Goal: Task Accomplishment & Management: Manage account settings

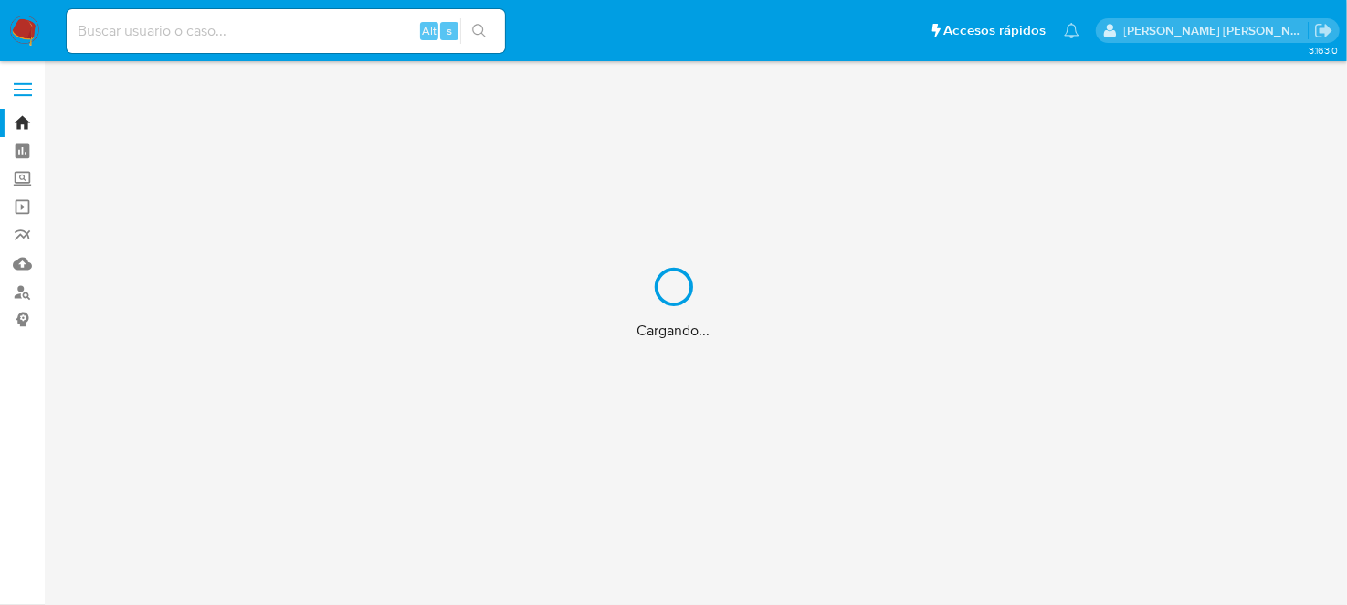
click at [211, 34] on input at bounding box center [286, 31] width 438 height 24
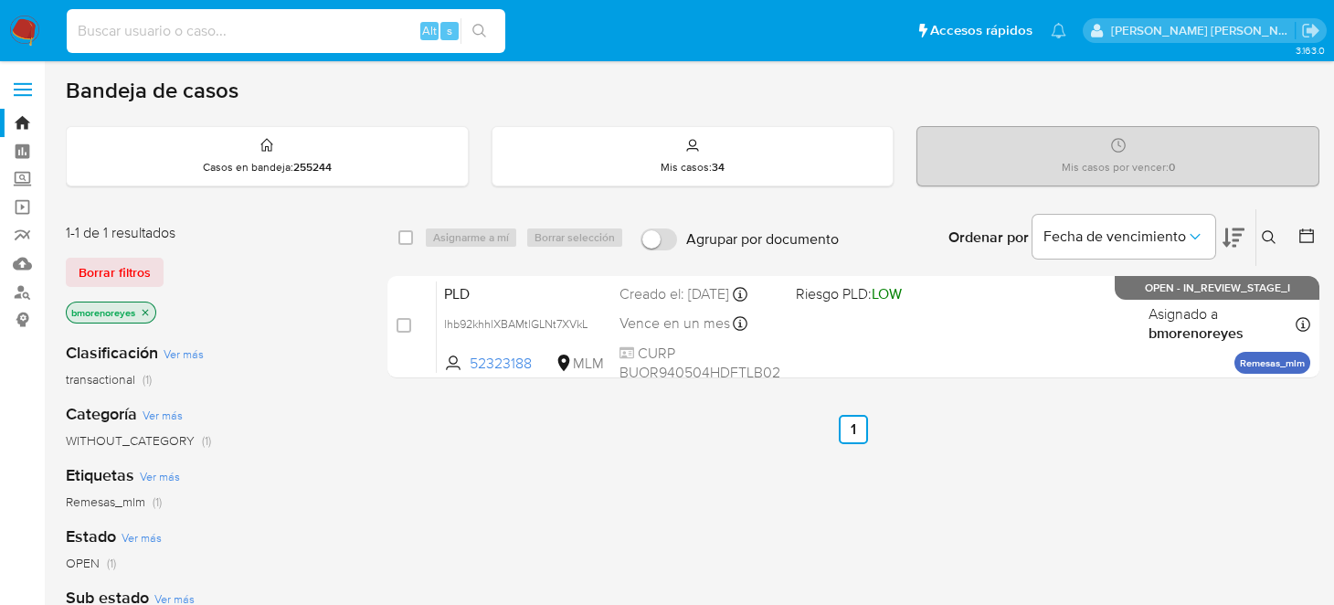
paste input "52323188"
type input "52323188"
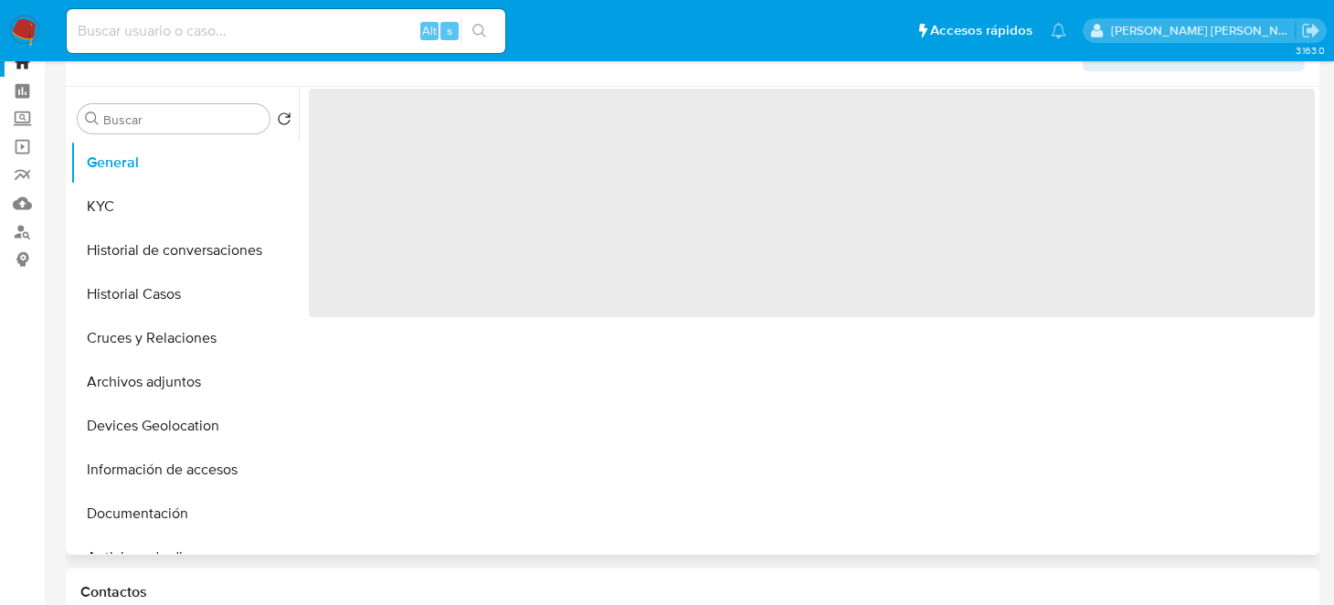
scroll to position [90, 0]
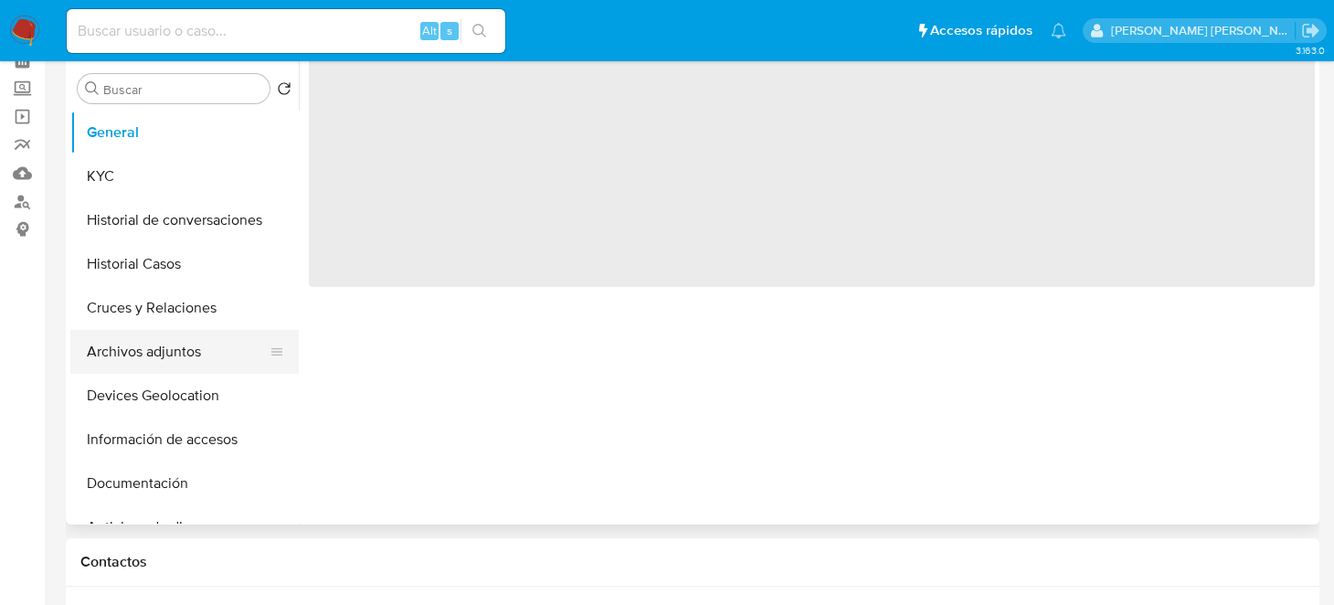
select select "10"
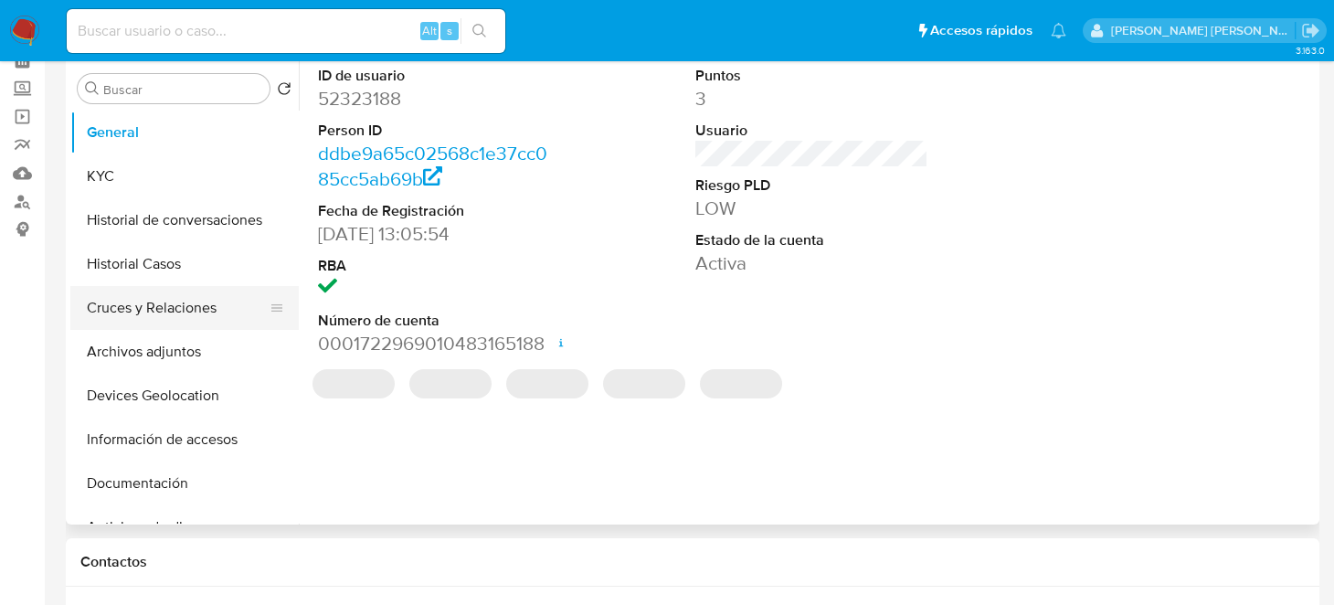
click at [180, 306] on button "Cruces y Relaciones" at bounding box center [177, 308] width 214 height 44
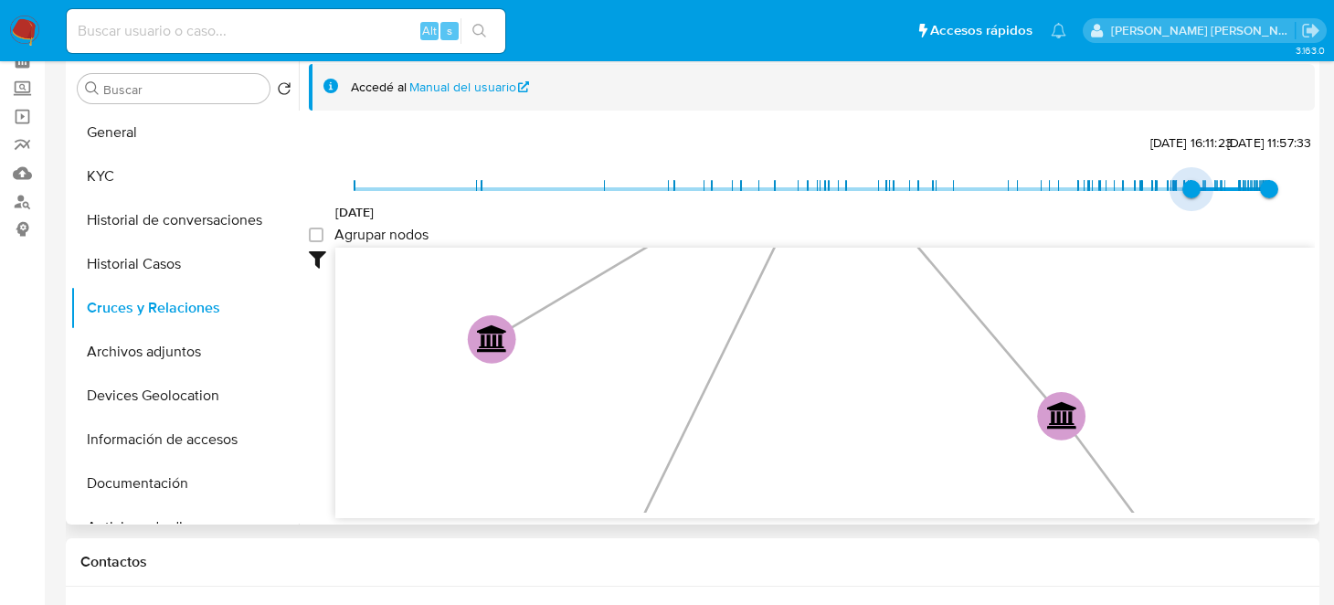
type input "1749415087000"
drag, startPoint x: 356, startPoint y: 182, endPoint x: 1197, endPoint y: 191, distance: 840.4
click at [1194, 186] on span "15/5/2025, 16:11:23" at bounding box center [1191, 189] width 18 height 18
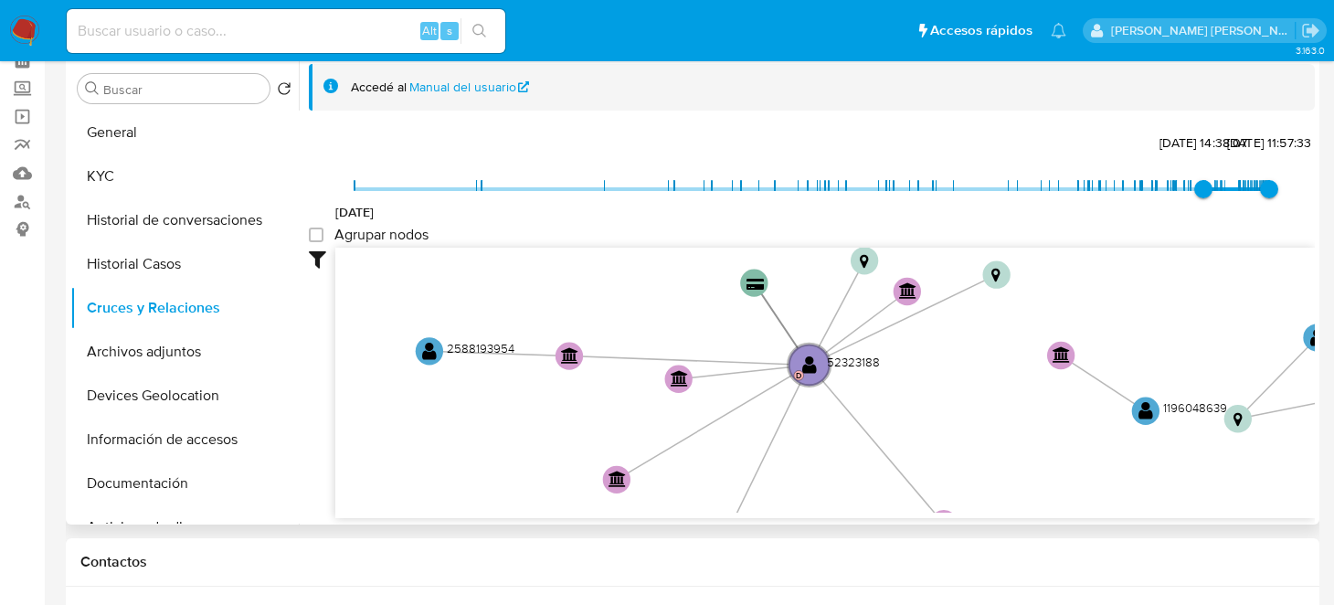
drag, startPoint x: 932, startPoint y: 373, endPoint x: 940, endPoint y: 488, distance: 115.4
click at [940, 489] on icon "device-677926ba911551da3b9df2d8  device-6407cbe308813b00183d2644  device-6306…" at bounding box center [824, 380] width 979 height 265
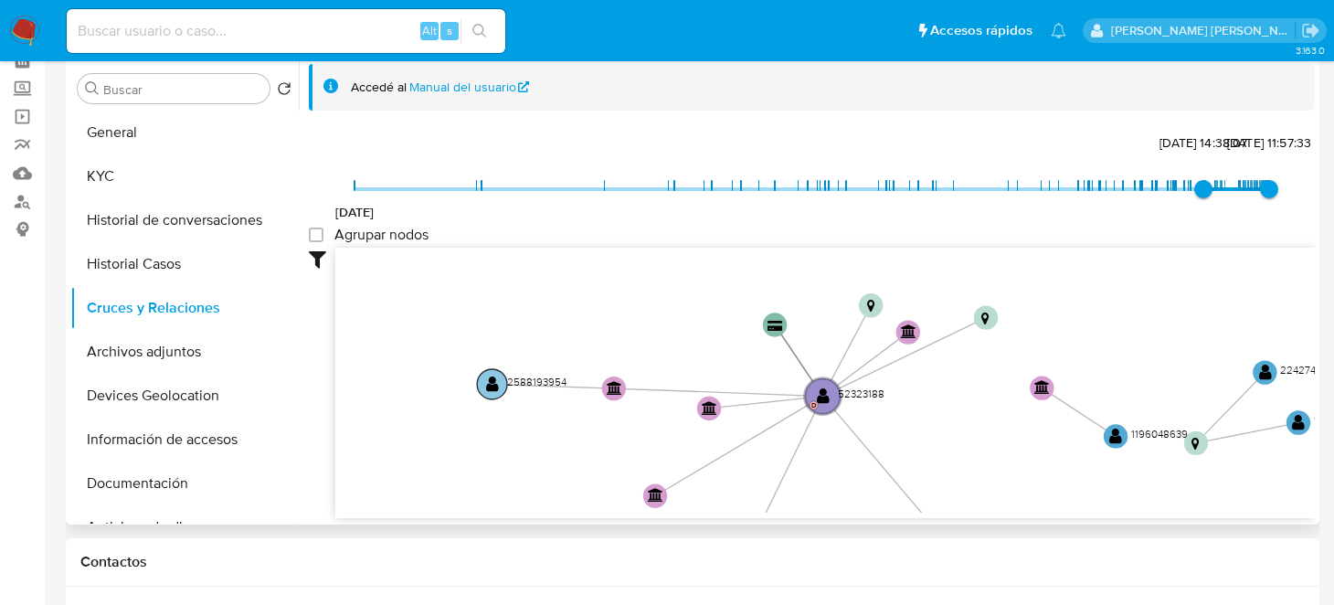
click at [489, 379] on text "" at bounding box center [492, 383] width 13 height 17
click at [492, 382] on text "" at bounding box center [491, 383] width 13 height 17
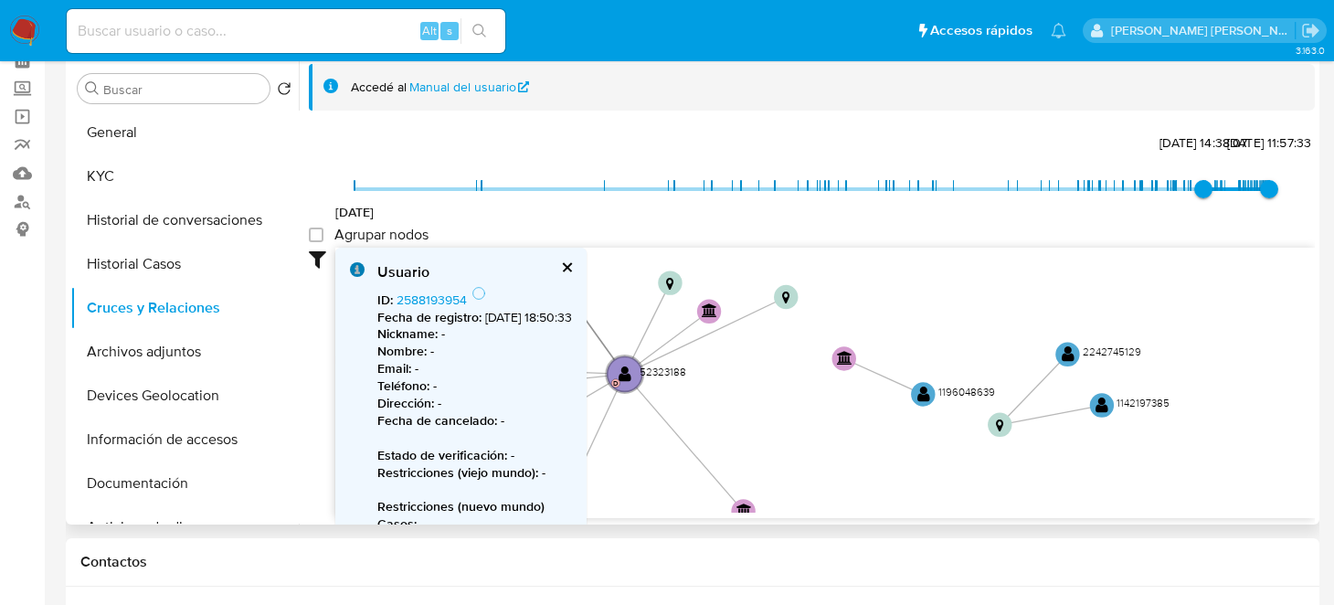
drag, startPoint x: 1098, startPoint y: 458, endPoint x: 924, endPoint y: 420, distance: 177.5
click at [924, 420] on icon "device-677926ba911551da3b9df2d8  device-6407cbe308813b00183d2644  device-6306…" at bounding box center [824, 380] width 979 height 265
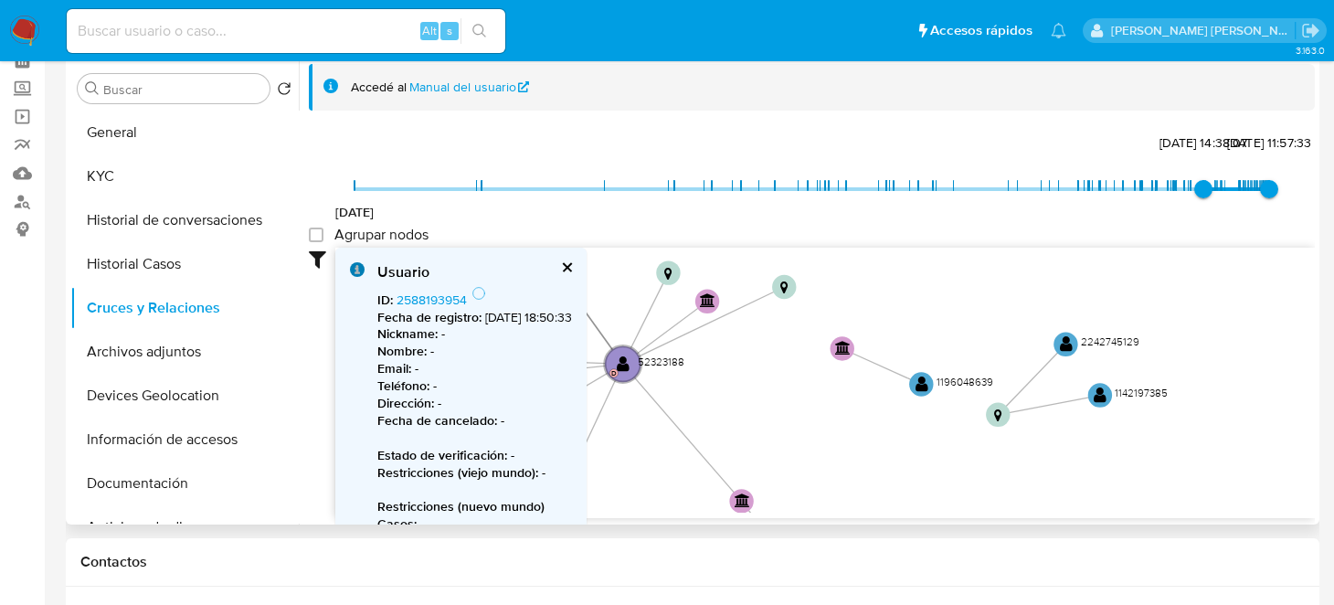
drag, startPoint x: 914, startPoint y: 385, endPoint x: 901, endPoint y: 418, distance: 36.5
click at [851, 427] on icon "device-677926ba911551da3b9df2d8  device-6407cbe308813b00183d2644  device-6306…" at bounding box center [824, 380] width 979 height 265
click at [922, 389] on text "" at bounding box center [923, 385] width 13 height 17
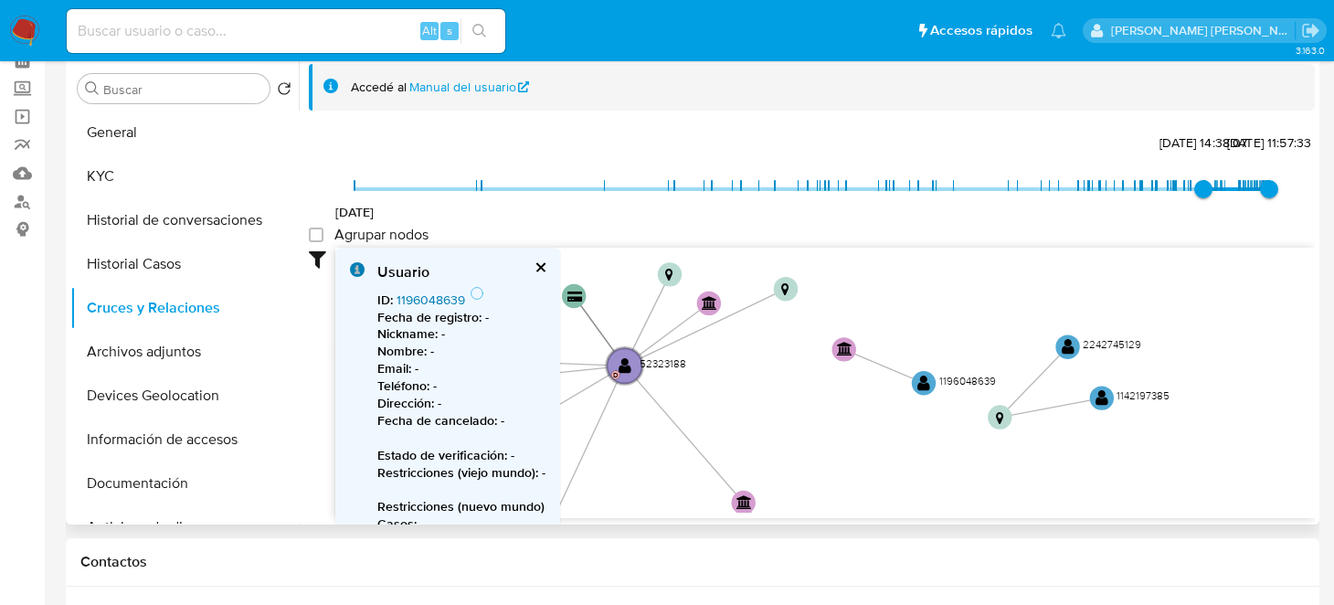
click at [441, 294] on link "1196048639" at bounding box center [430, 299] width 69 height 18
click at [1070, 353] on text "" at bounding box center [1067, 347] width 13 height 17
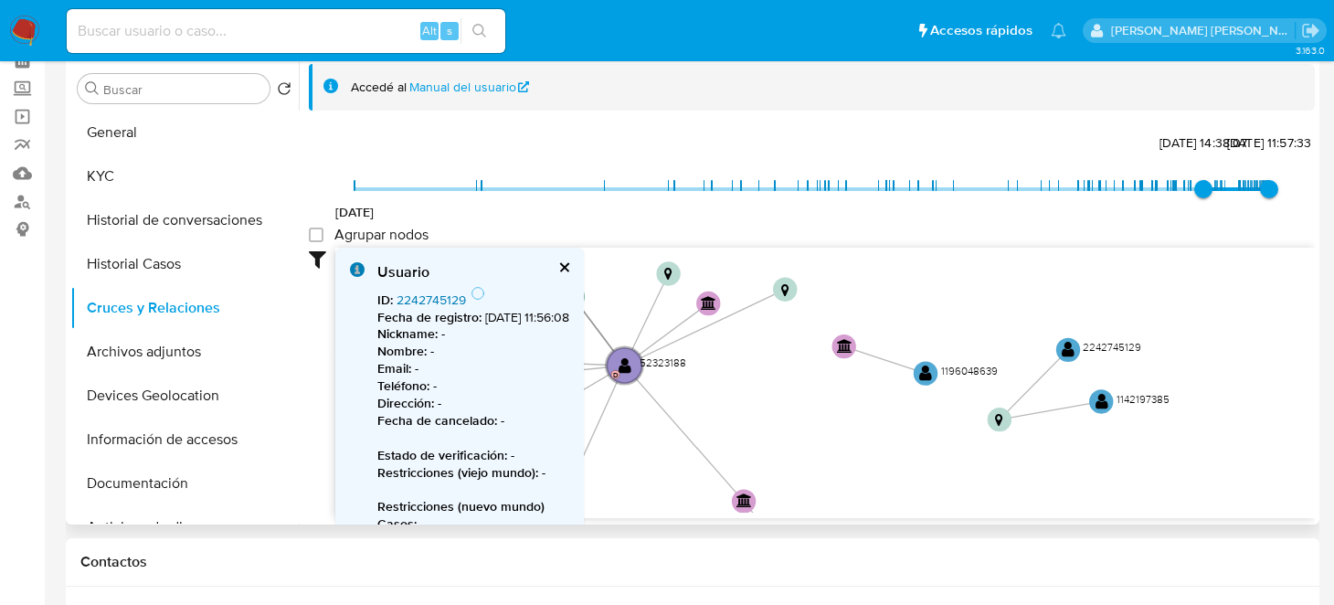
click at [415, 295] on link "2242745129" at bounding box center [430, 299] width 69 height 18
click at [1111, 403] on circle at bounding box center [1101, 402] width 30 height 30
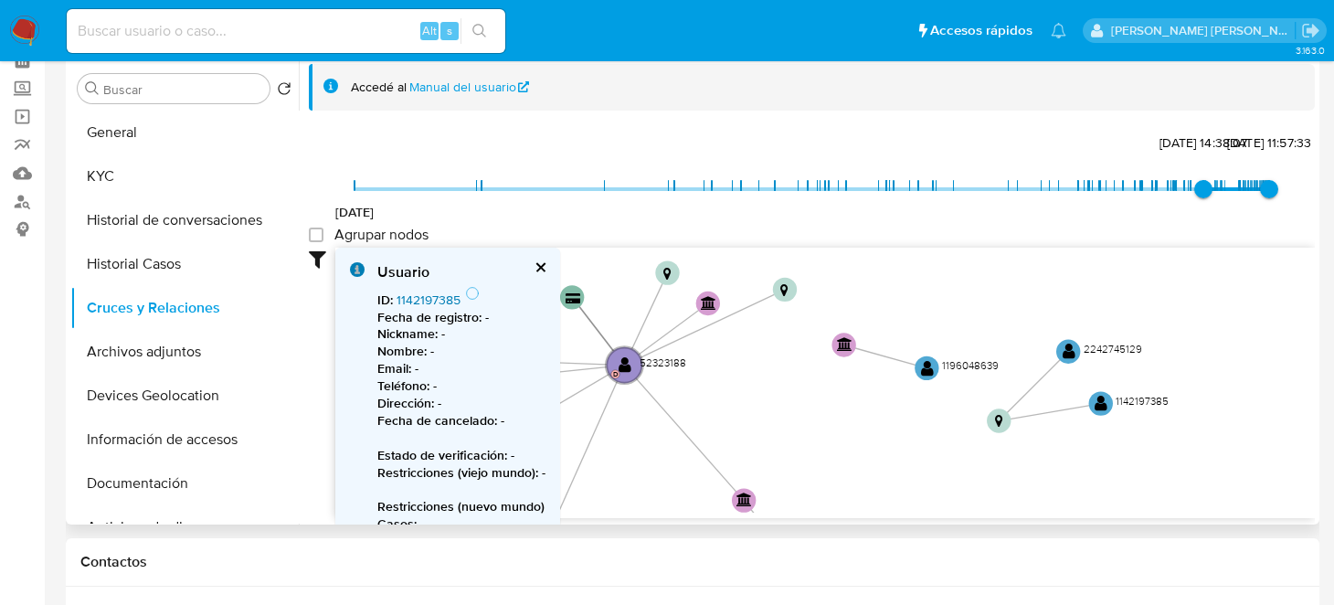
click at [430, 298] on link "1142197385" at bounding box center [428, 299] width 64 height 18
drag, startPoint x: 797, startPoint y: 404, endPoint x: 823, endPoint y: 354, distance: 55.6
click at [814, 369] on icon "device-677926ba911551da3b9df2d8  device-6407cbe308813b00183d2644  device-6306…" at bounding box center [824, 380] width 979 height 265
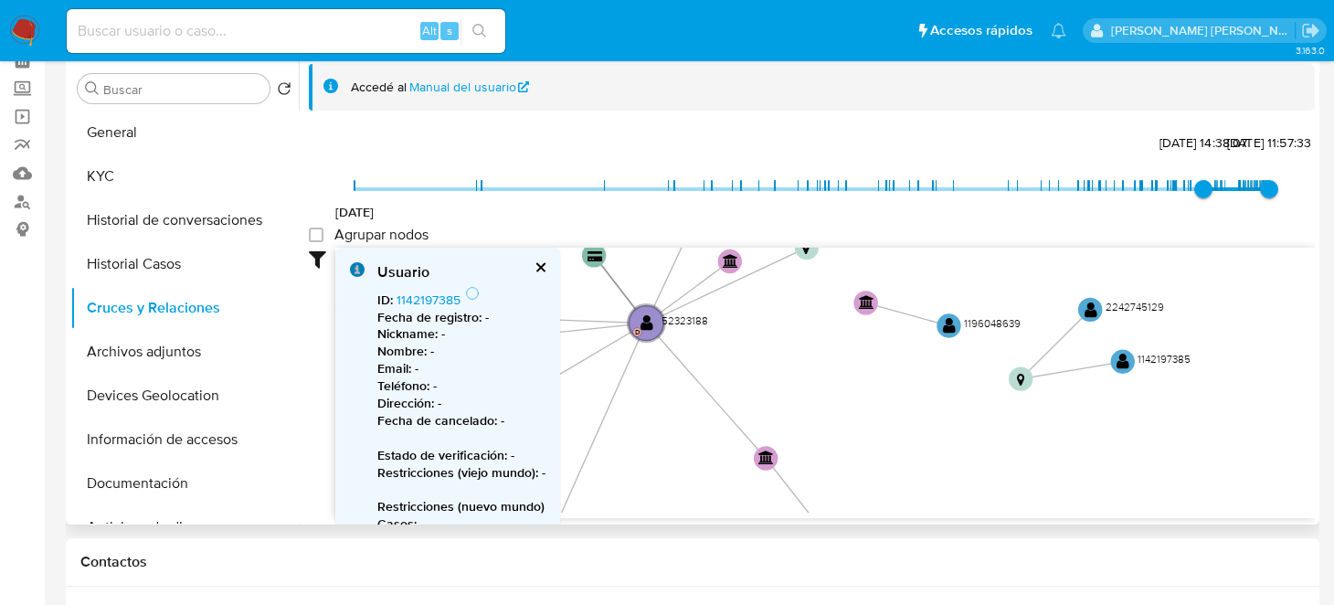
click at [922, 279] on icon "device-677926ba911551da3b9df2d8  device-6407cbe308813b00183d2644  device-6306…" at bounding box center [824, 380] width 979 height 265
drag, startPoint x: 889, startPoint y: 515, endPoint x: 915, endPoint y: 352, distance: 165.6
click at [915, 352] on div "device-677926ba911551da3b9df2d8  device-6407cbe308813b00183d2644  device-6306…" at bounding box center [824, 382] width 979 height 270
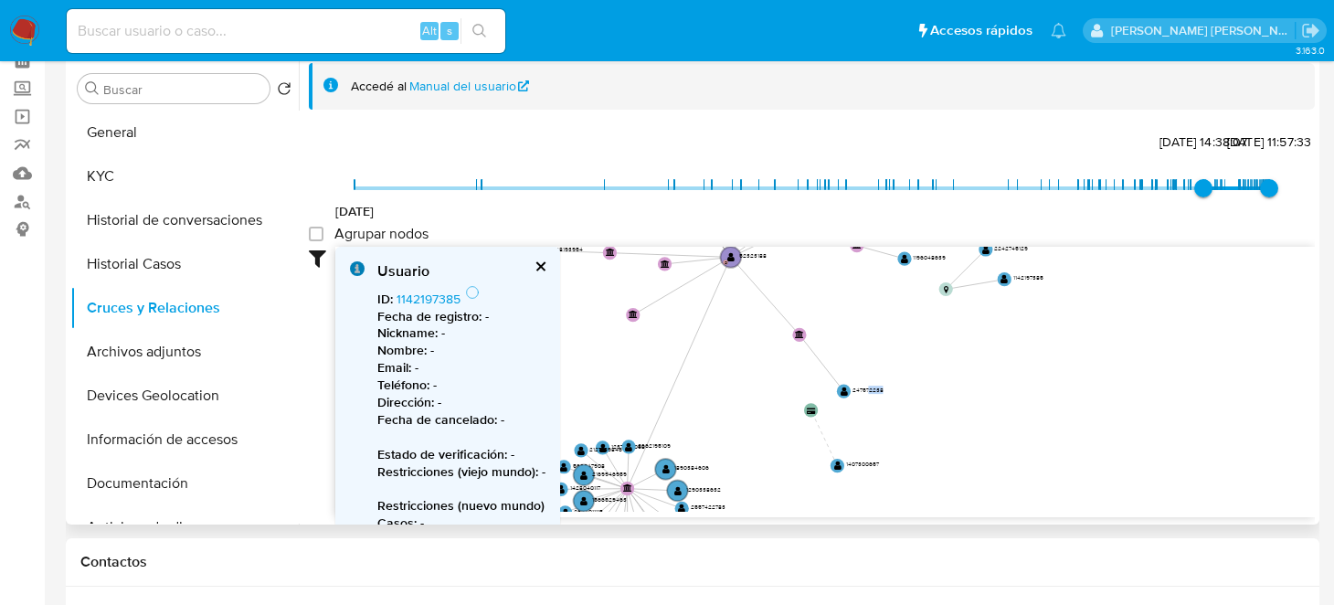
drag, startPoint x: 884, startPoint y: 404, endPoint x: 875, endPoint y: 282, distance: 121.8
click at [875, 282] on icon "device-677926ba911551da3b9df2d8  device-6407cbe308813b00183d2644  device-6306…" at bounding box center [824, 379] width 979 height 265
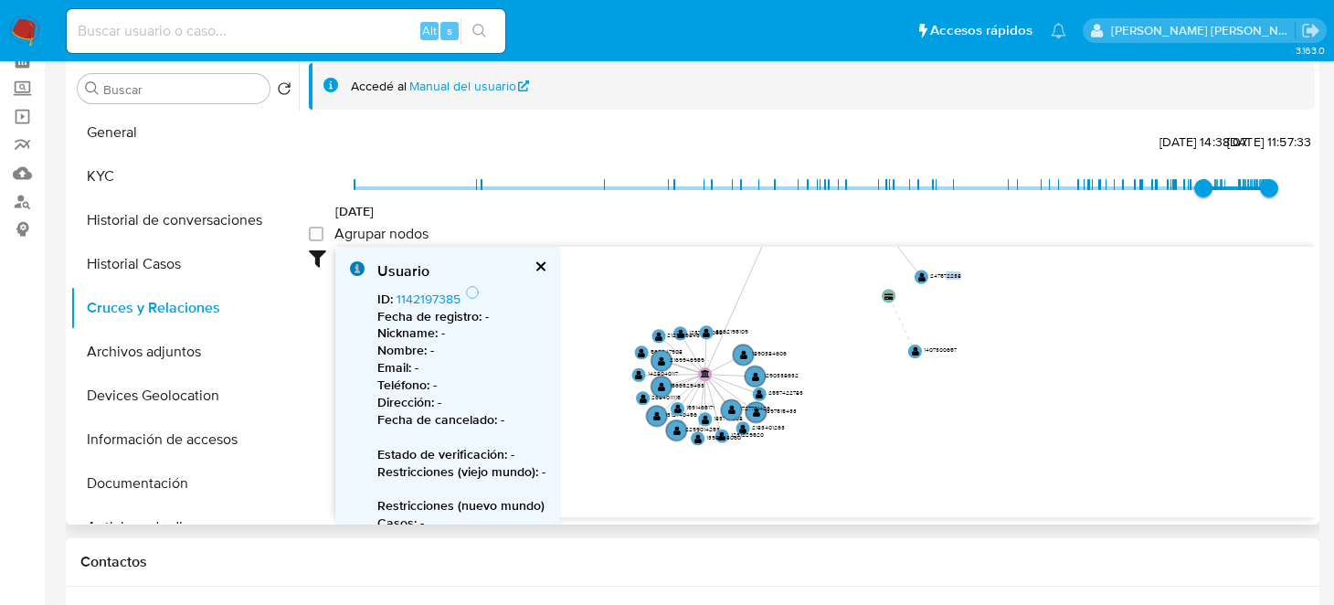
drag, startPoint x: 903, startPoint y: 410, endPoint x: 995, endPoint y: 314, distance: 132.4
click at [995, 314] on icon "device-677926ba911551da3b9df2d8  device-6407cbe308813b00183d2644  device-6306…" at bounding box center [824, 379] width 979 height 265
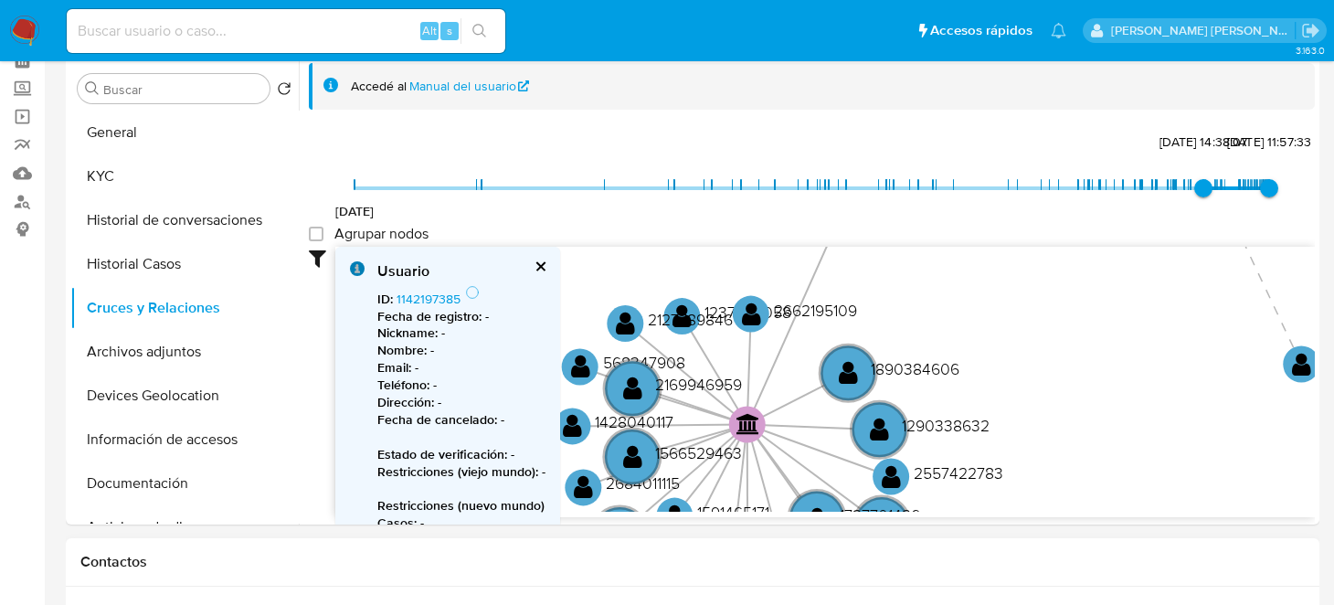
scroll to position [153, 0]
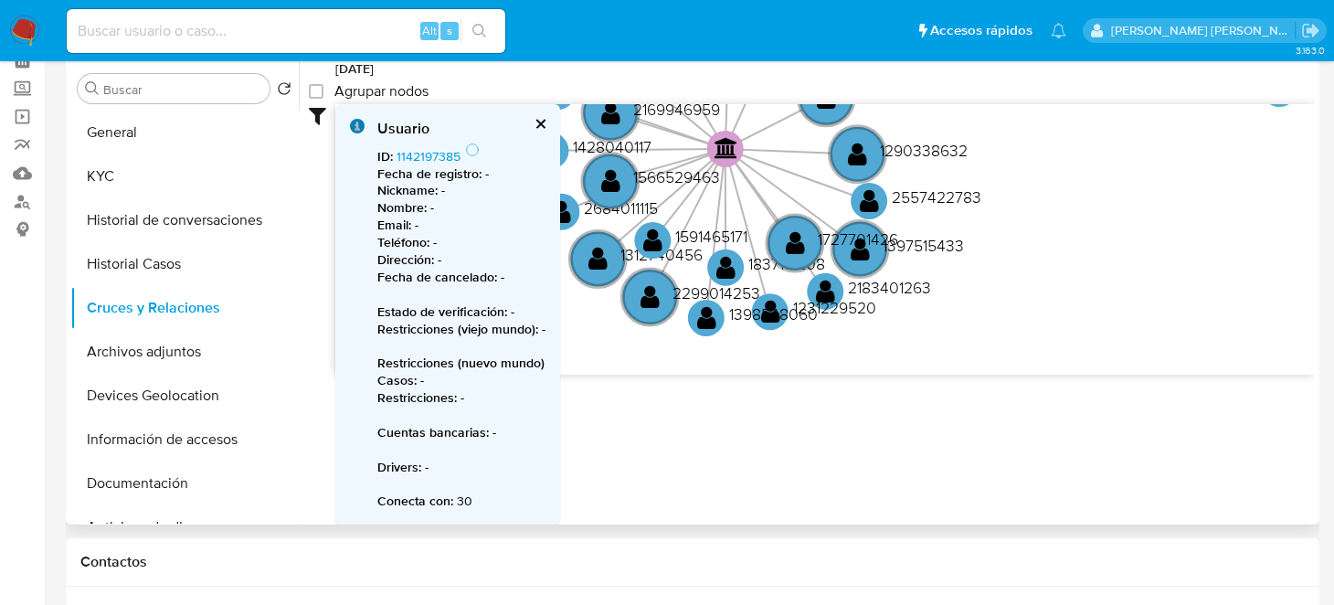
drag, startPoint x: 1090, startPoint y: 432, endPoint x: 1089, endPoint y: 238, distance: 193.6
click at [1089, 238] on icon "device-677926ba911551da3b9df2d8  device-6407cbe308813b00183d2644  device-6306…" at bounding box center [824, 236] width 979 height 265
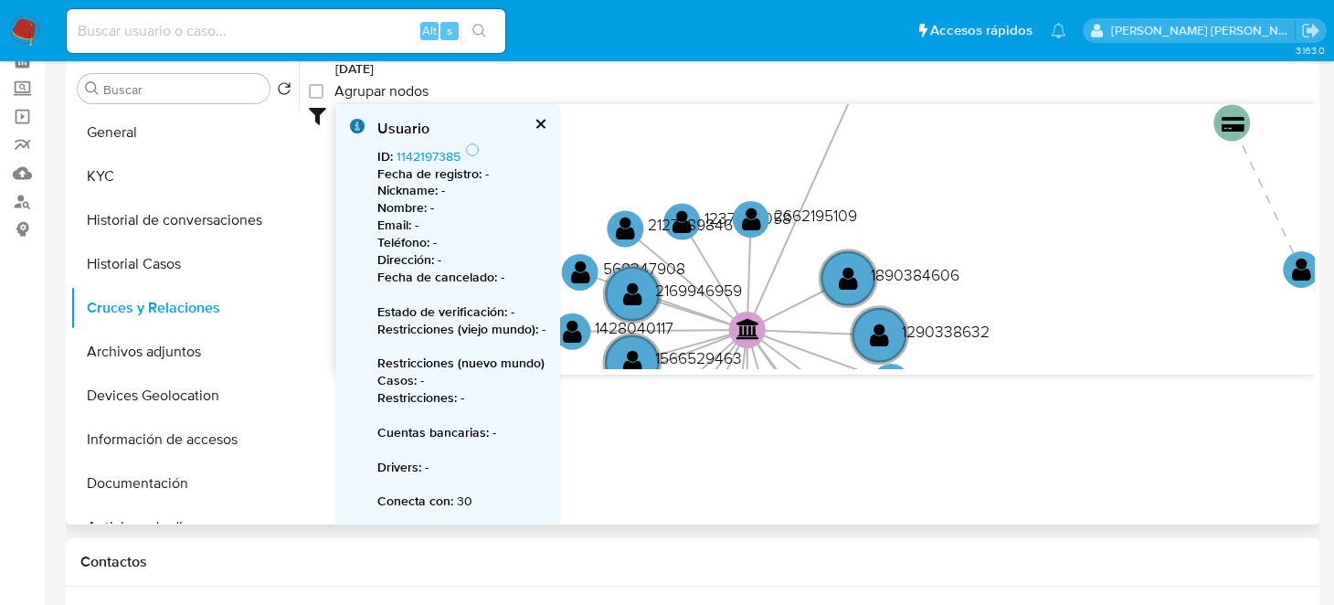
drag, startPoint x: 1108, startPoint y: 175, endPoint x: 1128, endPoint y: 368, distance: 193.8
click at [1128, 368] on div "Filtros Confianza alta Device Tarjeta Persona validada Teléfono validado Confia…" at bounding box center [812, 272] width 1006 height 336
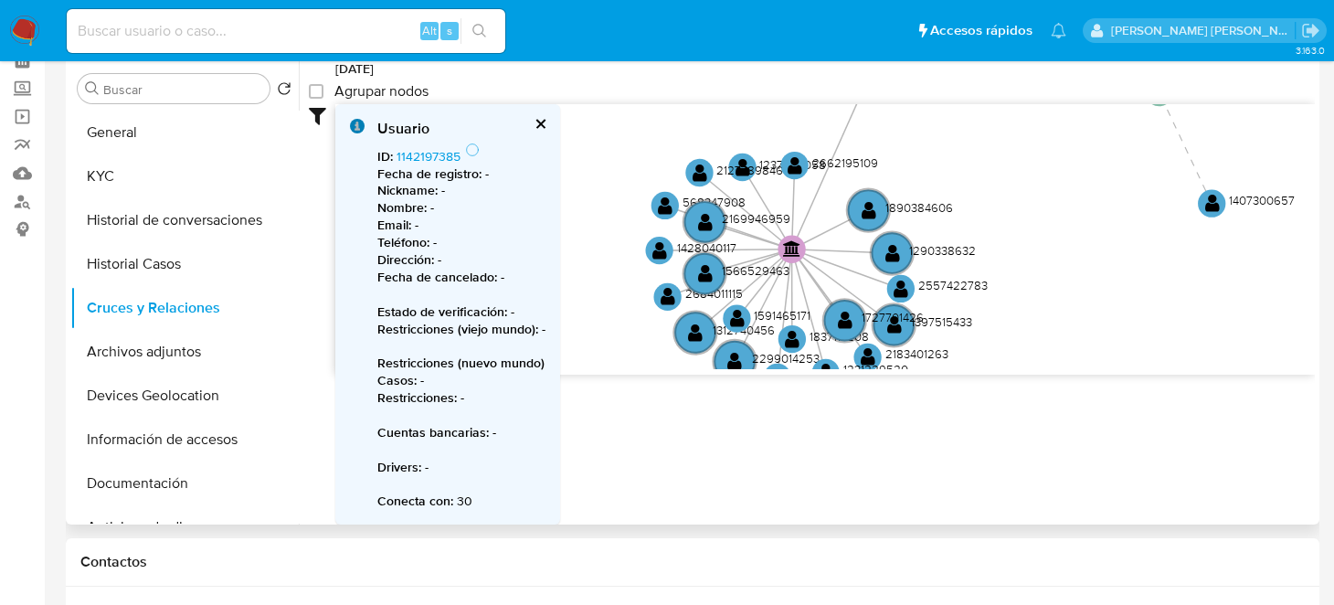
drag, startPoint x: 1070, startPoint y: 231, endPoint x: 1044, endPoint y: 163, distance: 73.1
click at [1044, 163] on icon "device-677926ba911551da3b9df2d8  device-6407cbe308813b00183d2644  device-6306…" at bounding box center [824, 236] width 979 height 265
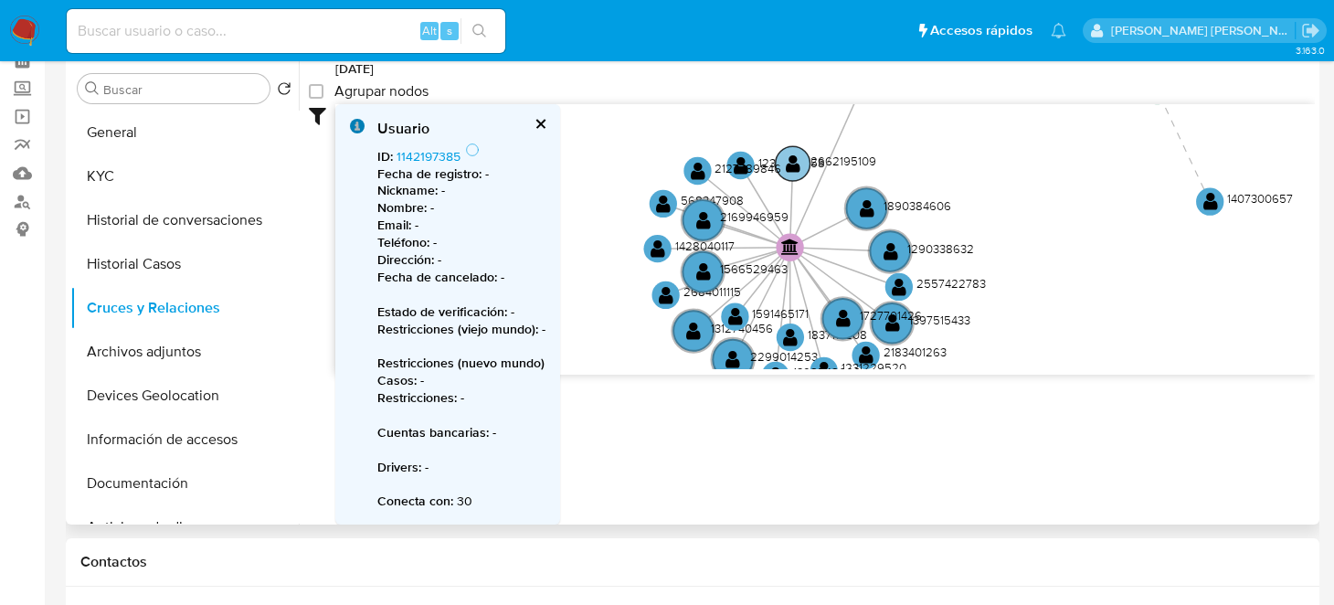
click at [795, 153] on text "" at bounding box center [793, 163] width 15 height 20
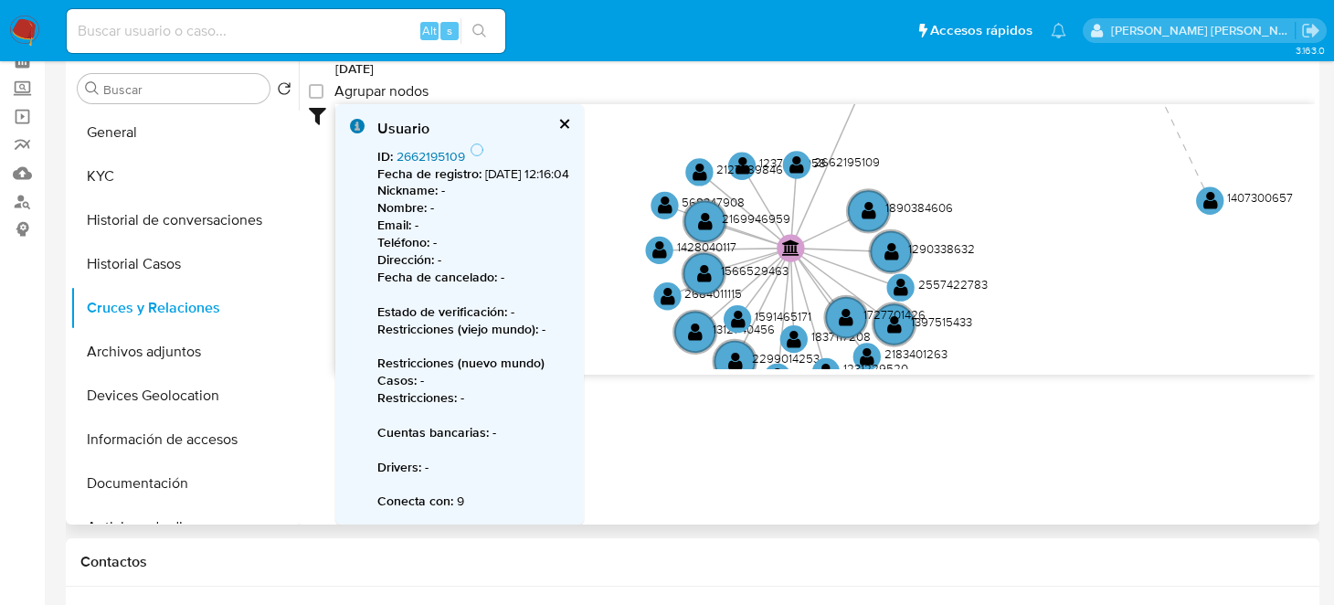
click at [440, 147] on link "2662195109" at bounding box center [430, 156] width 69 height 18
click at [738, 155] on text "" at bounding box center [742, 165] width 15 height 20
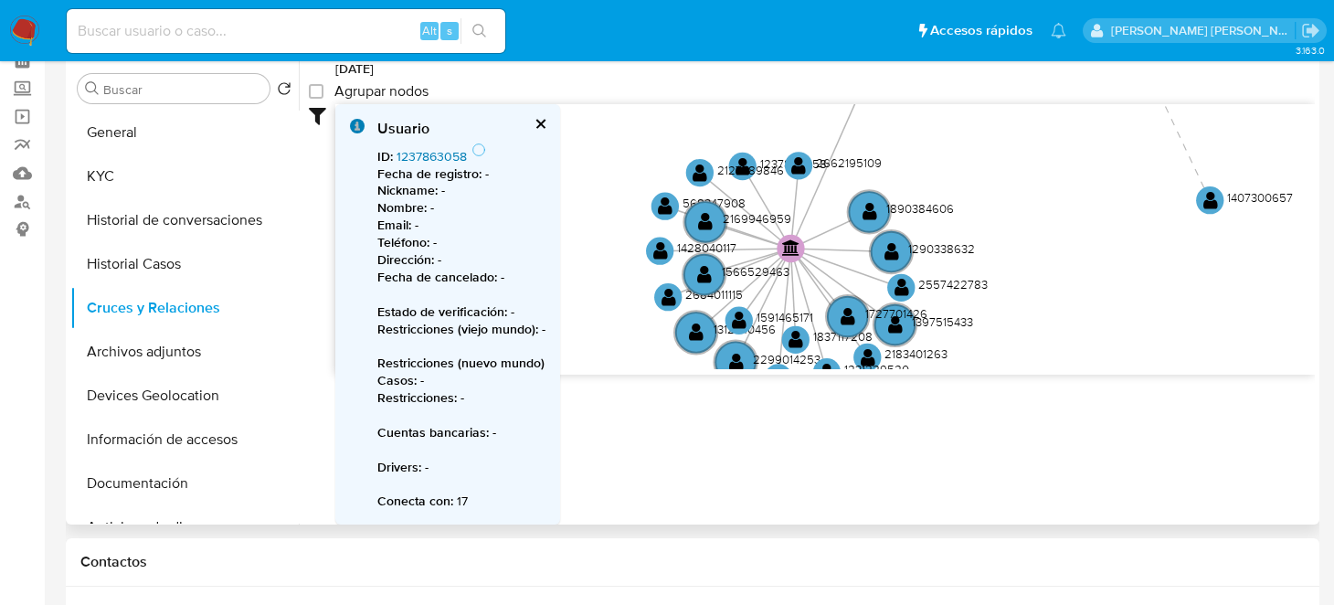
click at [414, 147] on link "1237863058" at bounding box center [431, 156] width 70 height 18
click at [870, 202] on text "" at bounding box center [869, 212] width 15 height 20
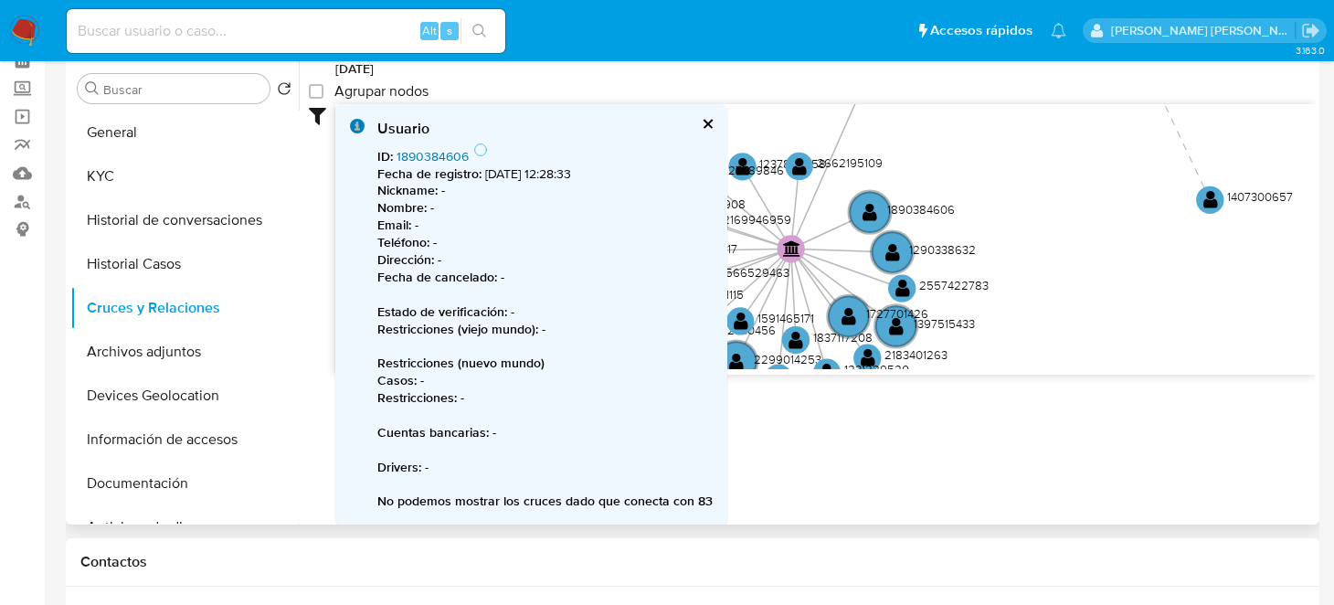
click at [425, 147] on link "1890384606" at bounding box center [432, 156] width 72 height 18
click at [891, 243] on text "" at bounding box center [892, 252] width 15 height 20
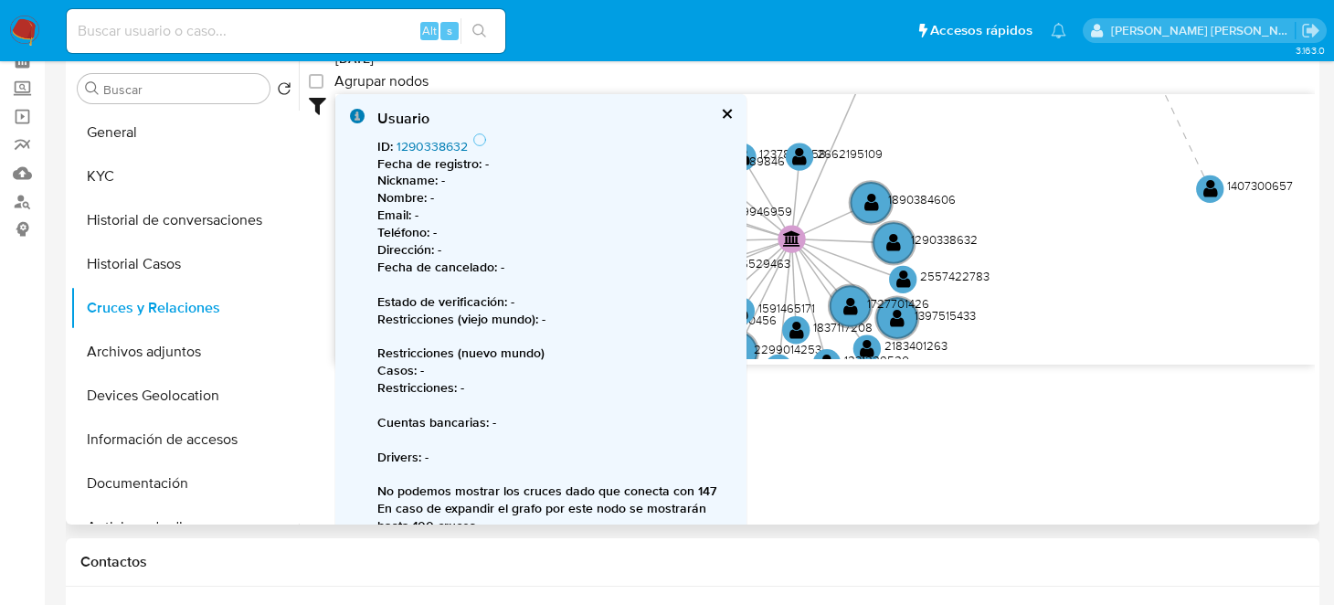
click at [410, 143] on link "1290338632" at bounding box center [431, 146] width 71 height 18
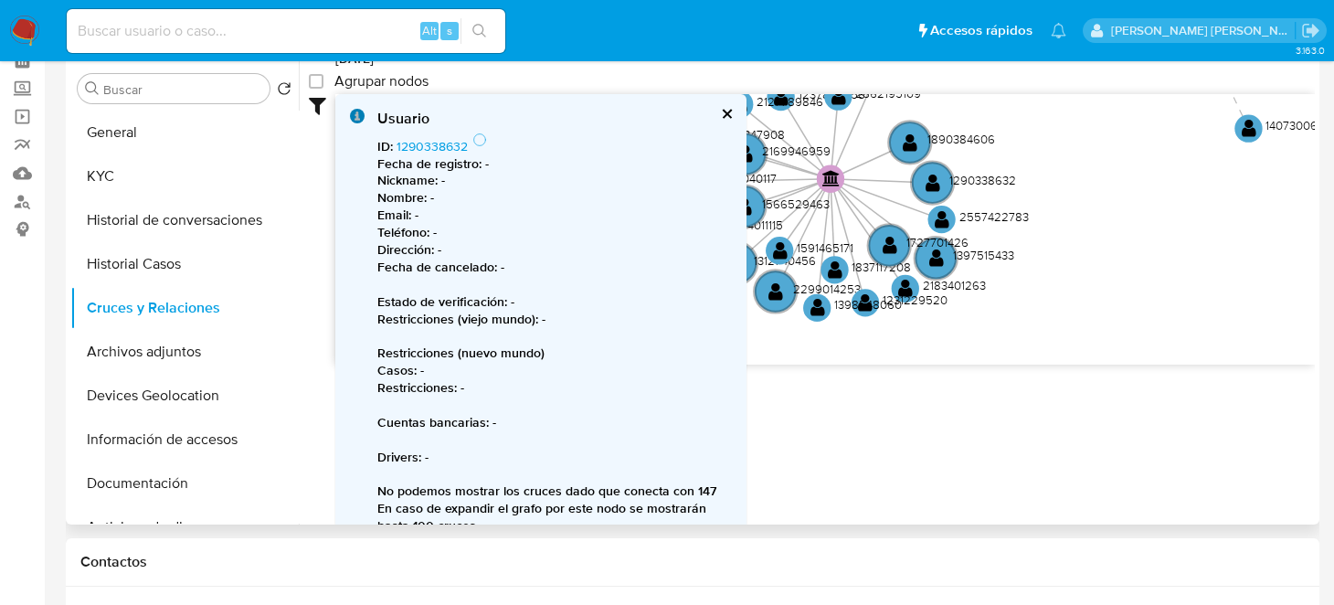
drag, startPoint x: 1008, startPoint y: 279, endPoint x: 1046, endPoint y: 218, distance: 71.5
click at [1046, 218] on icon "device-677926ba911551da3b9df2d8  device-6407cbe308813b00183d2644  device-6306…" at bounding box center [824, 226] width 979 height 265
click at [773, 283] on text "" at bounding box center [775, 291] width 15 height 20
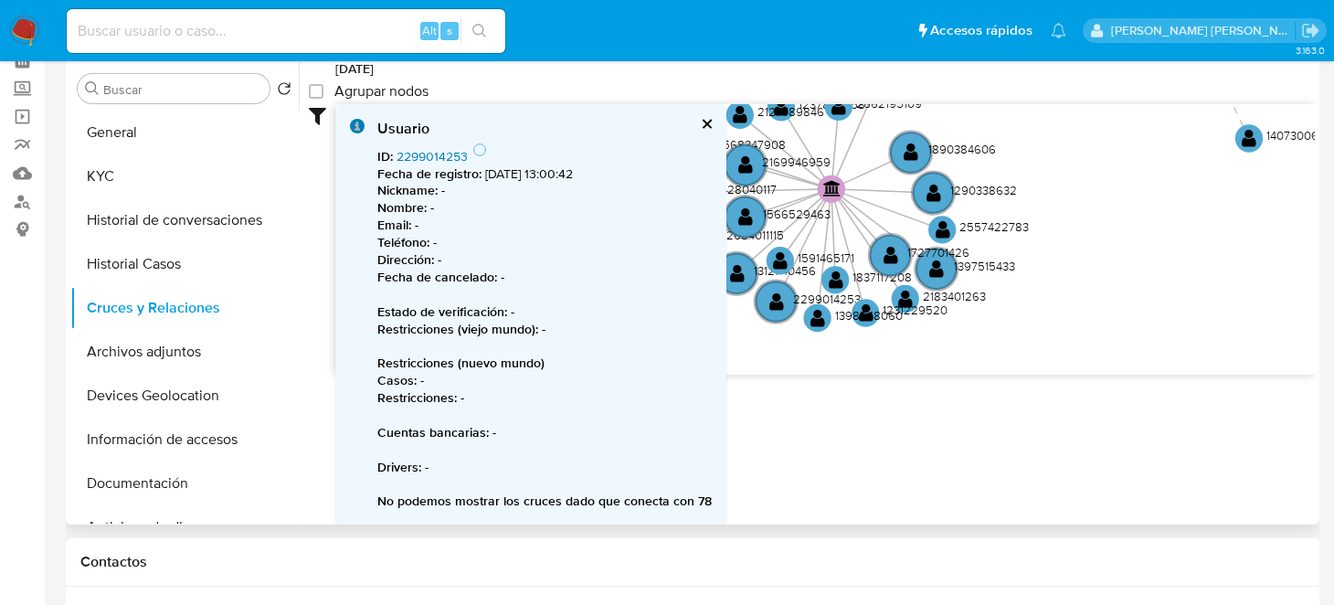
click at [440, 147] on link "2299014253" at bounding box center [431, 156] width 71 height 18
click at [723, 262] on circle at bounding box center [736, 273] width 48 height 48
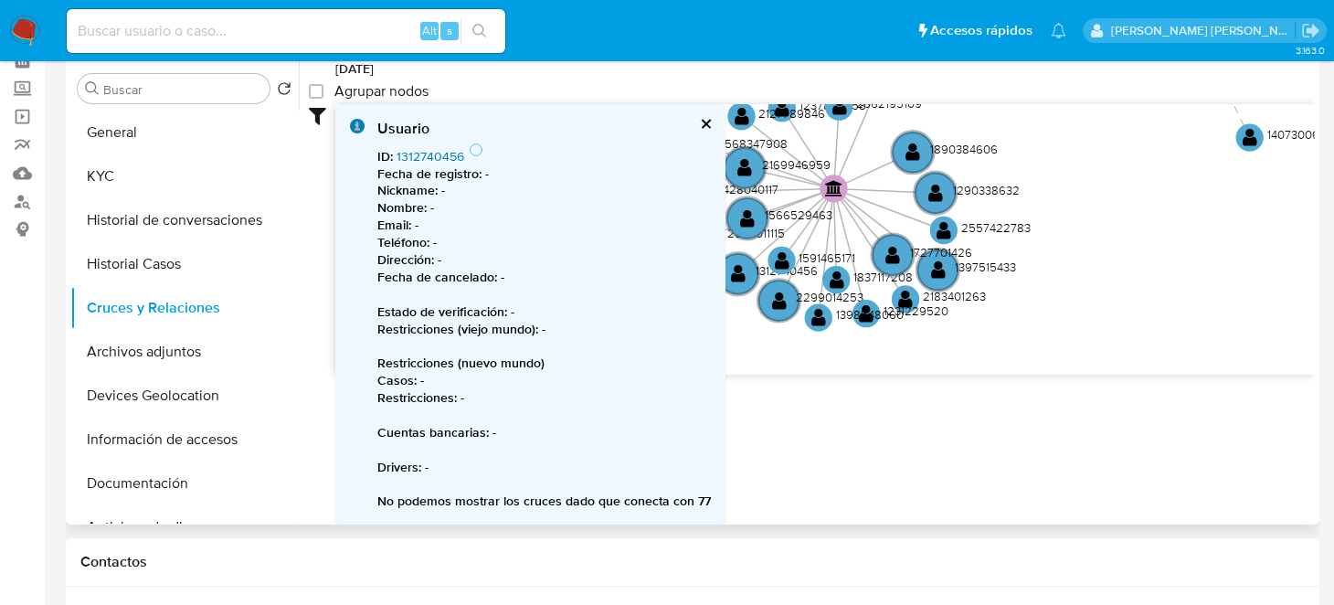
click at [417, 147] on link "1312740456" at bounding box center [430, 156] width 68 height 18
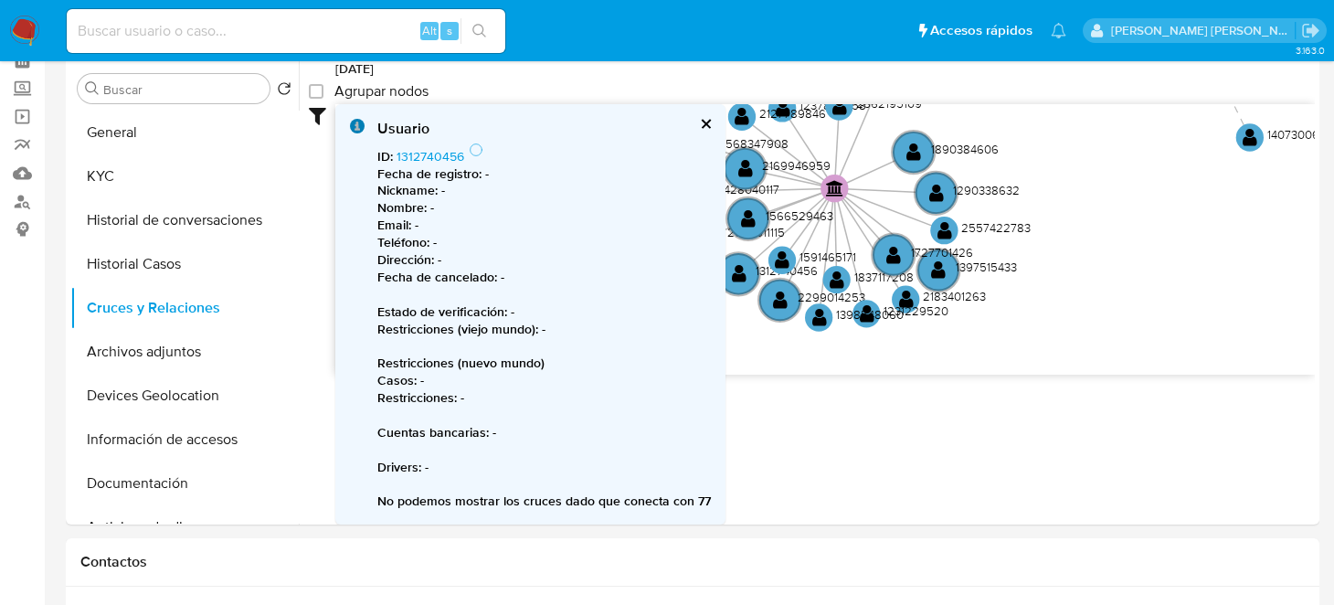
click at [169, 25] on input at bounding box center [286, 31] width 438 height 24
paste input "1322416914"
type input "1322416914"
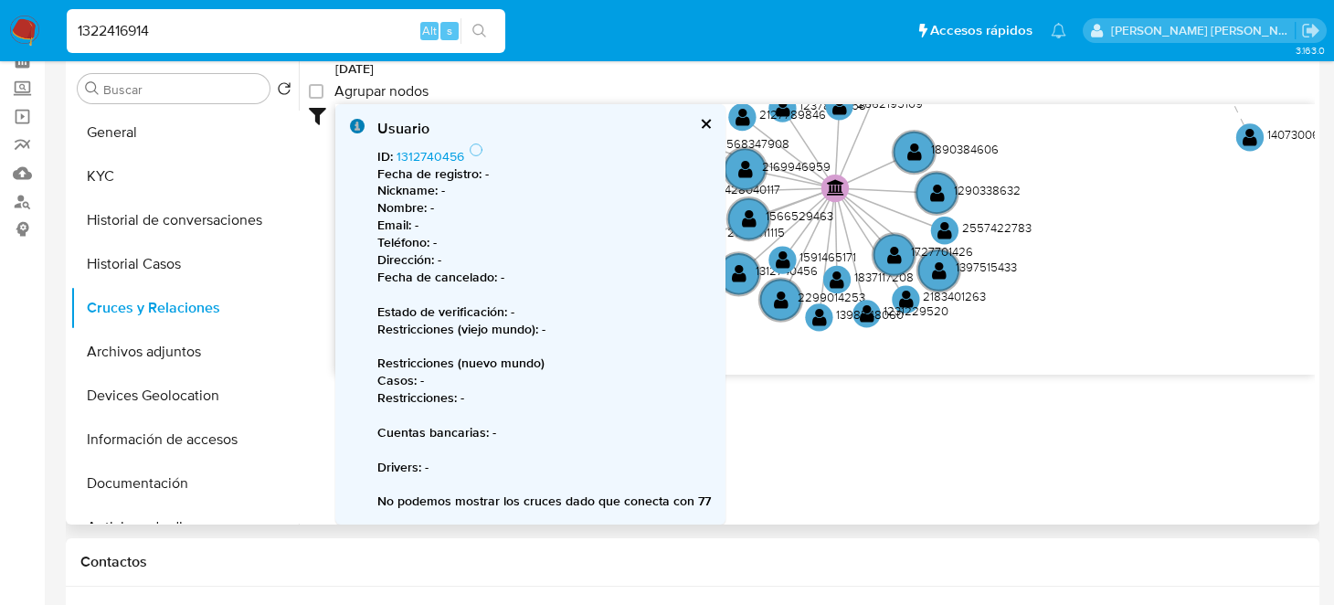
click at [988, 358] on div "device-677926ba911551da3b9df2d8  device-6407cbe308813b00183d2644  device-6306…" at bounding box center [824, 239] width 979 height 270
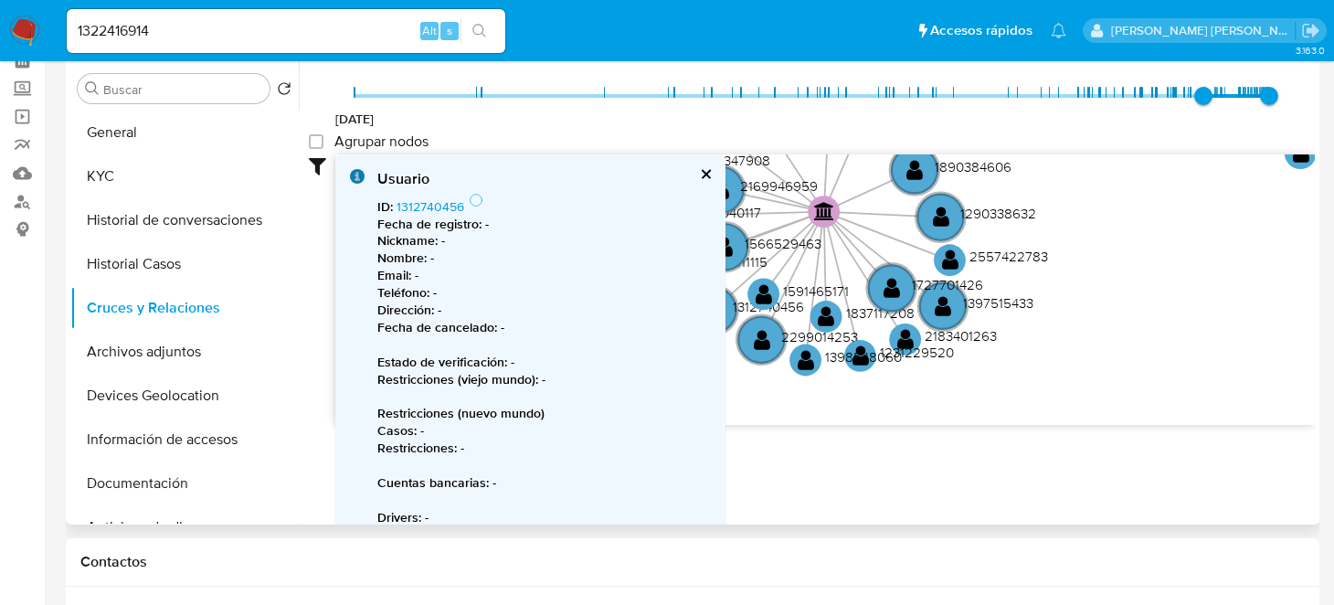
scroll to position [63, 0]
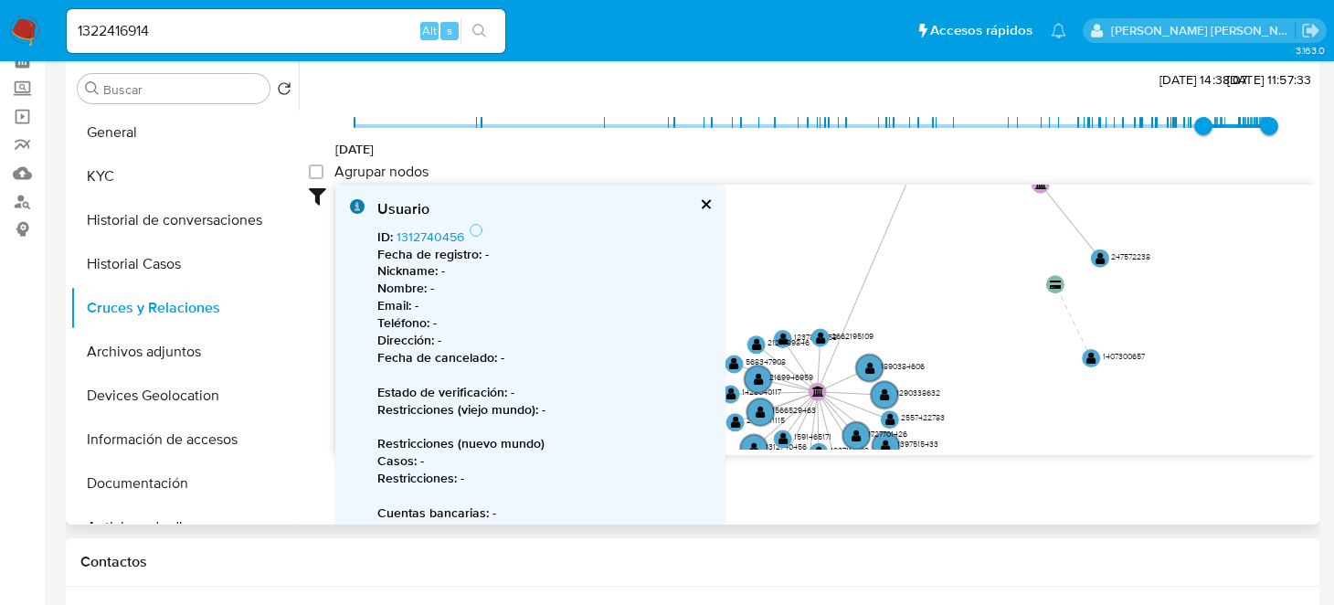
drag, startPoint x: 1143, startPoint y: 290, endPoint x: 1005, endPoint y: 507, distance: 257.5
click at [1005, 507] on div "Filtros Confianza alta Device Tarjeta Persona validada Teléfono validado Confia…" at bounding box center [812, 353] width 1006 height 336
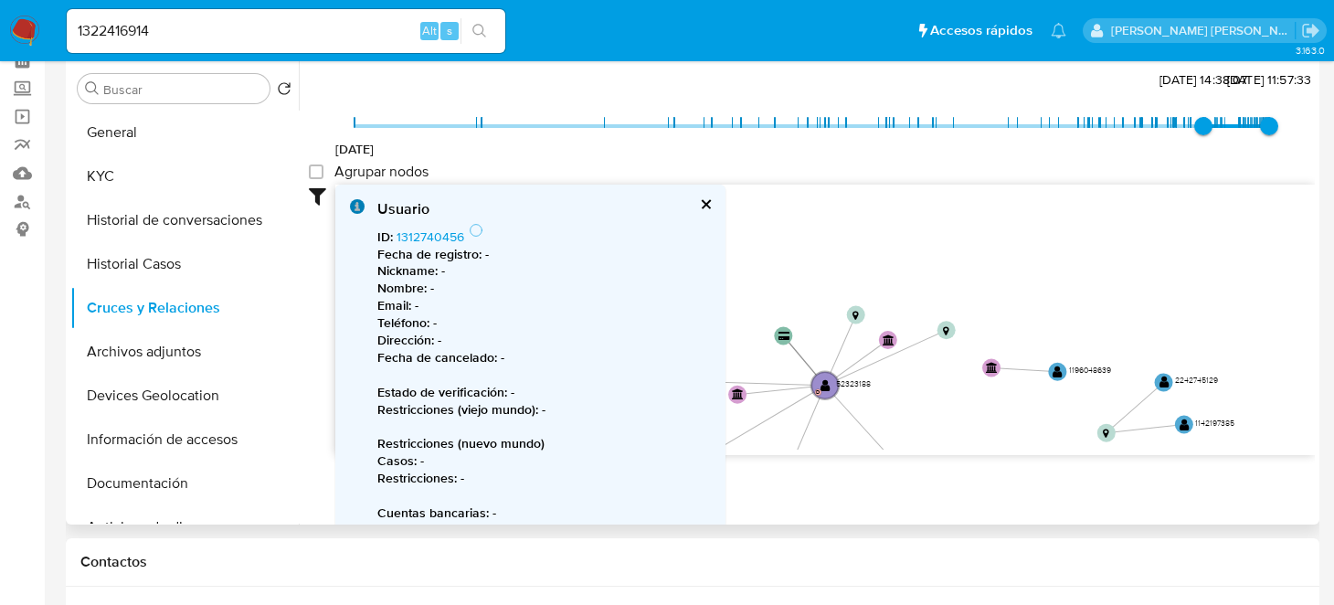
drag, startPoint x: 1018, startPoint y: 289, endPoint x: 934, endPoint y: 515, distance: 241.6
click at [934, 514] on div "Filtros Confianza alta Device Tarjeta Persona validada Teléfono validado Confia…" at bounding box center [812, 353] width 1006 height 336
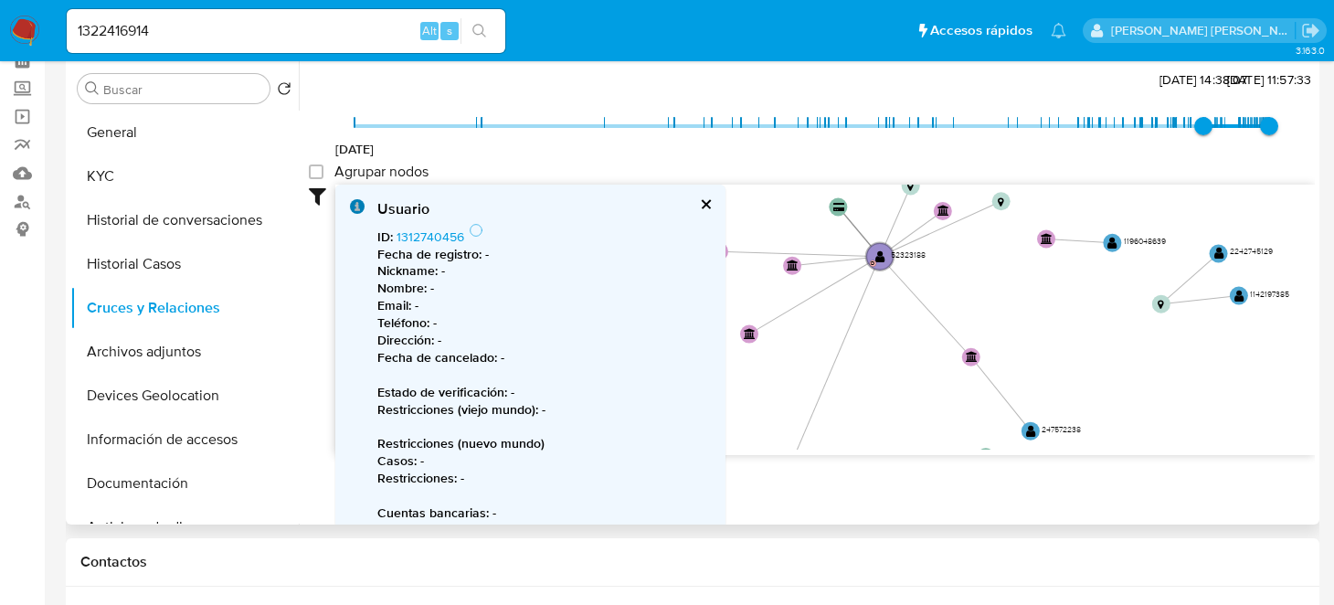
drag, startPoint x: 1016, startPoint y: 370, endPoint x: 970, endPoint y: 331, distance: 60.2
click at [1041, 248] on icon "device-677926ba911551da3b9df2d8  device-6407cbe308813b00183d2644  device-6306…" at bounding box center [824, 317] width 979 height 265
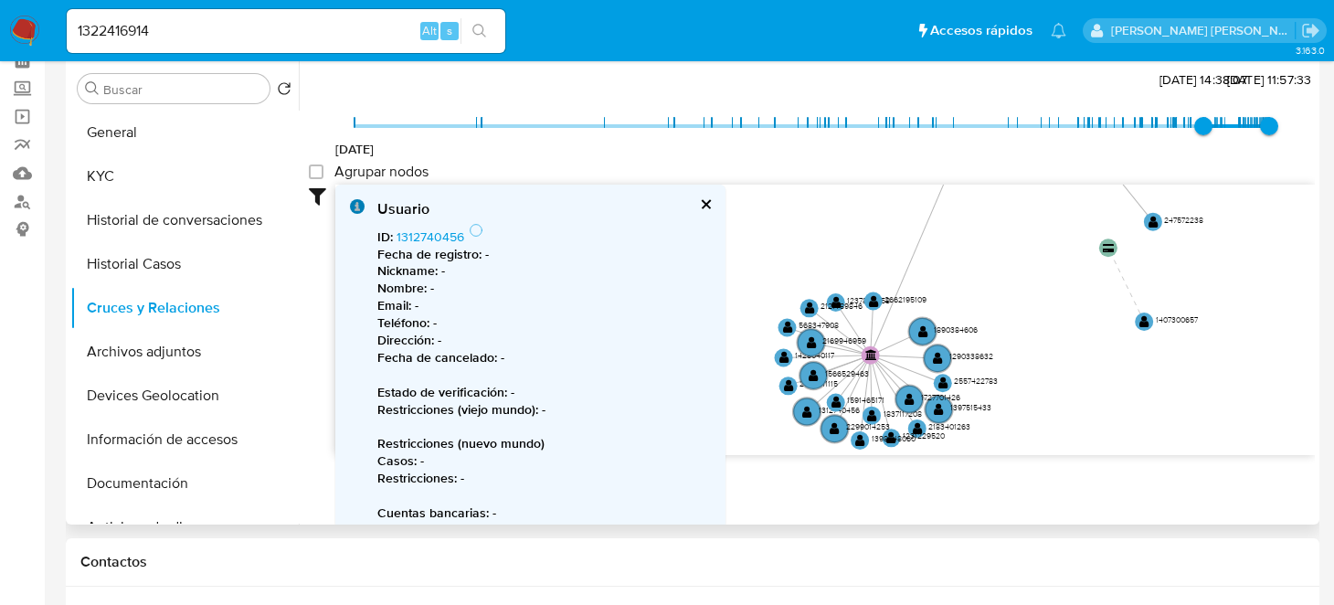
drag, startPoint x: 1006, startPoint y: 264, endPoint x: 1079, endPoint y: 148, distance: 137.1
click at [1079, 148] on div "17/12/2020 8/6/2025, 14:38:07 12/10/2025, 11:57:33 Agrupar nodos Filtros Confia…" at bounding box center [812, 294] width 1006 height 454
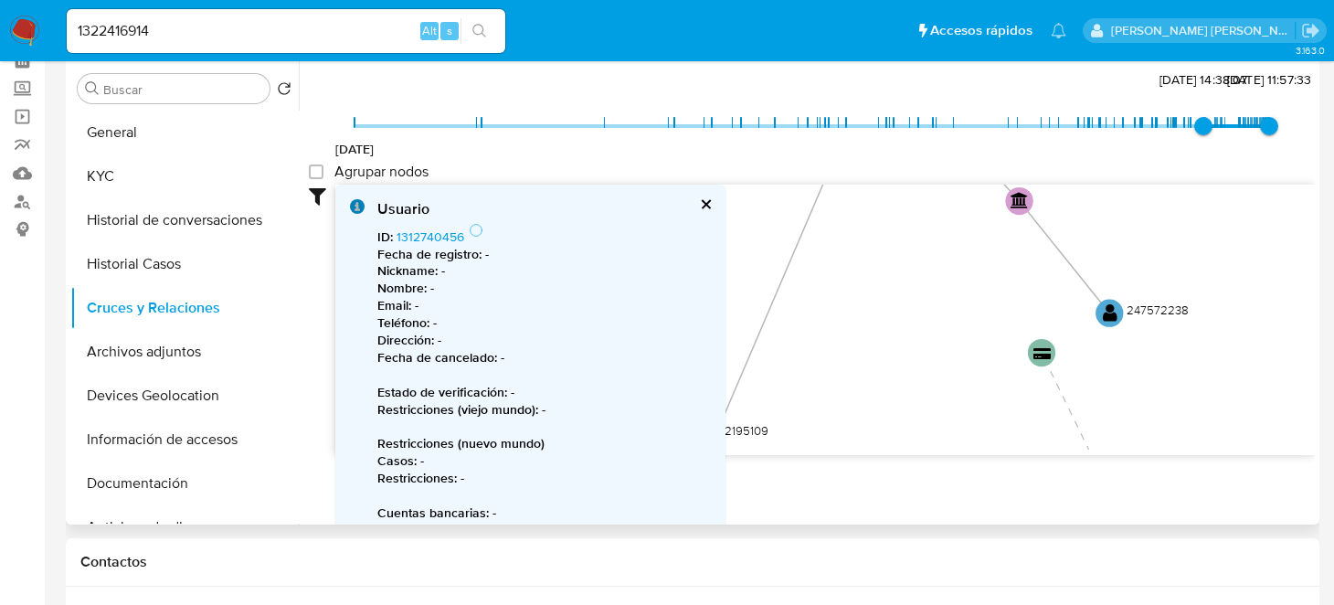
drag, startPoint x: 1114, startPoint y: 277, endPoint x: 871, endPoint y: 497, distance: 327.9
click at [870, 500] on div "Filtros Confianza alta Device Tarjeta Persona validada Teléfono validado Confia…" at bounding box center [812, 353] width 1006 height 336
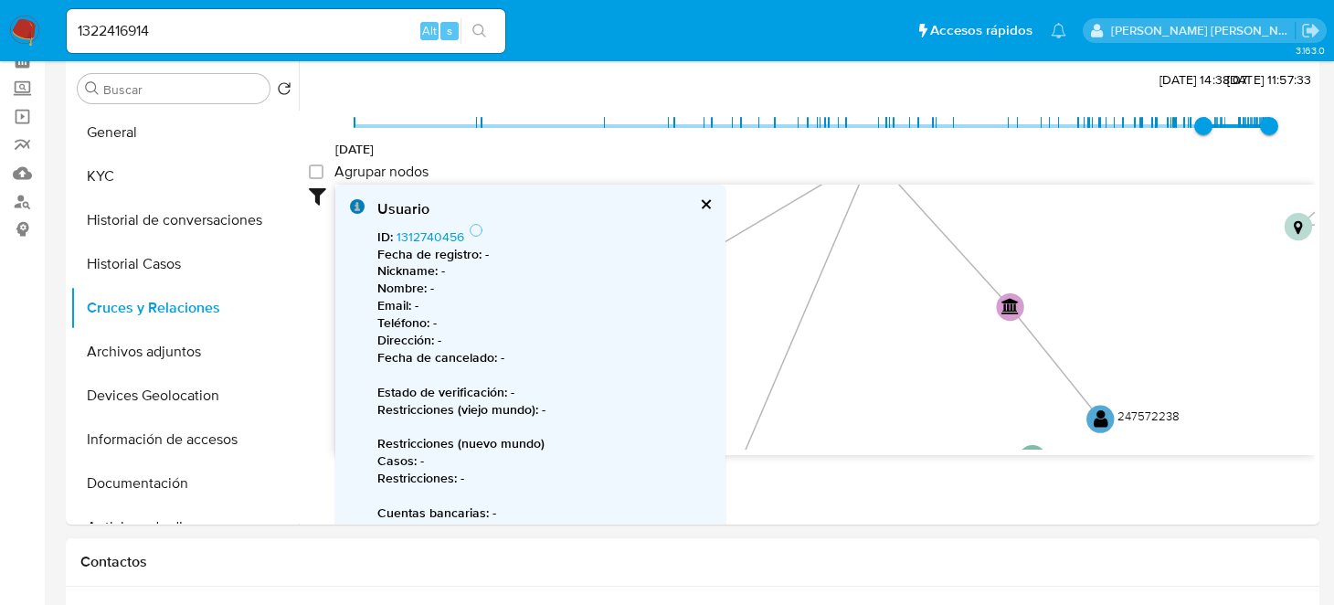
drag, startPoint x: 949, startPoint y: 406, endPoint x: 961, endPoint y: 566, distance: 161.2
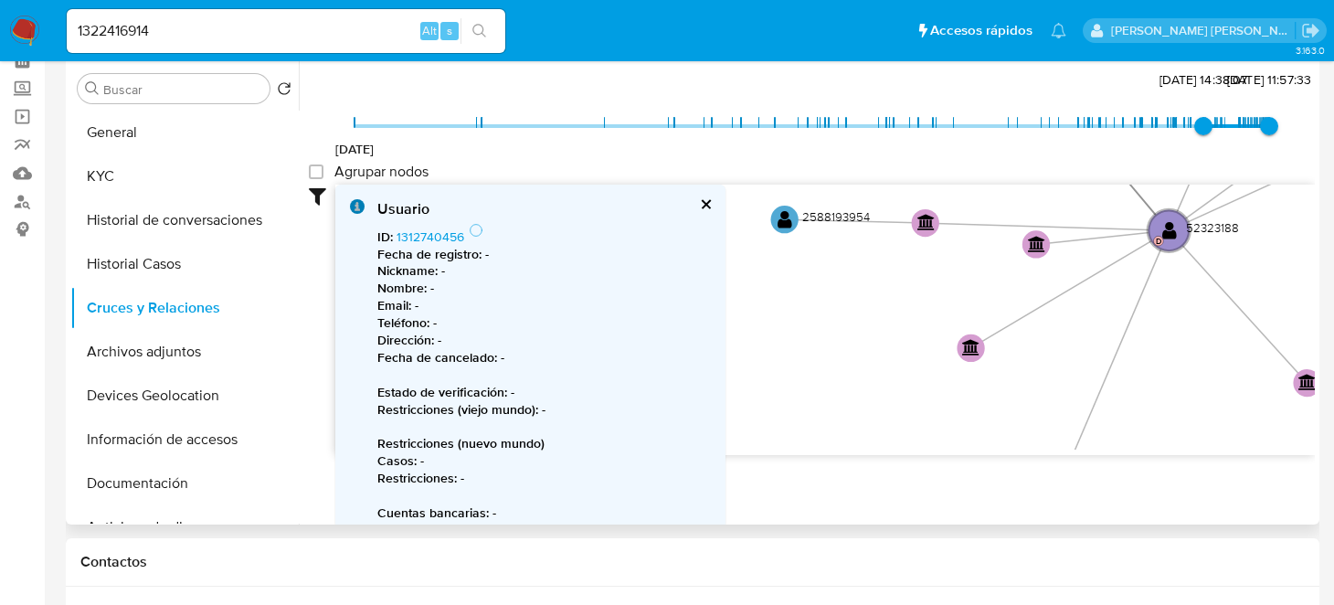
drag, startPoint x: 1054, startPoint y: 303, endPoint x: 1088, endPoint y: 273, distance: 45.3
click at [786, 218] on text "" at bounding box center [784, 222] width 15 height 20
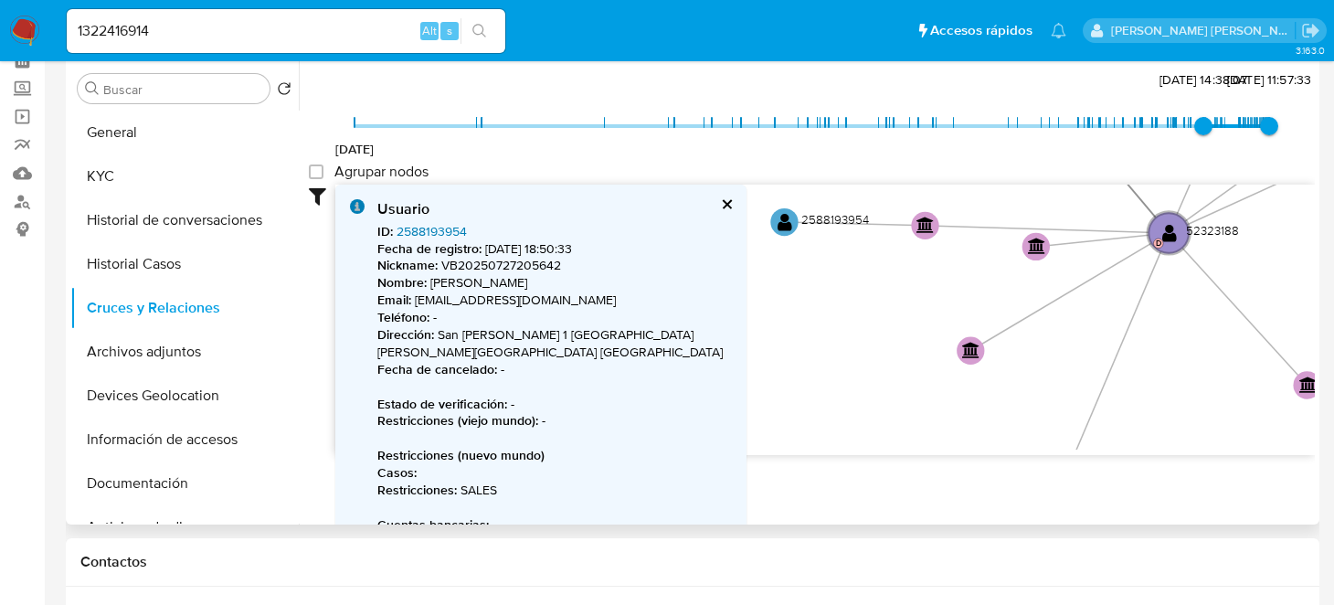
click at [421, 227] on link "2588193954" at bounding box center [431, 231] width 70 height 18
click at [858, 356] on icon "device-677926ba911551da3b9df2d8  device-6407cbe308813b00183d2644  device-6306…" at bounding box center [824, 317] width 979 height 265
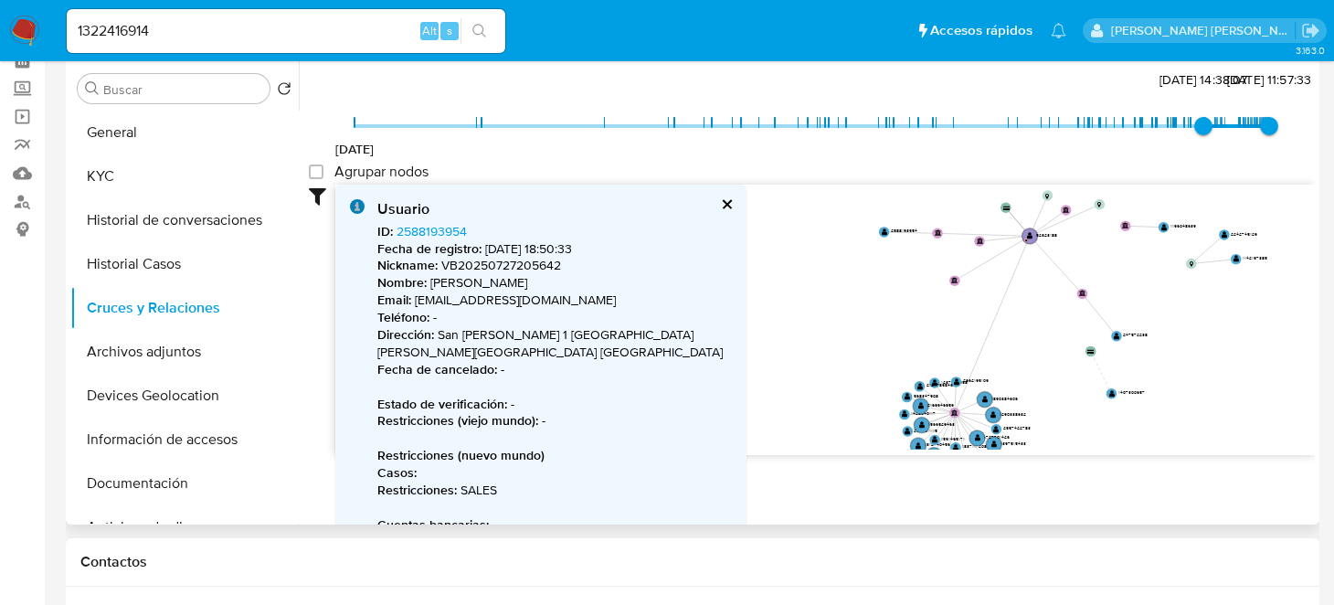
drag, startPoint x: 1212, startPoint y: 282, endPoint x: 1174, endPoint y: 184, distance: 105.8
click at [1176, 185] on icon "device-677926ba911551da3b9df2d8  device-6407cbe308813b00183d2644  device-6306…" at bounding box center [824, 317] width 979 height 265
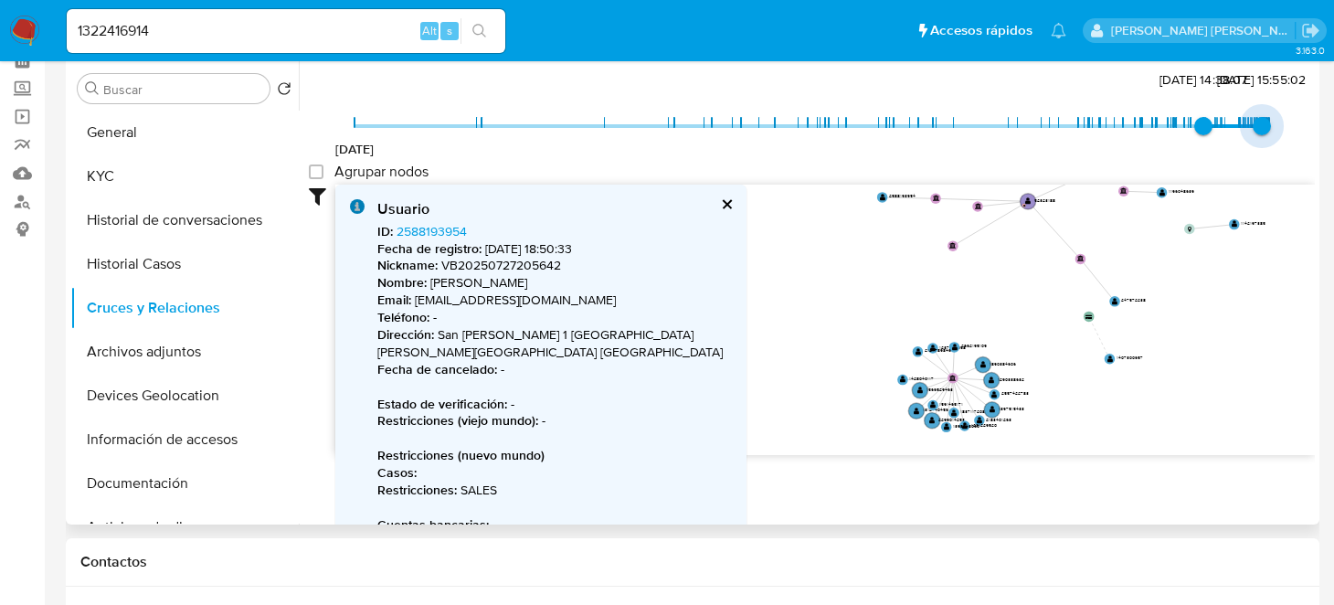
type input "1752964331000"
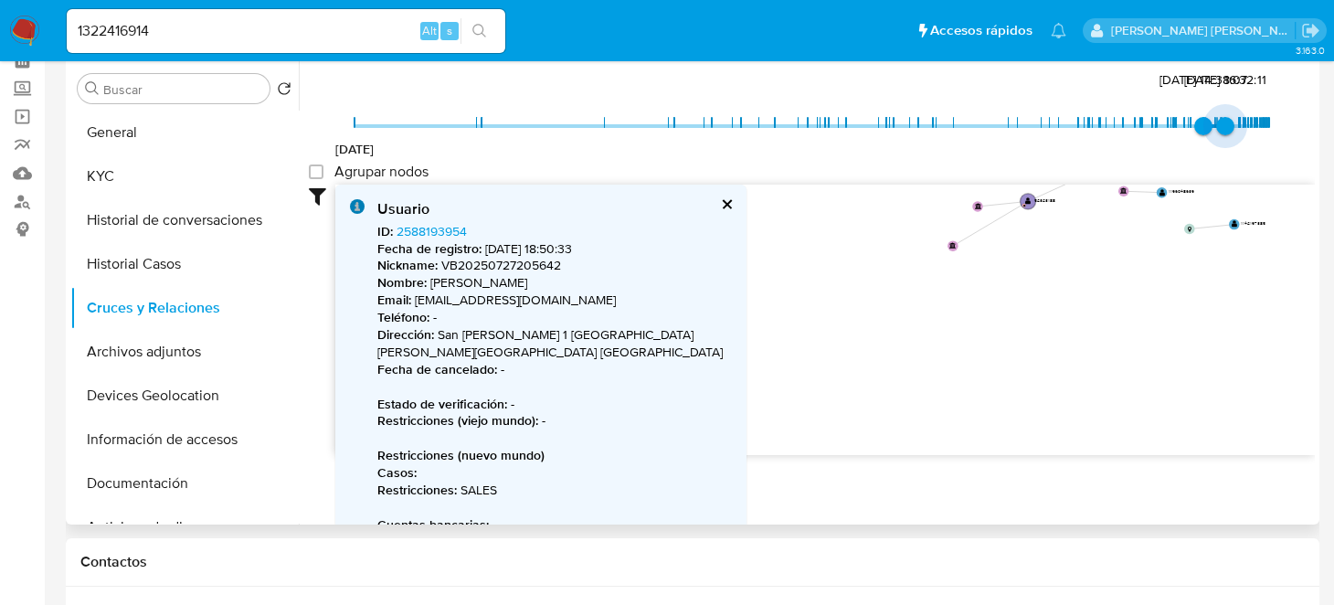
drag, startPoint x: 1256, startPoint y: 125, endPoint x: 1223, endPoint y: 131, distance: 33.3
click at [1223, 131] on span "19/7/2025, 16:32:11" at bounding box center [1225, 126] width 18 height 18
type input "1746194728000"
drag, startPoint x: 1191, startPoint y: 121, endPoint x: 1176, endPoint y: 119, distance: 14.9
click at [1176, 119] on span "2/5/2025, 8:05:28" at bounding box center [1184, 126] width 18 height 18
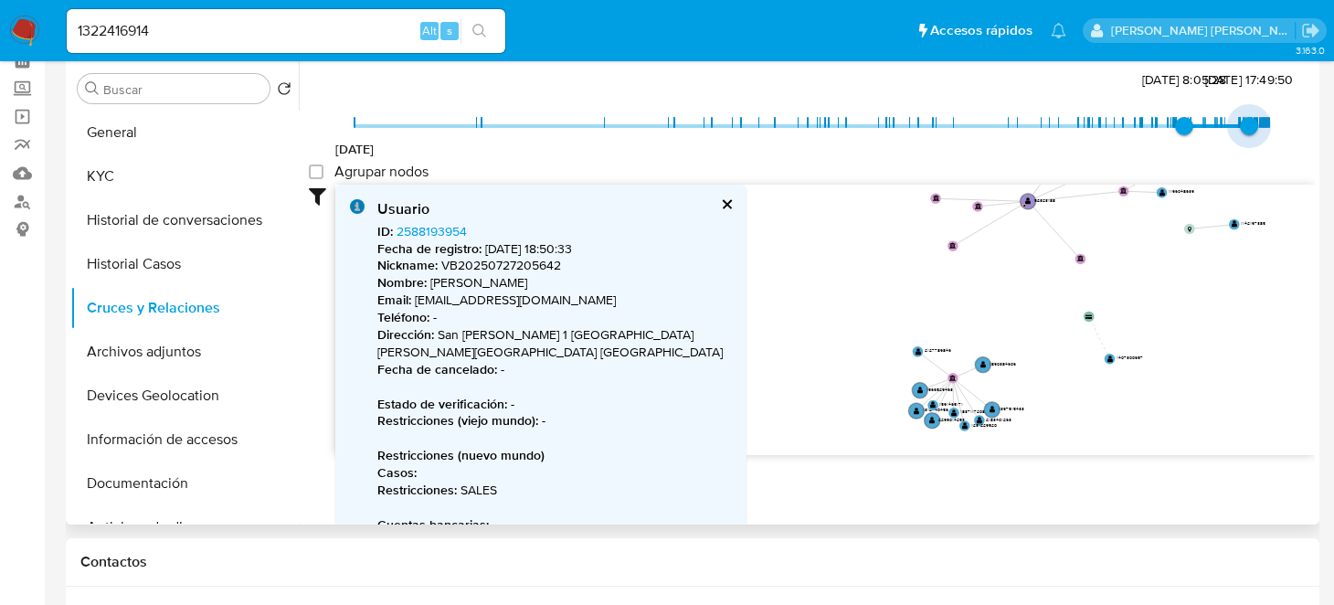
type input "1757185971000"
drag, startPoint x: 1219, startPoint y: 121, endPoint x: 1243, endPoint y: 124, distance: 24.8
click at [1243, 124] on span "6/9/2025, 13:12:51" at bounding box center [1250, 126] width 18 height 18
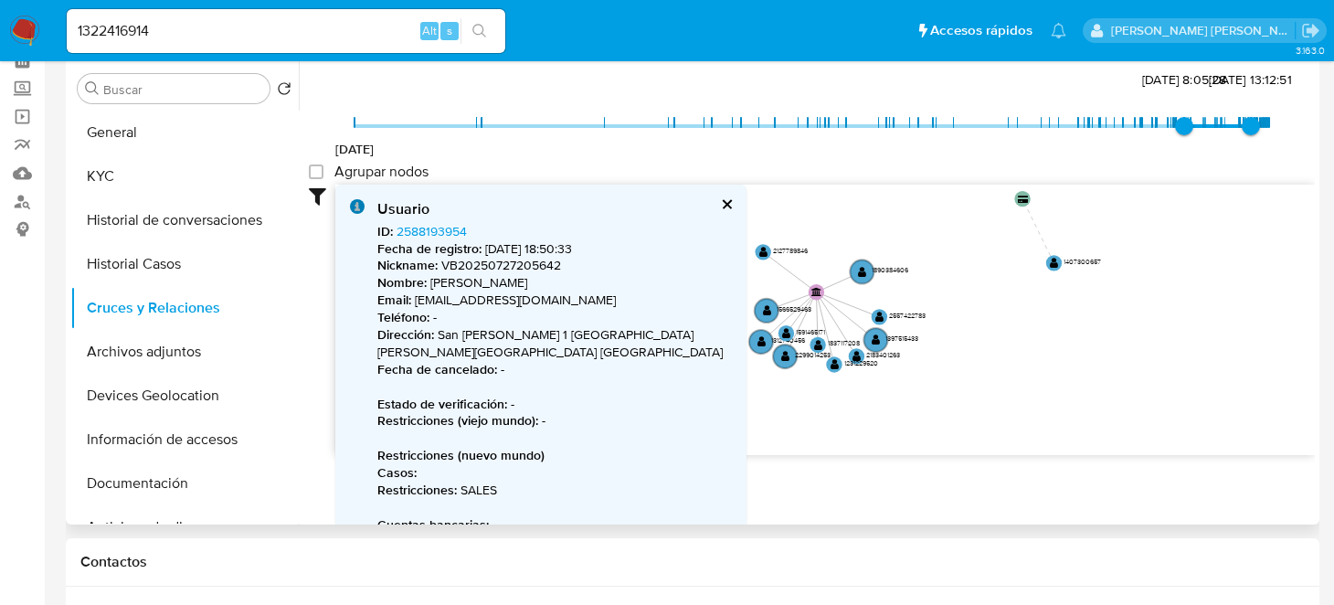
drag, startPoint x: 1002, startPoint y: 351, endPoint x: 1007, endPoint y: 206, distance: 144.4
click at [1007, 206] on icon "device-677926ba911551da3b9df2d8  device-6407cbe308813b00183d2644  device-6306…" at bounding box center [824, 317] width 979 height 265
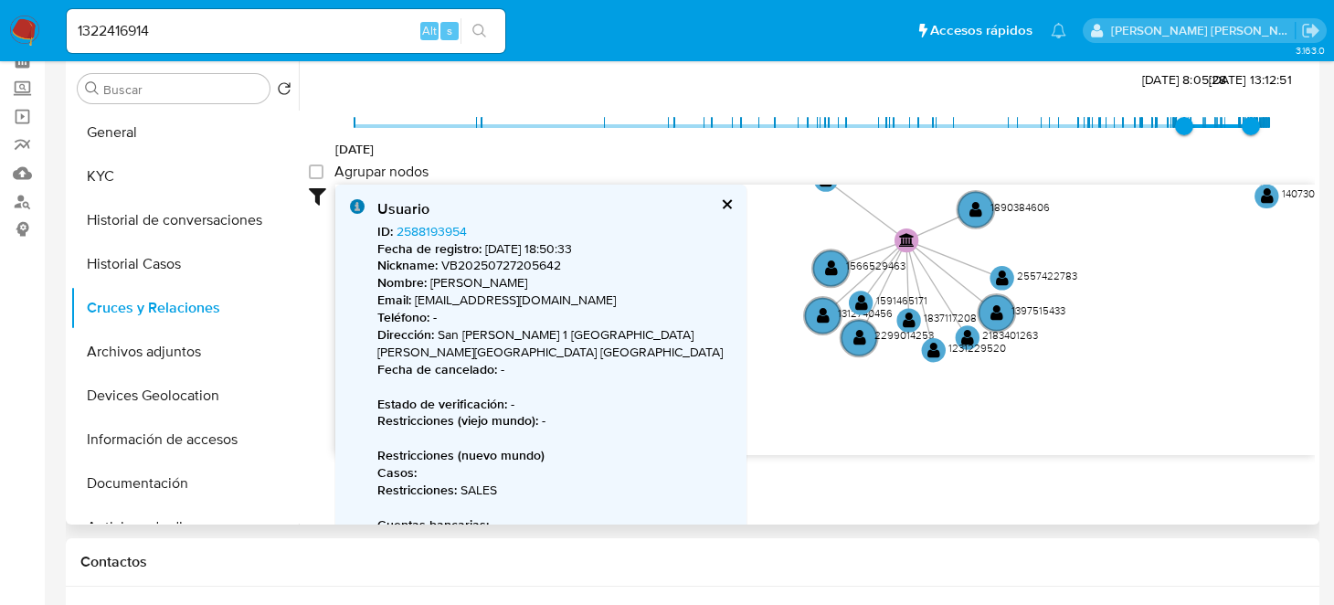
drag, startPoint x: 890, startPoint y: 388, endPoint x: 1018, endPoint y: 375, distance: 129.5
click at [1018, 375] on icon "device-677926ba911551da3b9df2d8  device-6407cbe308813b00183d2644  device-6306…" at bounding box center [824, 317] width 979 height 265
click at [862, 296] on text "" at bounding box center [861, 302] width 13 height 17
click at [829, 259] on text "" at bounding box center [832, 267] width 13 height 17
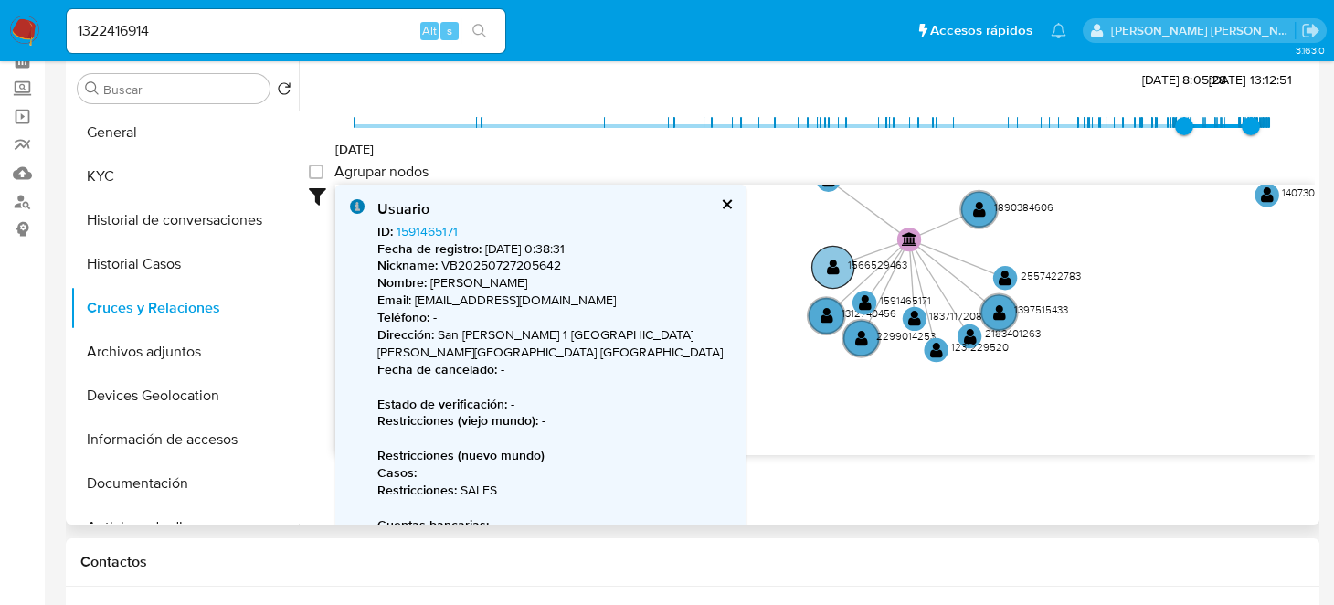
click at [831, 258] on text "" at bounding box center [833, 266] width 13 height 17
click at [819, 314] on circle at bounding box center [828, 315] width 42 height 42
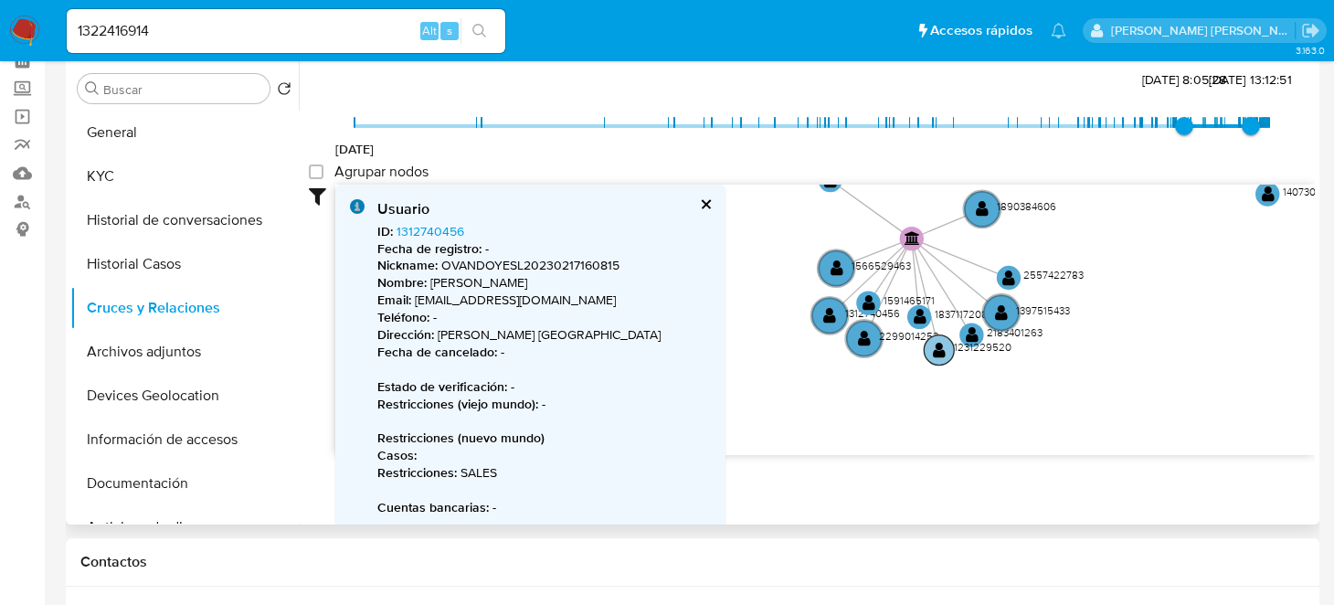
click at [940, 354] on text "" at bounding box center [939, 350] width 13 height 17
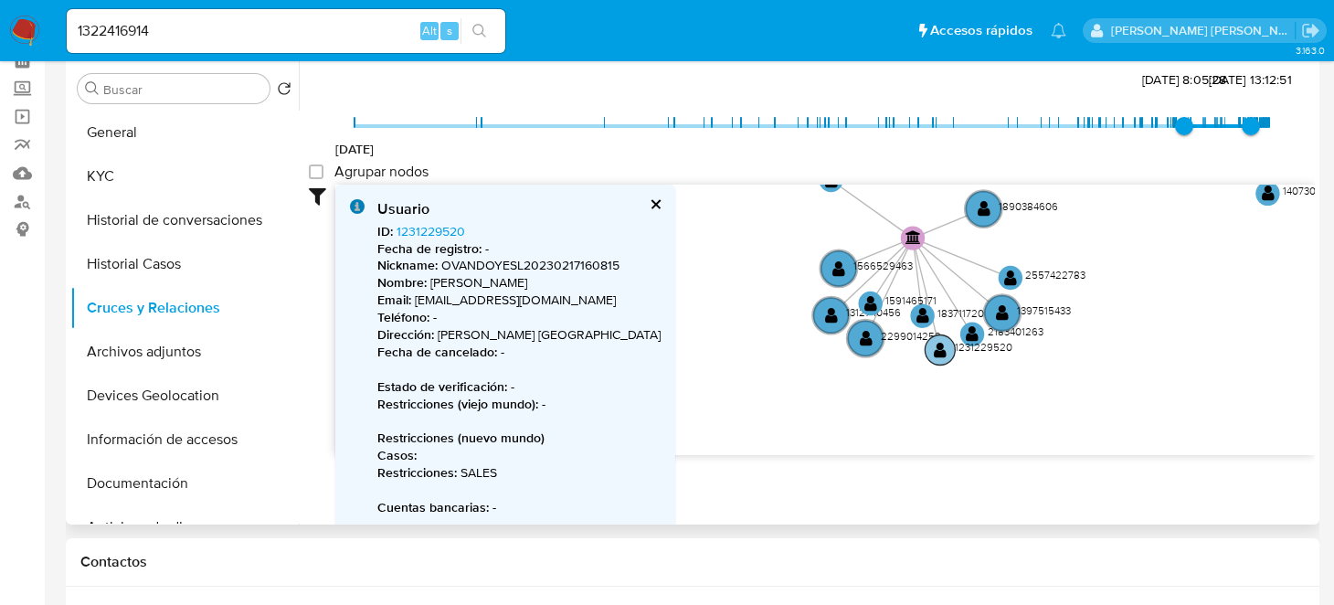
click at [941, 353] on text "" at bounding box center [940, 350] width 13 height 17
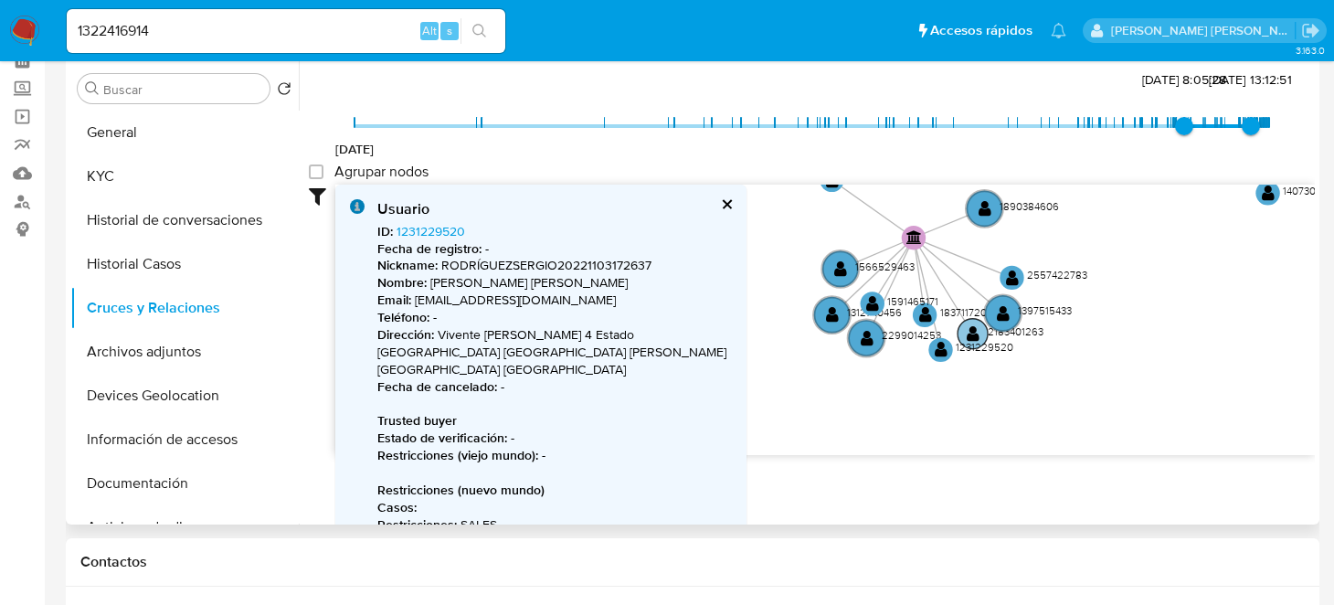
click at [970, 333] on text "" at bounding box center [972, 333] width 13 height 17
click at [972, 330] on text "" at bounding box center [972, 332] width 13 height 17
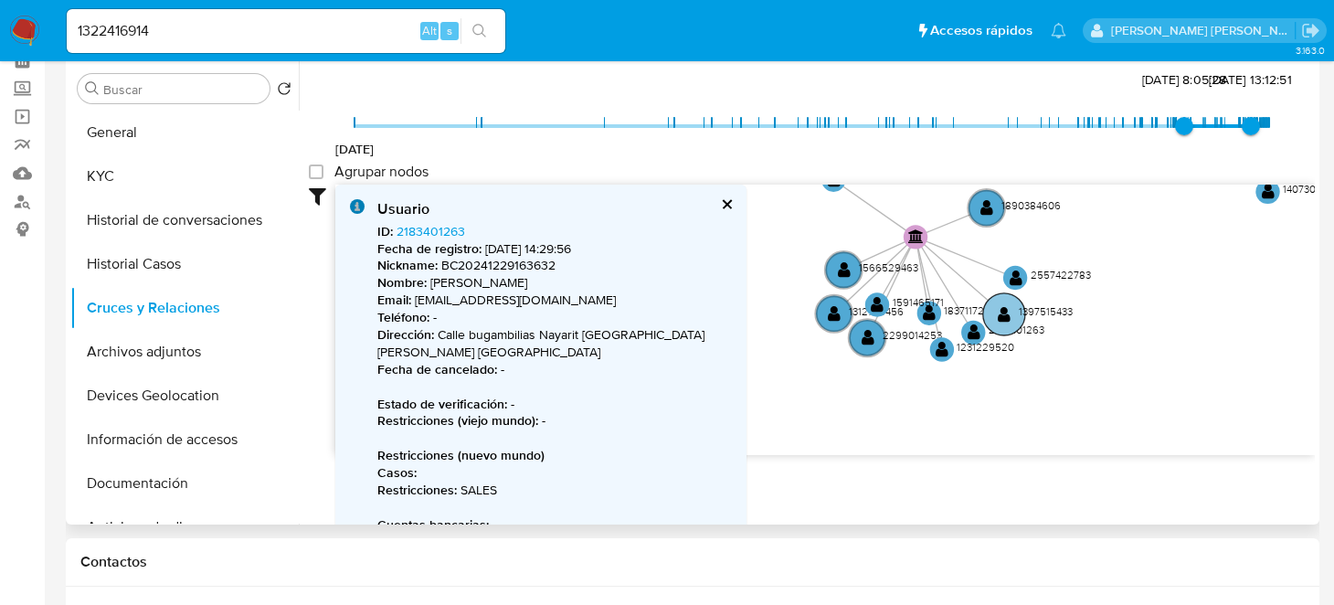
click at [1003, 315] on text "" at bounding box center [1003, 314] width 13 height 17
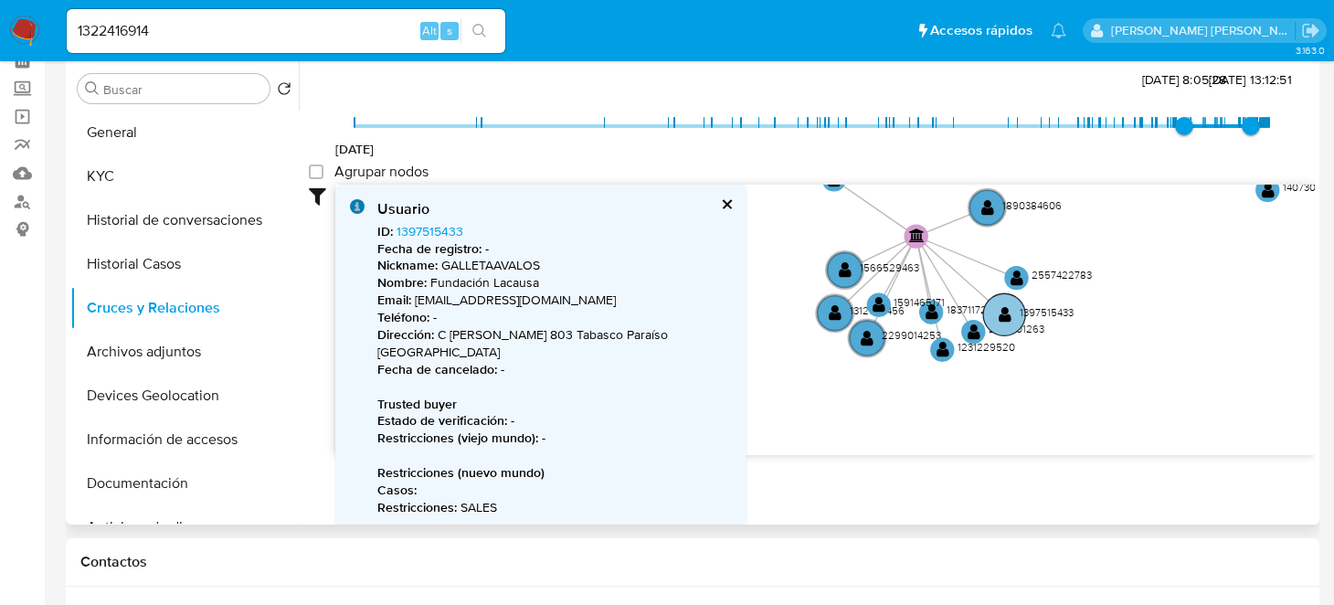
click at [1003, 315] on text "" at bounding box center [1004, 314] width 13 height 17
click at [1023, 271] on circle at bounding box center [1017, 278] width 30 height 30
click at [1022, 271] on text "" at bounding box center [1017, 277] width 13 height 17
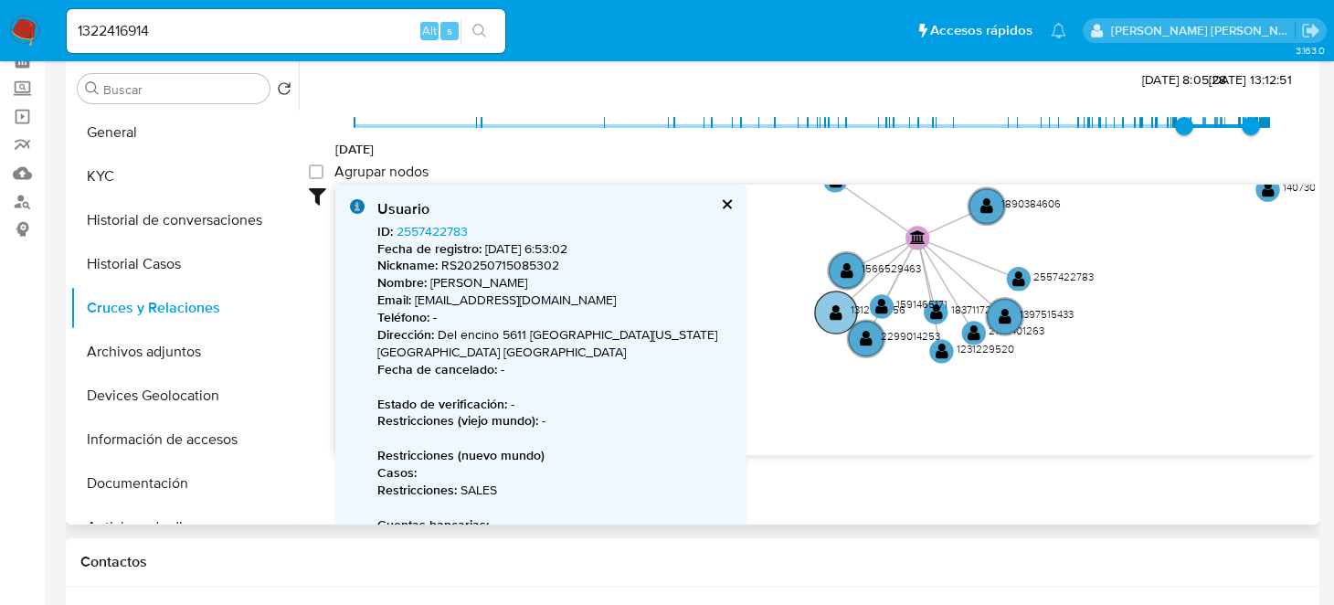
click at [837, 311] on text "" at bounding box center [835, 312] width 13 height 17
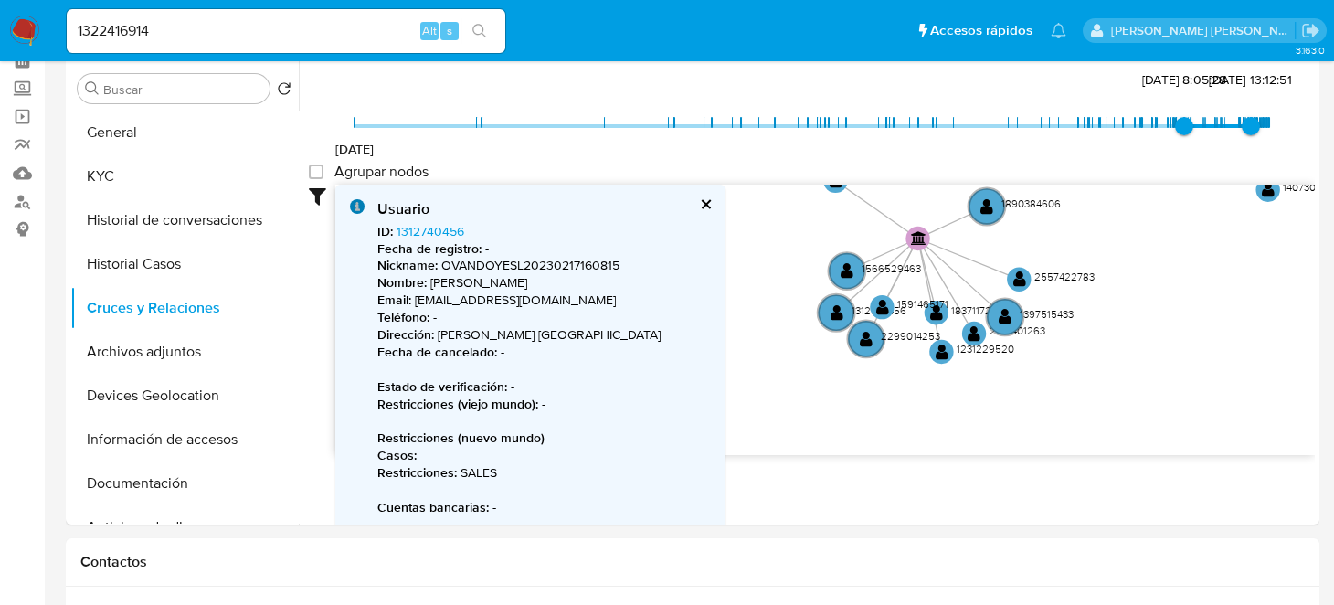
click at [19, 20] on img at bounding box center [24, 31] width 31 height 31
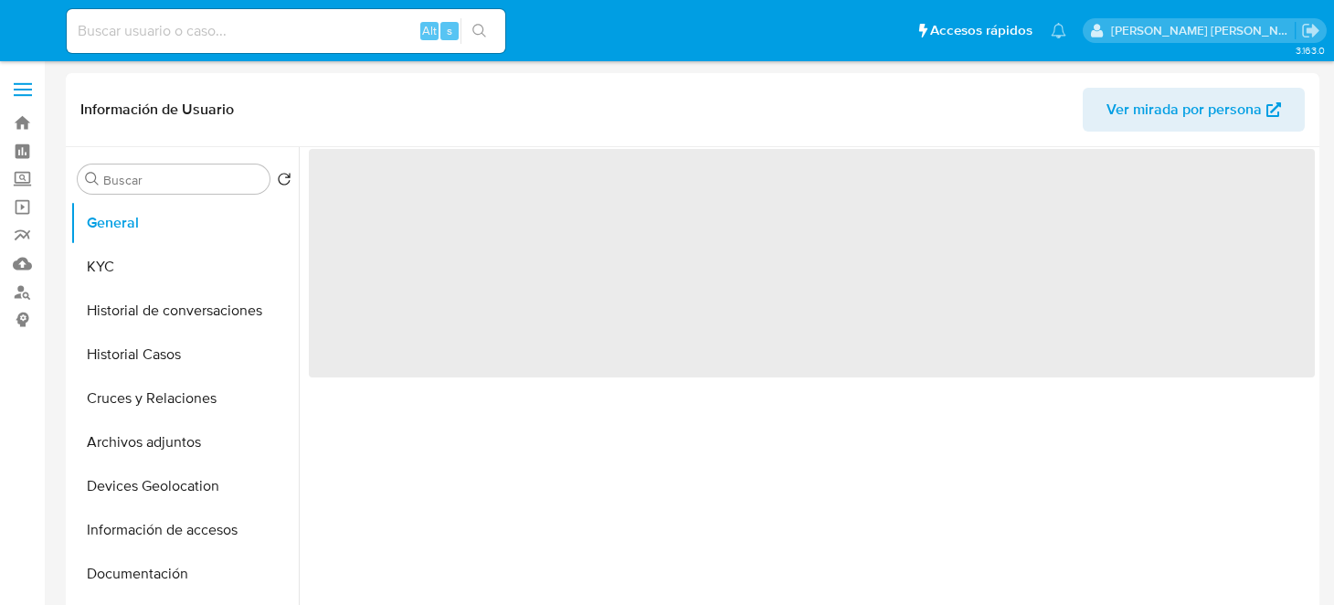
select select "10"
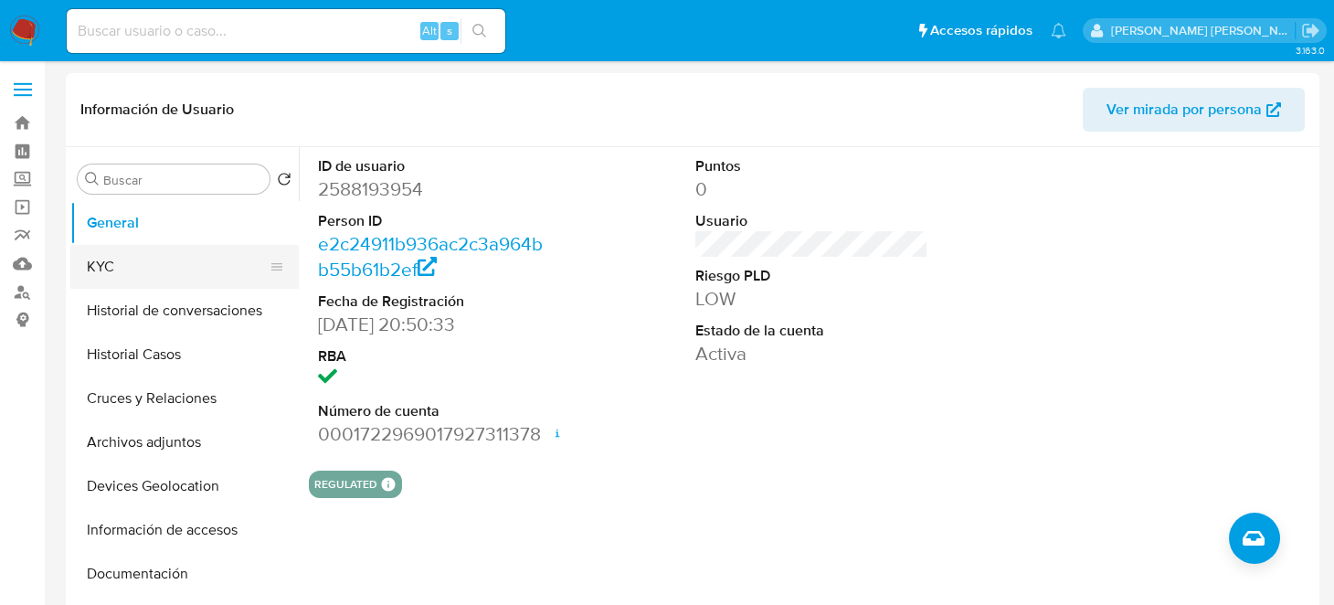
click at [115, 254] on button "KYC" at bounding box center [177, 267] width 214 height 44
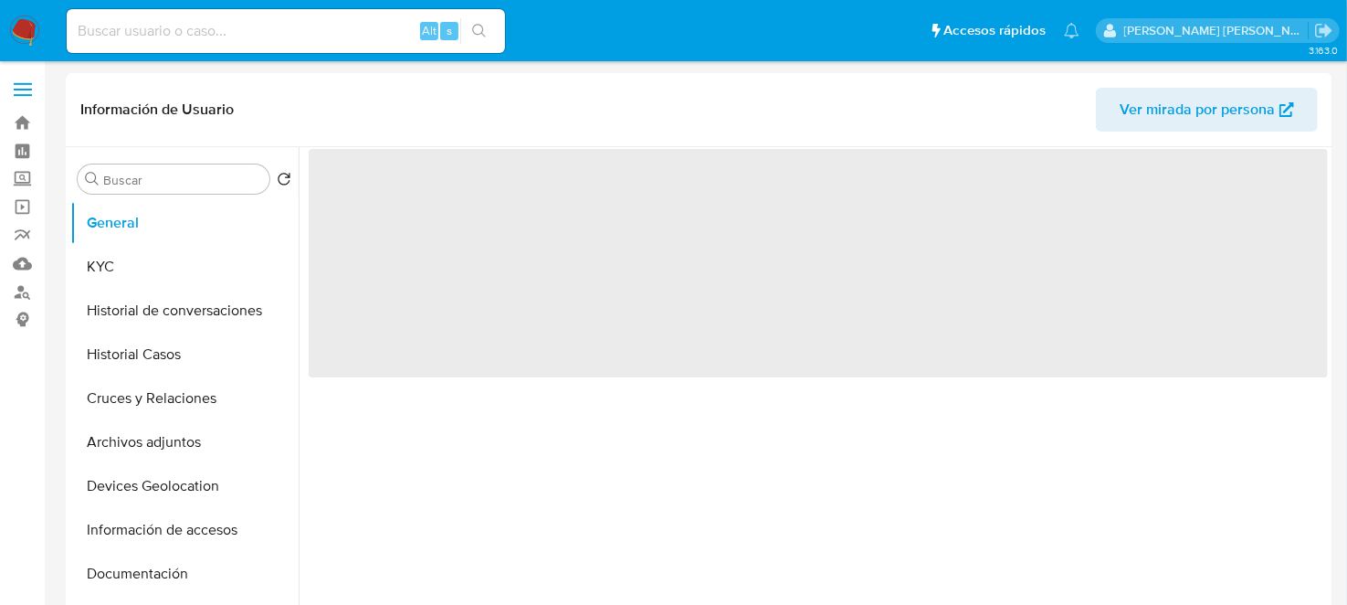
select select "10"
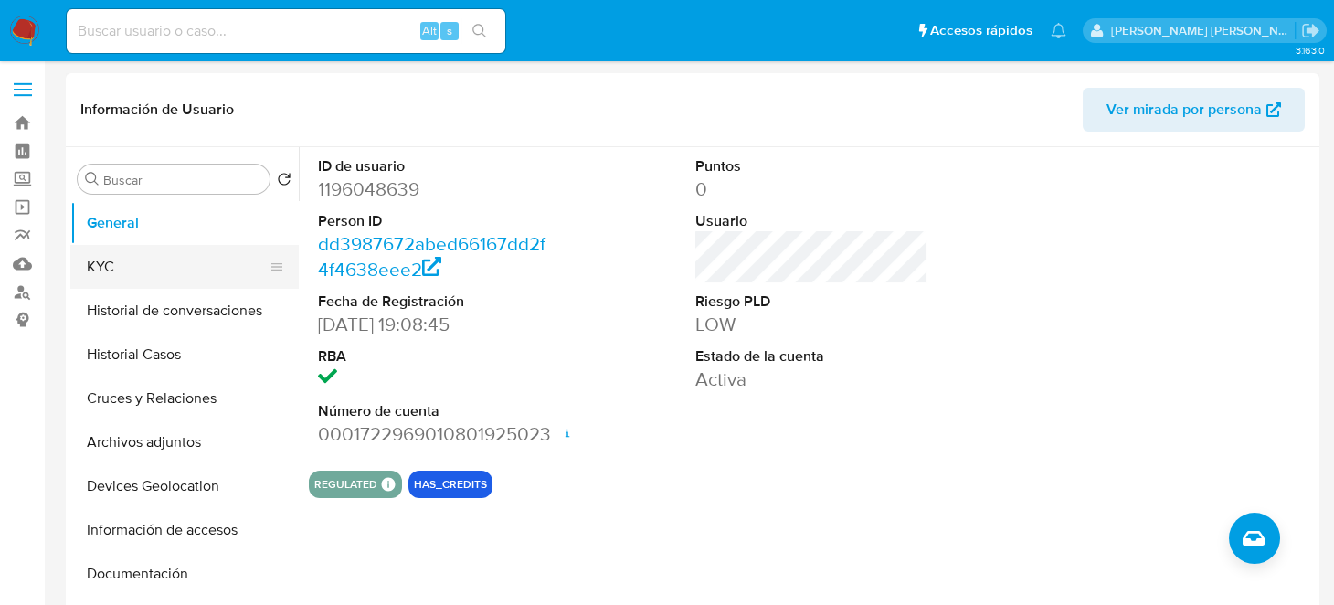
click at [114, 267] on button "KYC" at bounding box center [177, 267] width 214 height 44
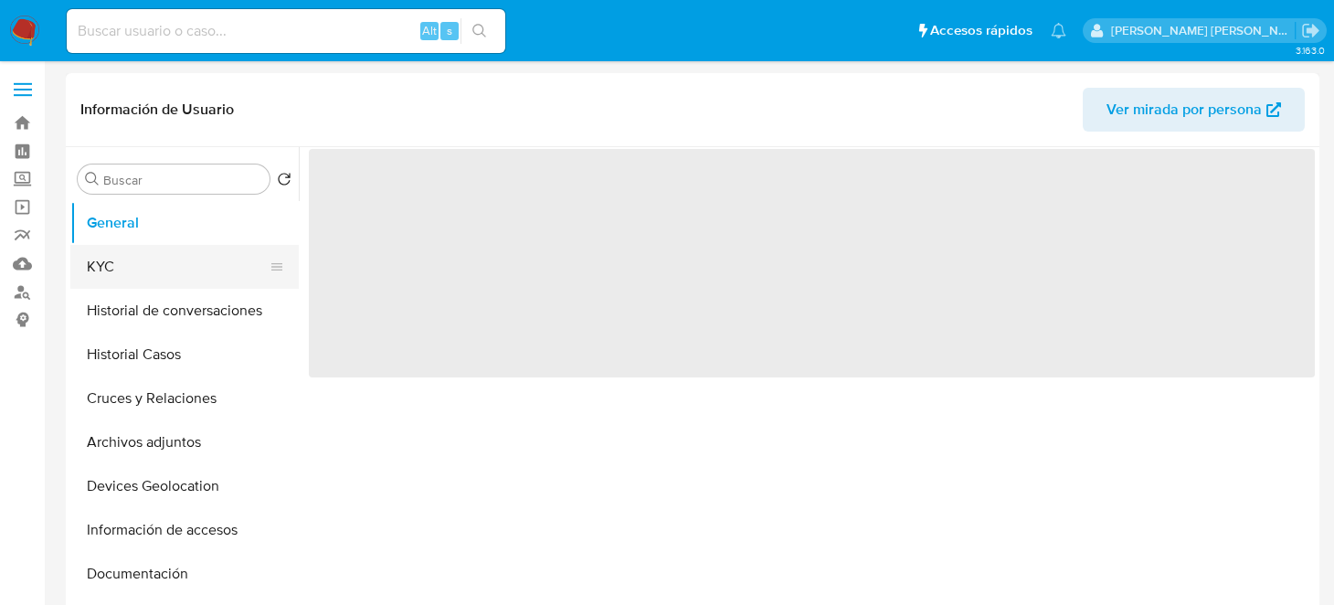
select select "10"
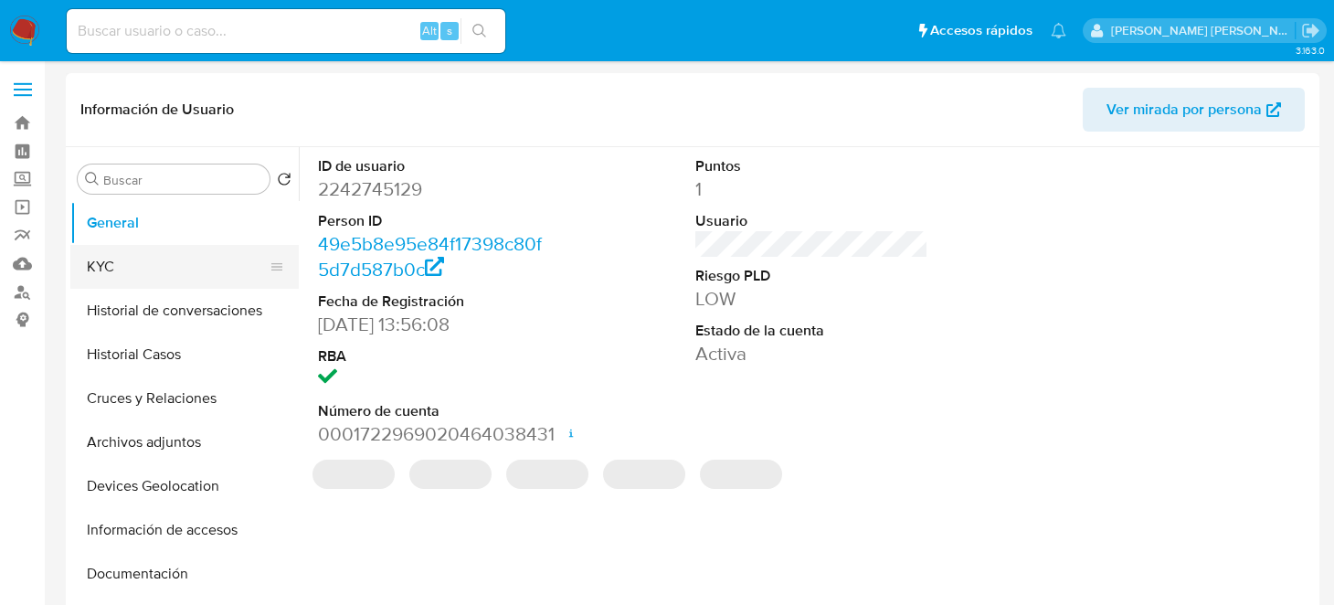
click at [157, 267] on button "KYC" at bounding box center [177, 267] width 214 height 44
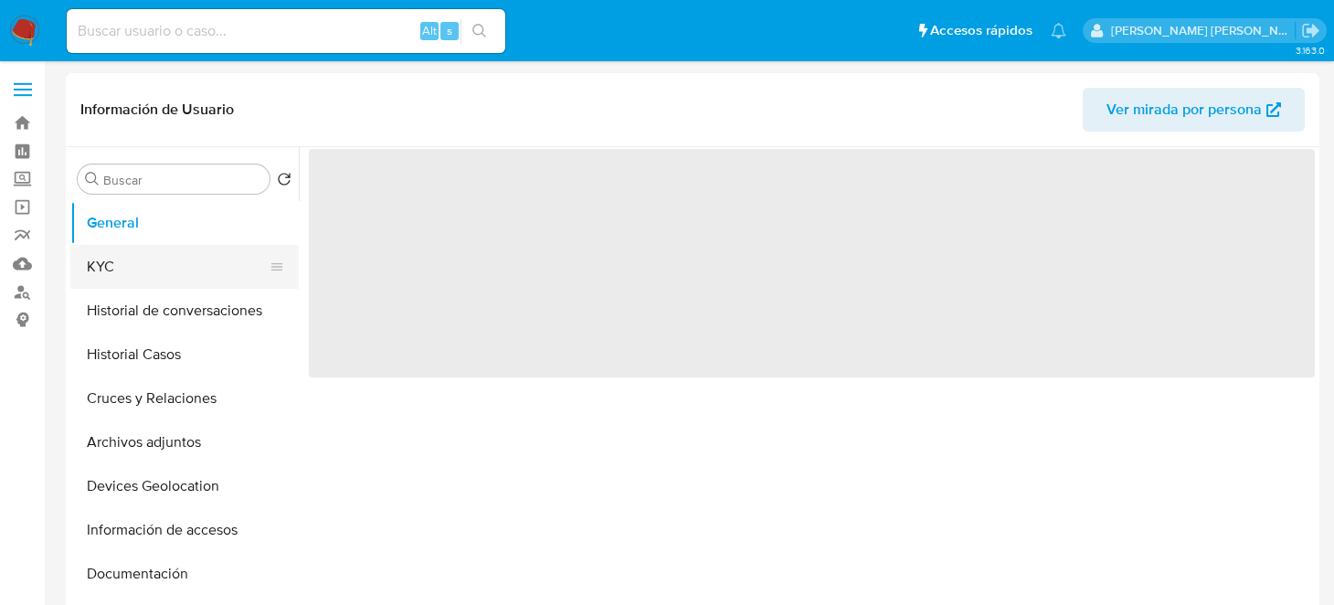
click at [147, 250] on button "KYC" at bounding box center [177, 267] width 214 height 44
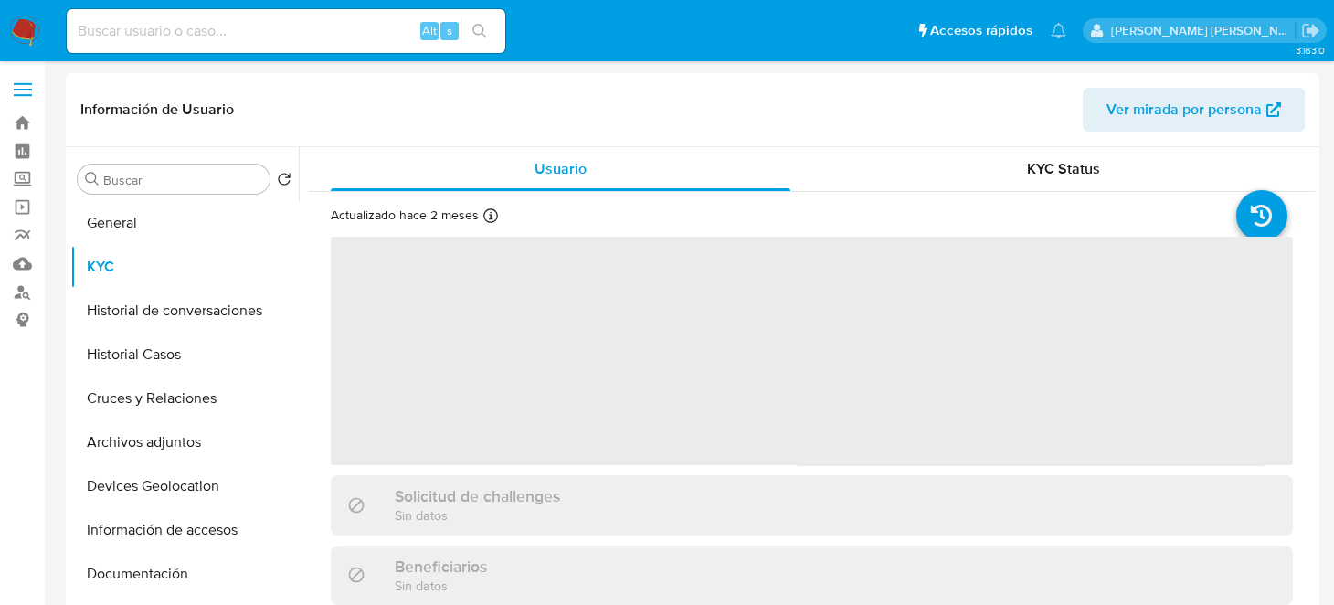
select select "10"
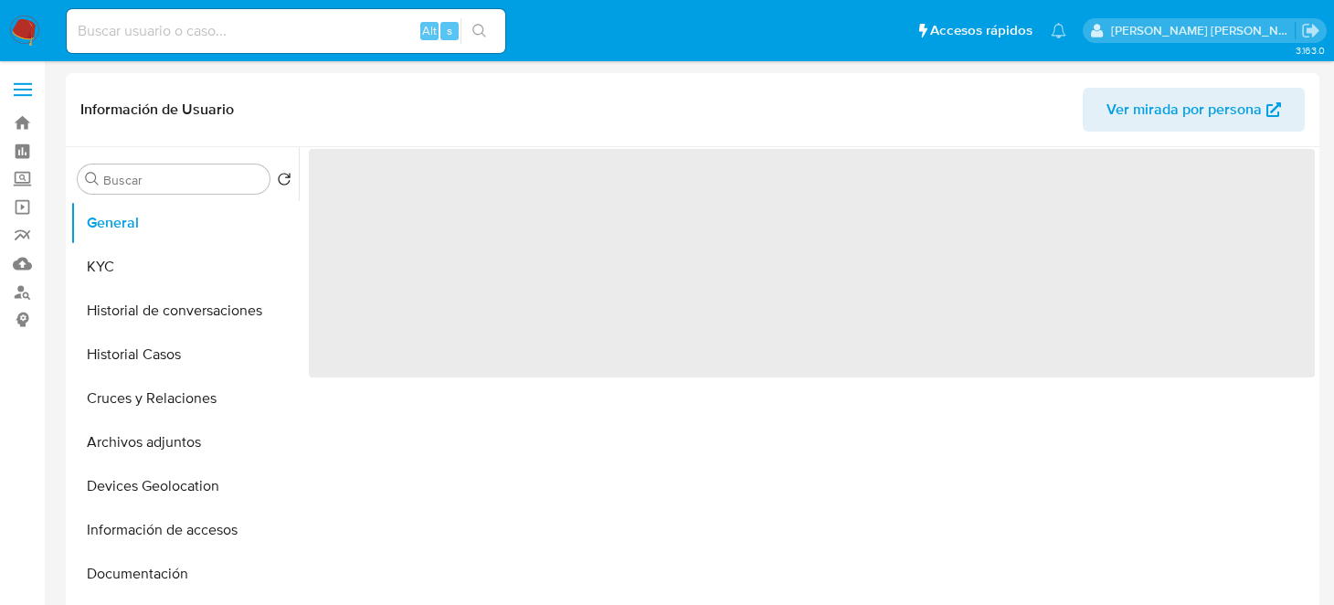
select select "10"
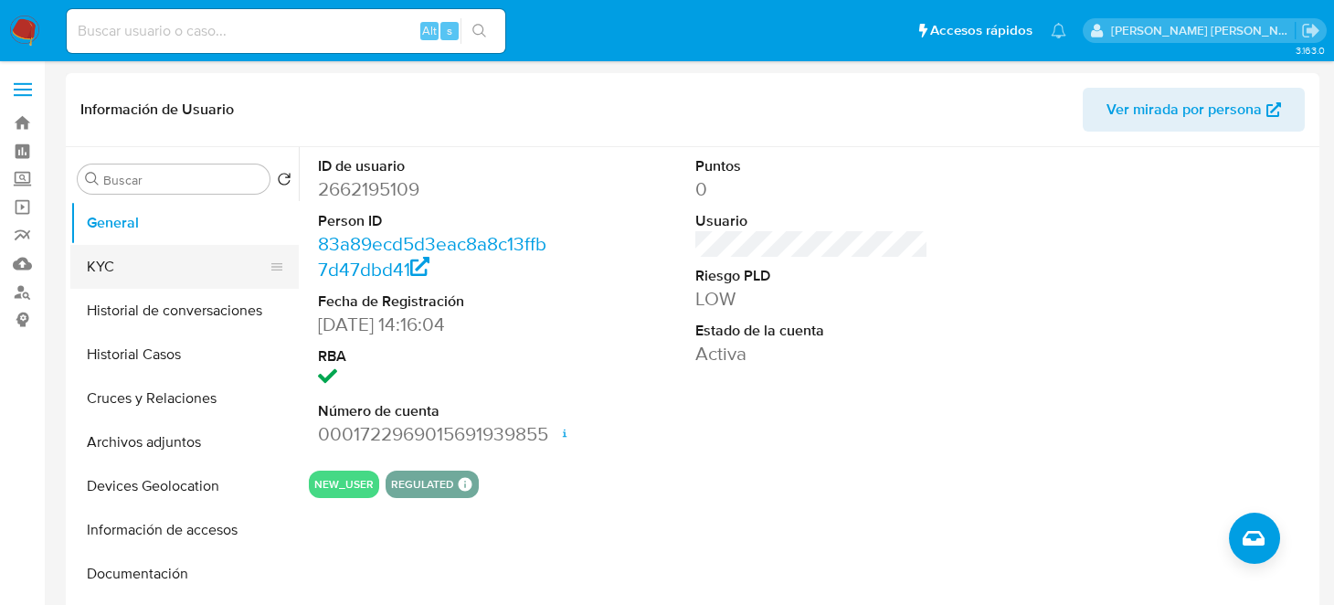
click at [79, 267] on button "KYC" at bounding box center [177, 267] width 214 height 44
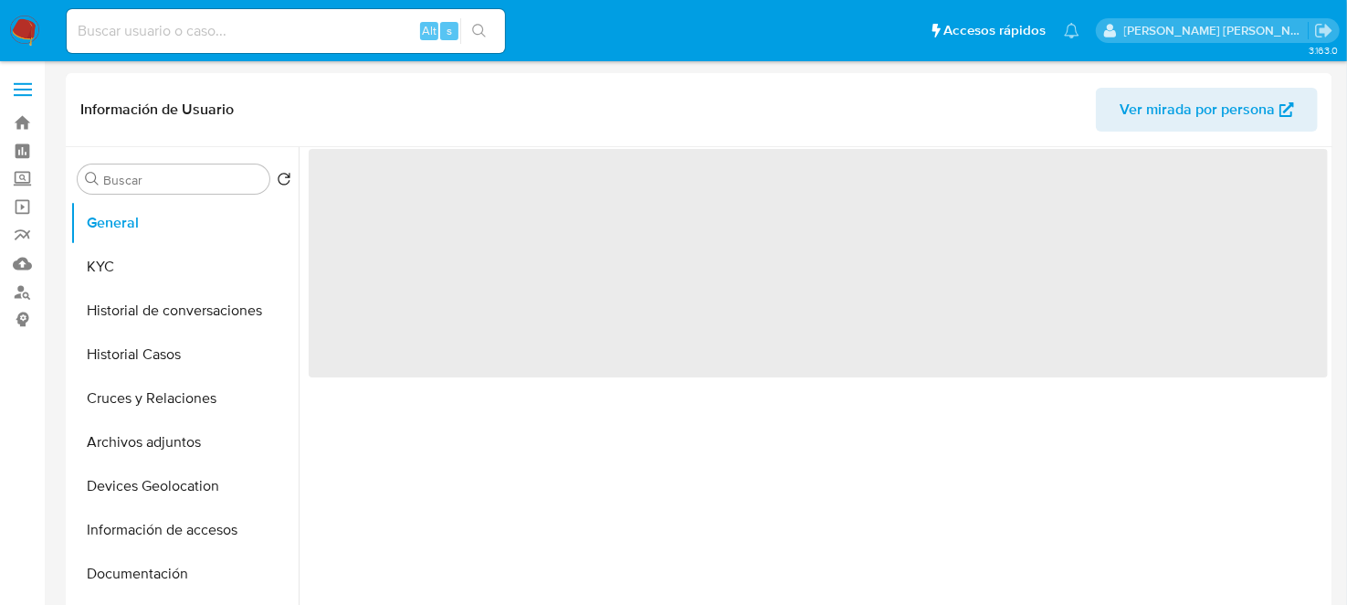
select select "10"
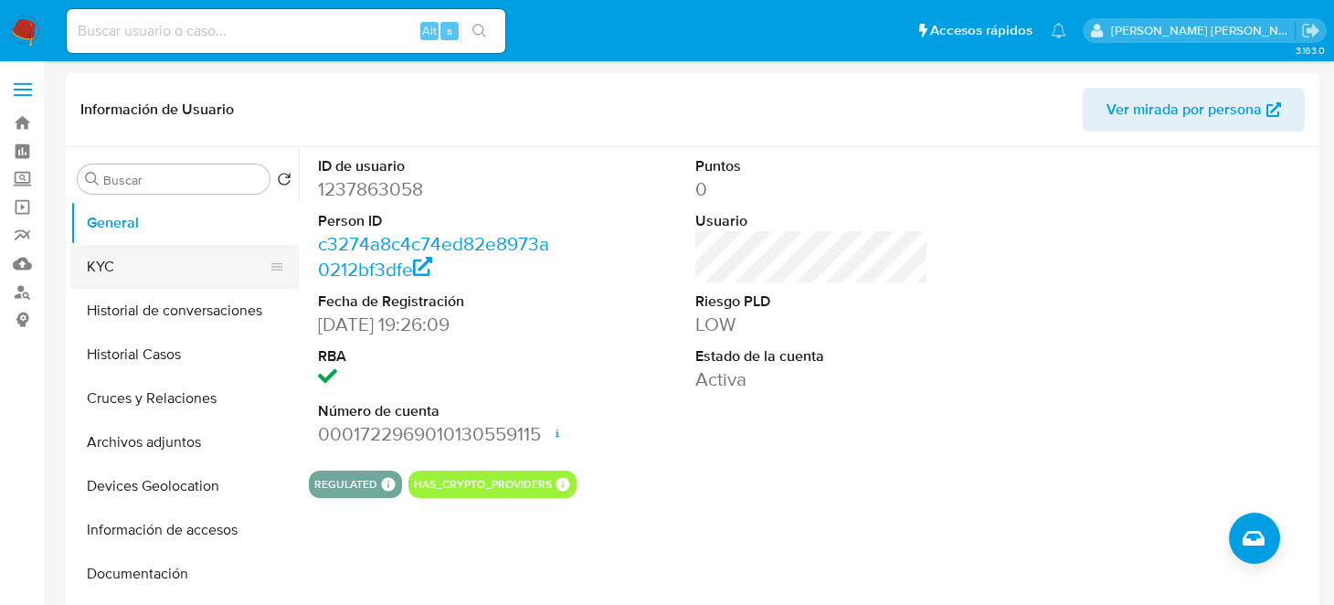
click at [140, 267] on button "KYC" at bounding box center [177, 267] width 214 height 44
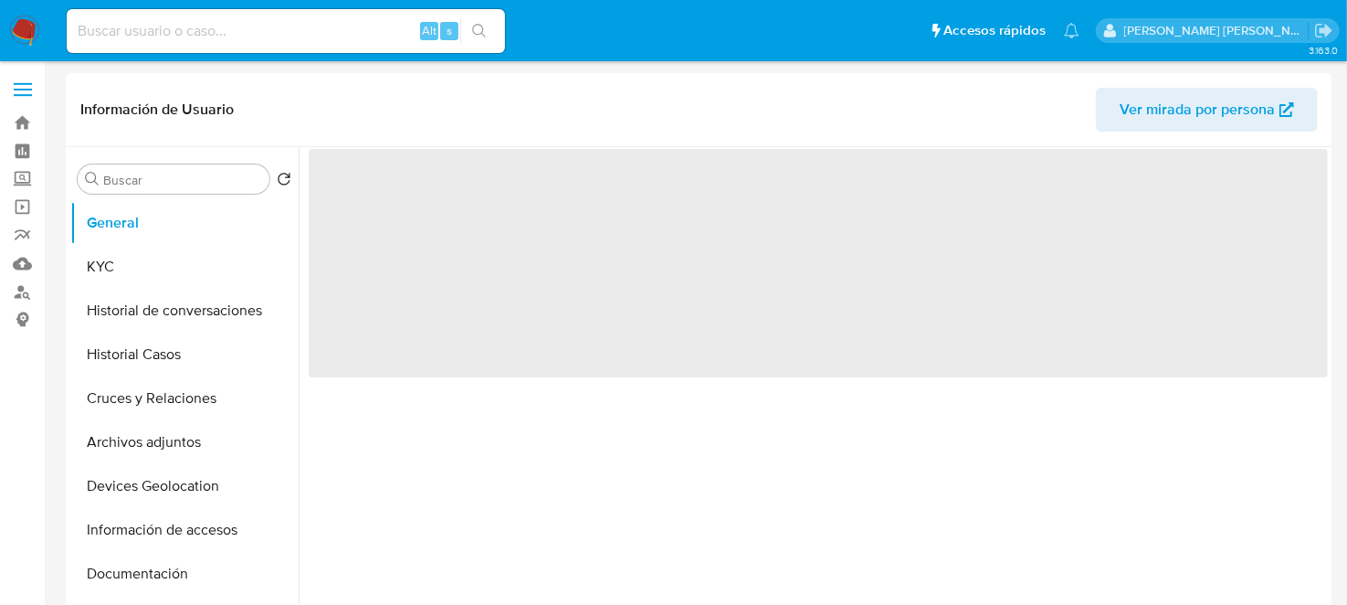
select select "10"
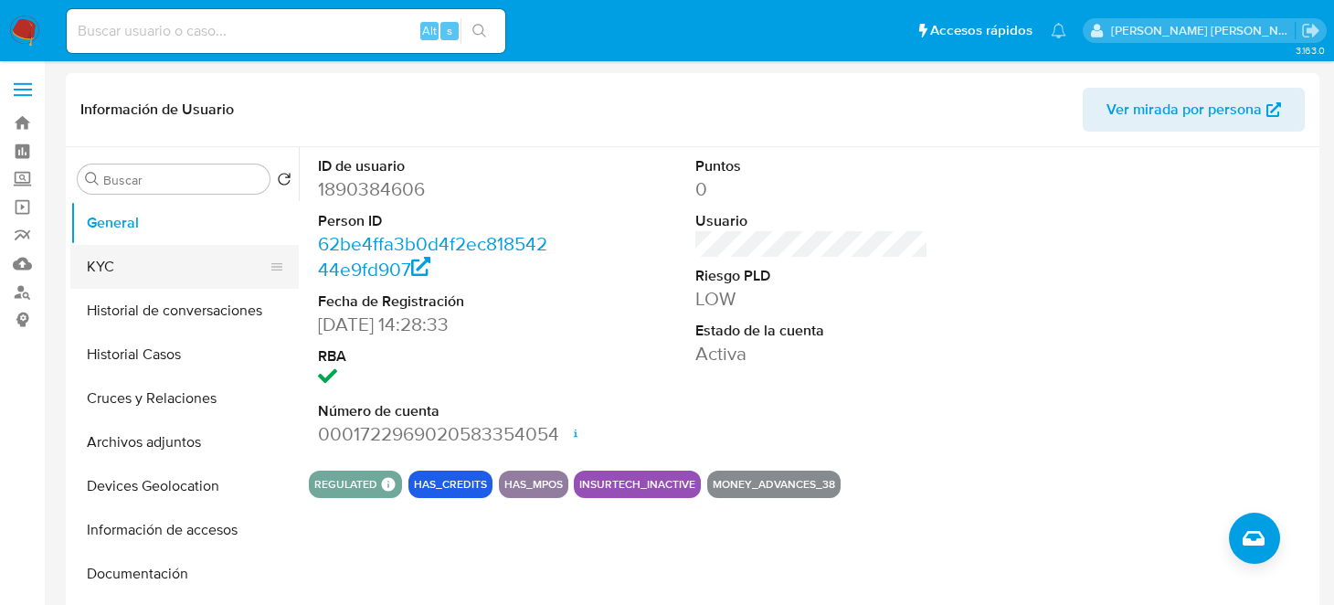
click at [109, 263] on button "KYC" at bounding box center [177, 267] width 214 height 44
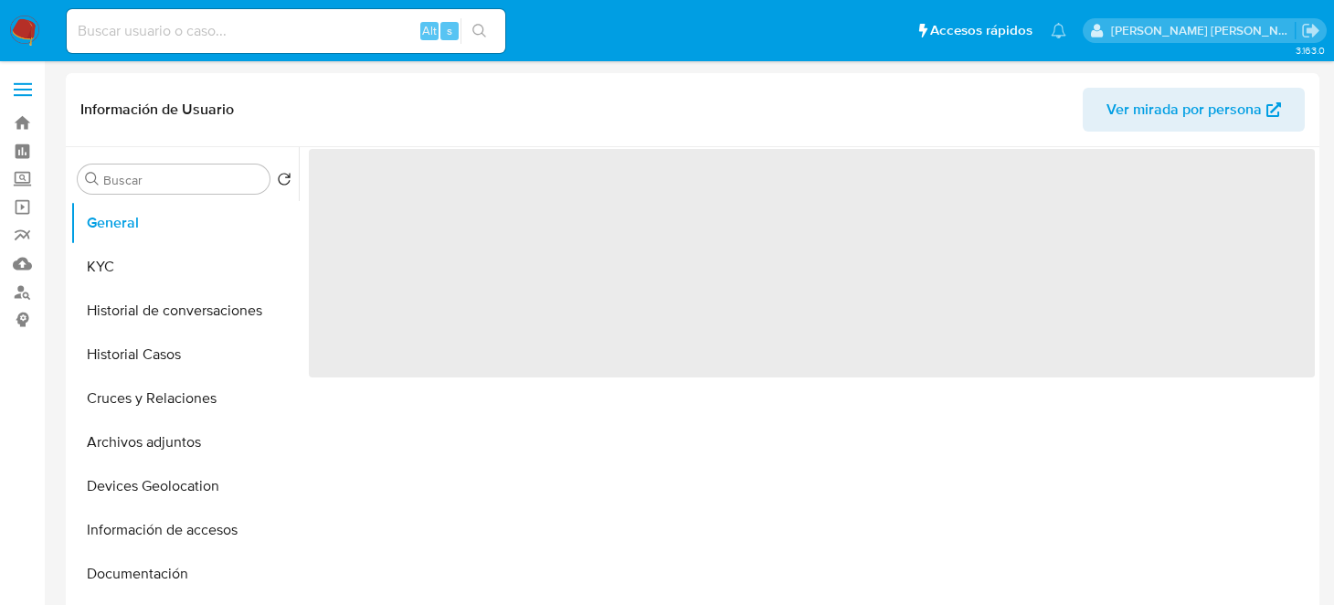
select select "10"
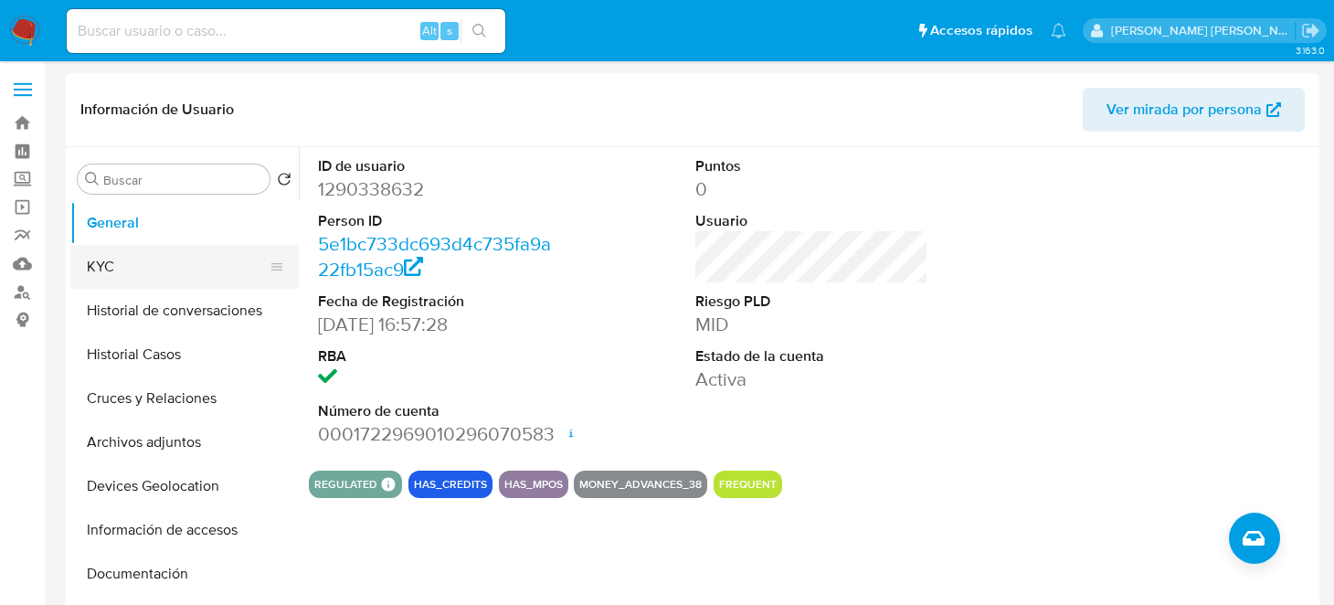
drag, startPoint x: 168, startPoint y: 269, endPoint x: 290, endPoint y: 267, distance: 122.4
click at [168, 269] on button "KYC" at bounding box center [177, 267] width 214 height 44
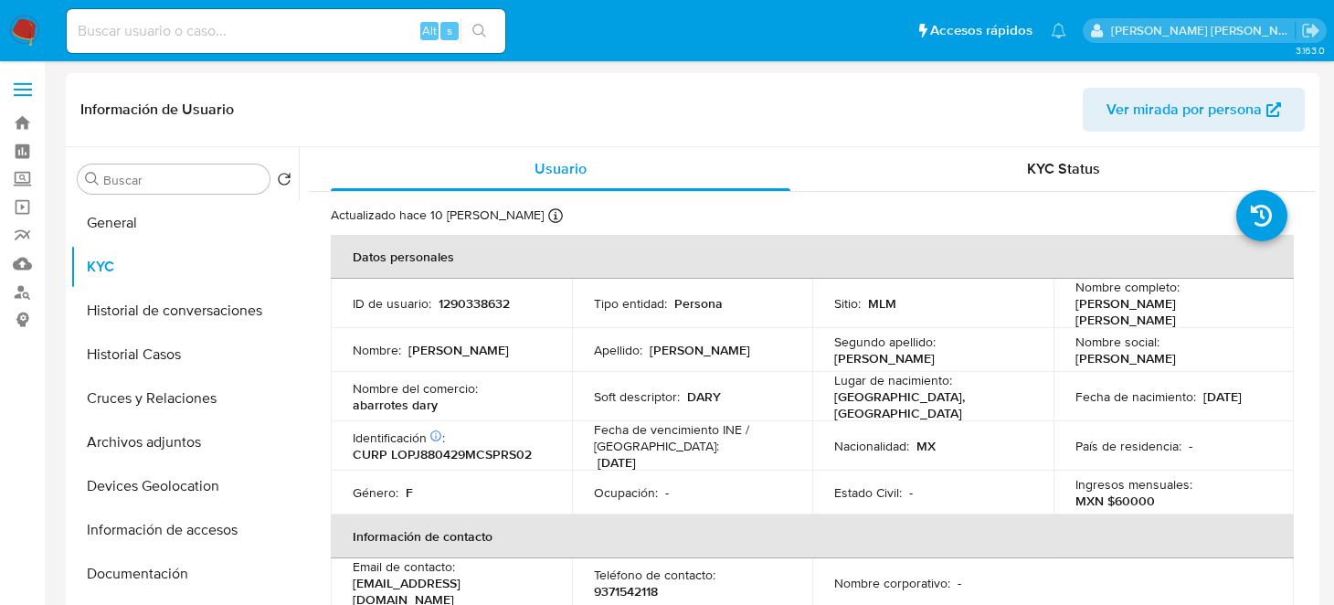
click at [236, 30] on input at bounding box center [286, 31] width 438 height 24
paste input "1322416914"
type input "1322416914"
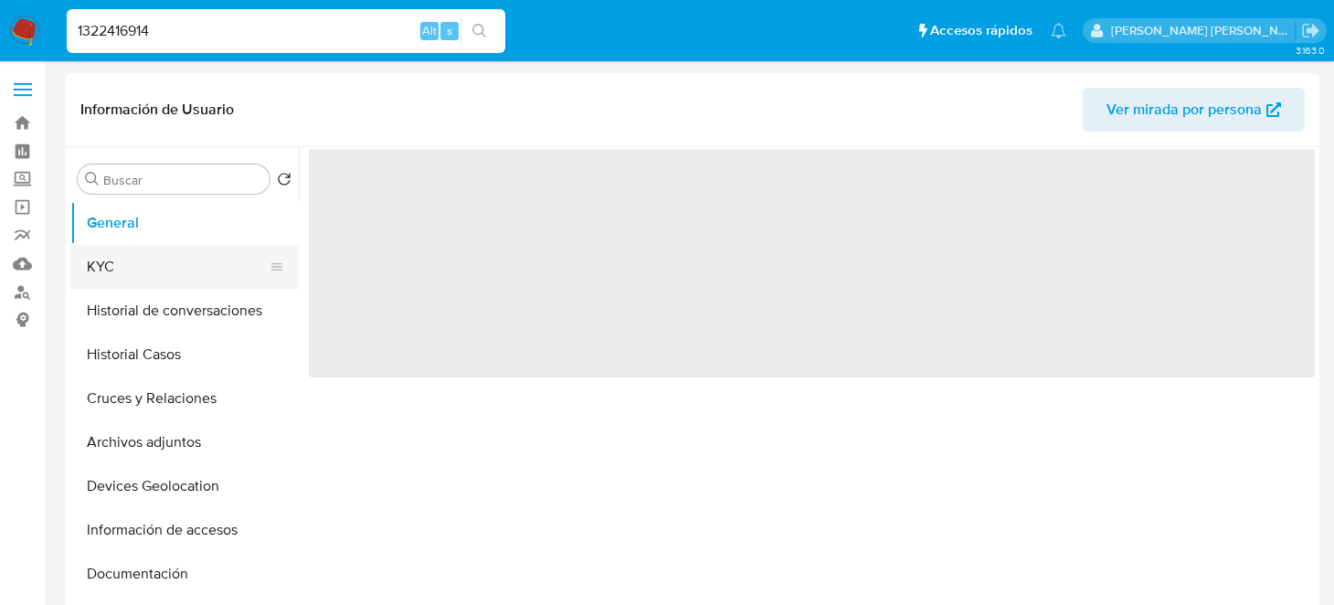
click at [160, 273] on button "KYC" at bounding box center [177, 267] width 214 height 44
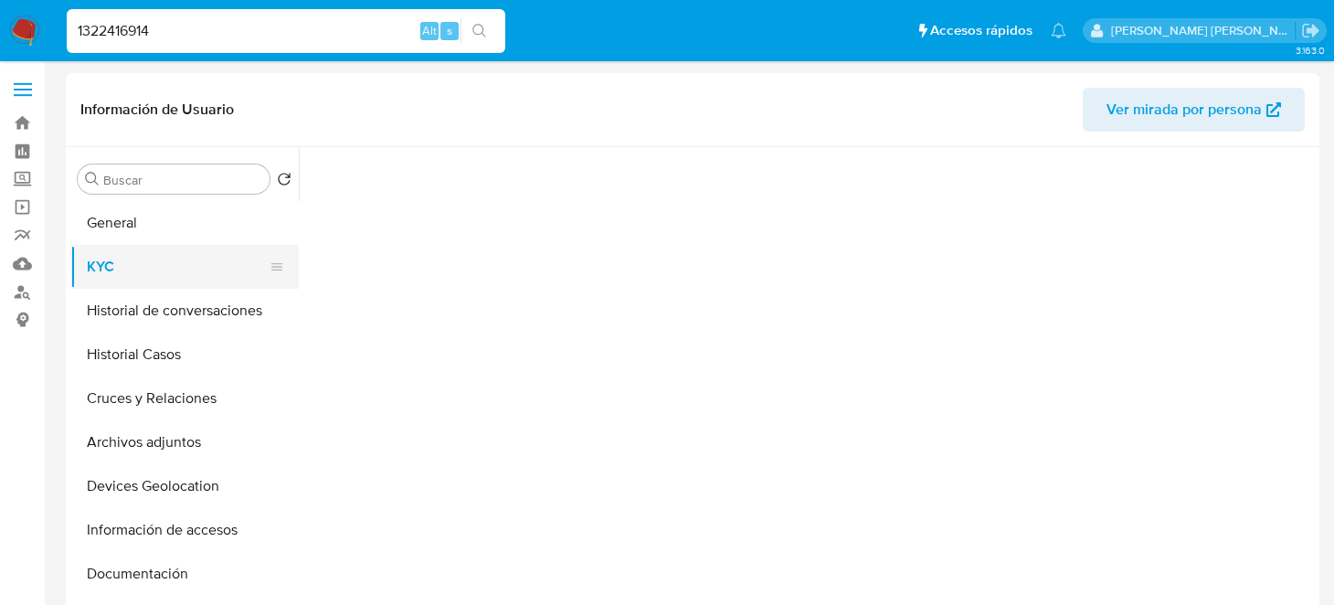
select select "10"
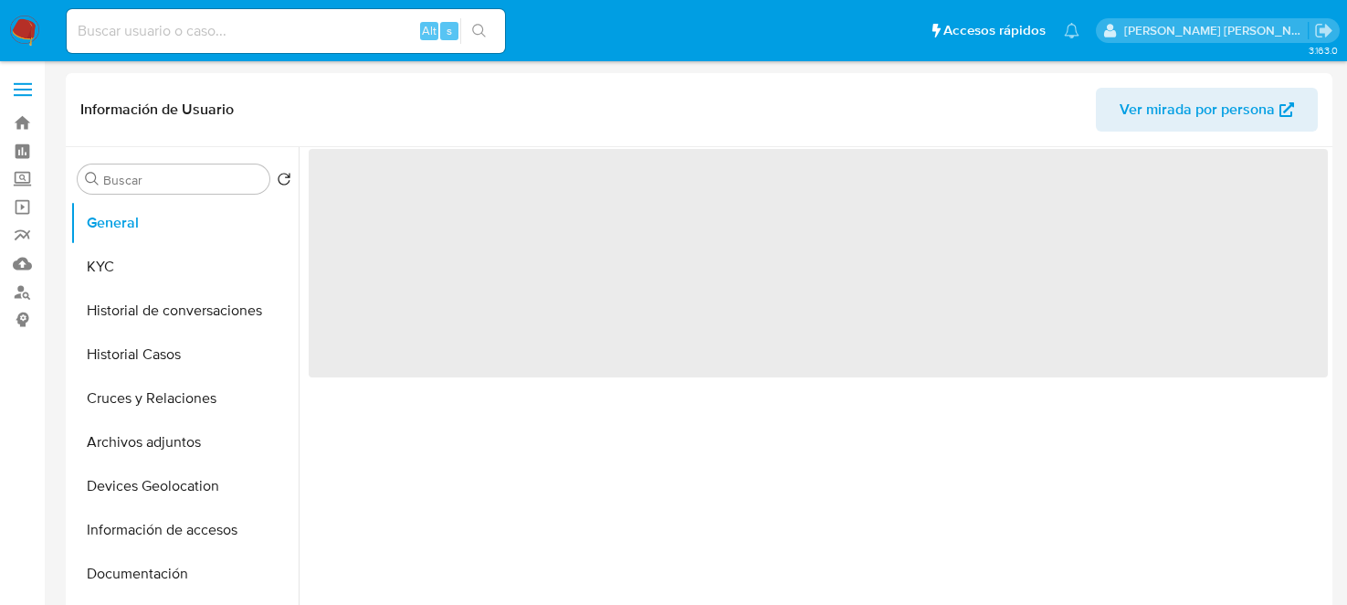
select select "10"
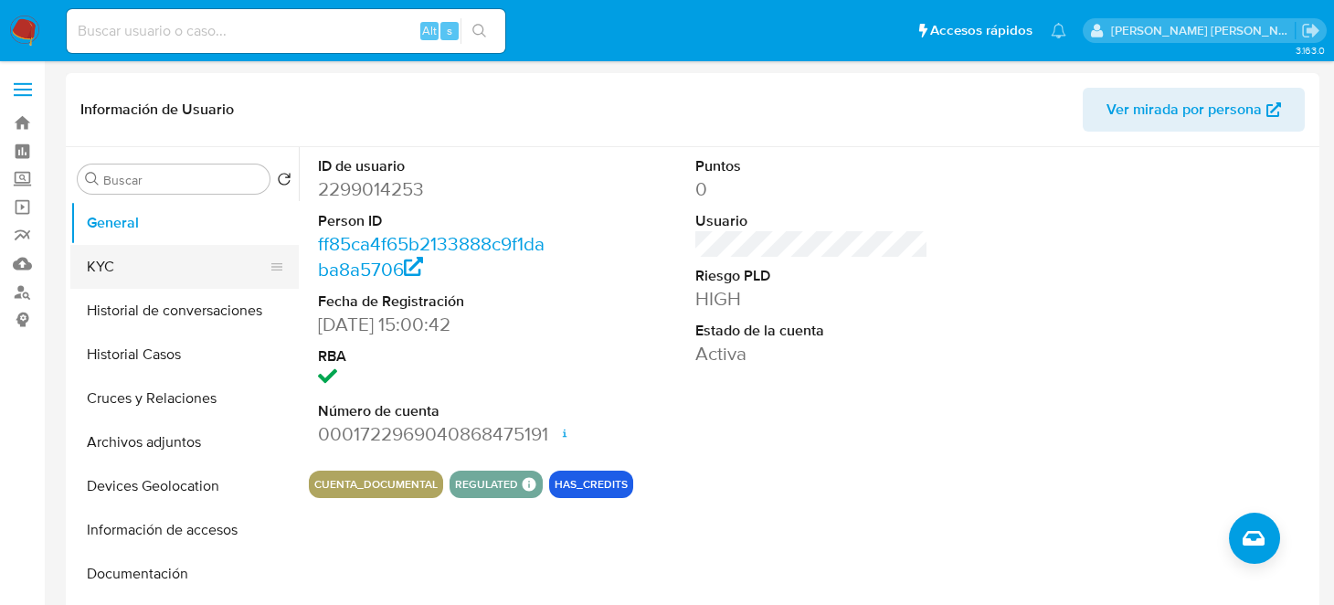
click at [123, 262] on button "KYC" at bounding box center [177, 267] width 214 height 44
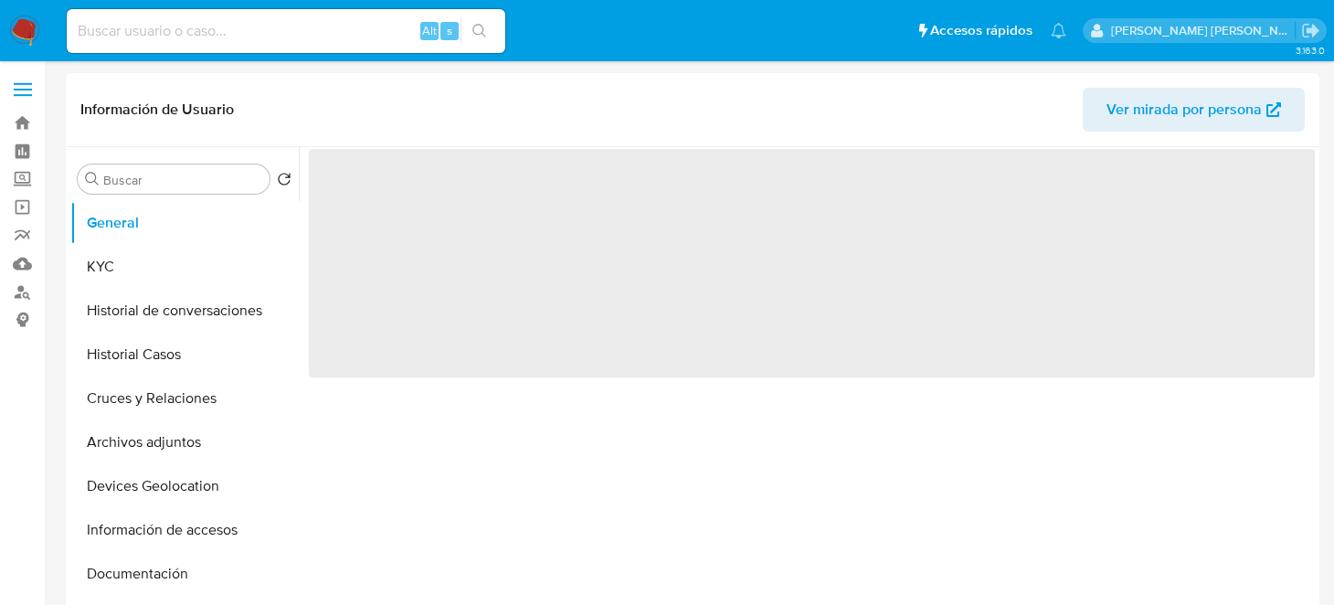
select select "10"
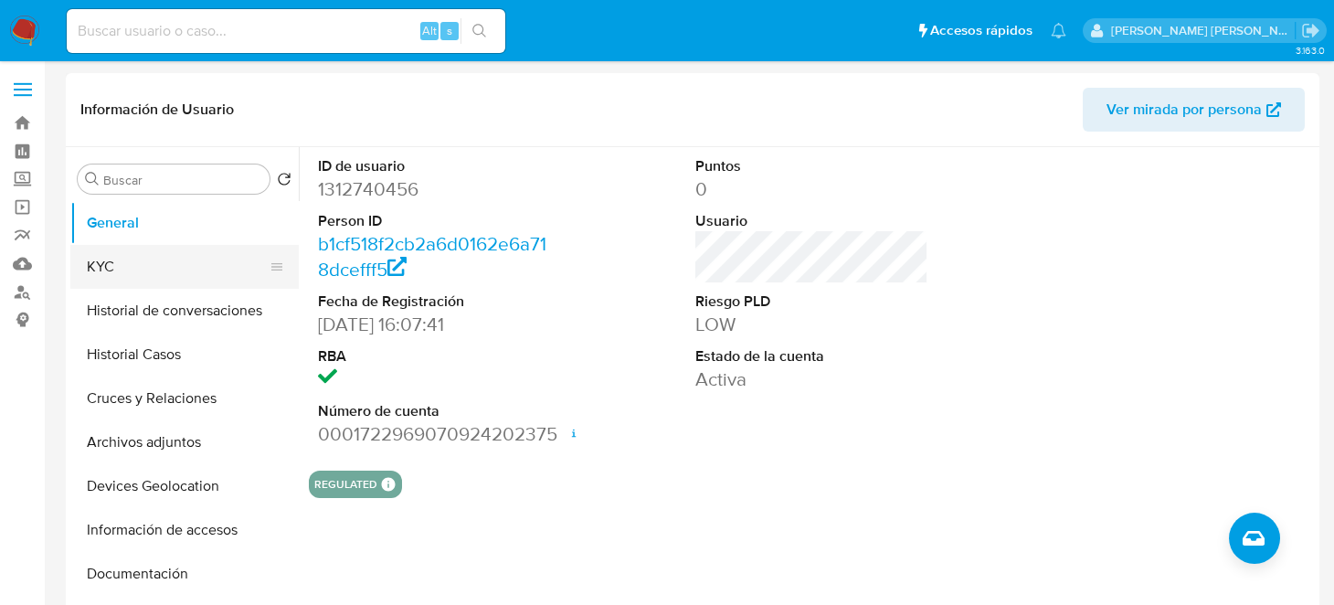
click at [124, 261] on button "KYC" at bounding box center [177, 267] width 214 height 44
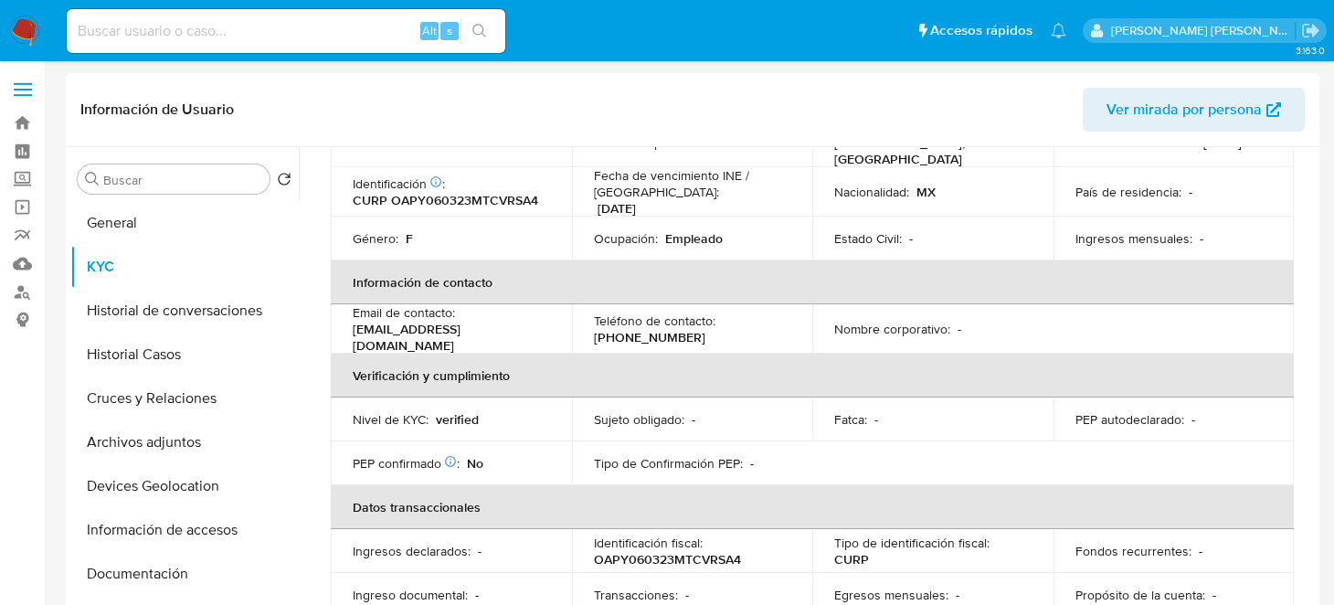
scroll to position [274, 0]
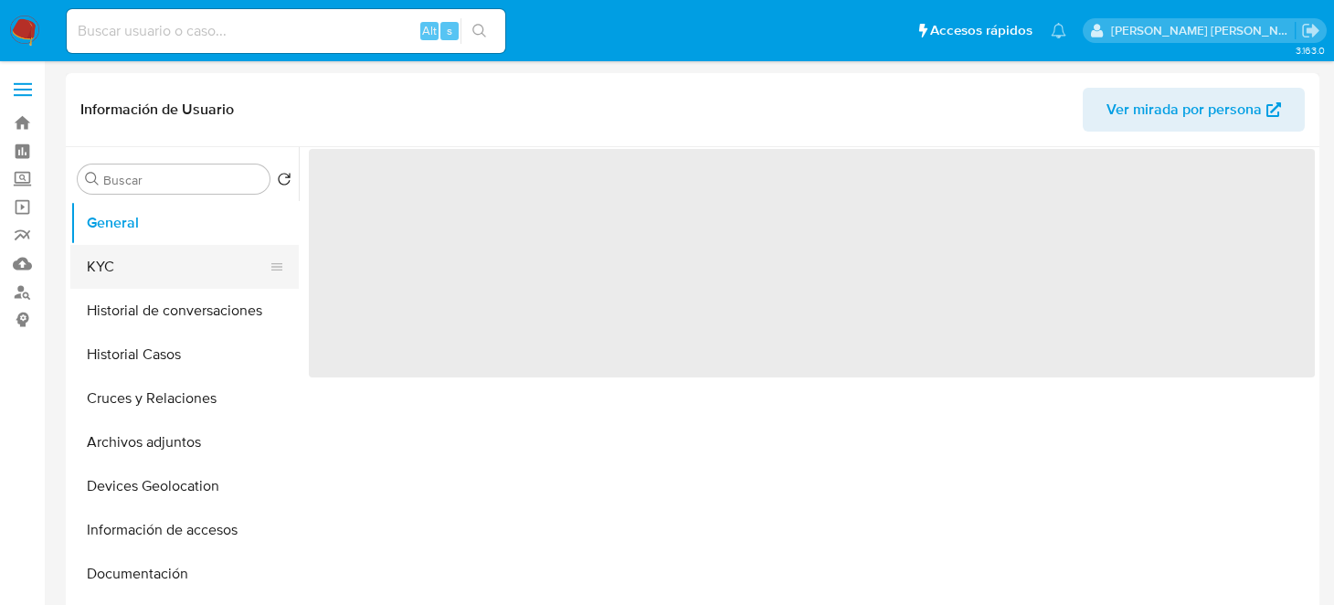
click at [196, 274] on button "KYC" at bounding box center [177, 267] width 214 height 44
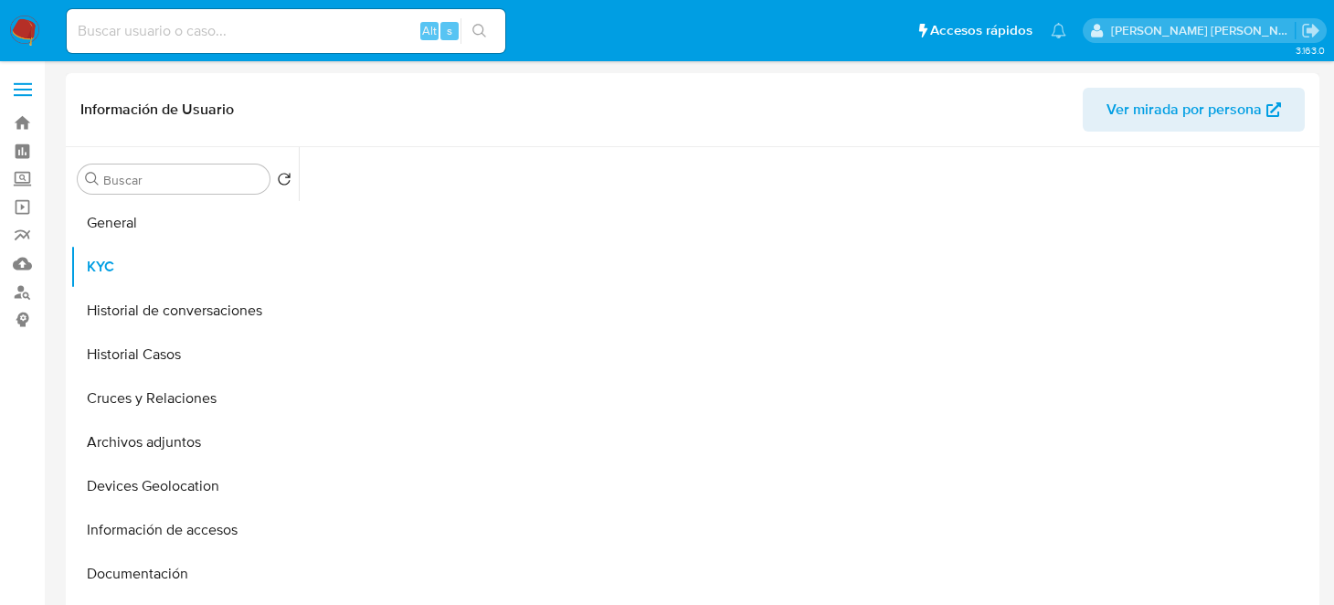
select select "10"
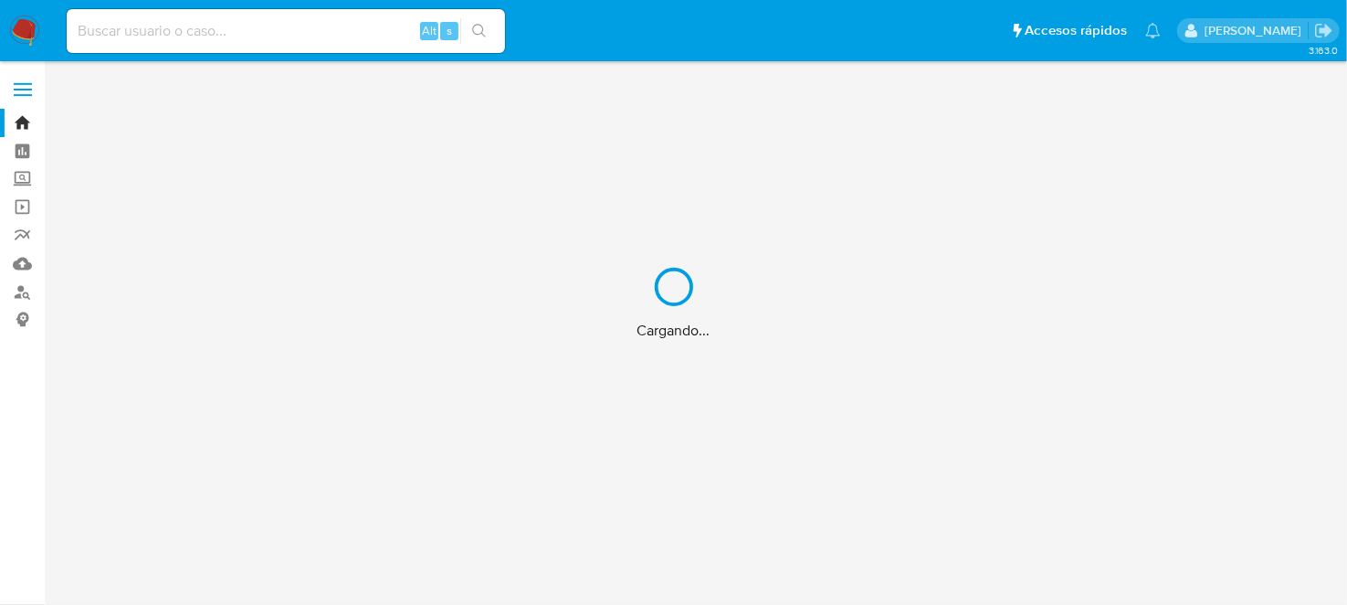
click at [185, 34] on div "Cargando..." at bounding box center [673, 302] width 1347 height 605
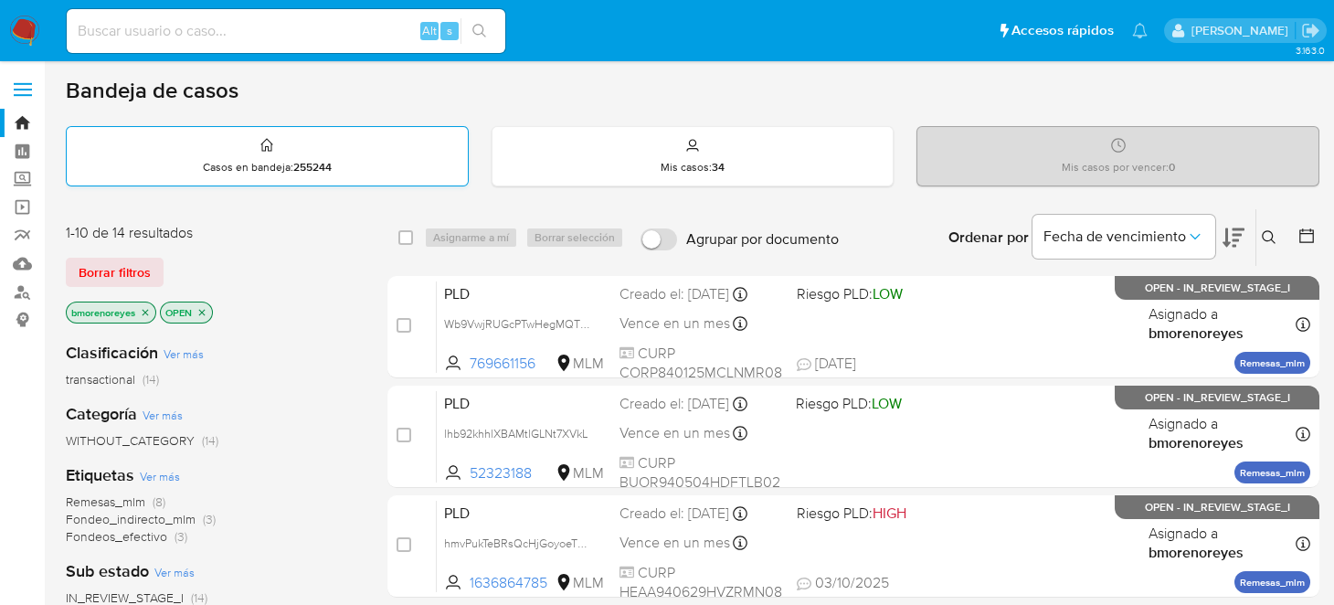
click at [376, 172] on div "Casos en bandeja : 255244" at bounding box center [267, 156] width 401 height 58
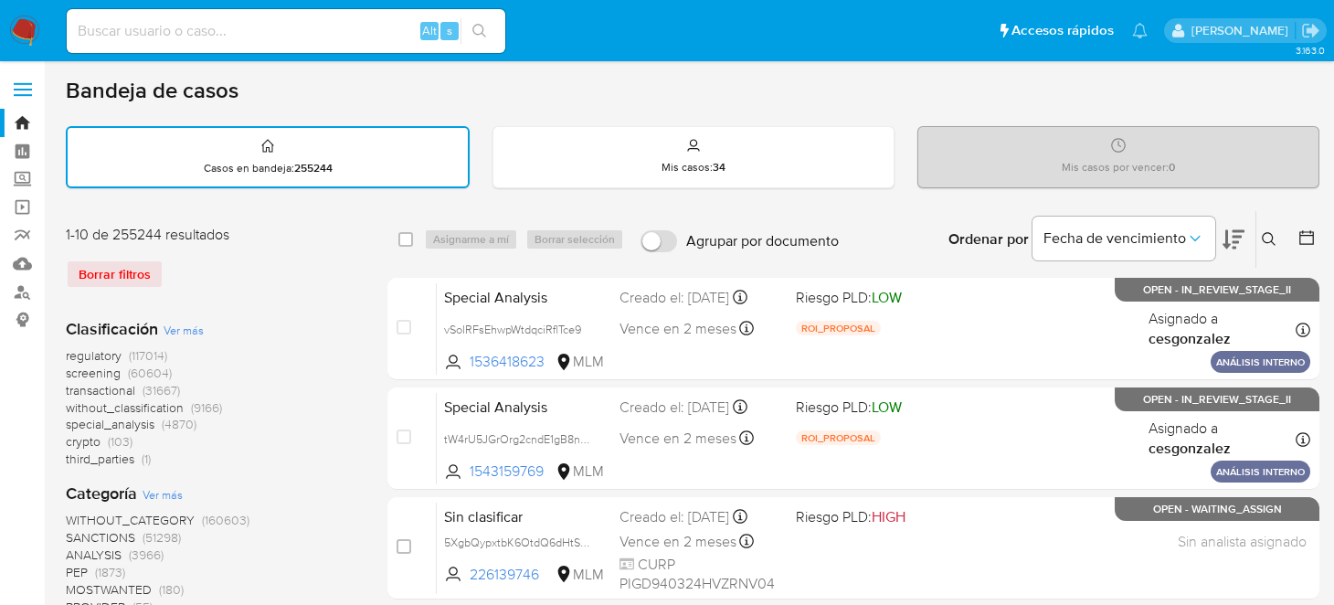
click at [1258, 240] on button at bounding box center [1271, 239] width 30 height 22
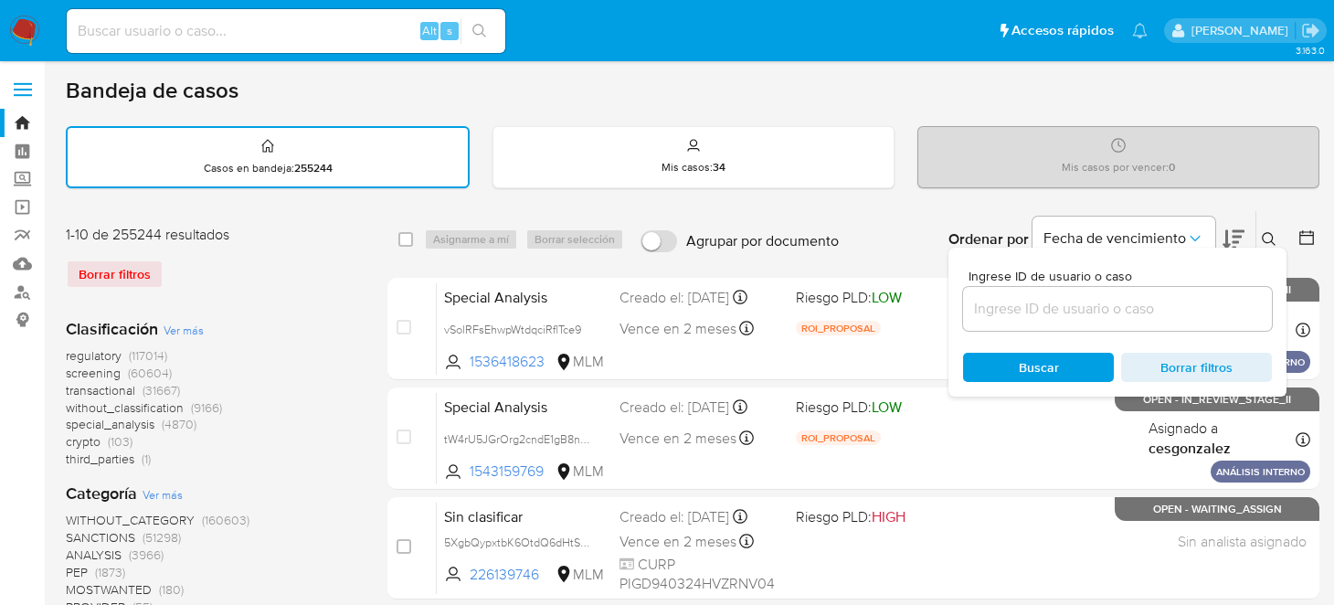
click at [1045, 300] on input at bounding box center [1117, 309] width 309 height 24
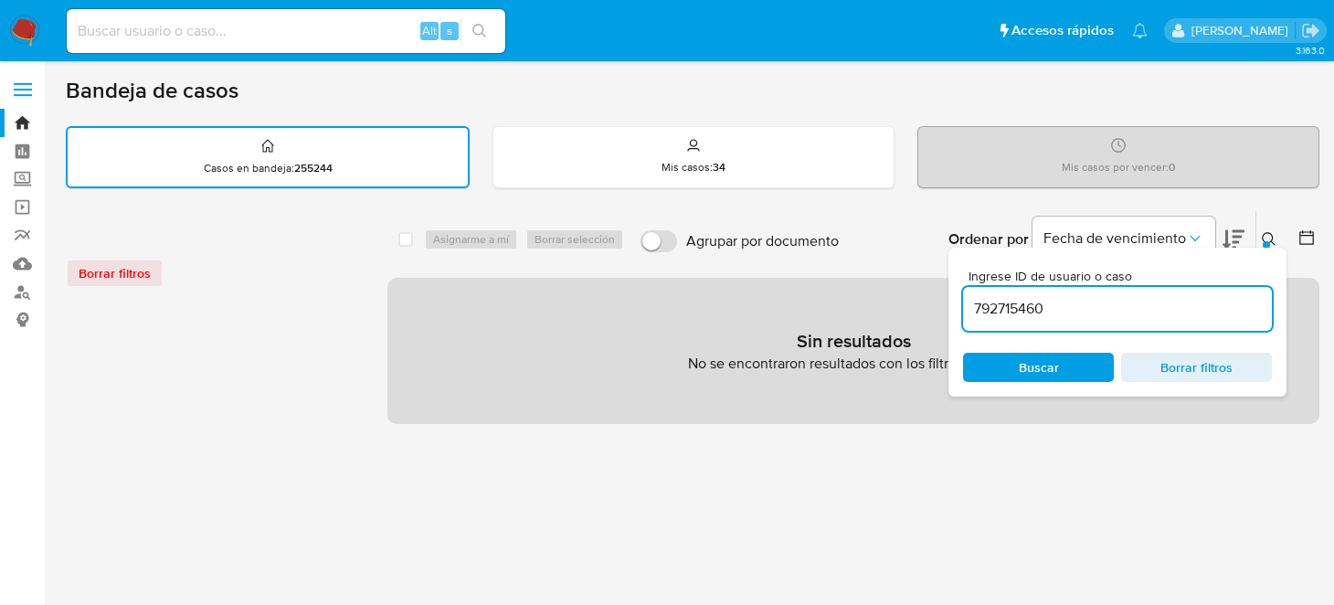
click at [1047, 310] on input "792715460" at bounding box center [1117, 309] width 309 height 24
type input "792715460"
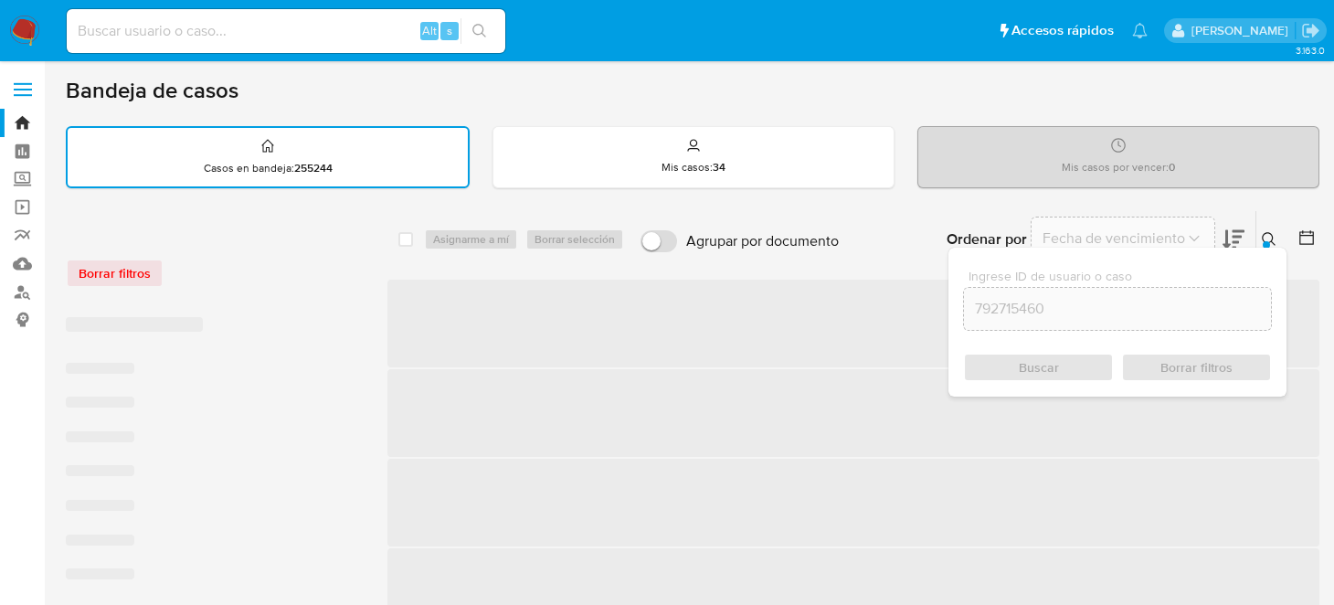
click at [1042, 365] on span "Buscar" at bounding box center [1038, 367] width 40 height 29
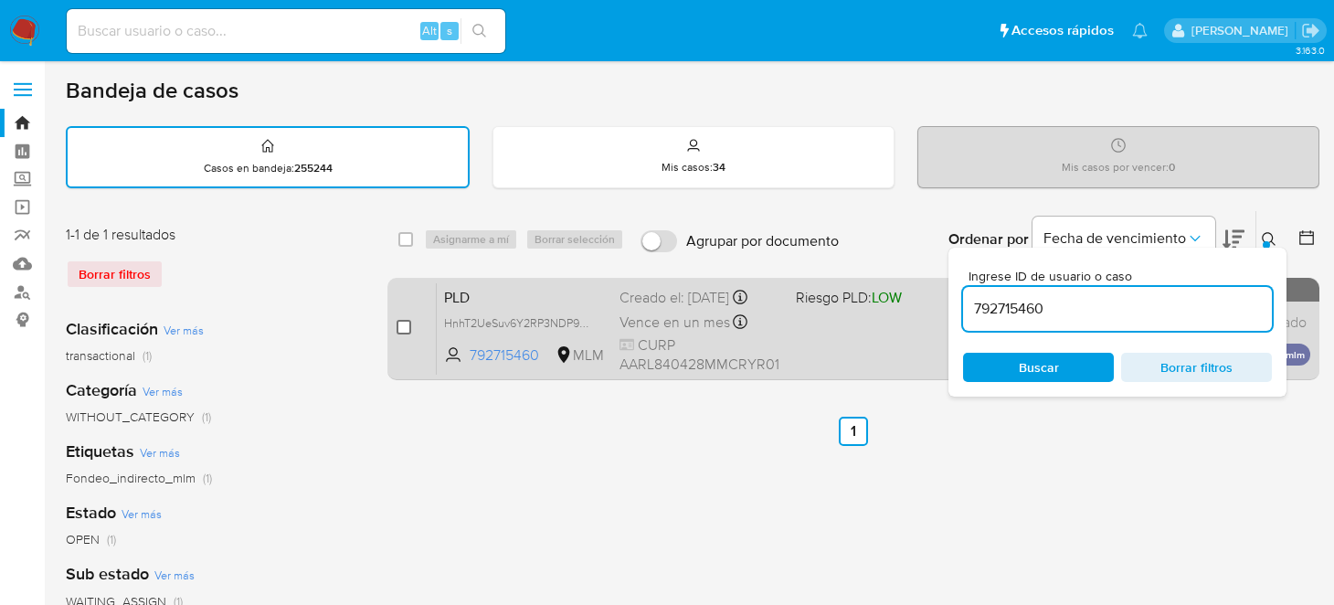
click at [396, 328] on input "checkbox" at bounding box center [403, 327] width 15 height 15
checkbox input "true"
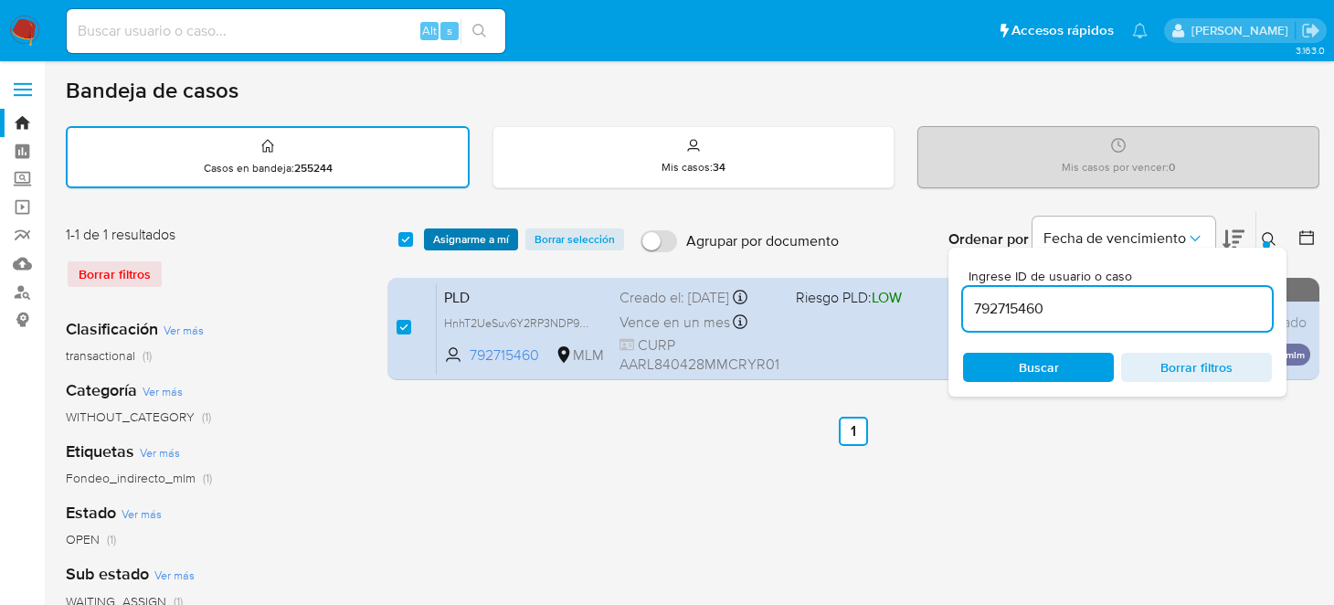
click at [448, 234] on span "Asignarme a mí" at bounding box center [471, 239] width 76 height 18
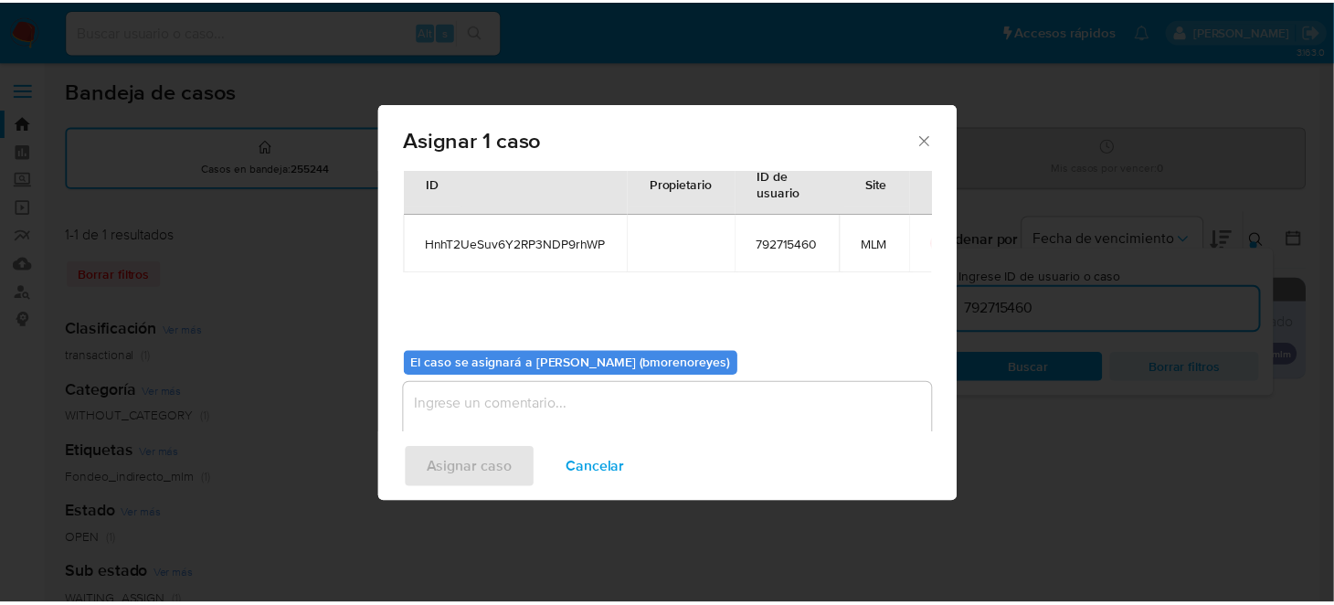
scroll to position [93, 0]
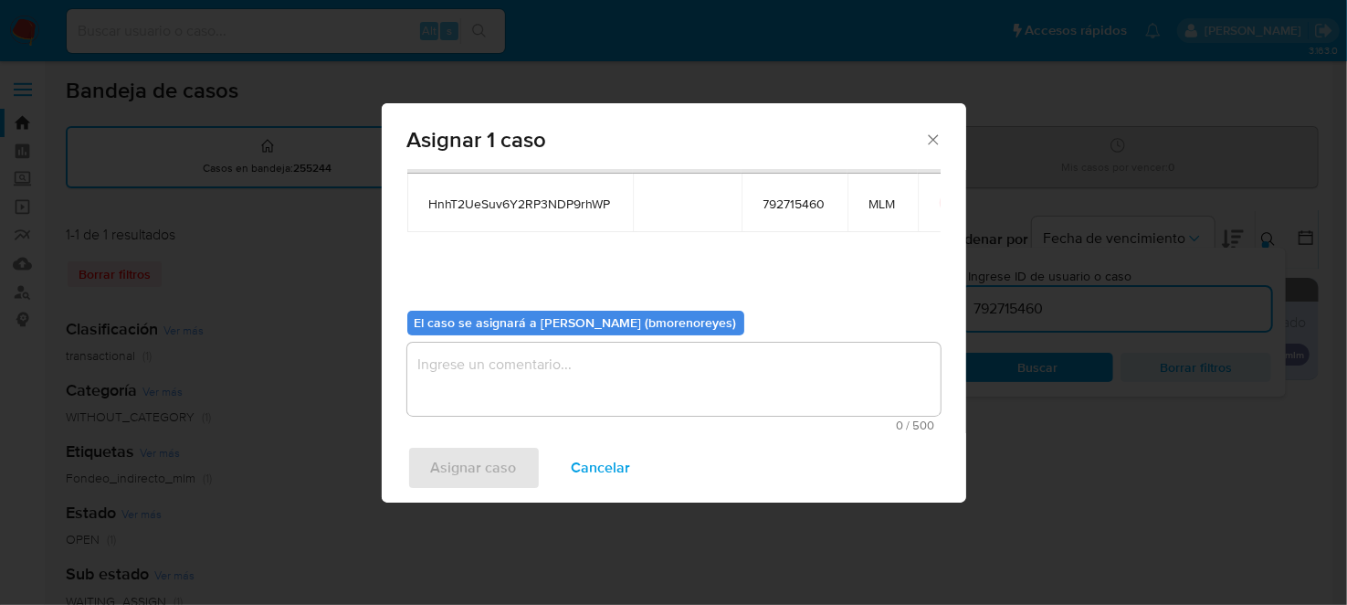
click at [488, 401] on textarea "assign-modal" at bounding box center [673, 379] width 533 height 73
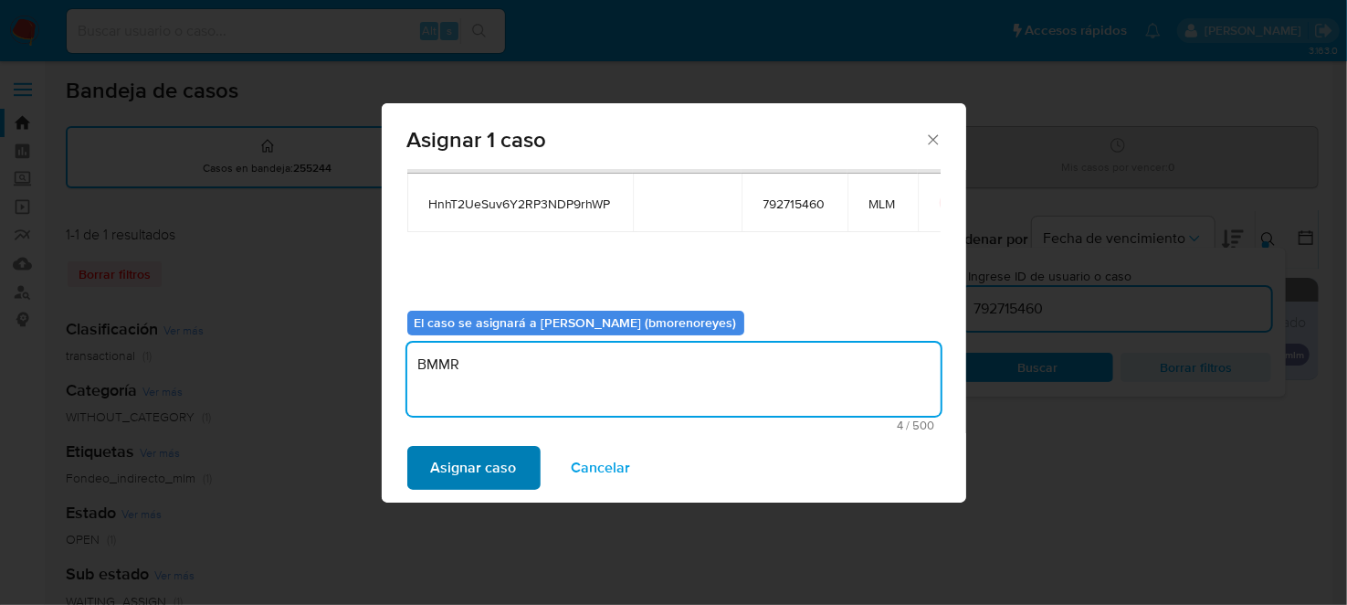
type textarea "BMMR"
click at [480, 467] on span "Asignar caso" at bounding box center [474, 468] width 86 height 40
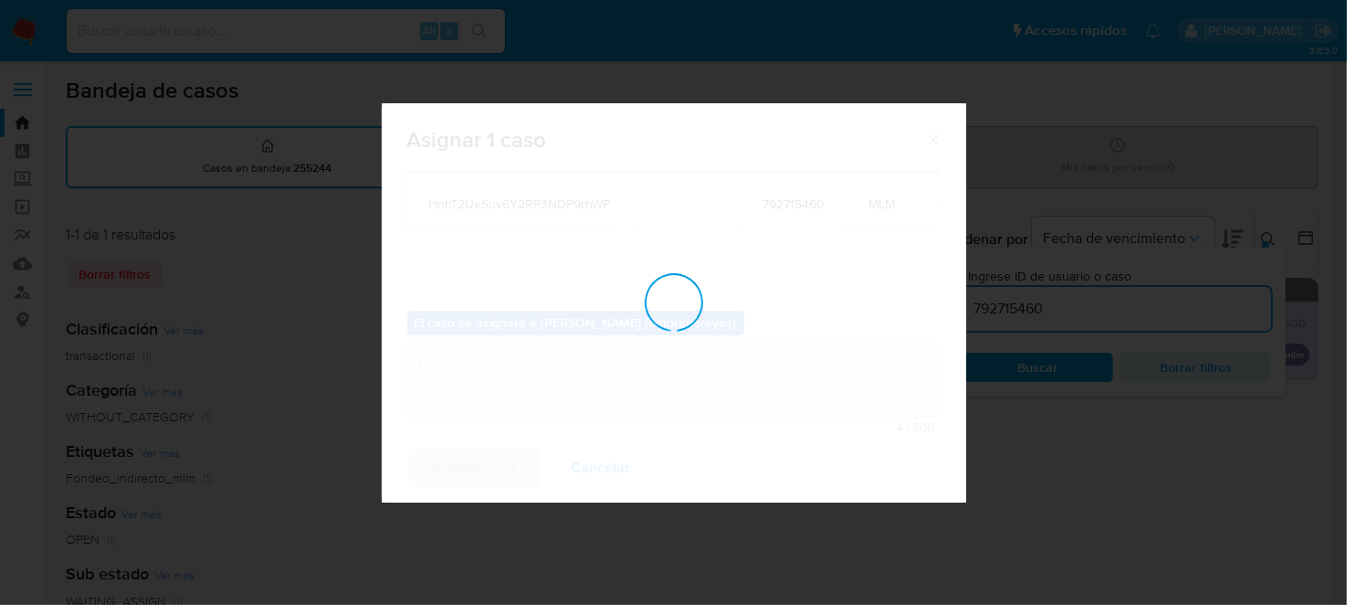
checkbox input "false"
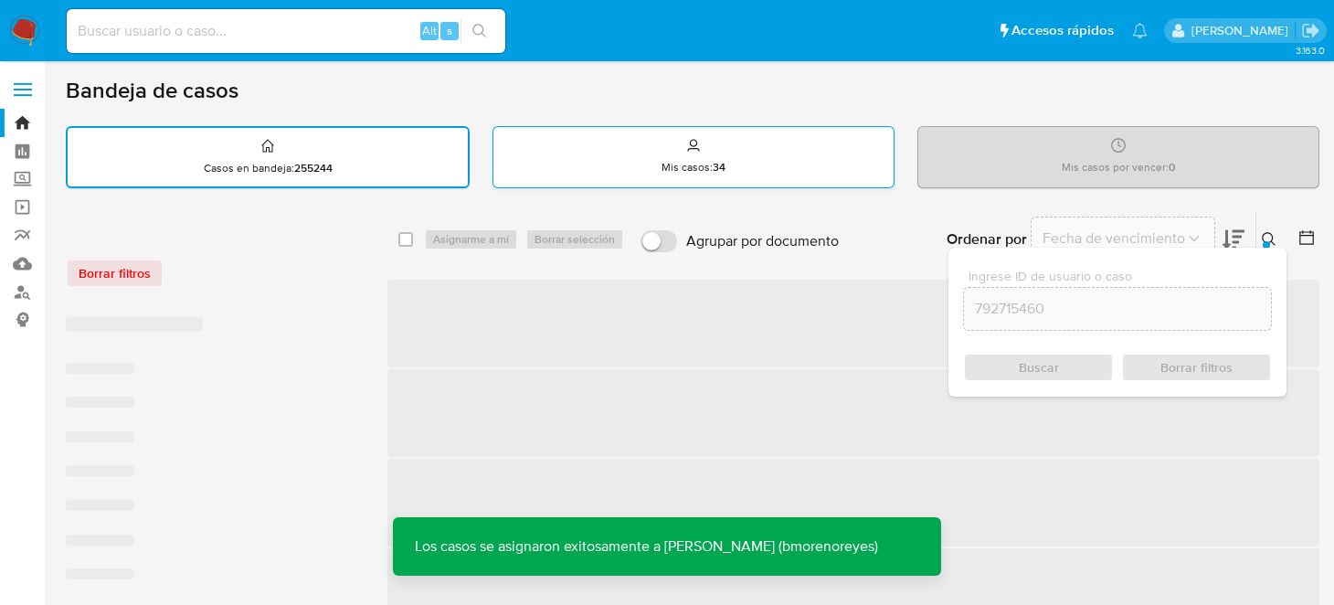
click at [709, 151] on div "Mis casos : 34" at bounding box center [693, 156] width 400 height 58
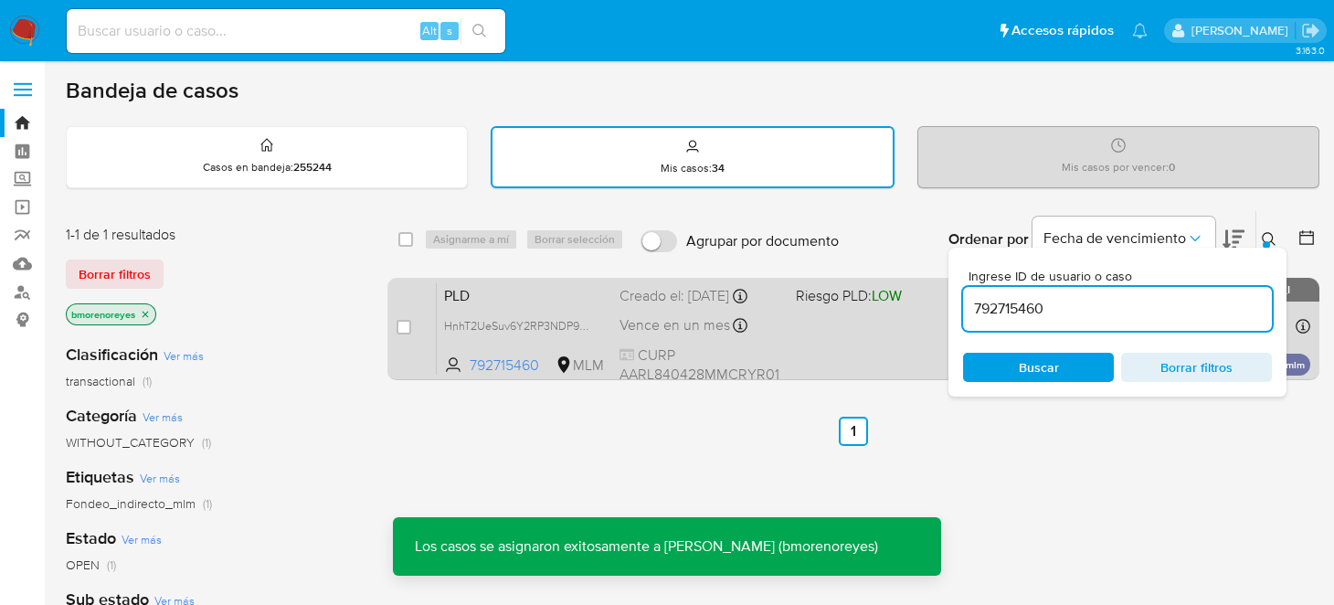
click at [855, 332] on div "PLD HnhT2UeSuv6Y2RP3NDP9rhWP 792715460 MLM Riesgo PLD: LOW Creado el: 12/09/202…" at bounding box center [873, 328] width 873 height 92
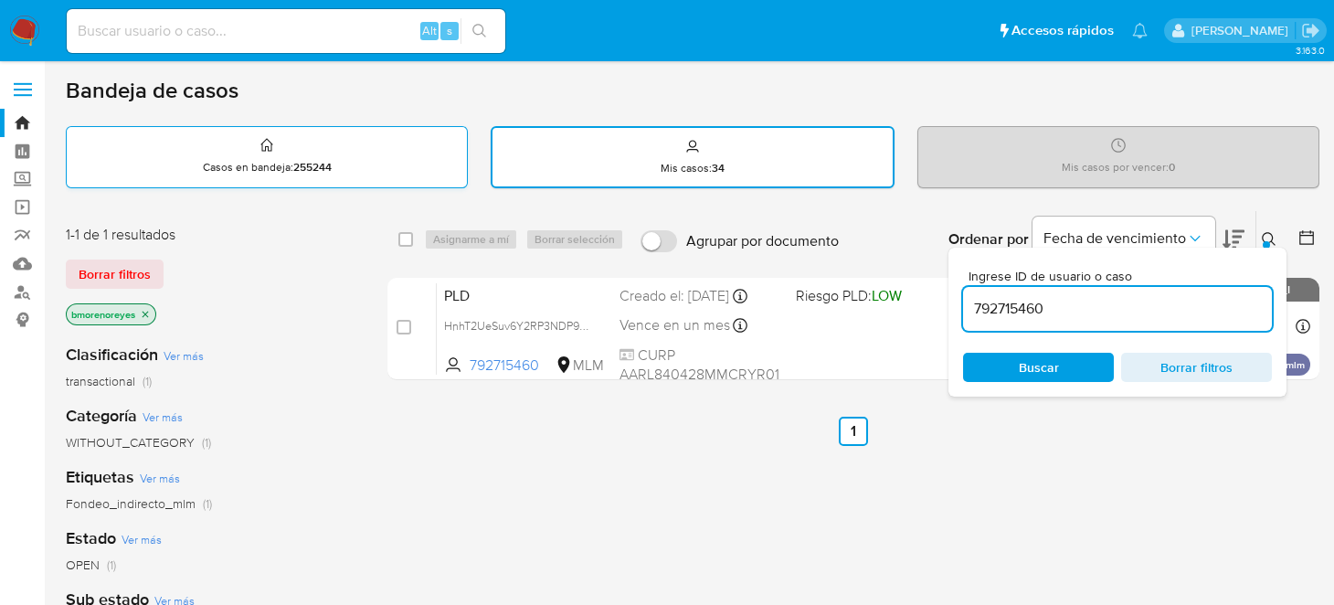
click at [362, 150] on div "Casos en bandeja : 255244" at bounding box center [267, 156] width 400 height 58
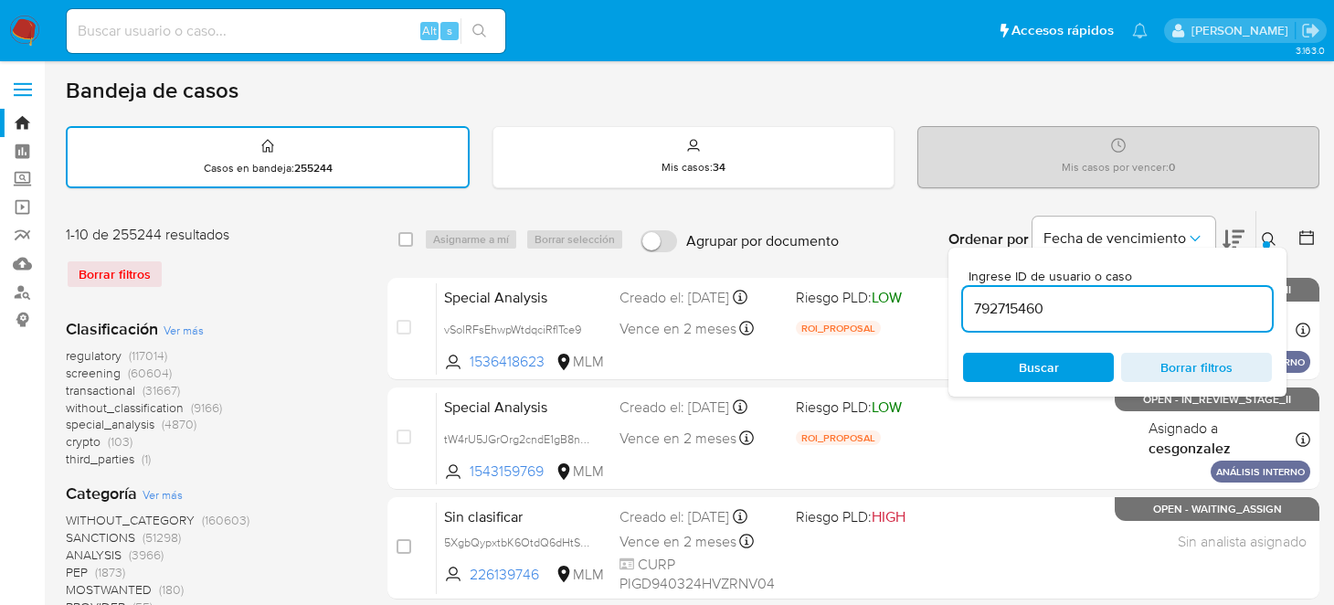
drag, startPoint x: 1135, startPoint y: 297, endPoint x: 958, endPoint y: 310, distance: 177.7
click at [958, 310] on div "Ingrese ID de usuario o caso 792715460 Buscar Borrar filtros" at bounding box center [1117, 322] width 338 height 149
paste input "340744891"
type input "340744891"
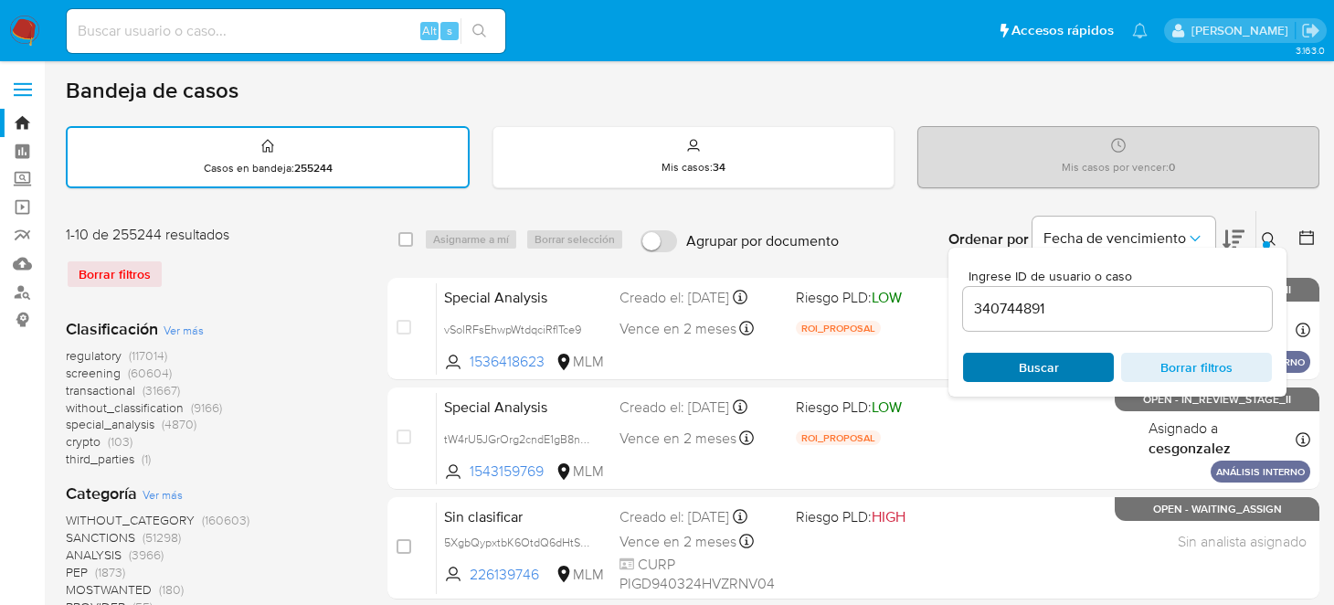
click at [1012, 355] on span "Buscar" at bounding box center [1038, 367] width 125 height 26
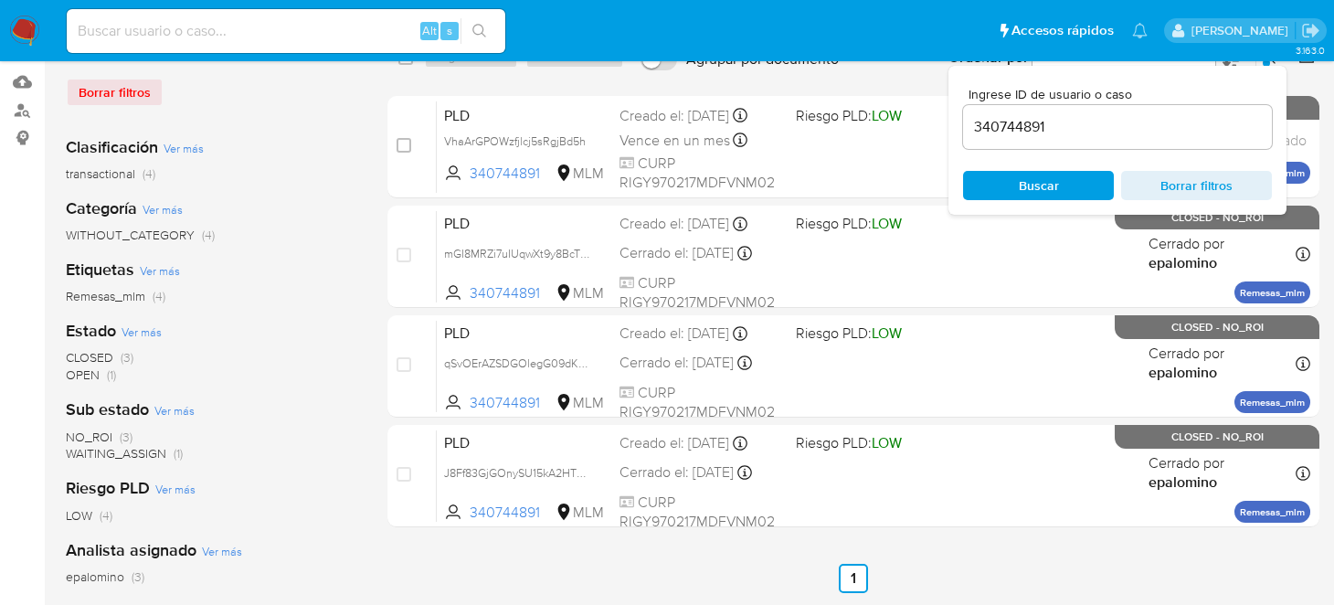
scroll to position [90, 0]
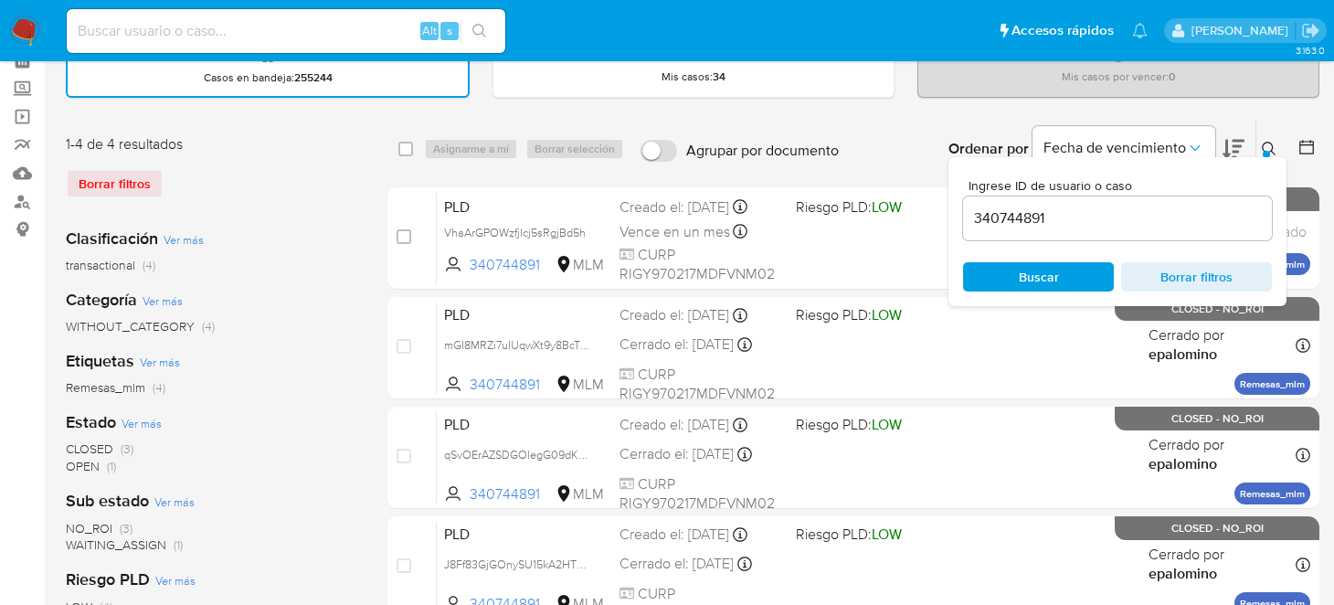
click at [1261, 147] on icon at bounding box center [1268, 149] width 15 height 15
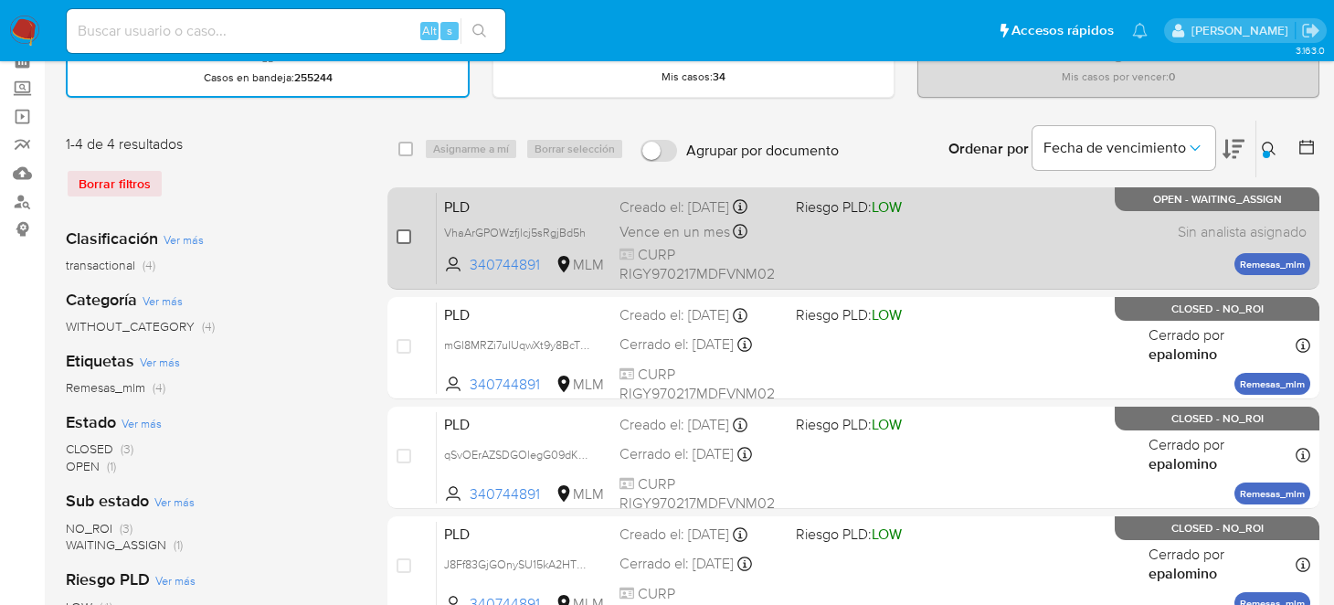
click at [398, 231] on input "checkbox" at bounding box center [403, 236] width 15 height 15
checkbox input "true"
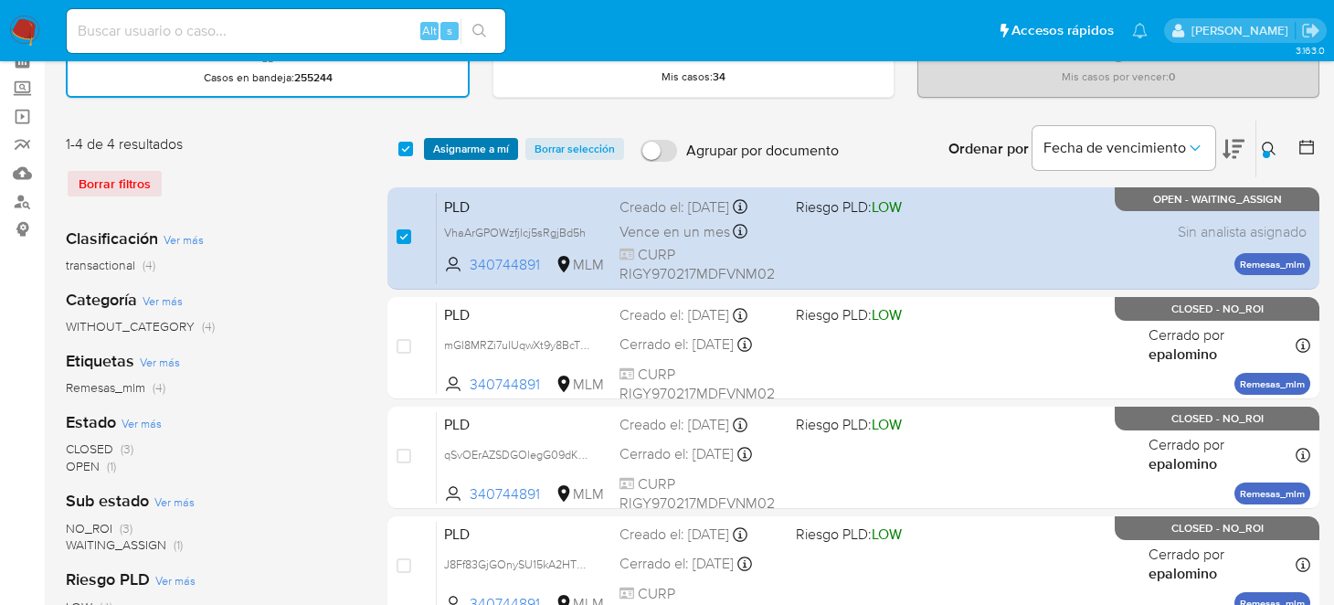
click at [468, 149] on span "Asignarme a mí" at bounding box center [471, 149] width 76 height 18
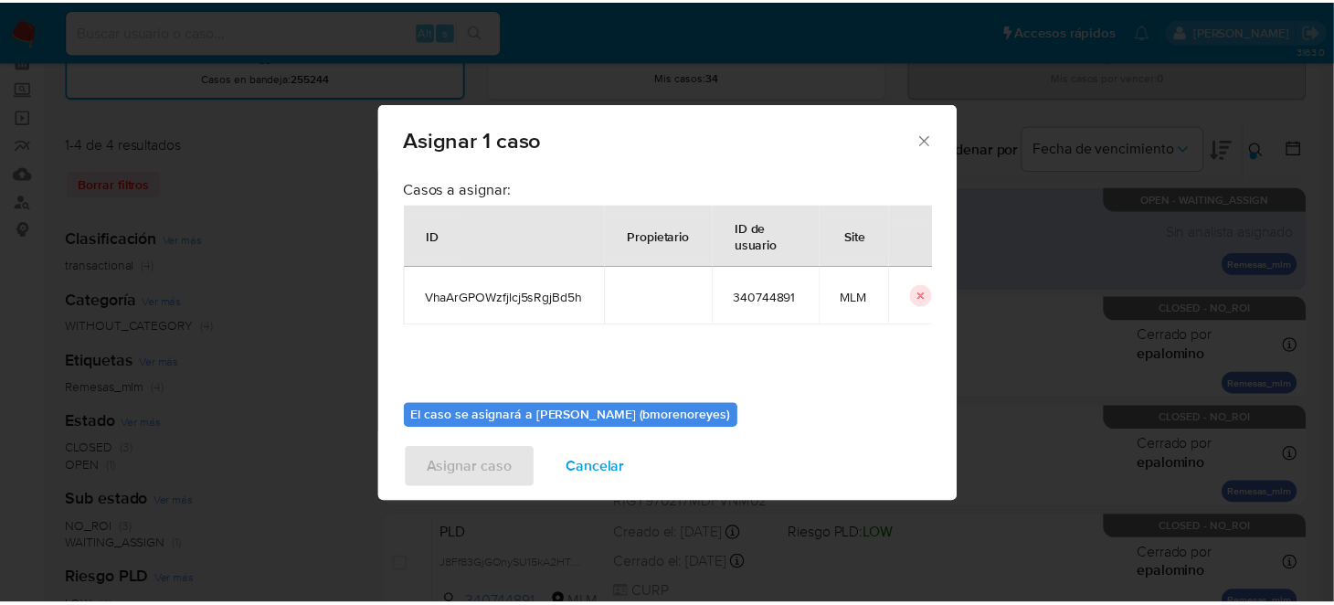
scroll to position [93, 0]
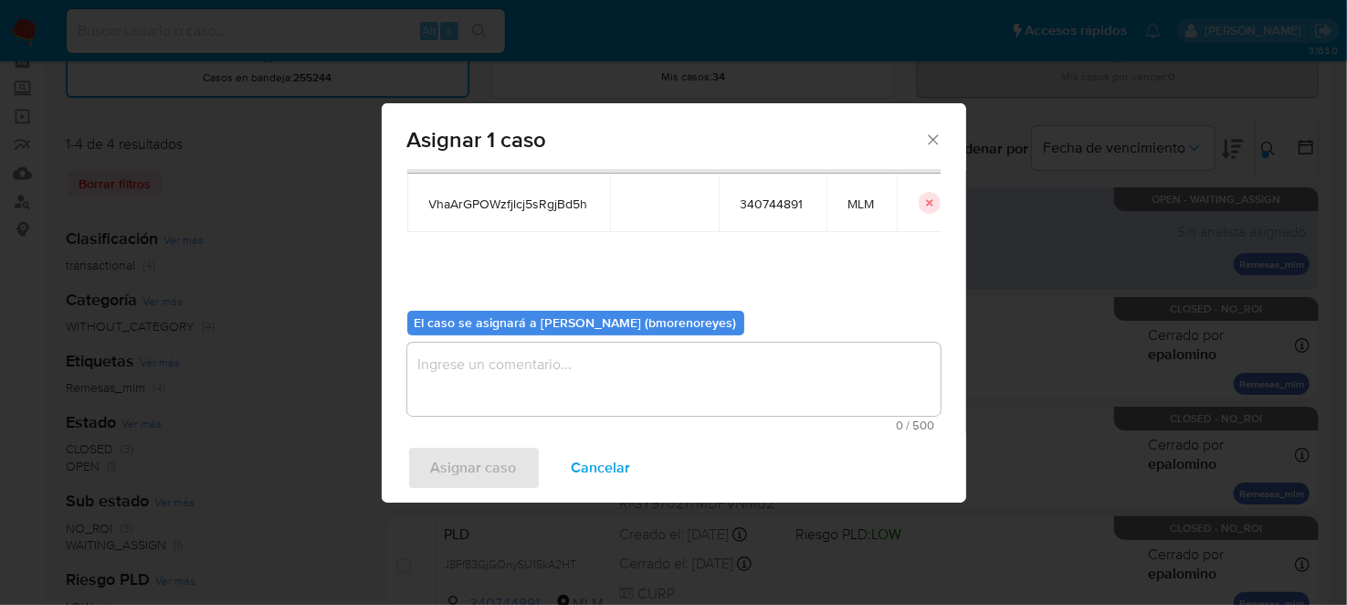
click at [457, 387] on textarea "assign-modal" at bounding box center [673, 379] width 533 height 73
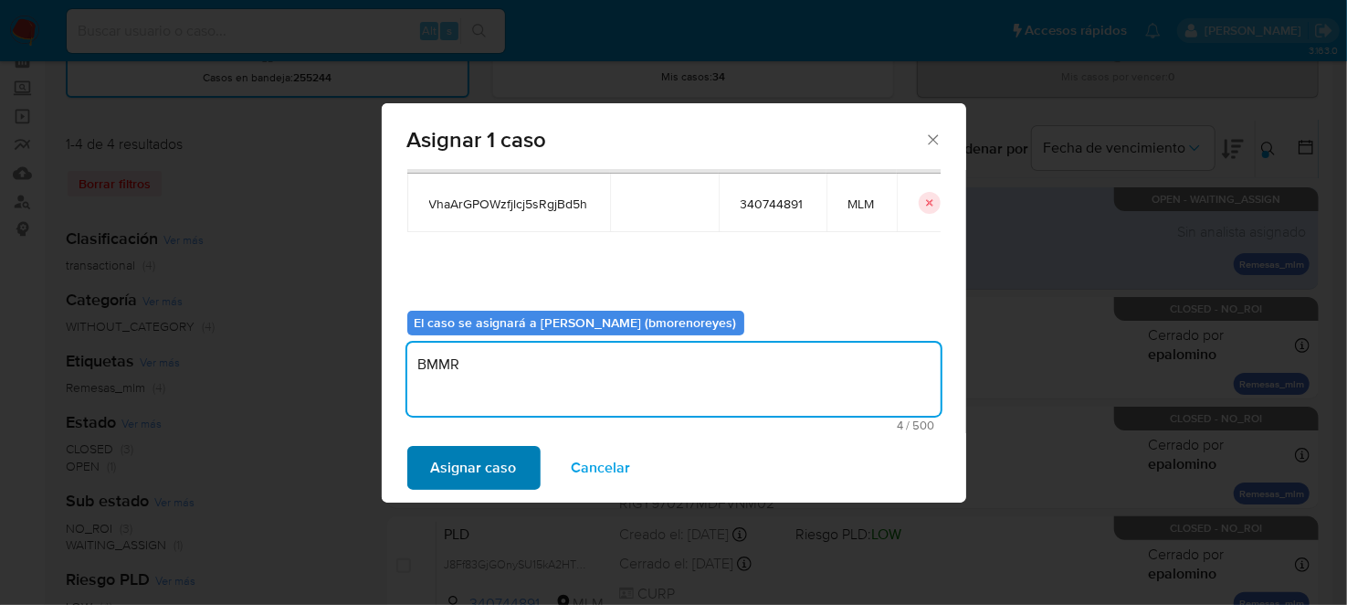
type textarea "BMMR"
click at [480, 481] on span "Asignar caso" at bounding box center [474, 468] width 86 height 40
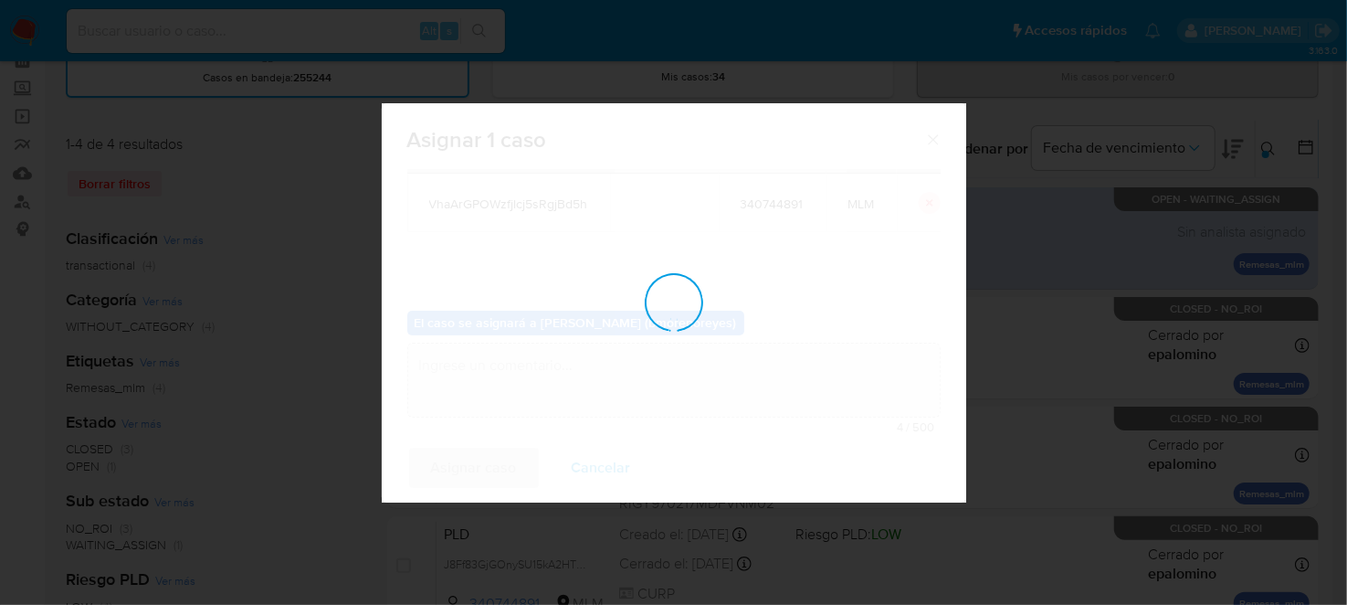
checkbox input "false"
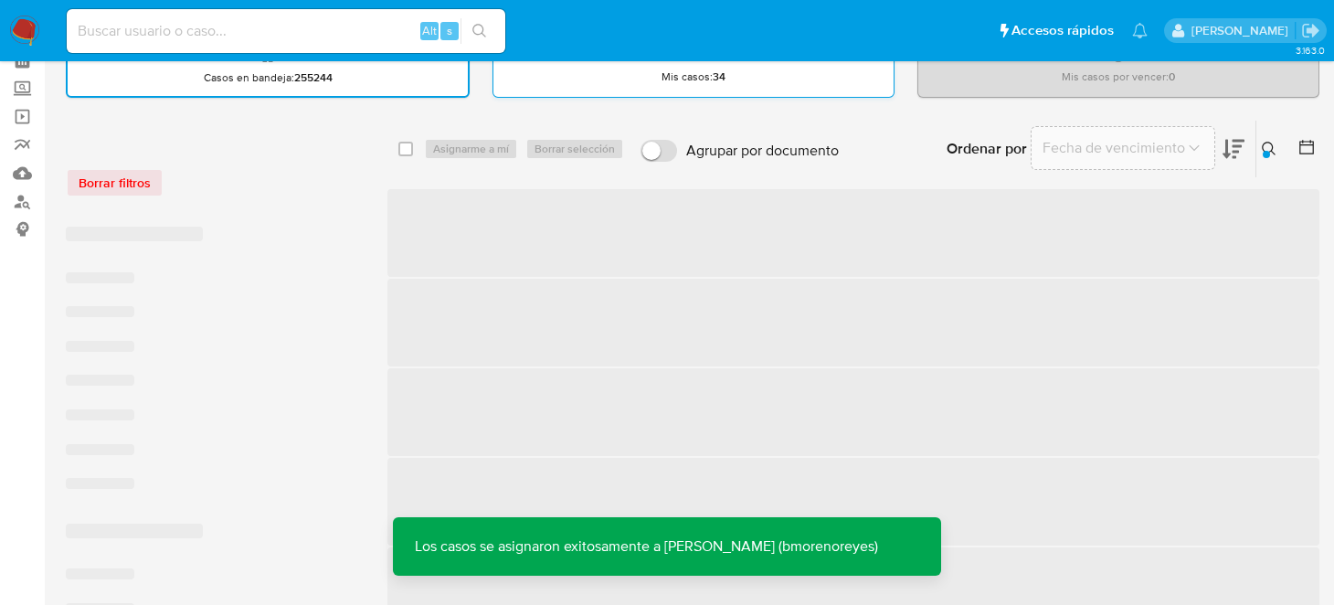
click at [733, 79] on div "Mis casos : 34" at bounding box center [693, 66] width 400 height 58
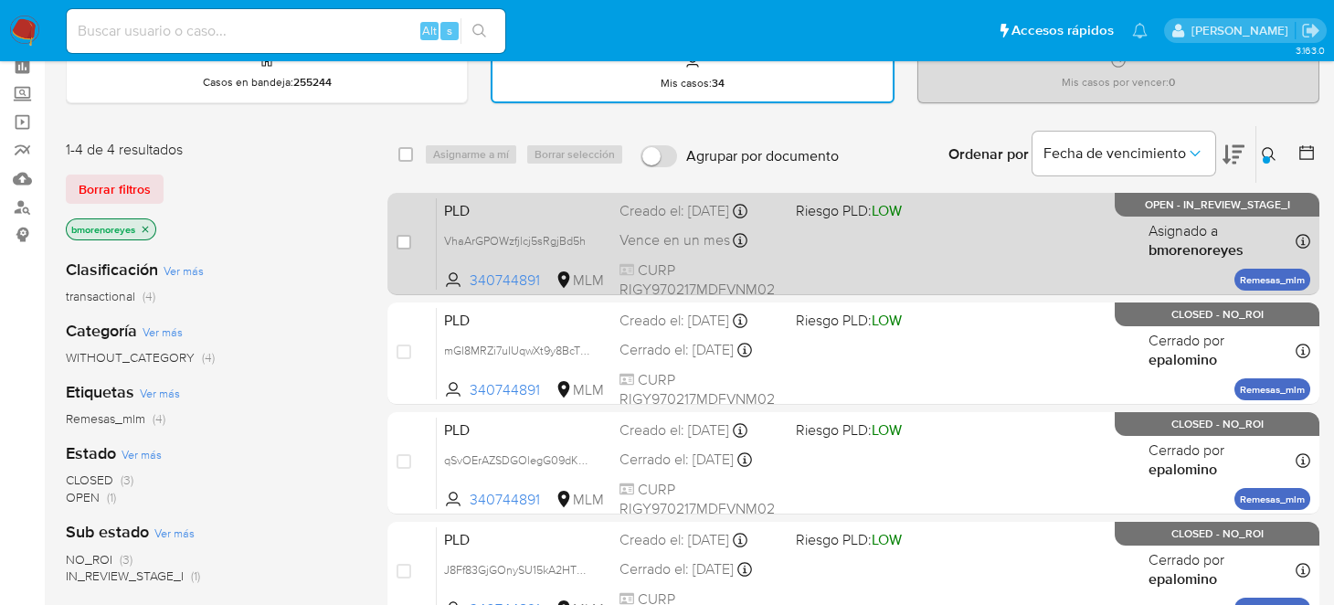
scroll to position [0, 0]
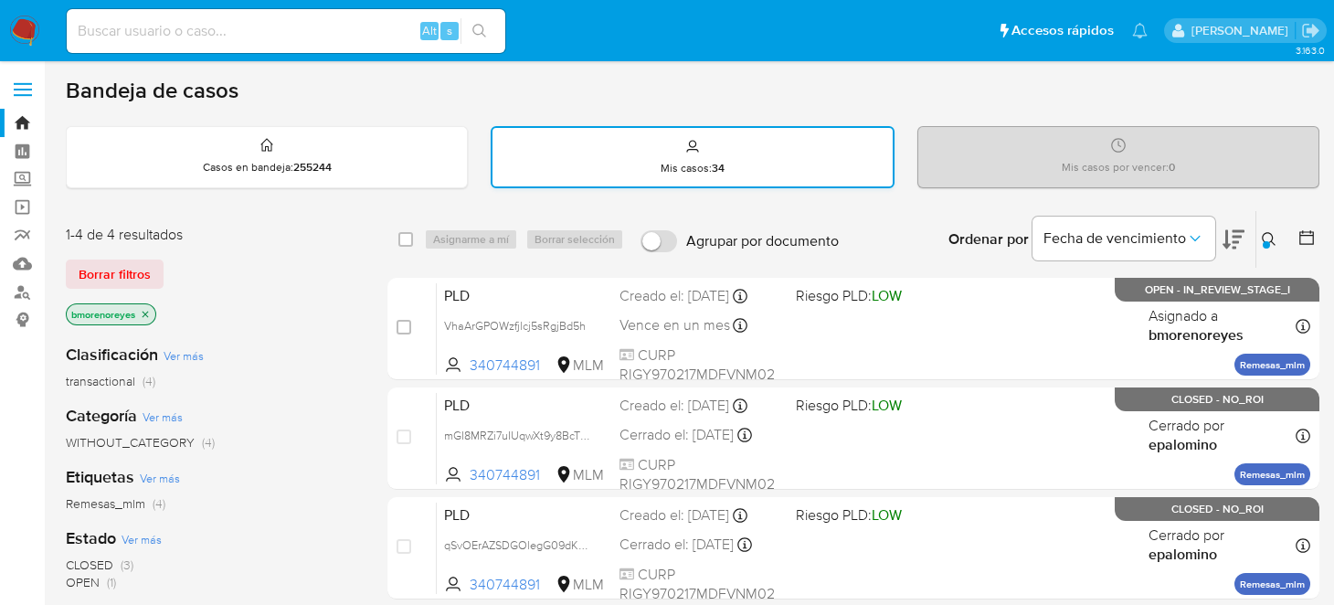
click at [723, 164] on strong "34" at bounding box center [718, 168] width 13 height 16
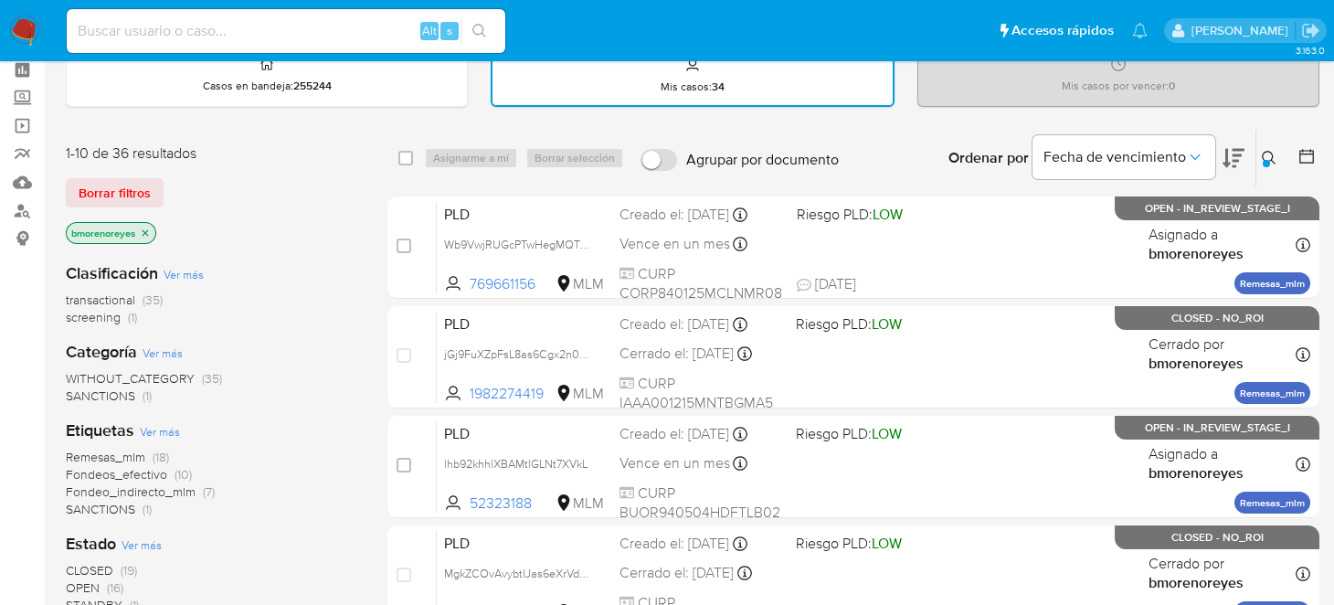
scroll to position [182, 0]
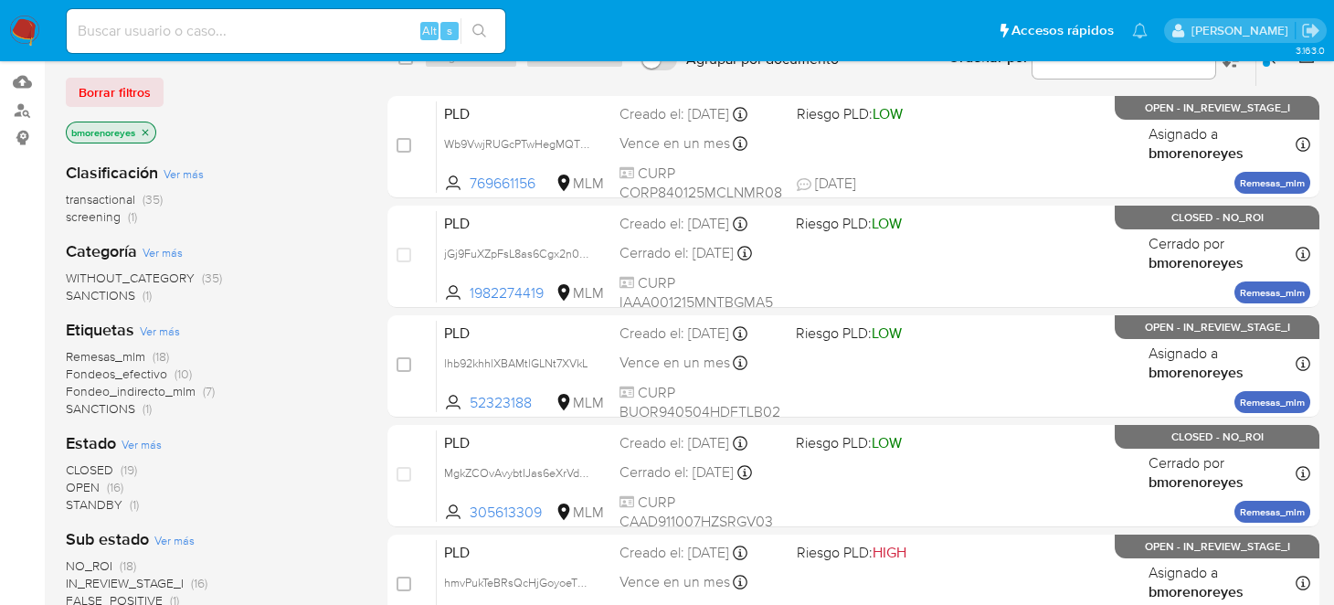
click at [95, 464] on span "CLOSED" at bounding box center [89, 469] width 47 height 18
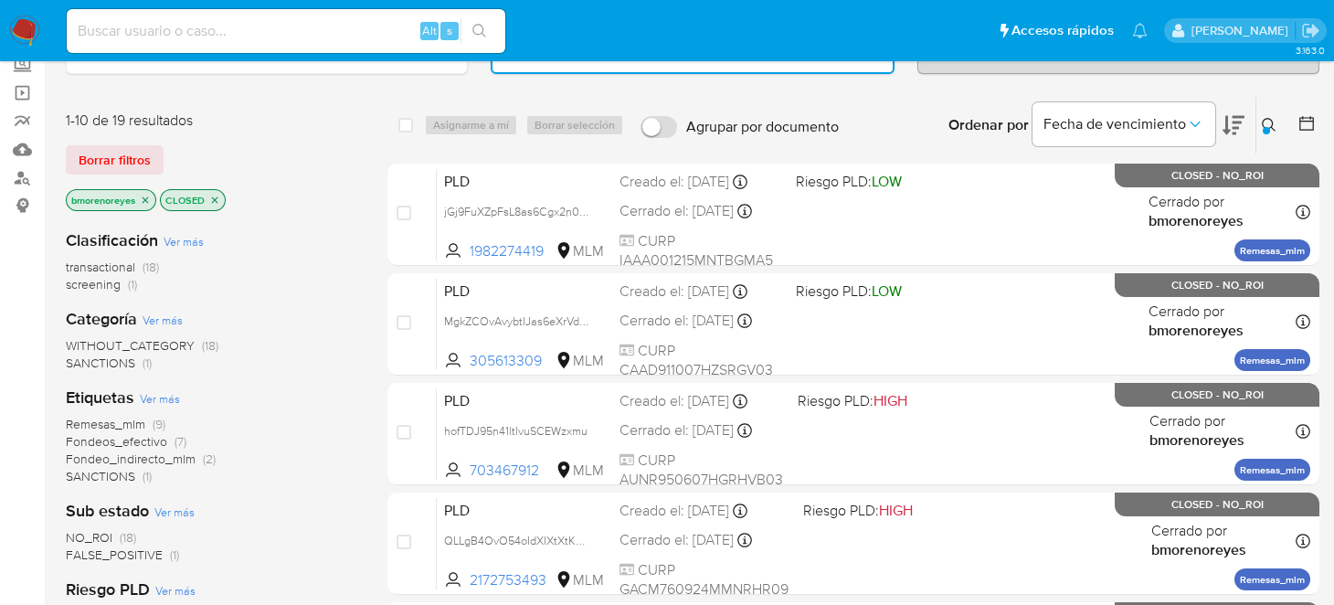
scroll to position [90, 0]
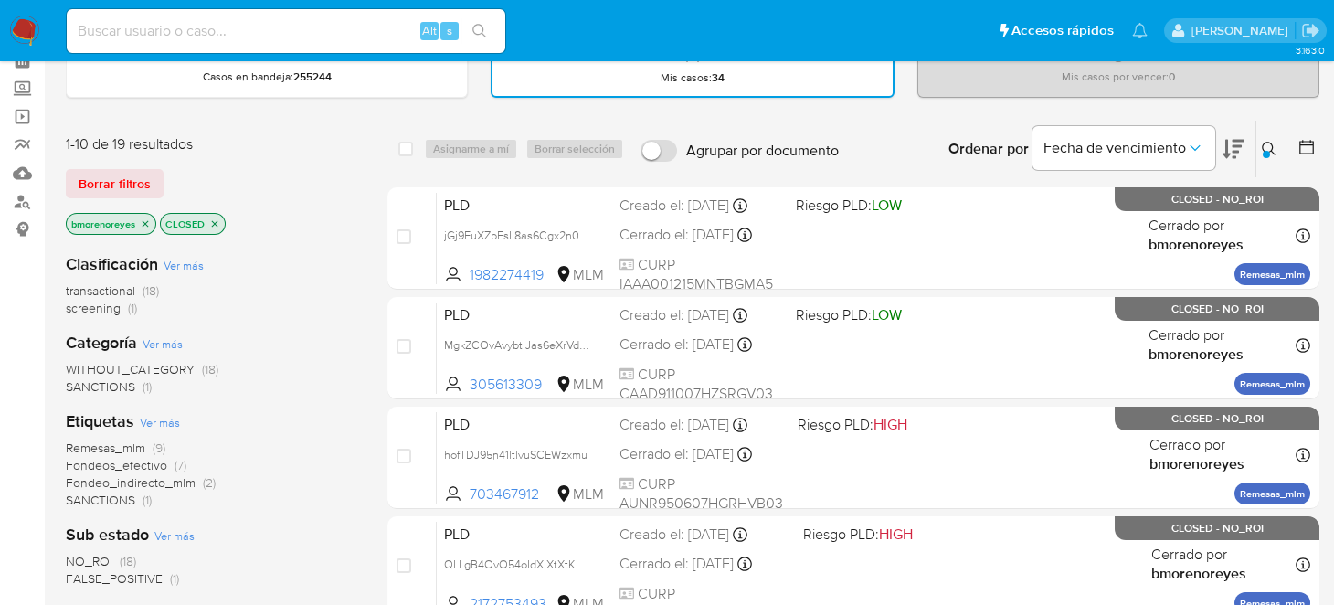
click at [209, 222] on icon "close-filter" at bounding box center [214, 223] width 11 height 11
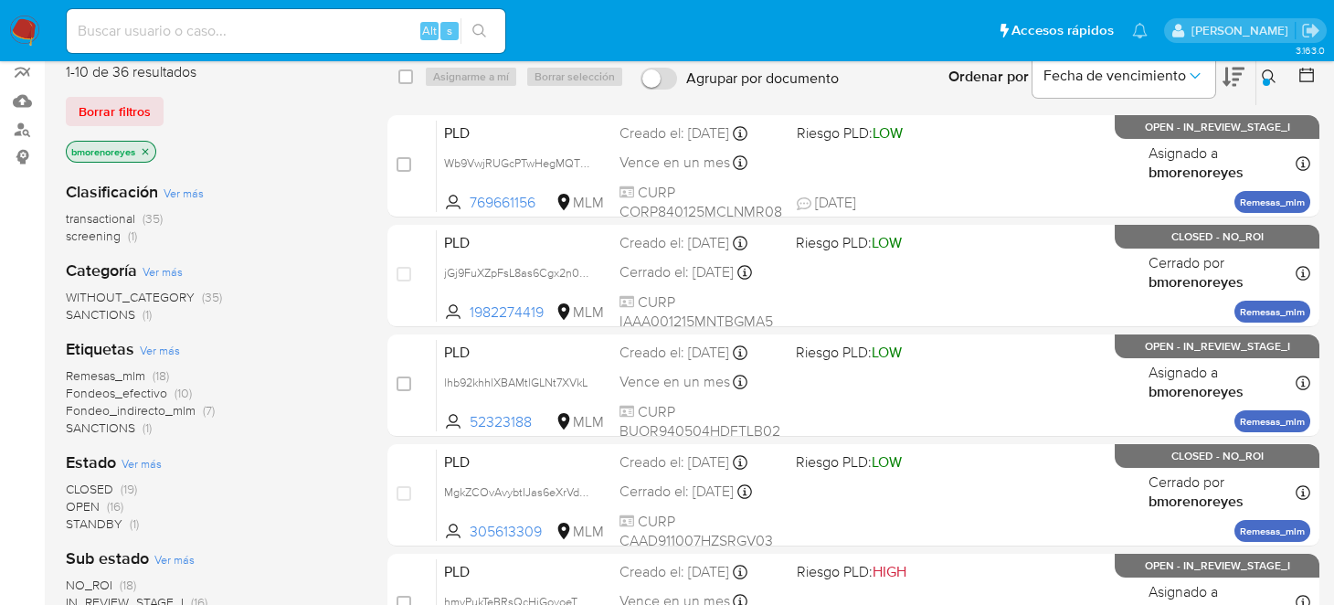
scroll to position [274, 0]
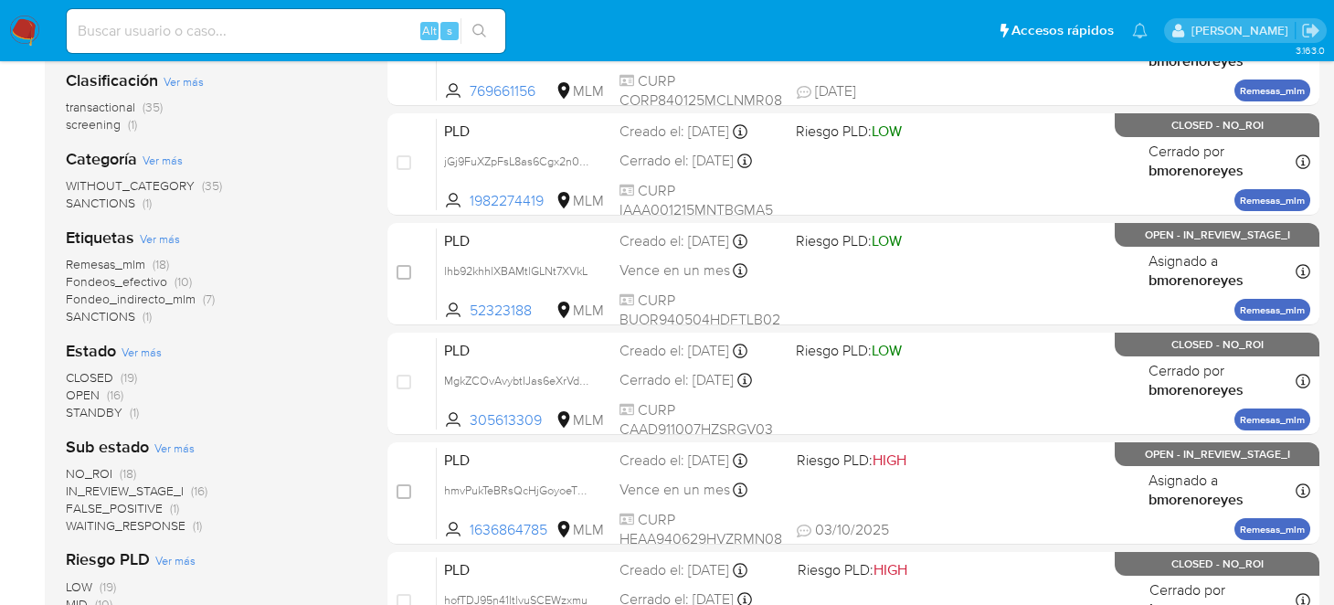
click at [93, 390] on span "OPEN" at bounding box center [83, 394] width 34 height 18
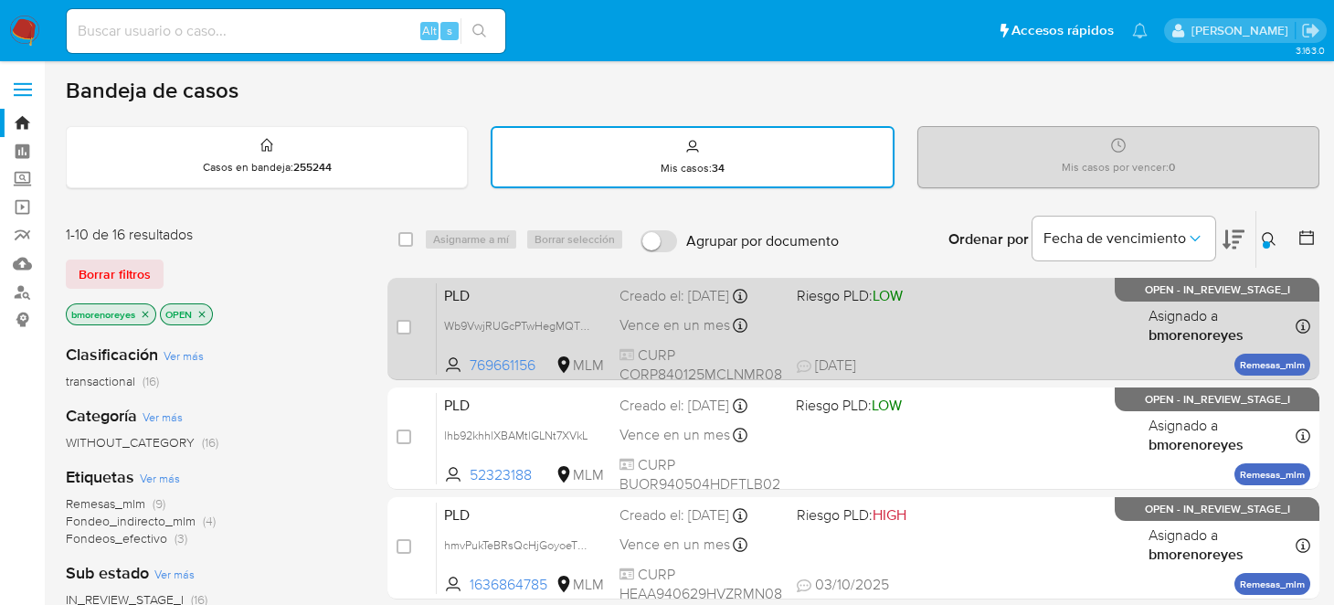
scroll to position [90, 0]
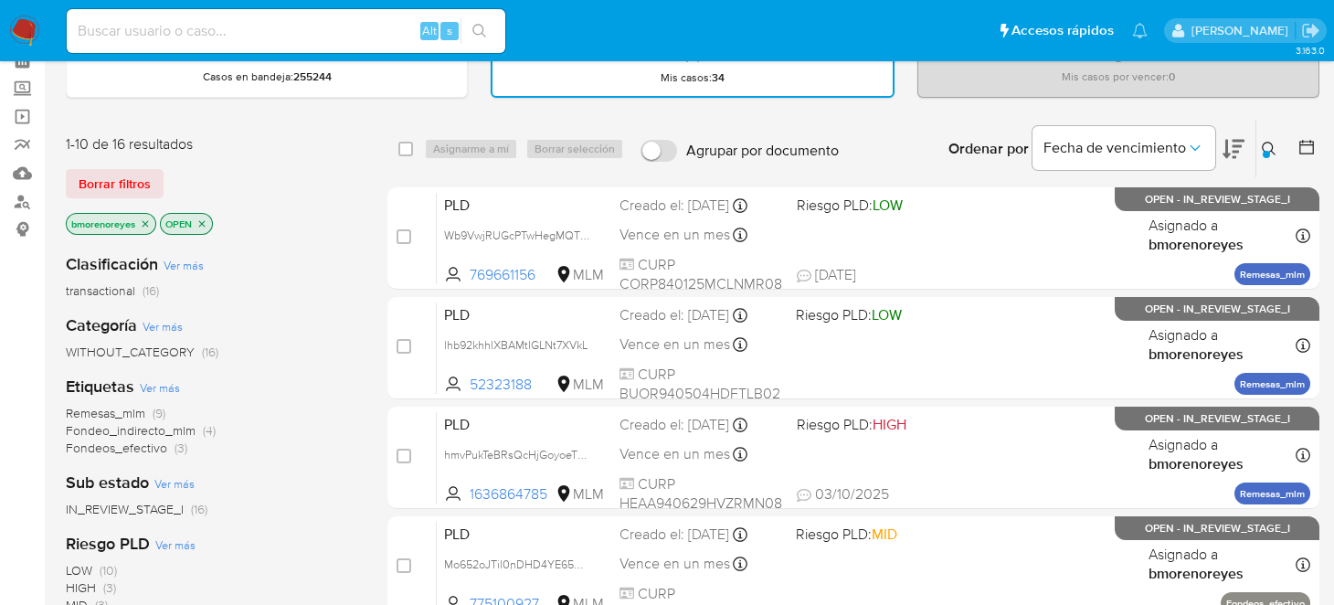
click at [1246, 142] on div "Ordenar por Fecha de vencimiento" at bounding box center [1095, 149] width 322 height 57
click at [1268, 147] on icon at bounding box center [1268, 149] width 15 height 15
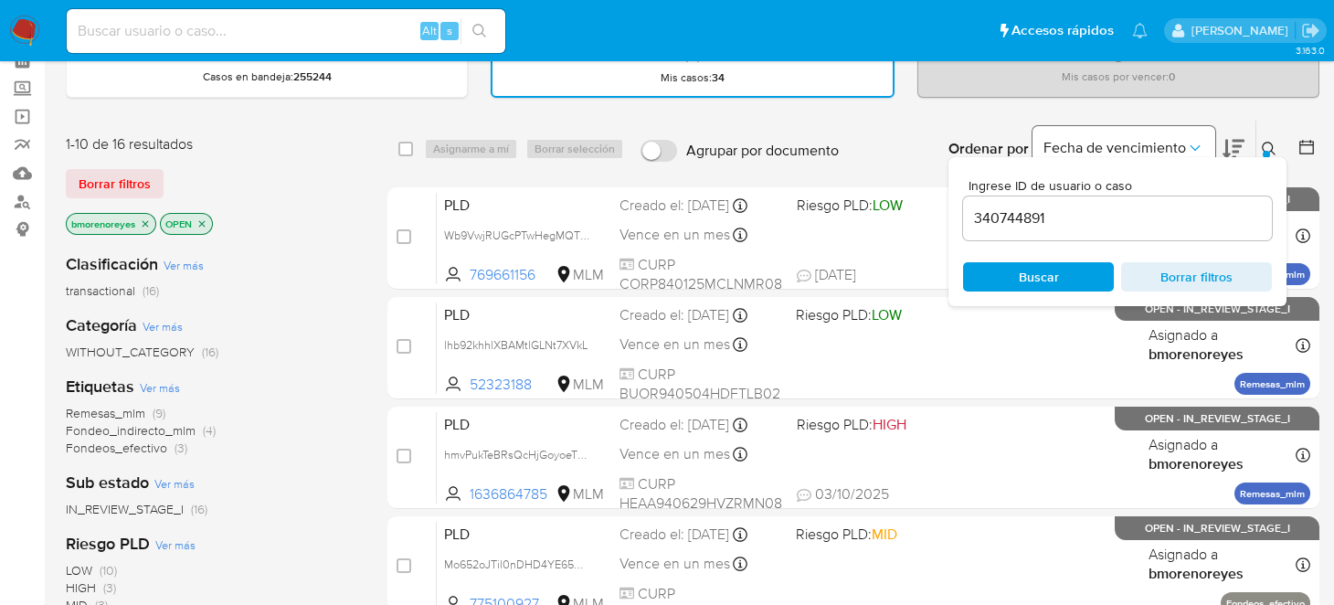
click at [1176, 139] on span "Fecha de vencimiento" at bounding box center [1114, 148] width 142 height 18
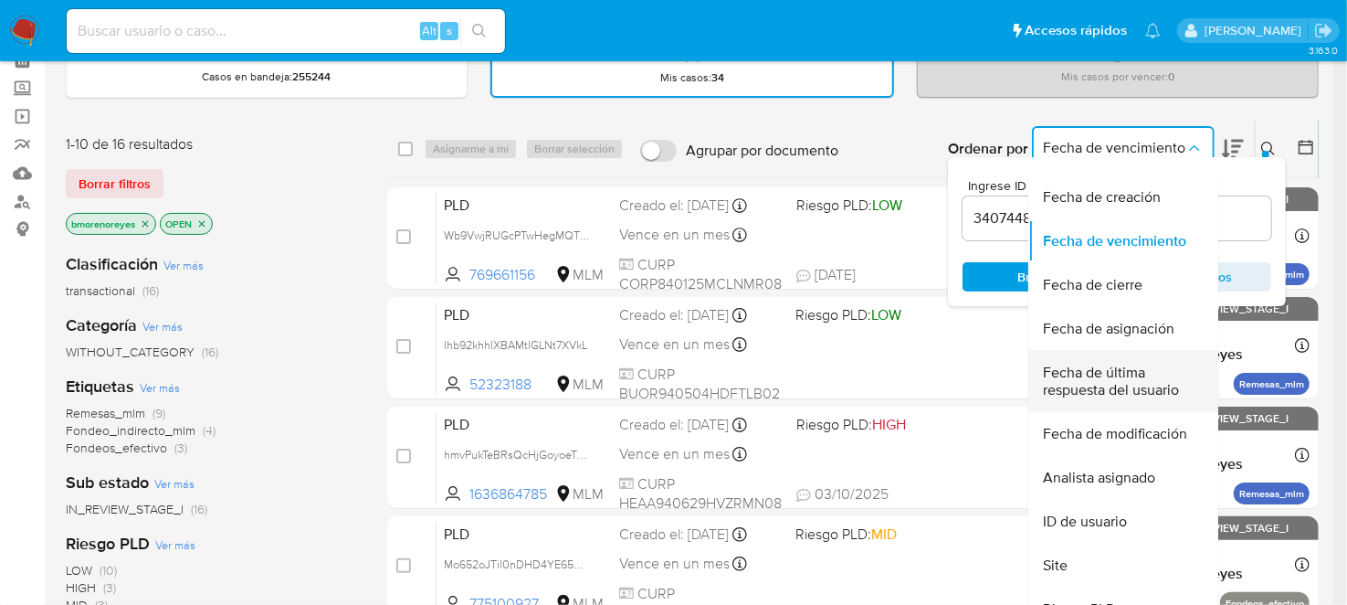
click at [1111, 375] on span "Fecha de última respuesta del usuario" at bounding box center [1118, 382] width 150 height 37
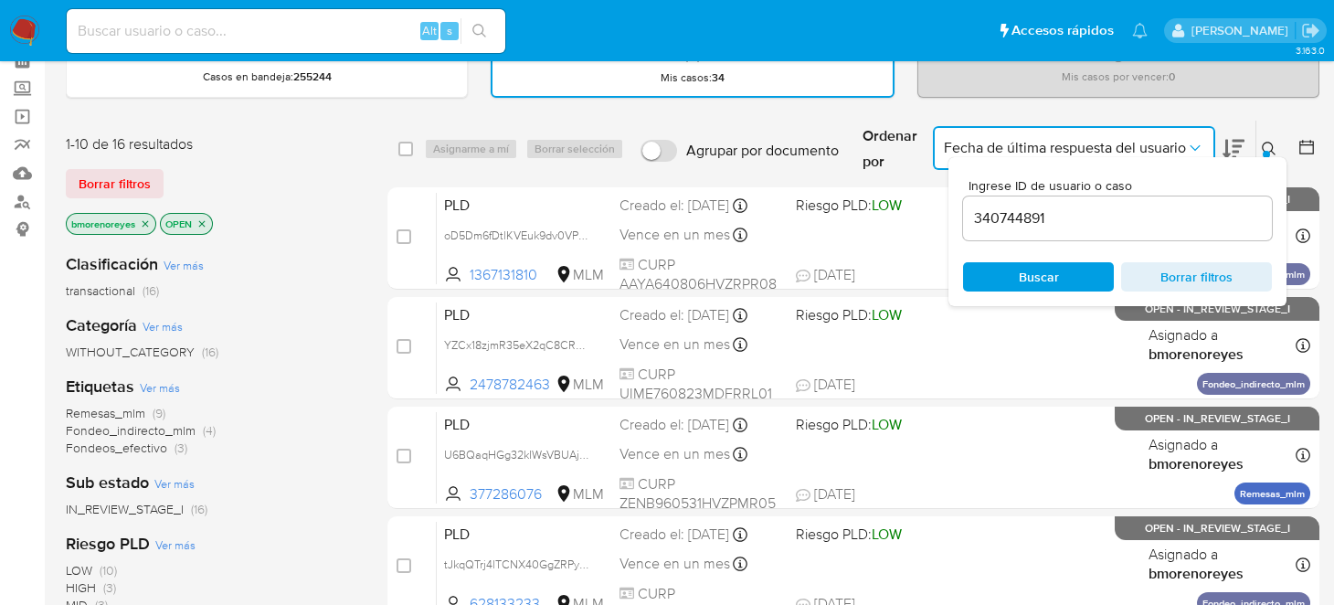
click at [1200, 147] on icon "Ordenar por" at bounding box center [1195, 148] width 18 height 18
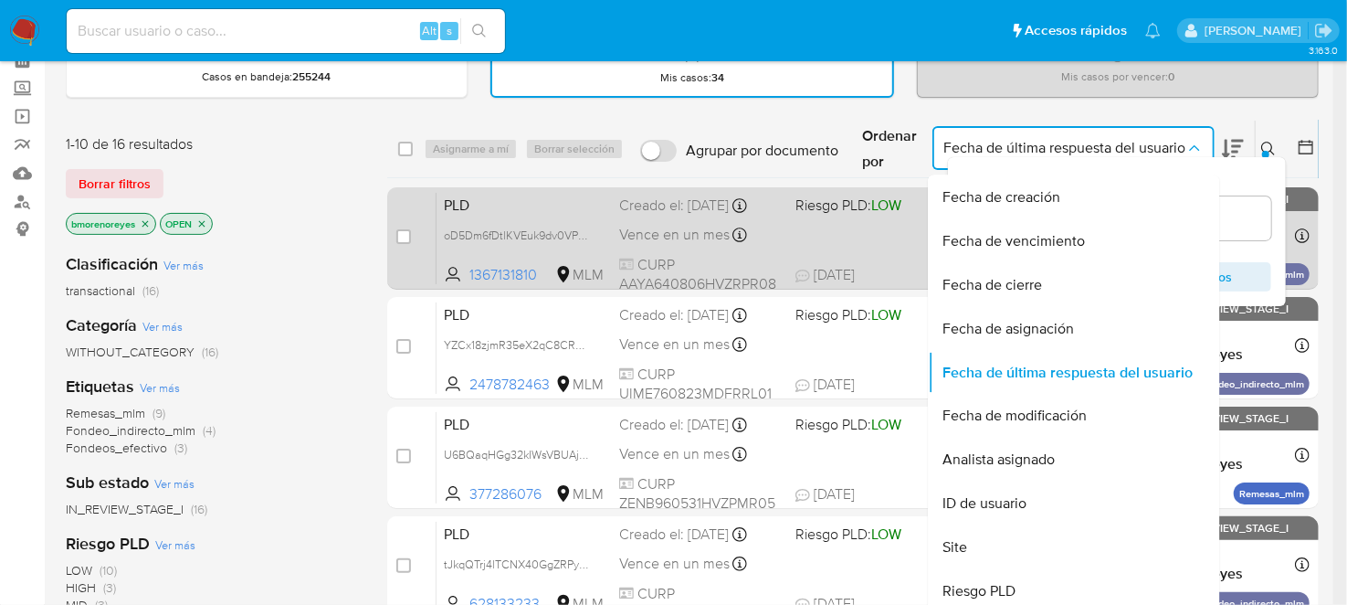
click at [896, 243] on div "PLD oD5Dm6fDtlKVEuk9dv0VP8p2 1367131810 MLM Riesgo PLD: LOW Creado el: 12/09/20…" at bounding box center [873, 238] width 873 height 92
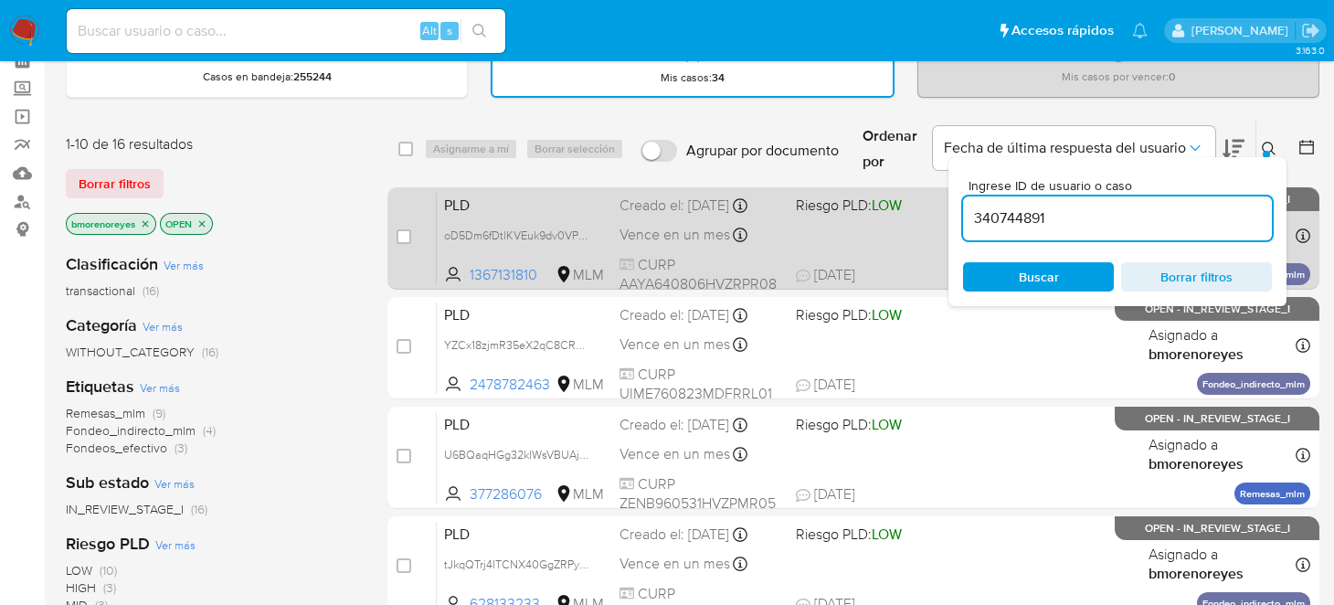
drag, startPoint x: 1136, startPoint y: 206, endPoint x: 903, endPoint y: 214, distance: 233.1
click at [848, 233] on span at bounding box center [877, 235] width 162 height 4
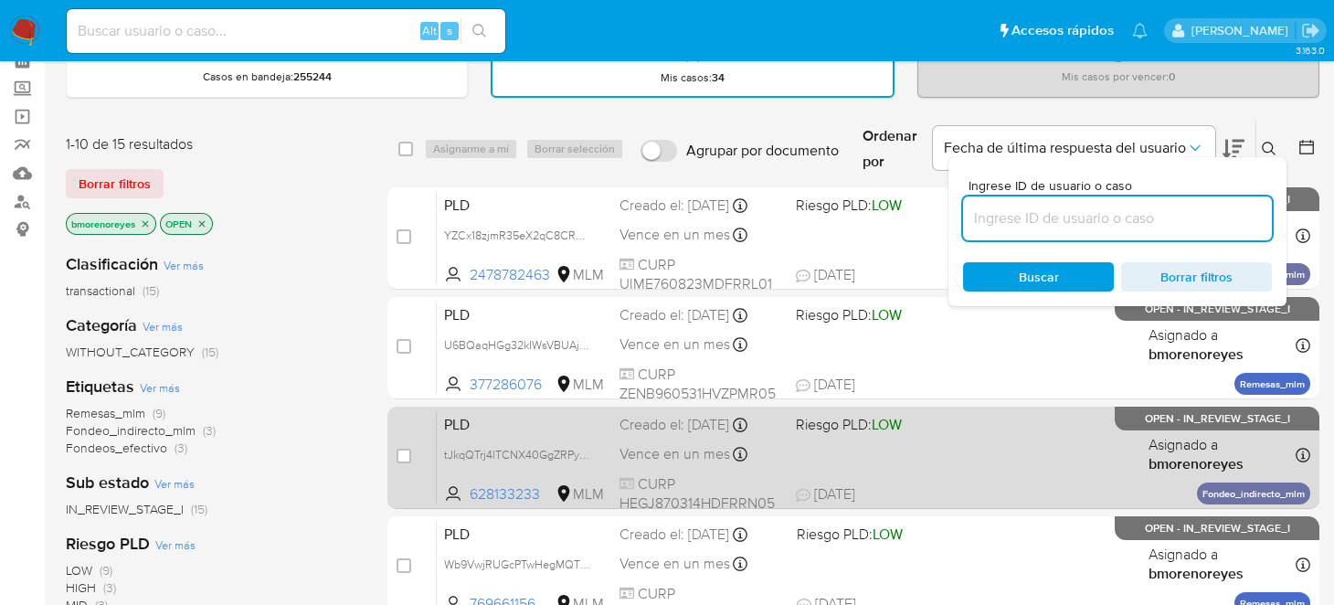
click at [931, 469] on div "PLD tJkqQTrj4lTCNX40GgZRPyMw 628133233 MLM Riesgo PLD: LOW Creado el: 12/09/202…" at bounding box center [873, 457] width 873 height 92
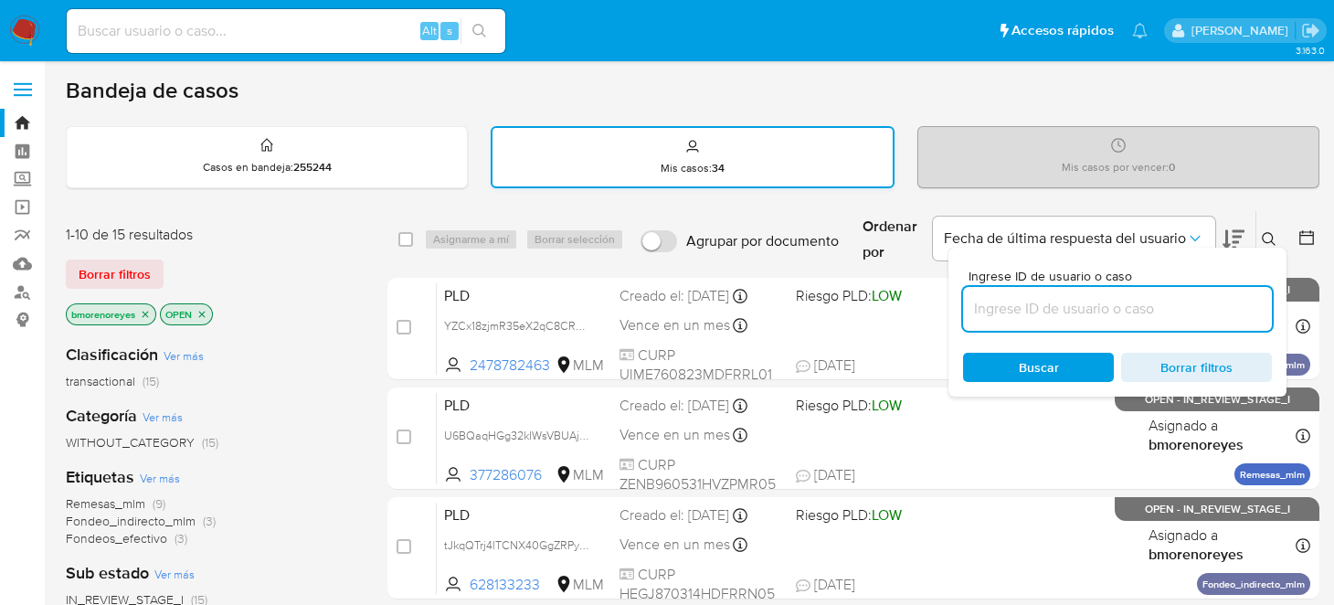
click at [695, 158] on div "Mis casos : 34" at bounding box center [692, 157] width 400 height 58
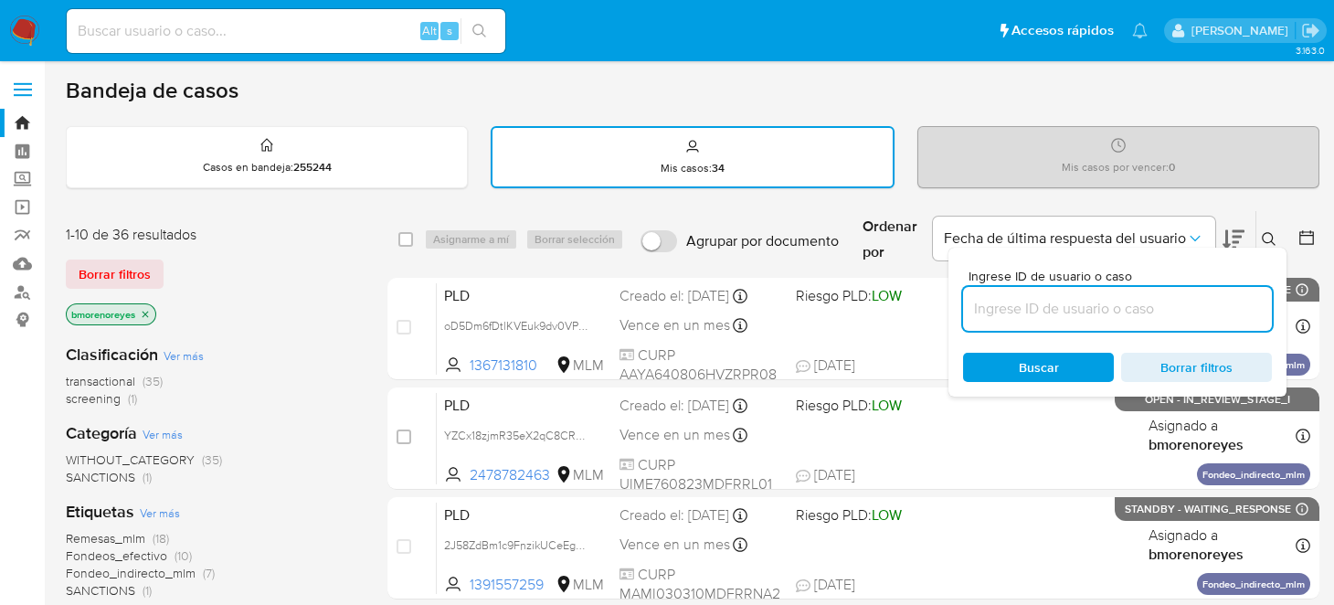
click at [1271, 235] on icon at bounding box center [1268, 239] width 15 height 15
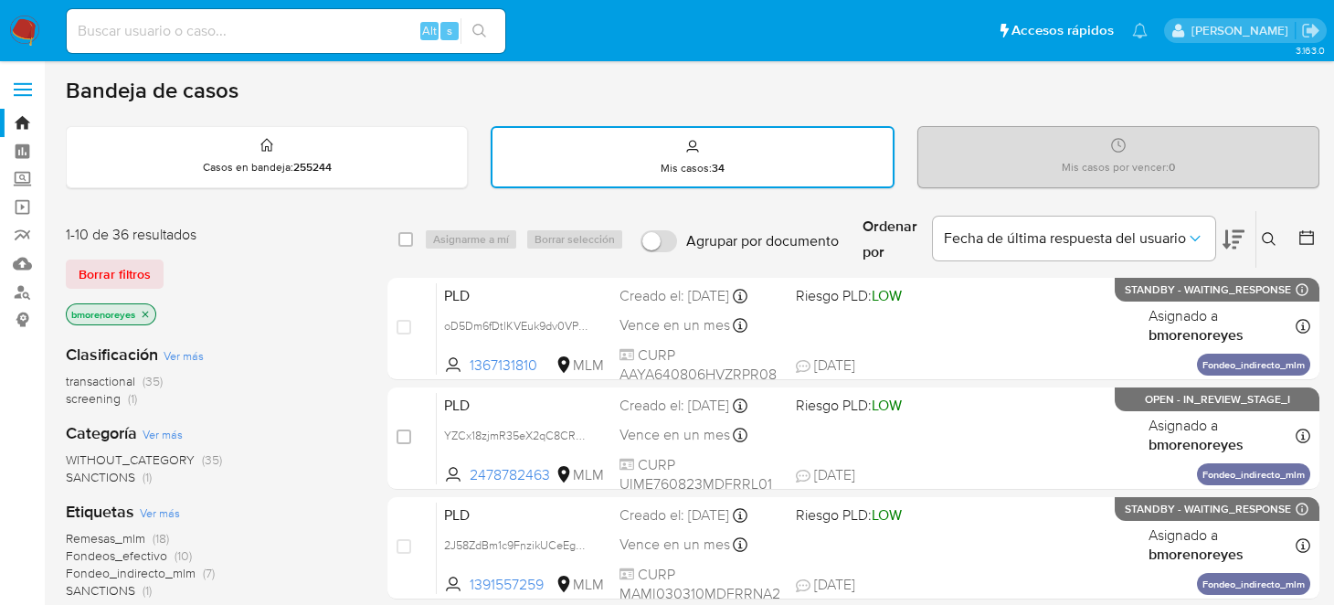
click at [190, 26] on input at bounding box center [286, 31] width 438 height 24
paste input "VICTORIA TORRIJOS ALMAZAN"
type input "VICTORIA TORRIJOS ALMAZAN"
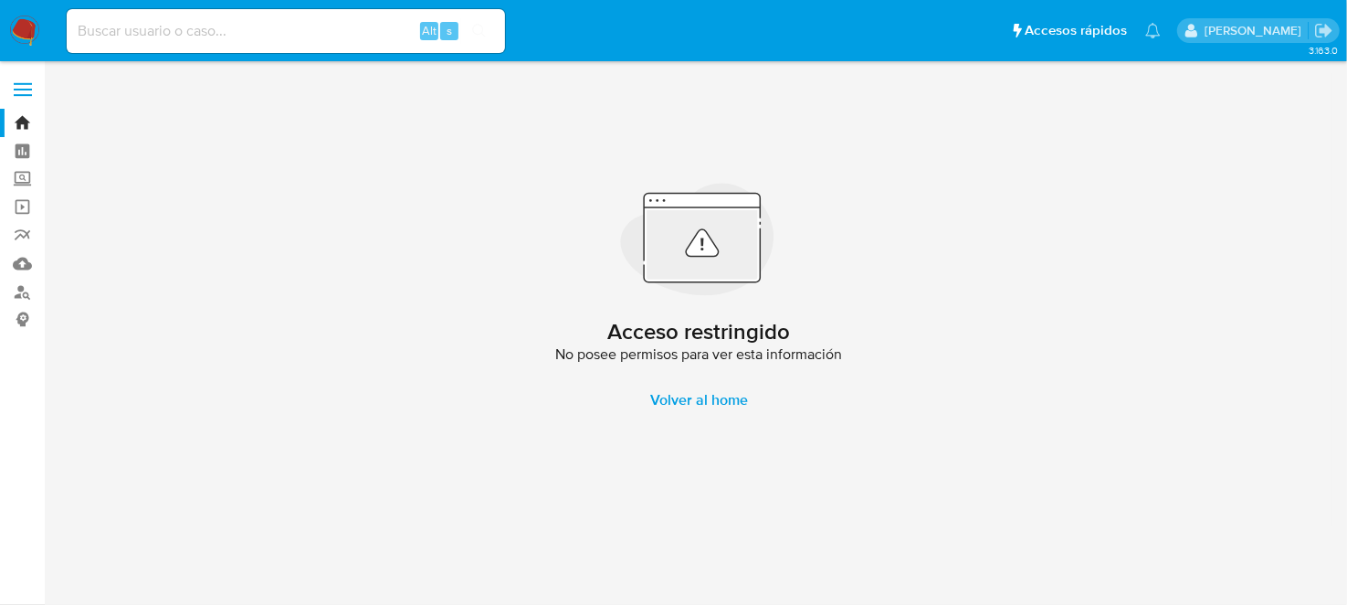
click at [312, 25] on input at bounding box center [286, 31] width 438 height 24
paste input "VICTORIA TORRIJOS ALMAZAN"
type input "VICTORIA TORRIJOS ALMAZAN"
click at [707, 397] on span "Volver al home" at bounding box center [699, 400] width 98 height 44
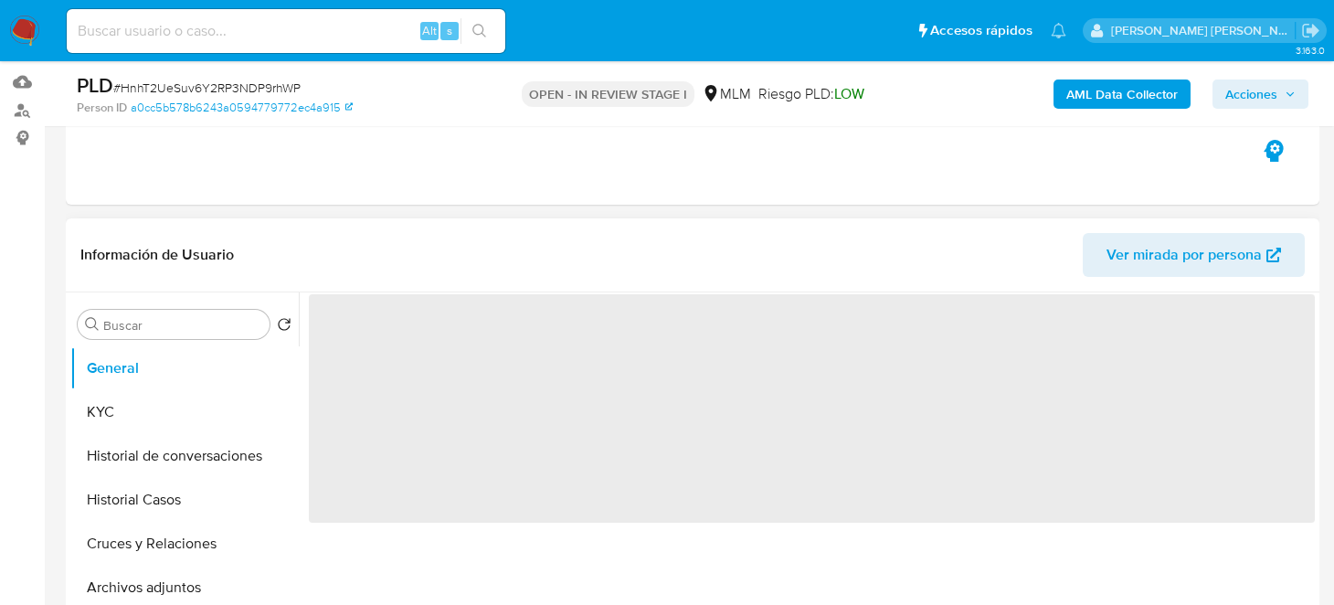
select select "10"
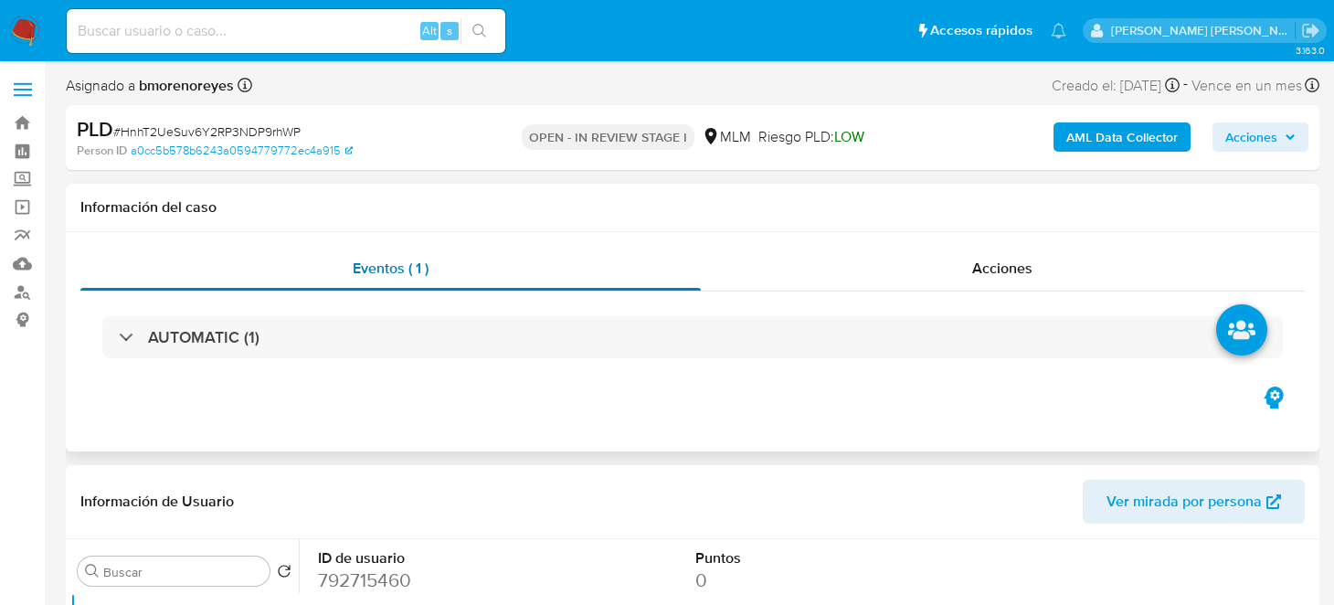
click at [382, 274] on span "Eventos ( 1 )" at bounding box center [391, 268] width 76 height 21
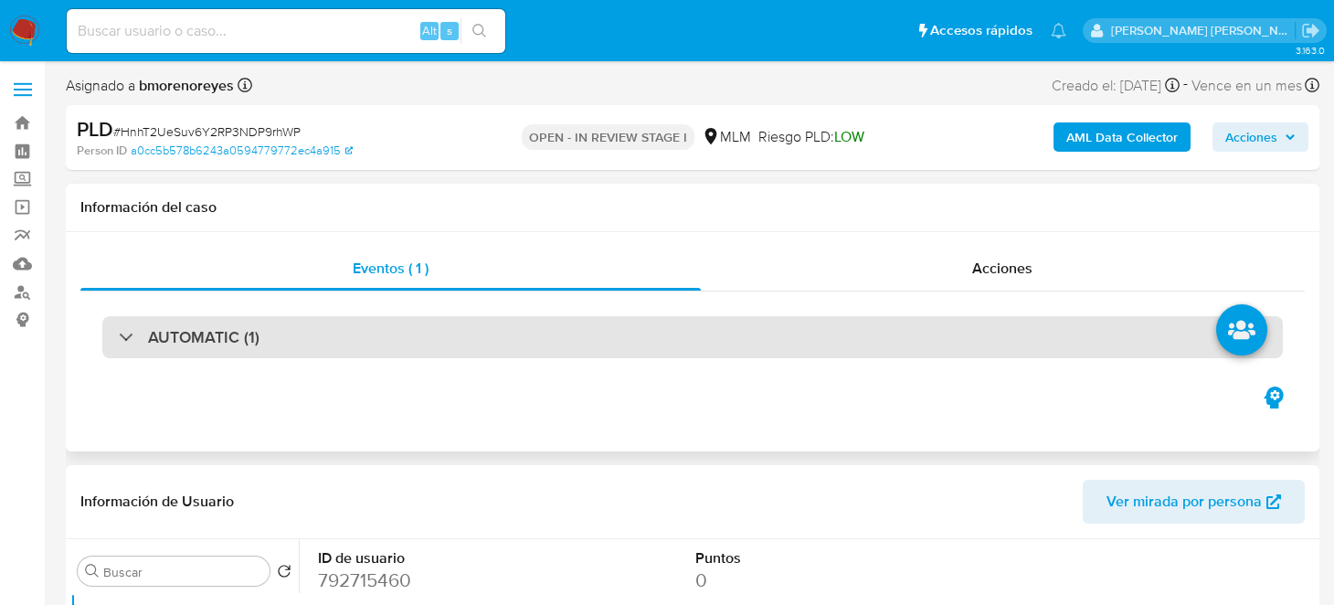
click at [174, 332] on h3 "AUTOMATIC (1)" at bounding box center [203, 337] width 111 height 20
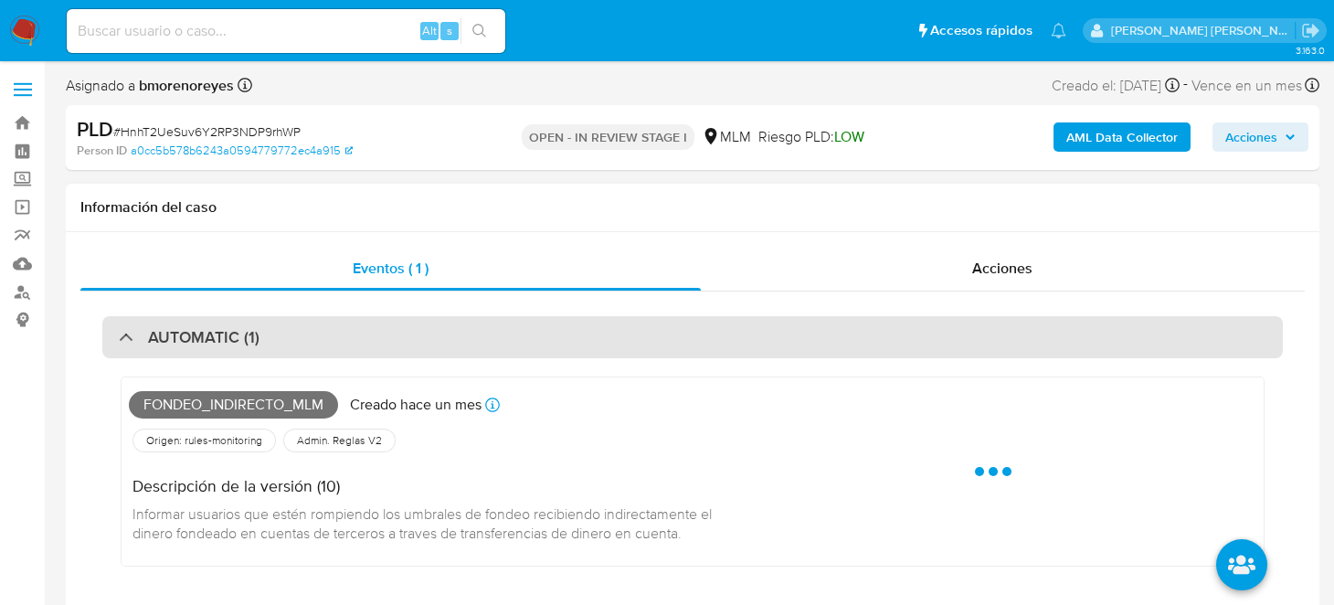
click at [130, 341] on div "AUTOMATIC (1)" at bounding box center [189, 337] width 141 height 20
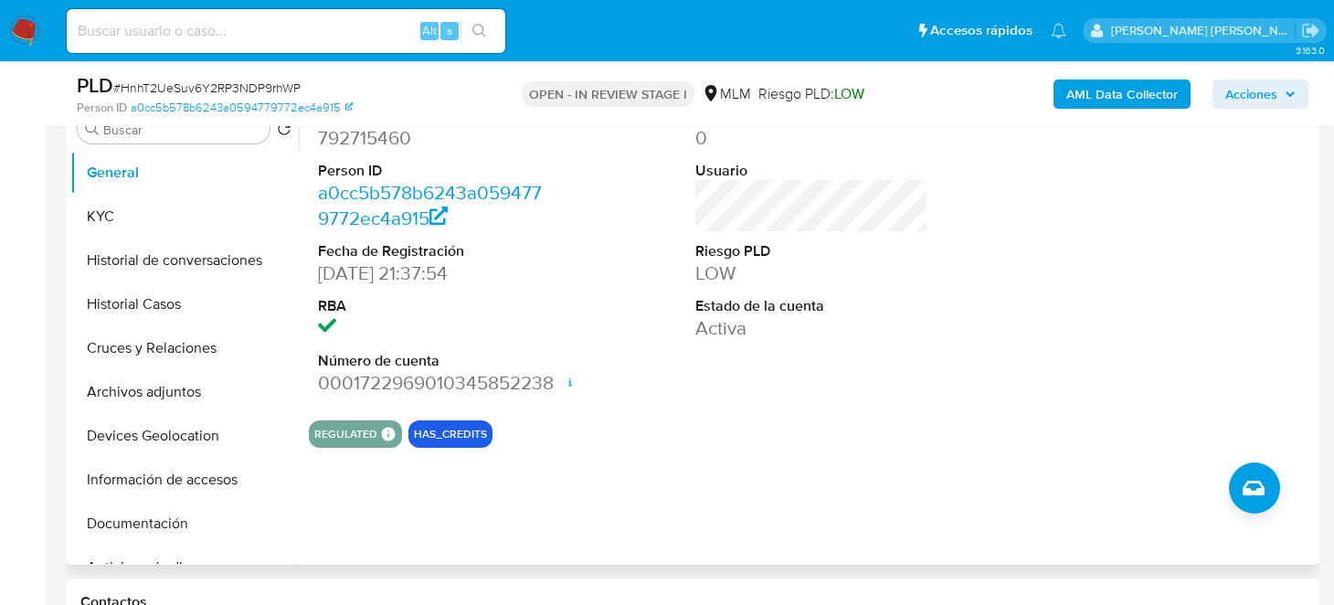
scroll to position [274, 0]
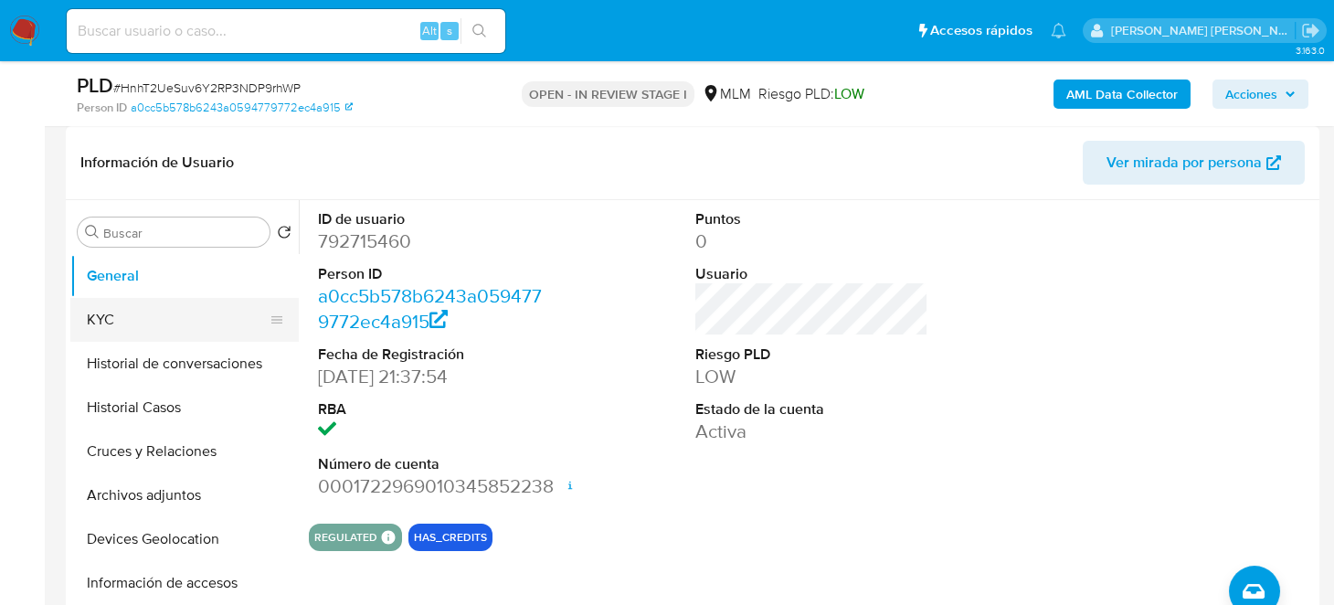
click at [140, 313] on button "KYC" at bounding box center [177, 320] width 214 height 44
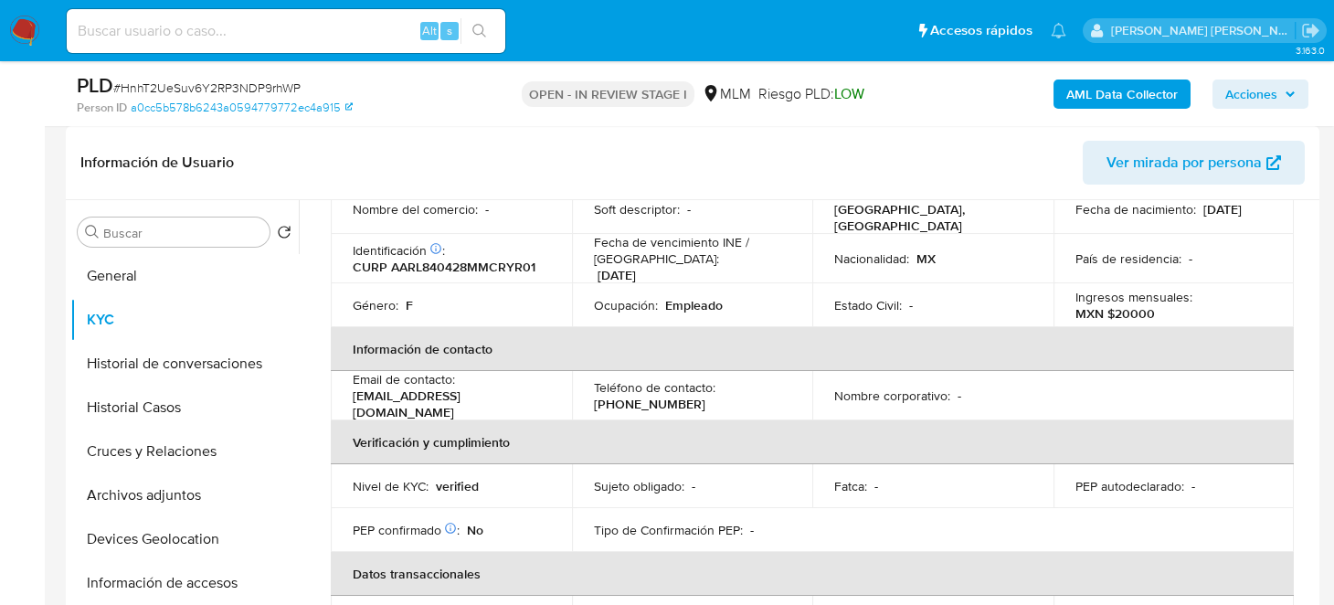
scroll to position [0, 0]
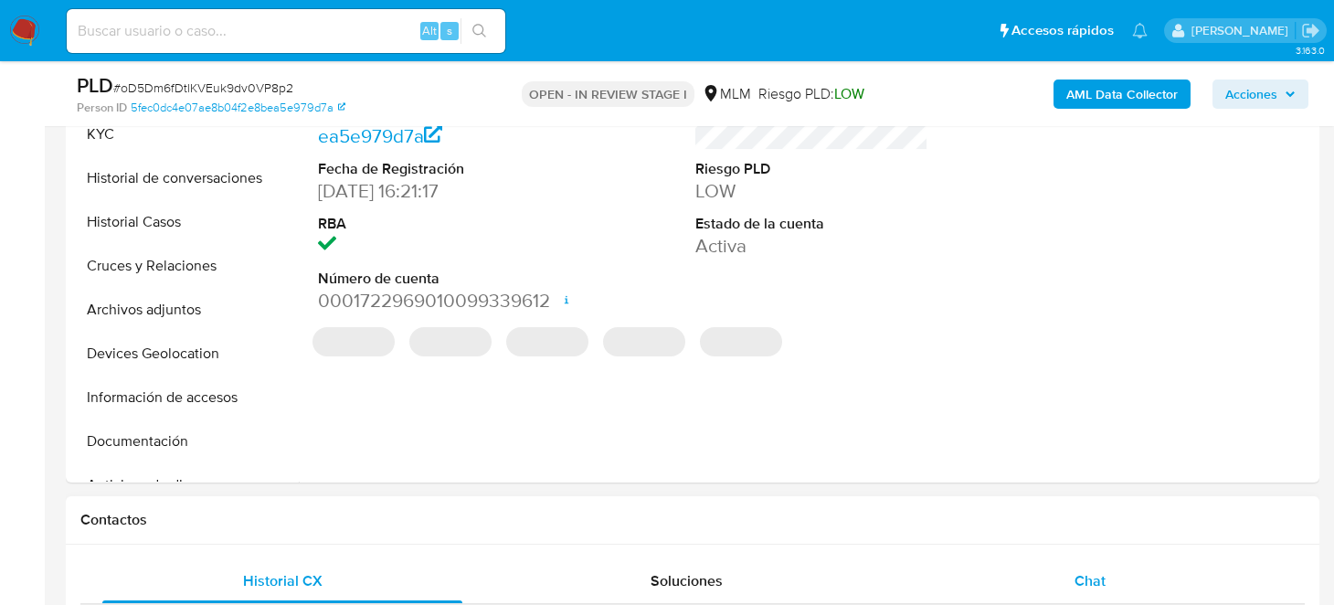
select select "10"
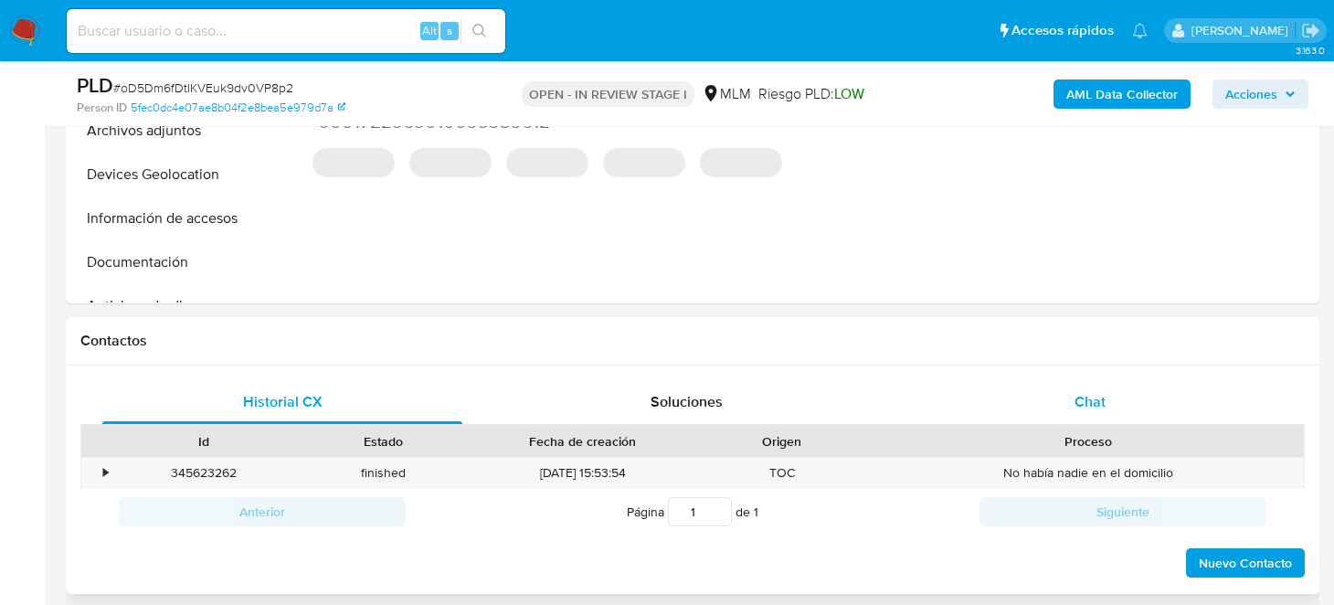
click at [1100, 397] on span "Chat" at bounding box center [1089, 401] width 31 height 21
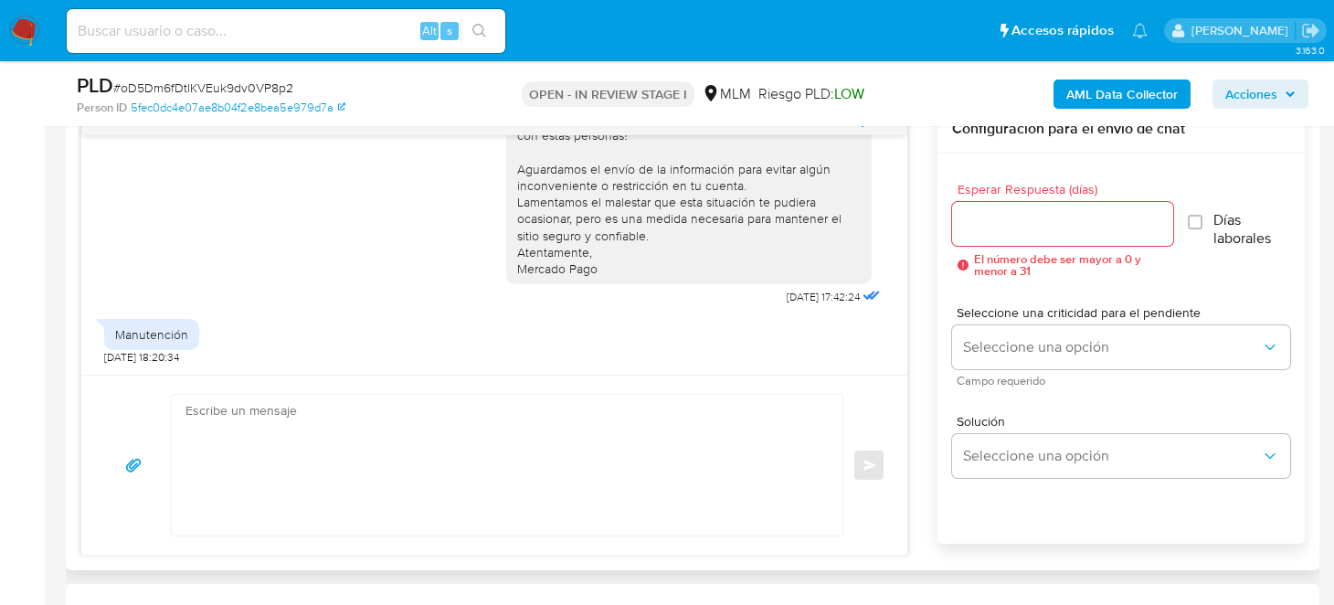
scroll to position [1004, 0]
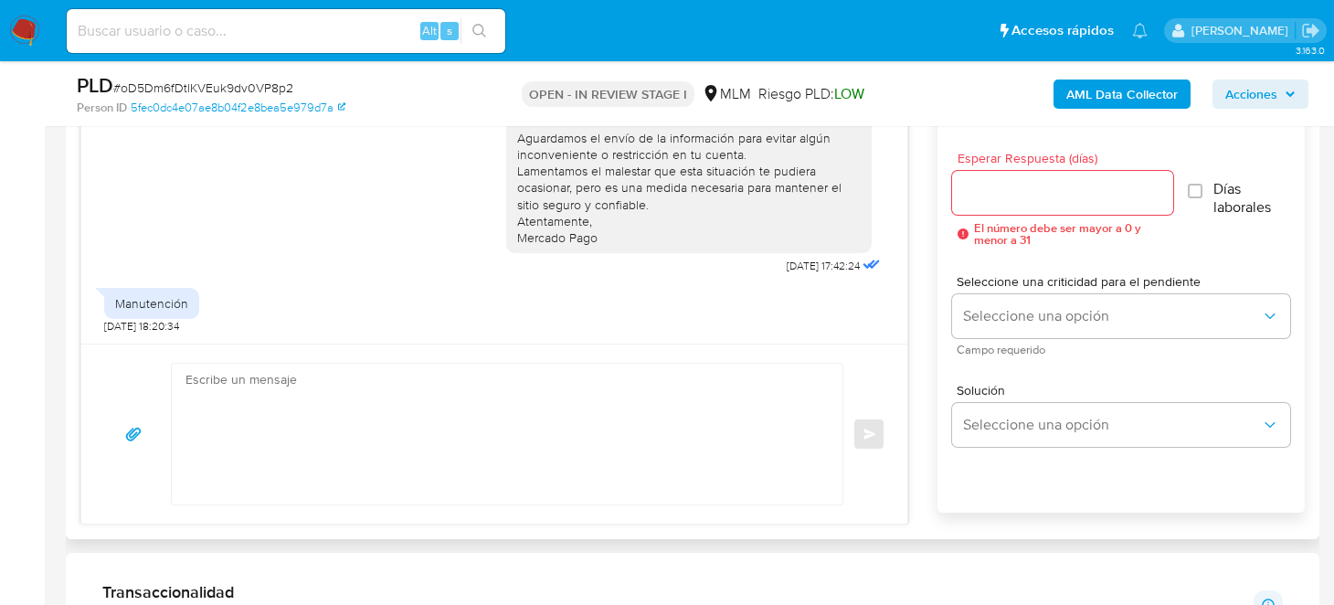
click at [342, 397] on textarea at bounding box center [502, 434] width 634 height 141
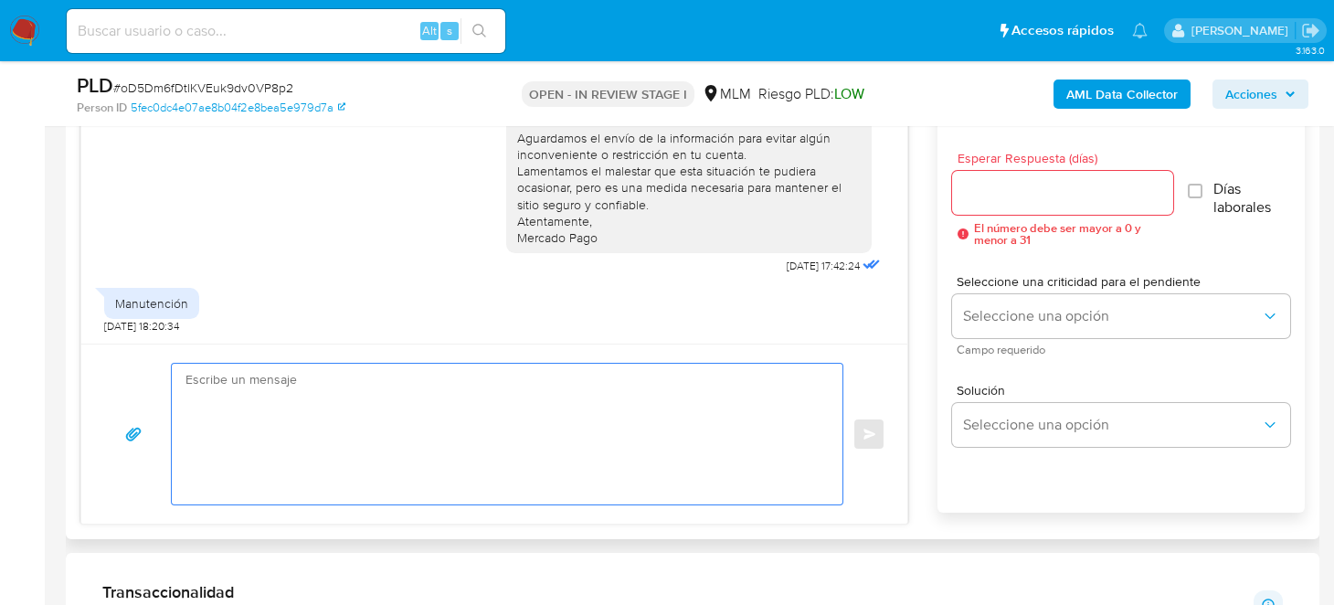
click at [1013, 192] on input "Esperar Respuesta (días)" at bounding box center [1063, 193] width 222 height 24
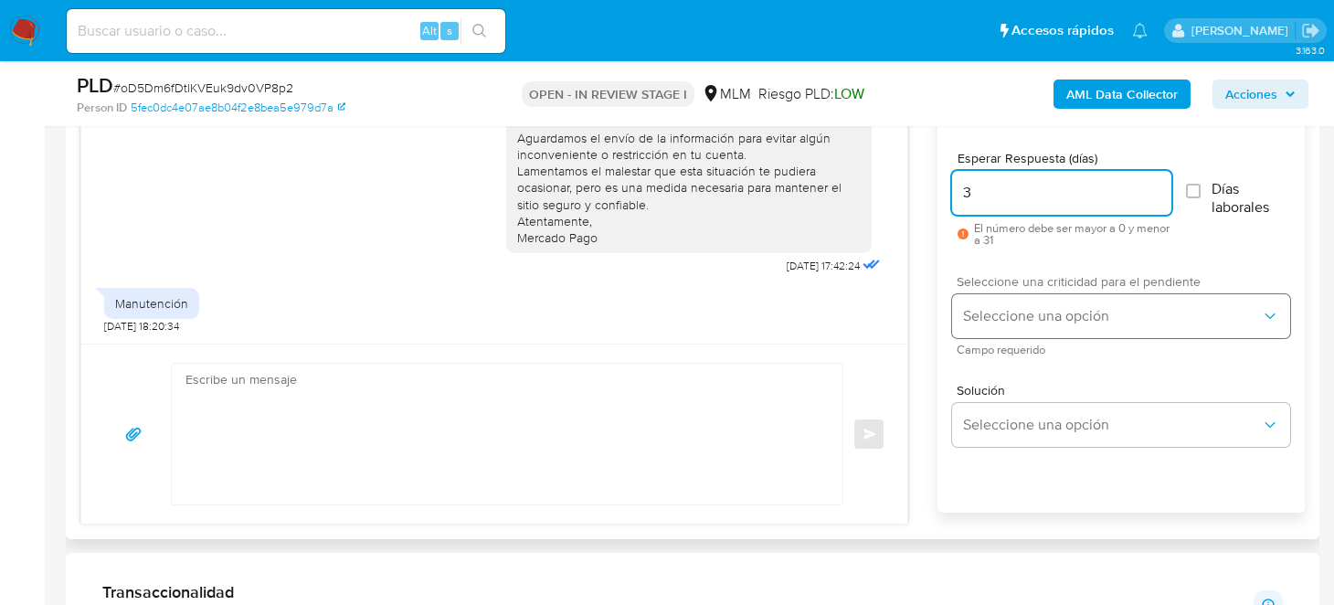
type input "3"
click at [1043, 312] on span "Seleccione una opción" at bounding box center [1112, 316] width 298 height 18
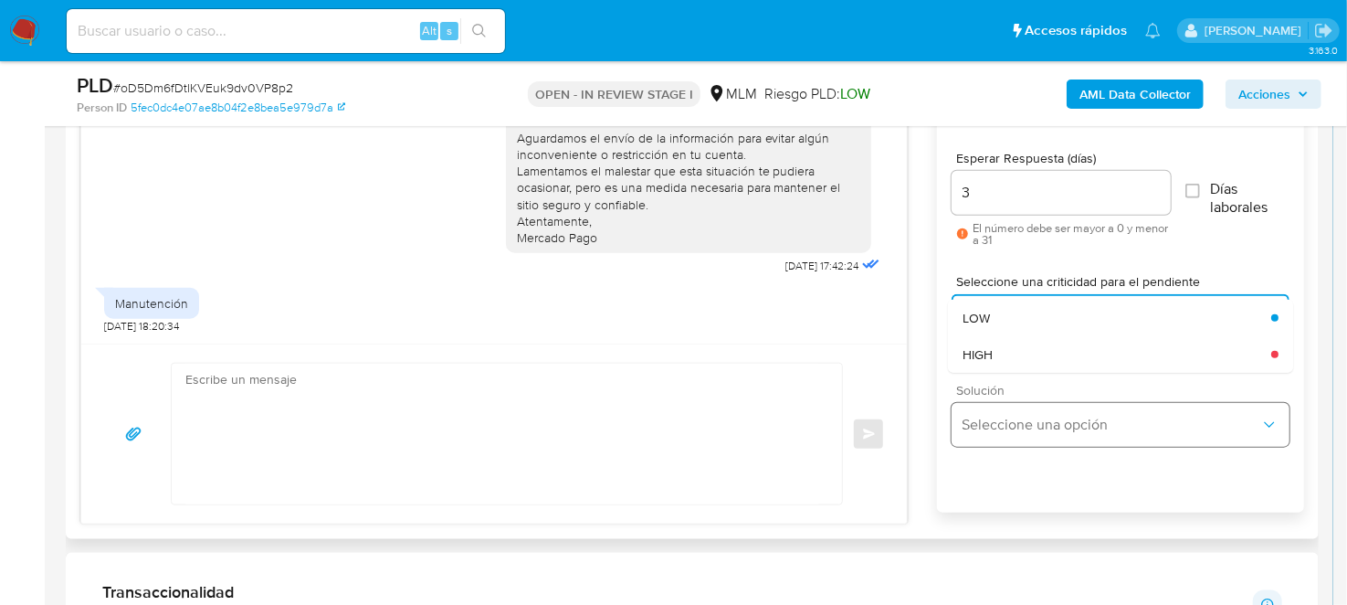
drag, startPoint x: 1030, startPoint y: 352, endPoint x: 1037, endPoint y: 414, distance: 62.4
click at [1030, 353] on div "HIGH" at bounding box center [1117, 354] width 309 height 37
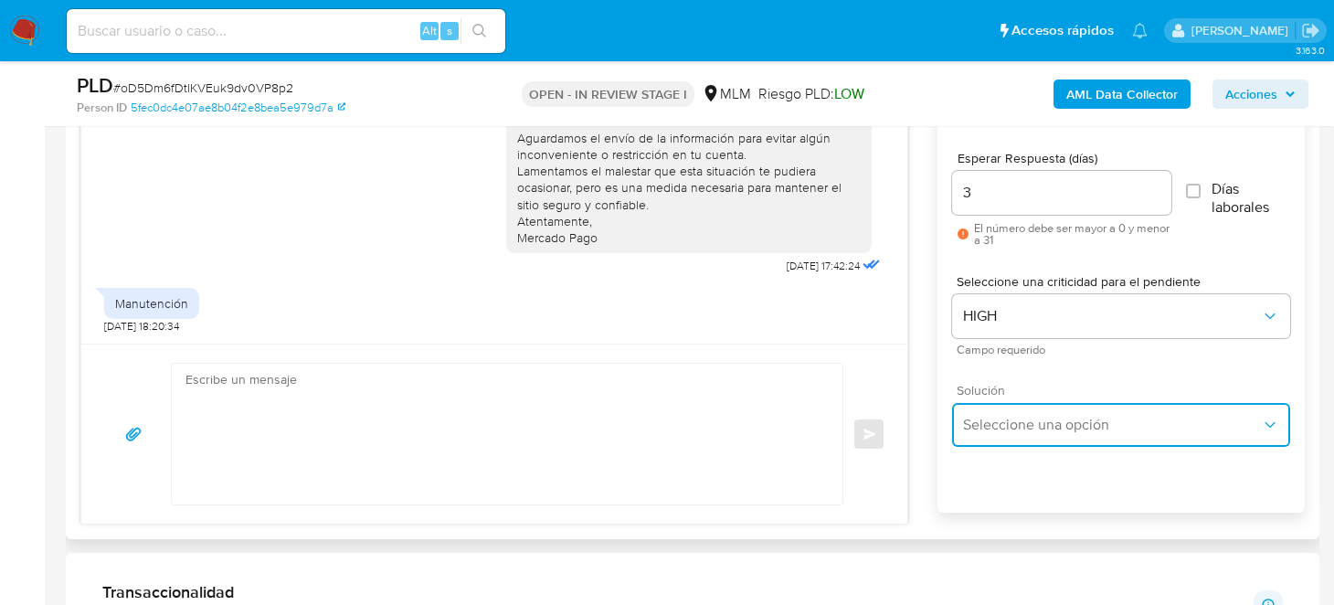
click at [1035, 427] on span "Seleccione una opción" at bounding box center [1112, 425] width 298 height 18
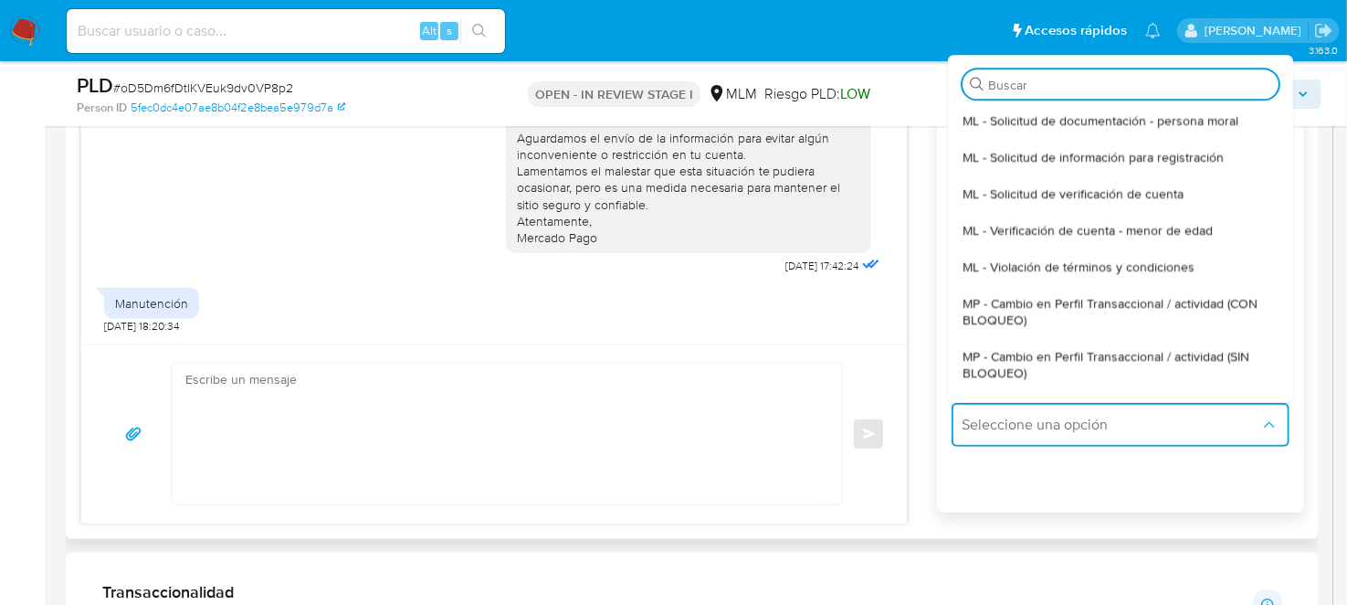
click at [1039, 316] on span "MP - Cambio en Perfil Transaccional / actividad (CON BLOQUEO)" at bounding box center [1121, 311] width 316 height 33
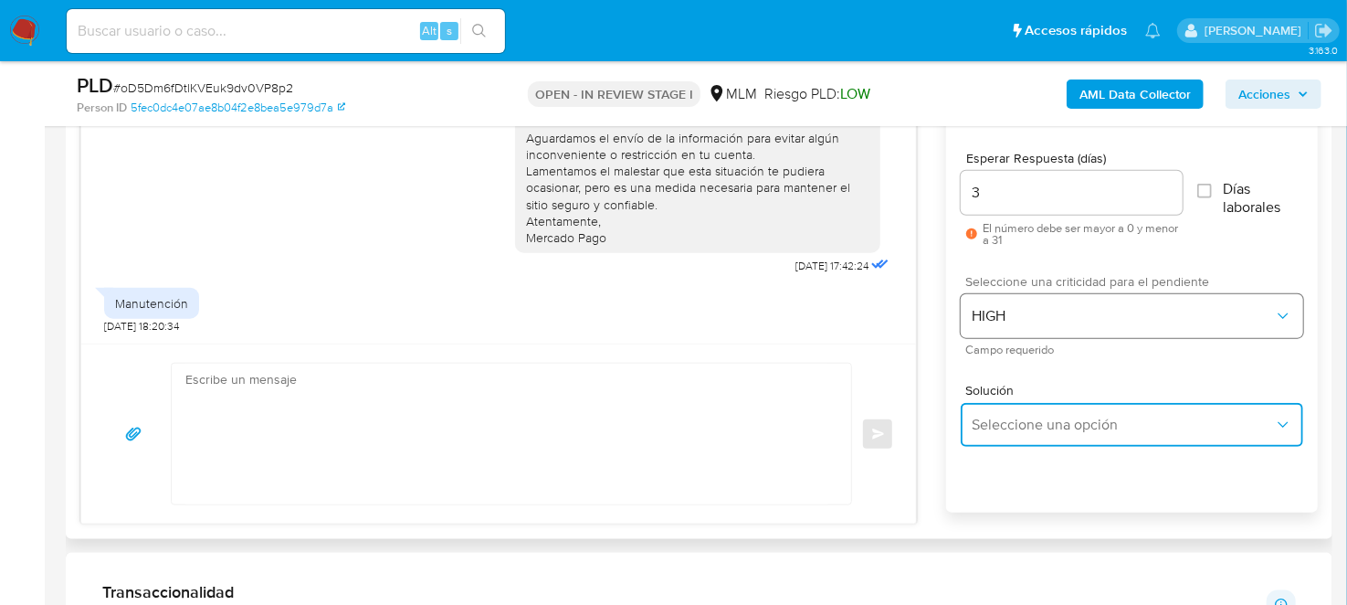
type textarea "Estimado ,Te comunicamos que se ha identificado un cambio en el uso habitual de…"
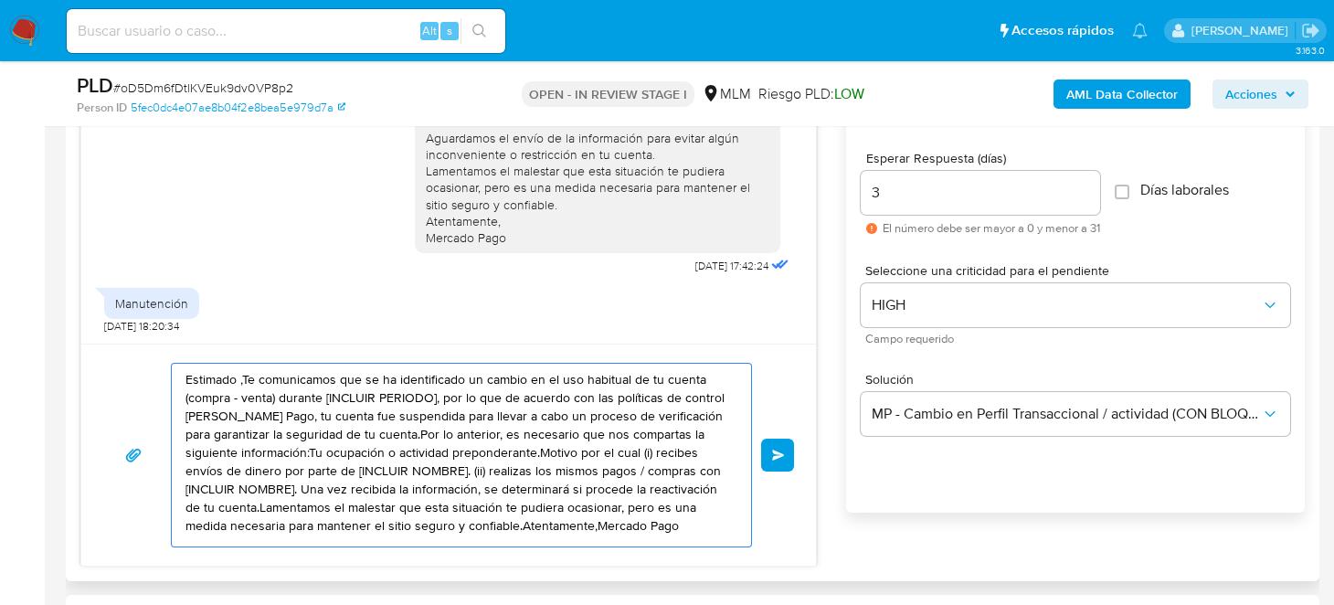
scroll to position [12, 0]
drag, startPoint x: 184, startPoint y: 375, endPoint x: 260, endPoint y: 569, distance: 208.3
click at [260, 569] on div "Historial CX Soluciones Chat Id Estado Fecha de creación Origen Proceso • 34562…" at bounding box center [692, 290] width 1253 height 581
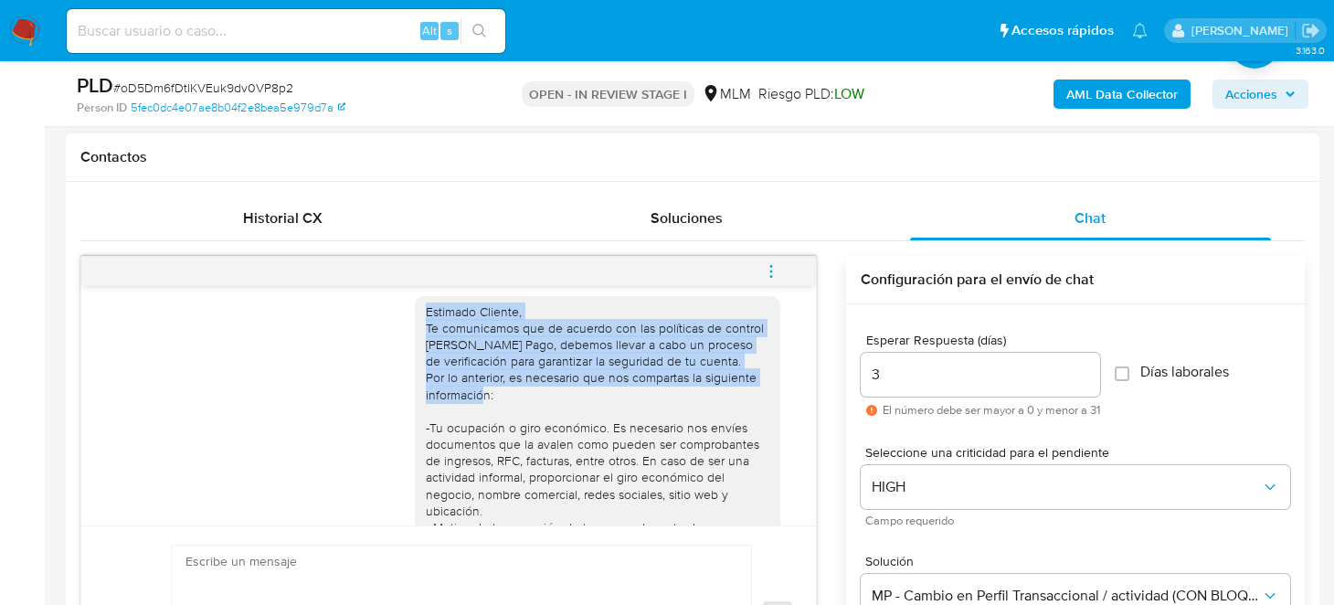
drag, startPoint x: 414, startPoint y: 310, endPoint x: 496, endPoint y: 416, distance: 134.1
click at [496, 416] on div "Estimado Cliente, Te comunicamos que de acuerdo con las políticas de control de…" at bounding box center [597, 502] width 343 height 399
copy div "Estimado Cliente, Te comunicamos que de acuerdo con las políticas de control de…"
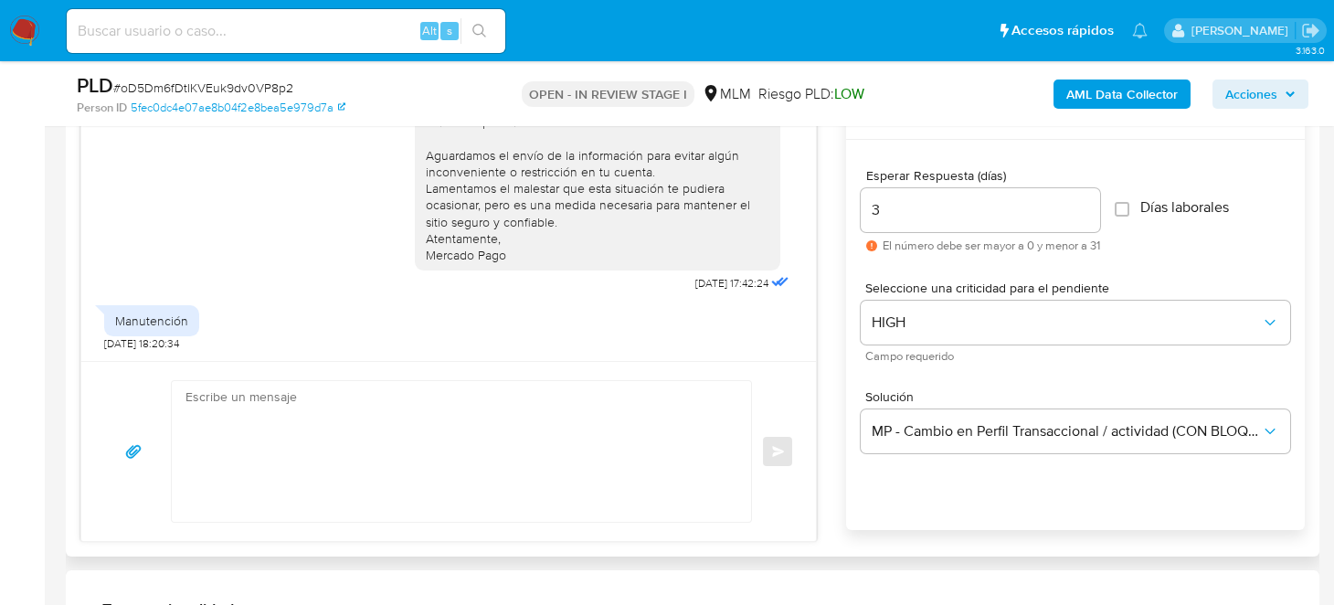
scroll to position [1096, 0]
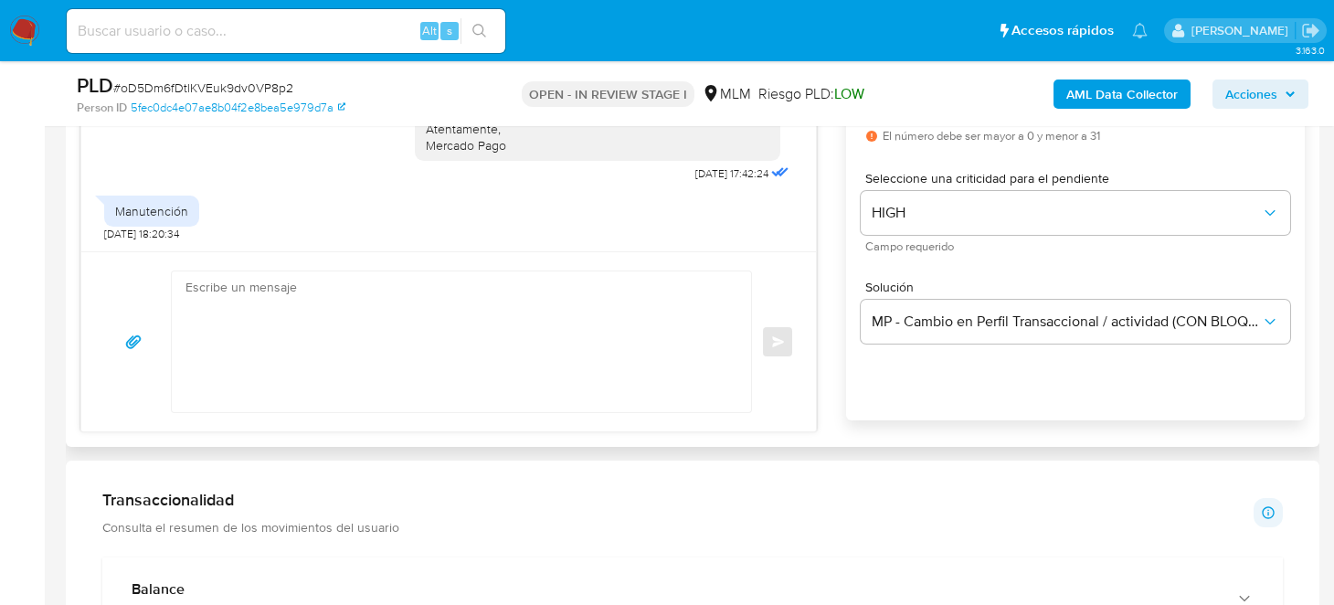
click at [284, 319] on textarea at bounding box center [456, 341] width 543 height 141
paste textarea "Estimado Cliente, Te comunicamos que de acuerdo con las políticas de control de…"
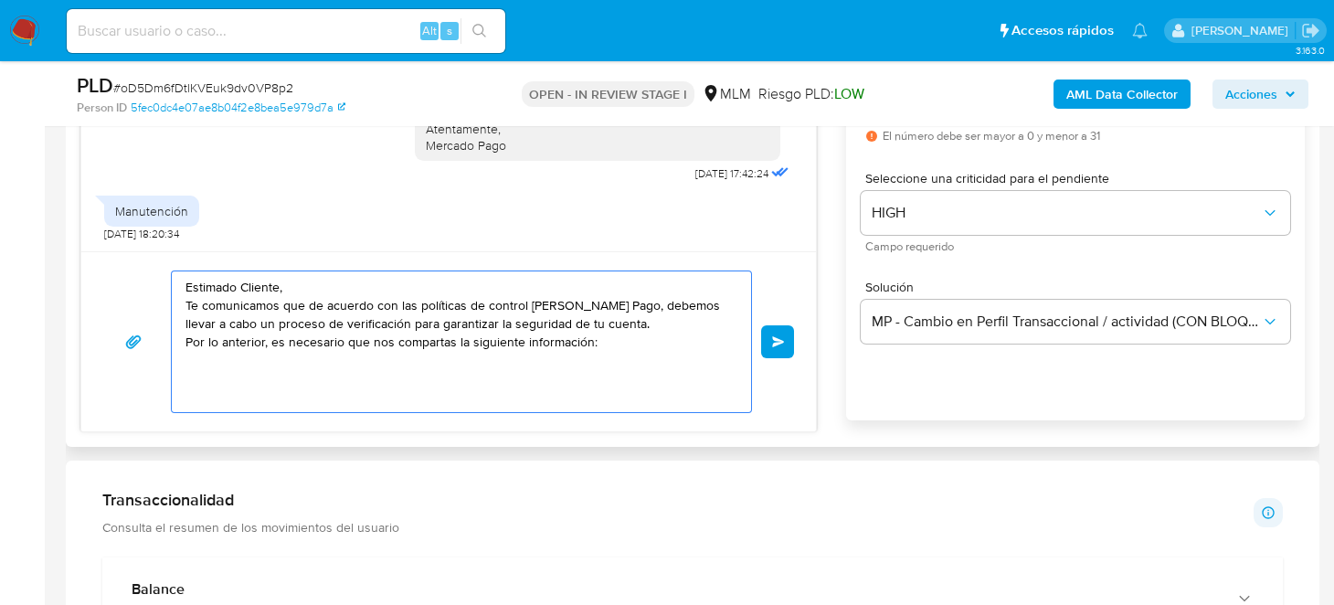
drag, startPoint x: 181, startPoint y: 303, endPoint x: 206, endPoint y: 309, distance: 25.3
click at [199, 308] on div "Estimado Cliente, Te comunicamos que de acuerdo con las políticas de control de…" at bounding box center [457, 341] width 570 height 141
drag, startPoint x: 184, startPoint y: 298, endPoint x: 564, endPoint y: 364, distance: 386.7
click at [589, 360] on textarea "Estimado Cliente, Te comunicamos que de acuerdo con las políticas de control de…" at bounding box center [456, 341] width 543 height 141
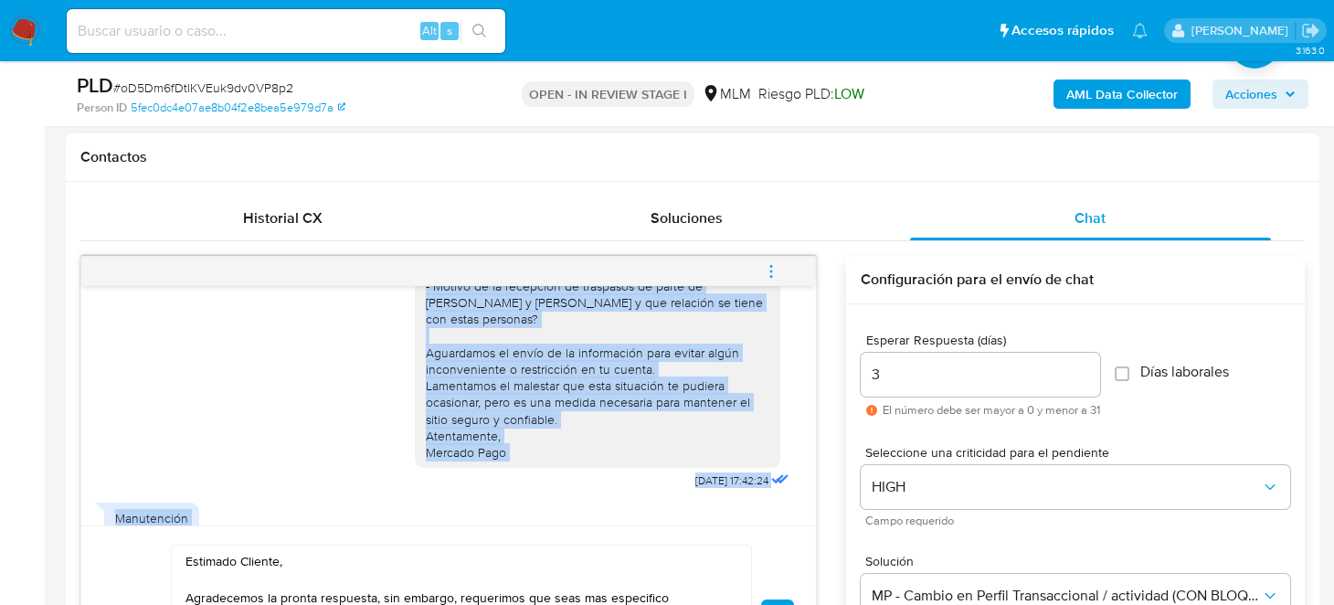
scroll to position [286, 0]
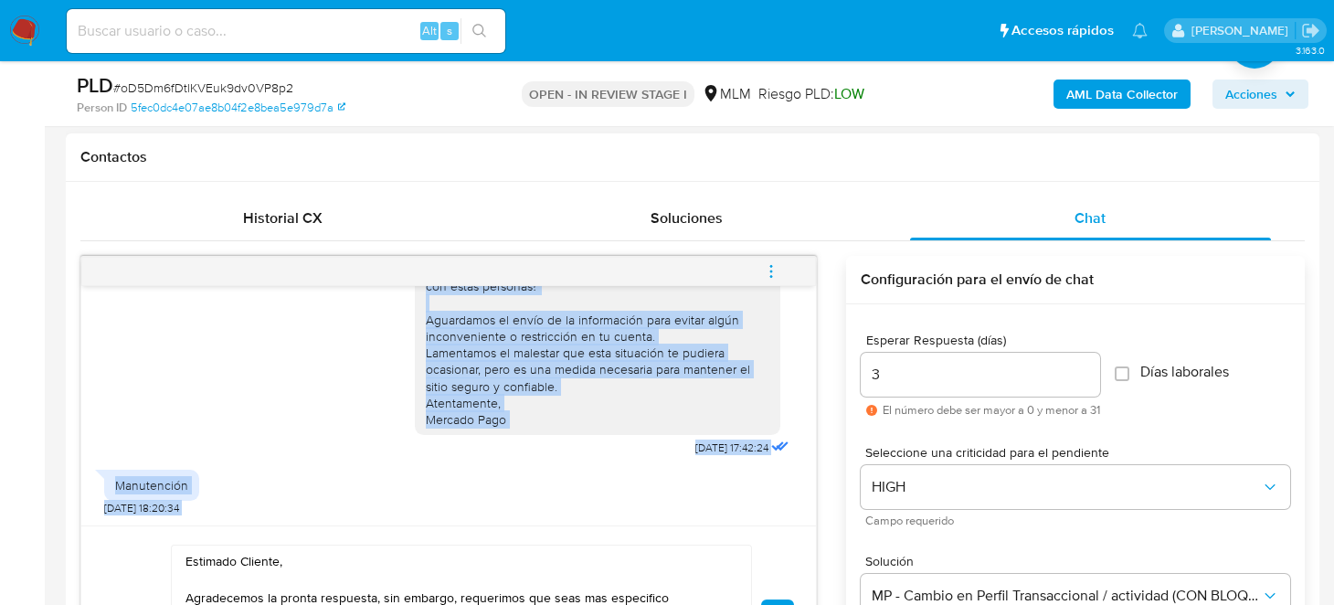
drag, startPoint x: 413, startPoint y: 324, endPoint x: 504, endPoint y: 420, distance: 132.4
click at [504, 420] on div "Estimado Cliente, Te comunicamos que de acuerdo con las políticas de control de…" at bounding box center [597, 228] width 343 height 399
copy div "Estimado Cliente, Te comunicamos que de acuerdo con las políticas de control de…"
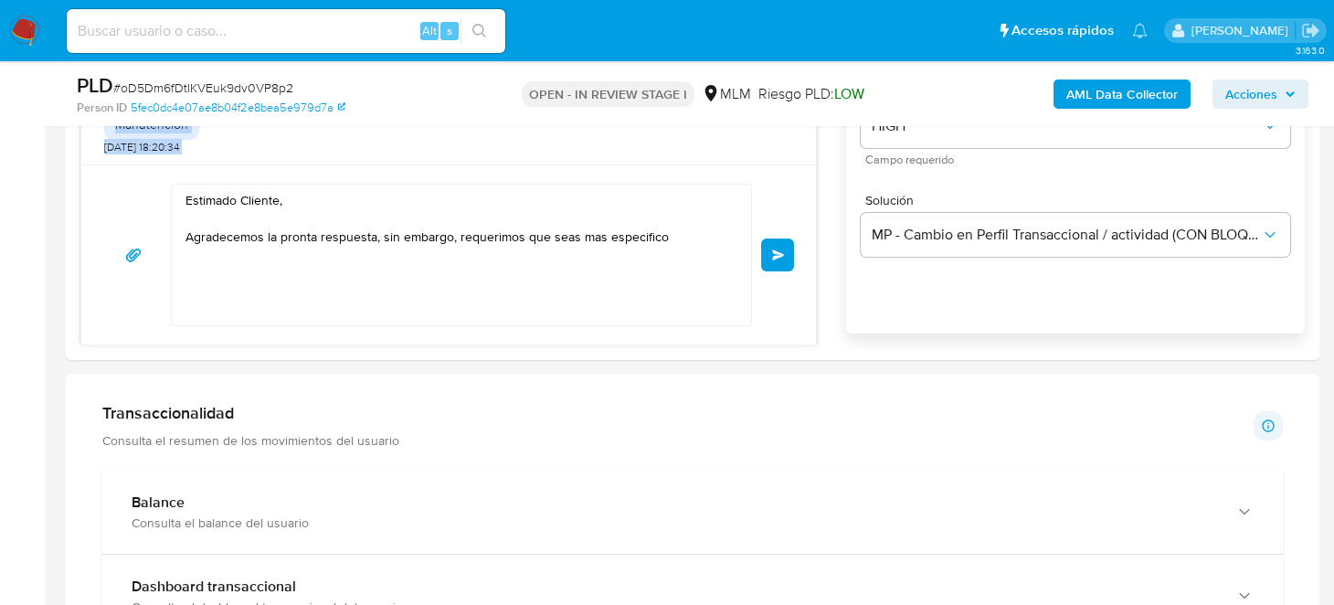
scroll to position [1187, 0]
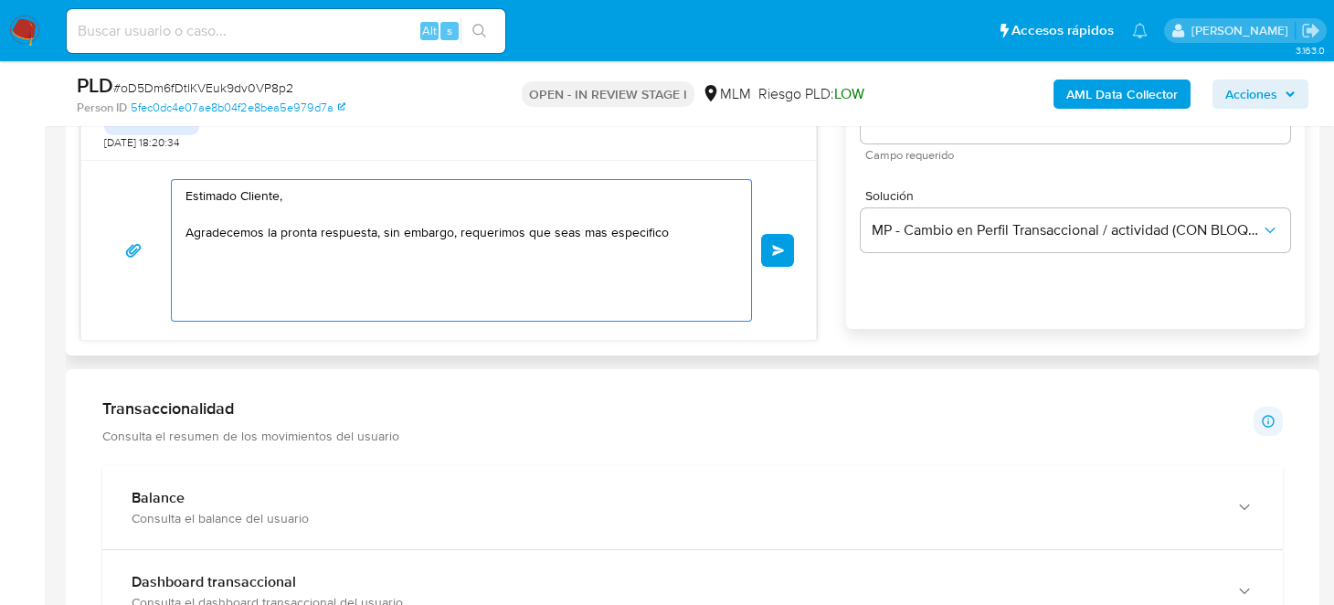
drag, startPoint x: 696, startPoint y: 234, endPoint x: 191, endPoint y: 191, distance: 506.9
click at [191, 191] on textarea "Estimado Cliente, Agradecemos la pronta respuesta, sin embargo, requerimos que …" at bounding box center [456, 250] width 543 height 141
click at [185, 193] on textarea "Estimado Cliente, Agradecemos la pronta respuesta, sin embargo, requerimos que …" at bounding box center [456, 250] width 543 height 141
drag, startPoint x: 186, startPoint y: 199, endPoint x: 691, endPoint y: 237, distance: 505.7
click at [691, 237] on textarea "Estimado Cliente, Agradecemos la pronta respuesta, sin embargo, requerimos que …" at bounding box center [456, 250] width 543 height 141
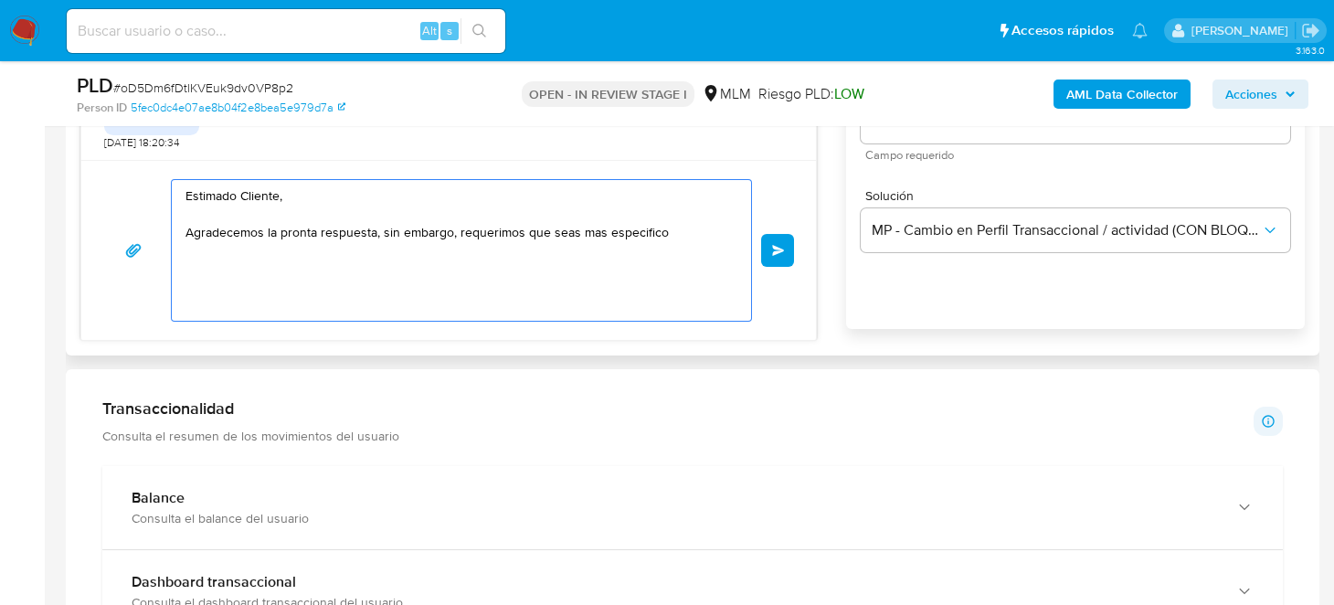
paste textarea "cliente, Agradecemos su respuesta. Sin embargo, para poder completar la validac…"
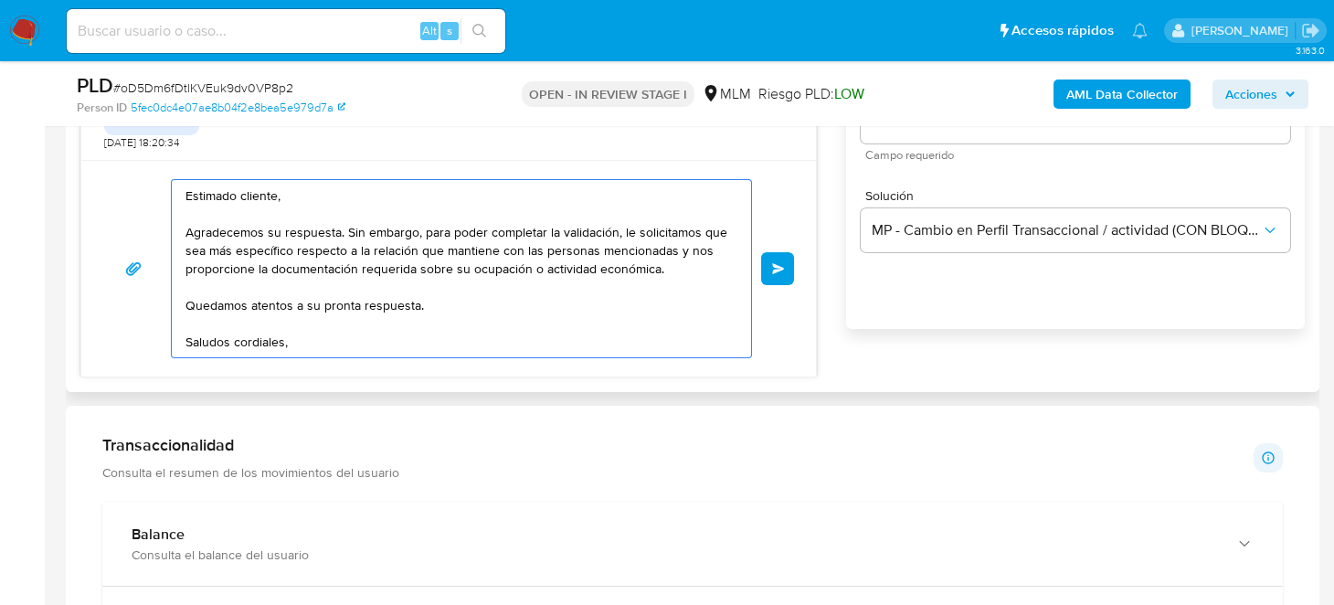
click at [539, 315] on textarea "Estimado cliente, Agradecemos su respuesta. Sin embargo, para poder completar l…" at bounding box center [456, 268] width 543 height 177
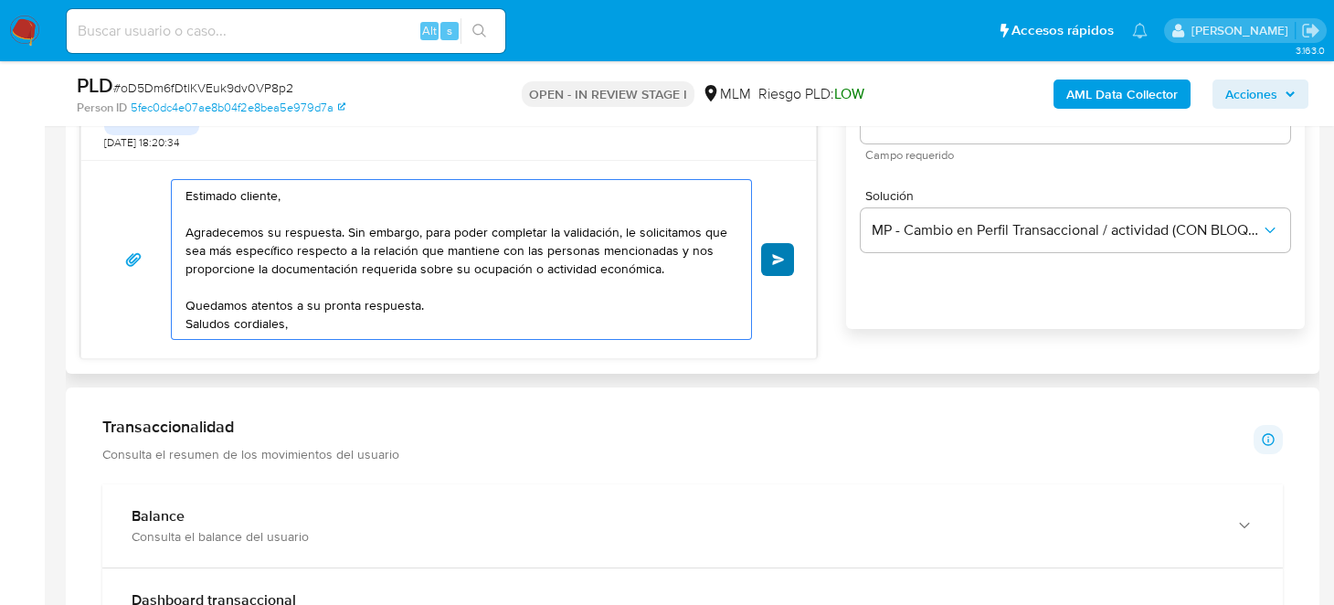
type textarea "Estimado cliente, Agradecemos su respuesta. Sin embargo, para poder completar l…"
click at [783, 258] on span "Enviar" at bounding box center [778, 259] width 13 height 11
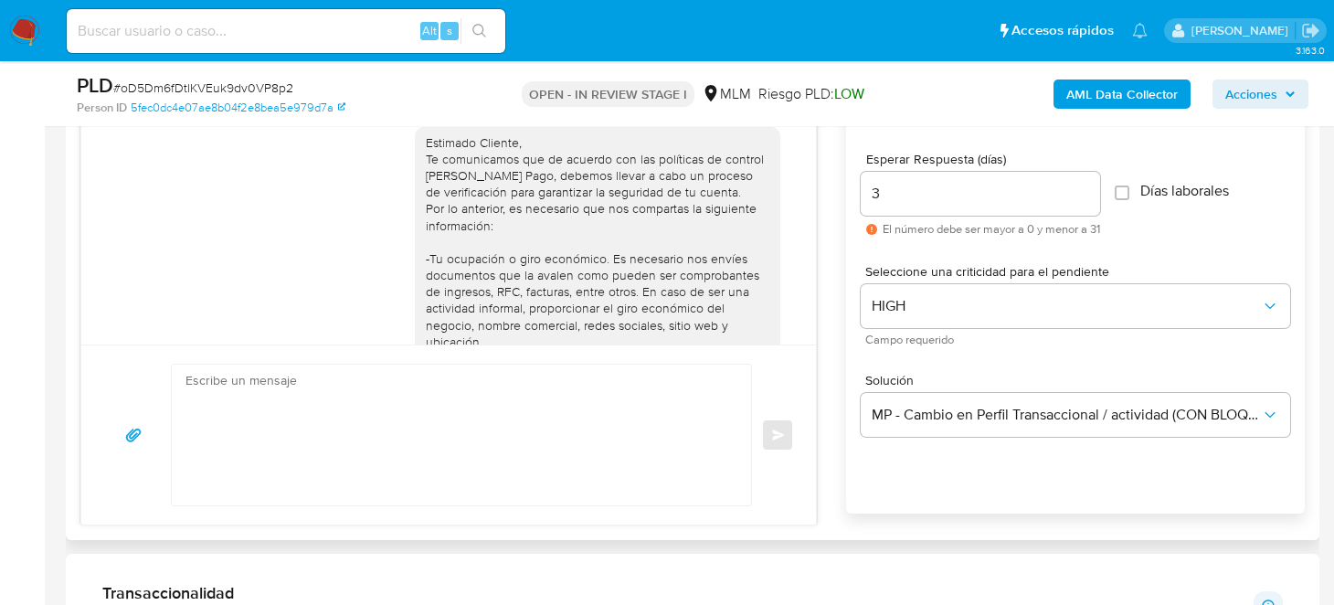
scroll to position [547, 0]
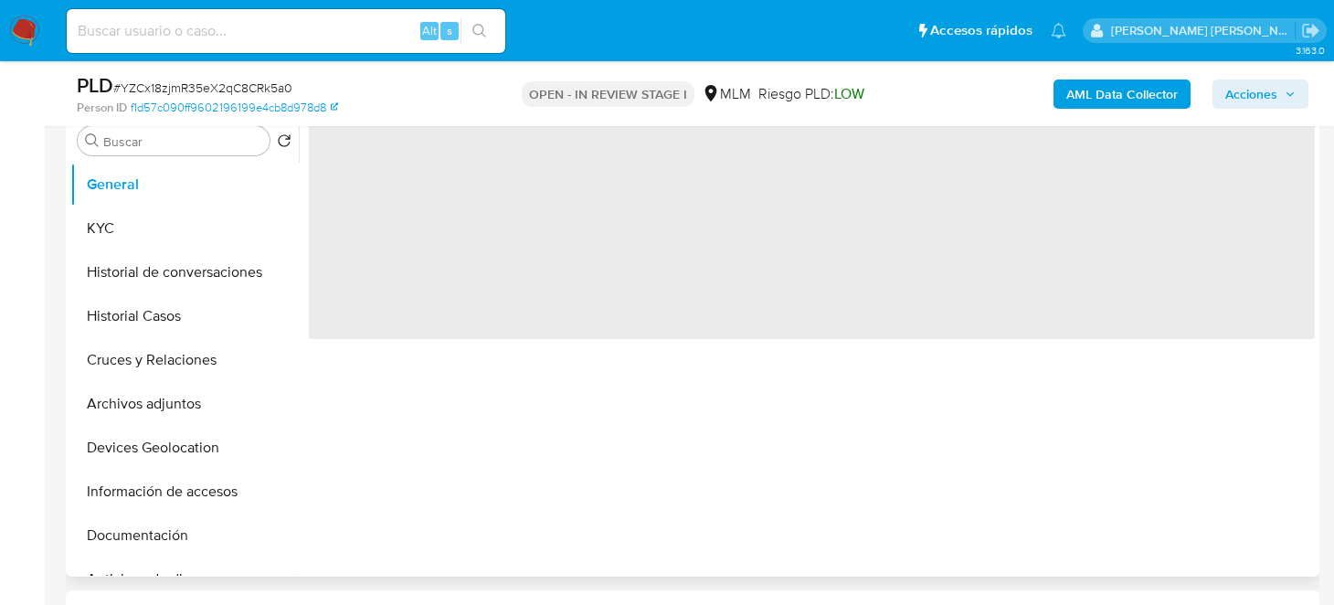
select select "10"
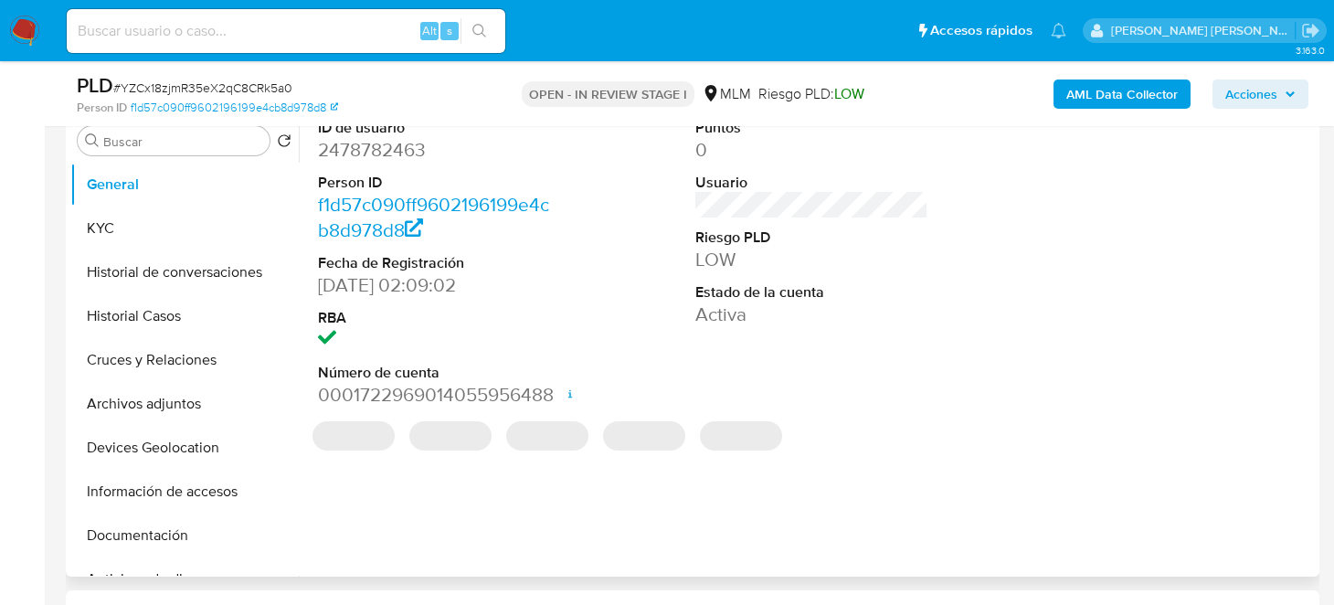
scroll to position [547, 0]
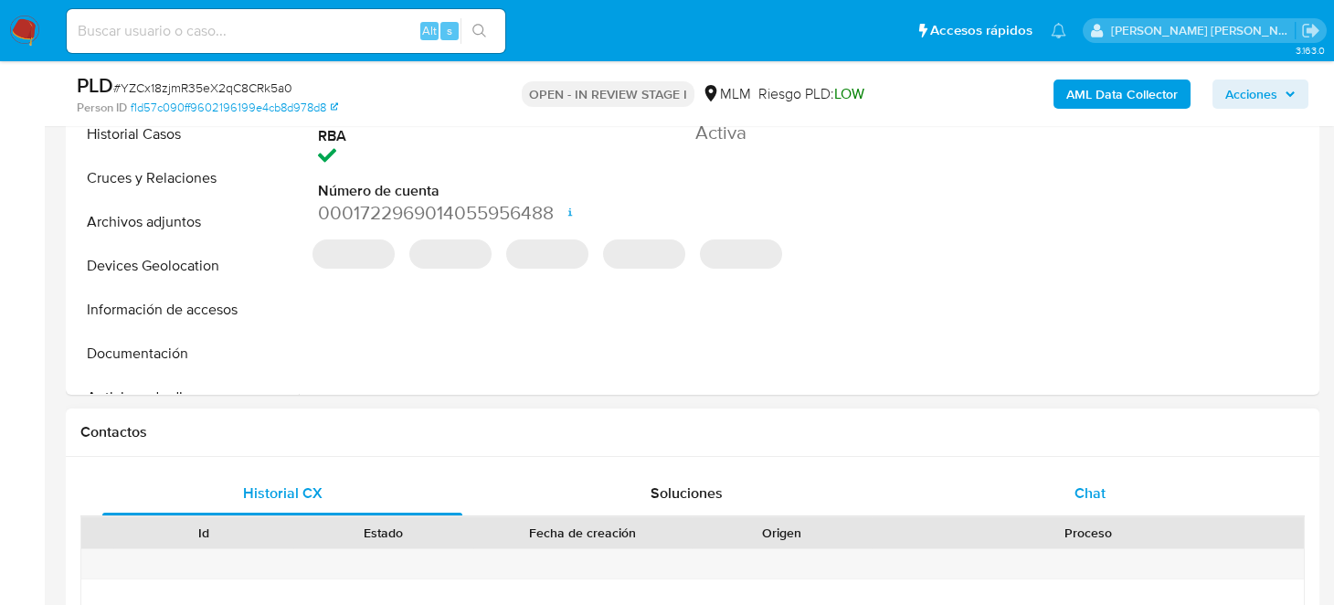
click at [1094, 482] on span "Chat" at bounding box center [1089, 492] width 31 height 21
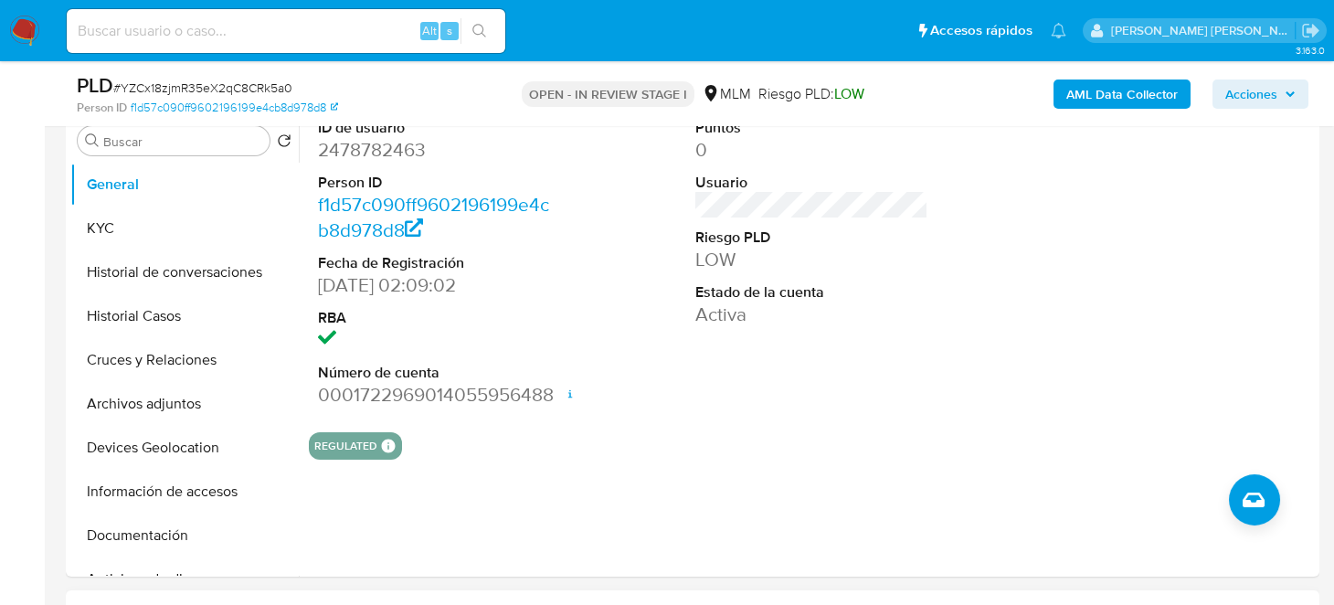
scroll to position [274, 0]
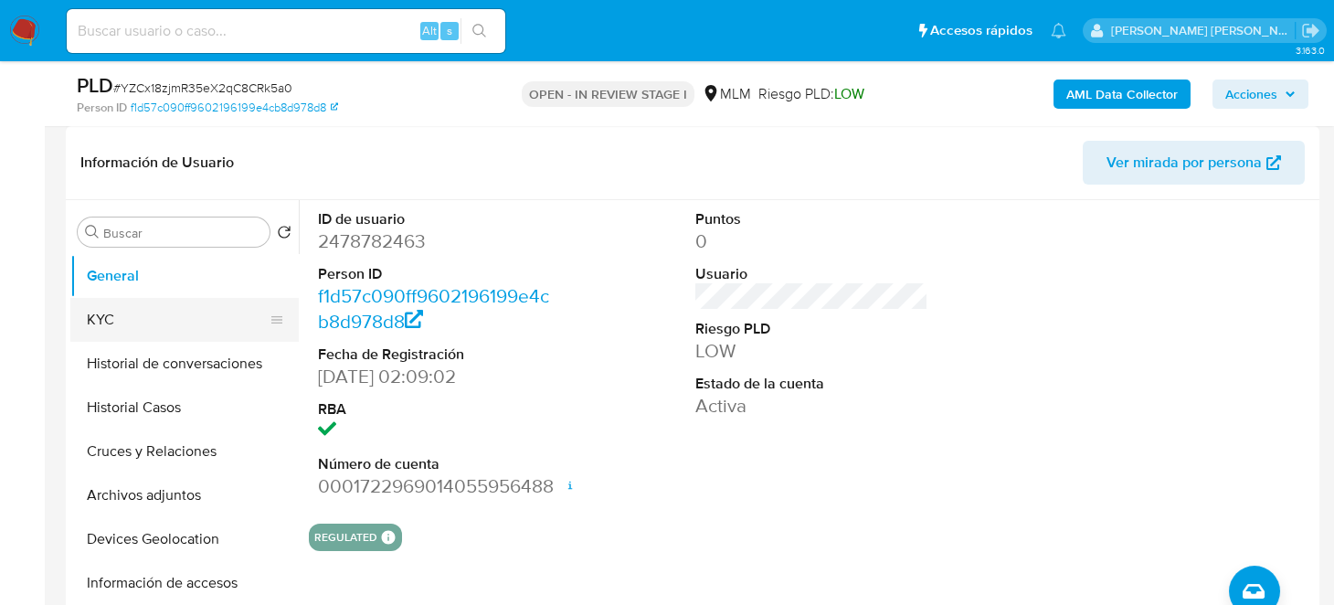
click at [127, 322] on button "KYC" at bounding box center [177, 320] width 214 height 44
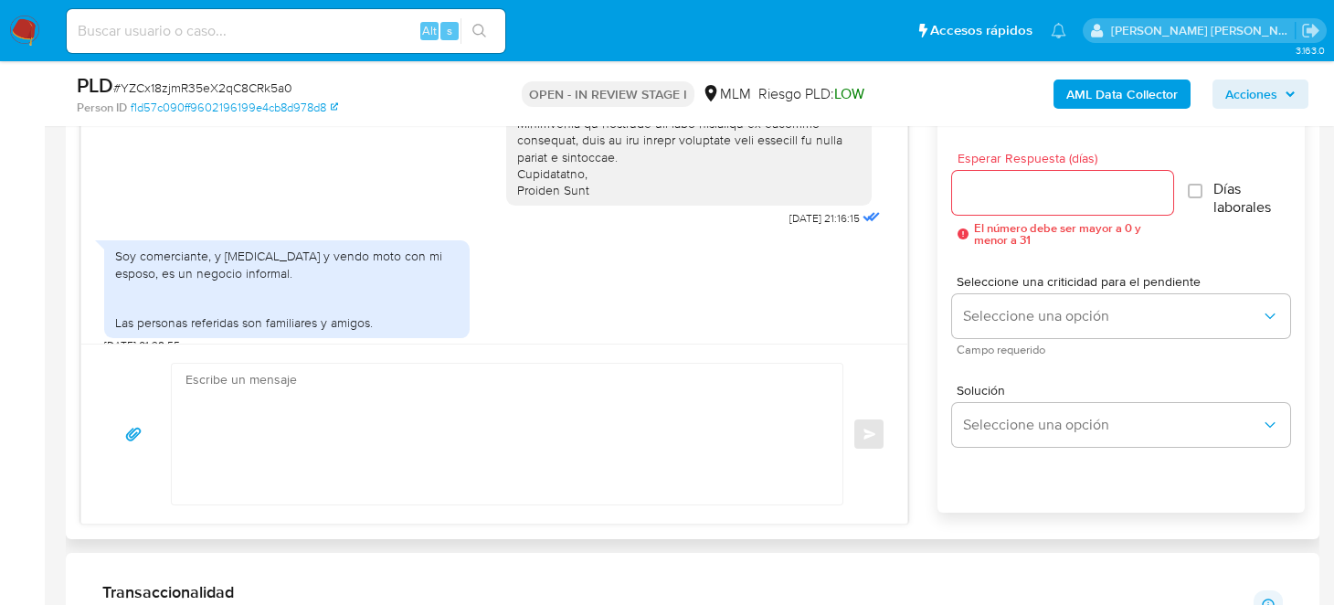
scroll to position [452, 0]
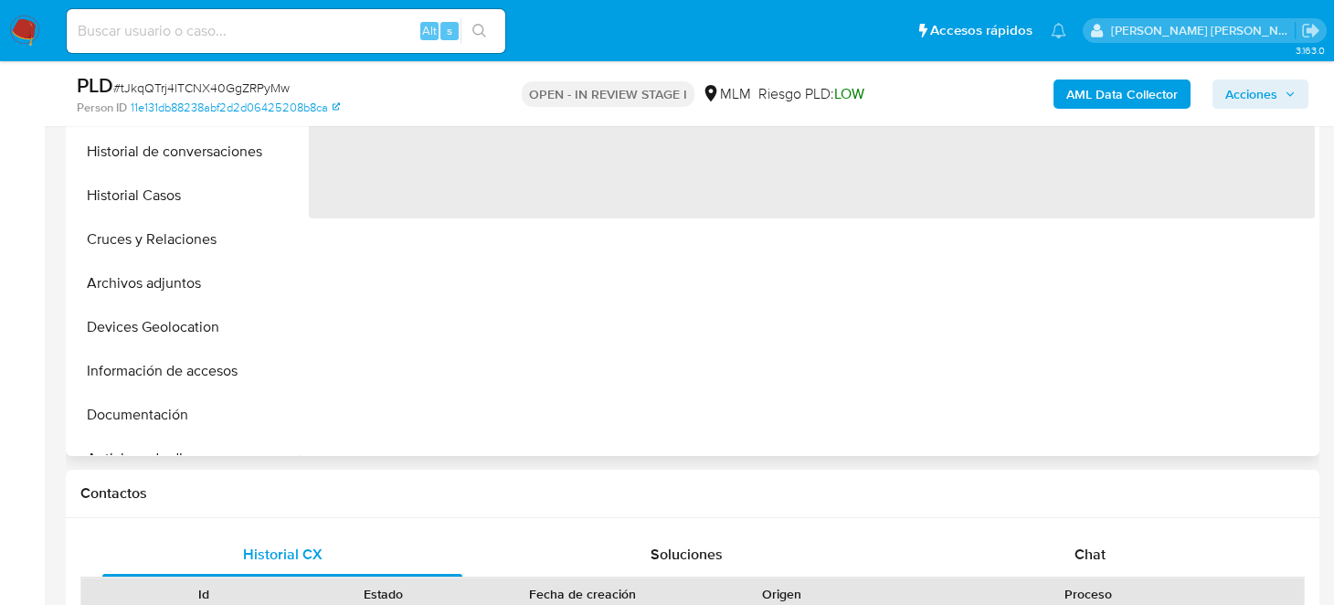
scroll to position [547, 0]
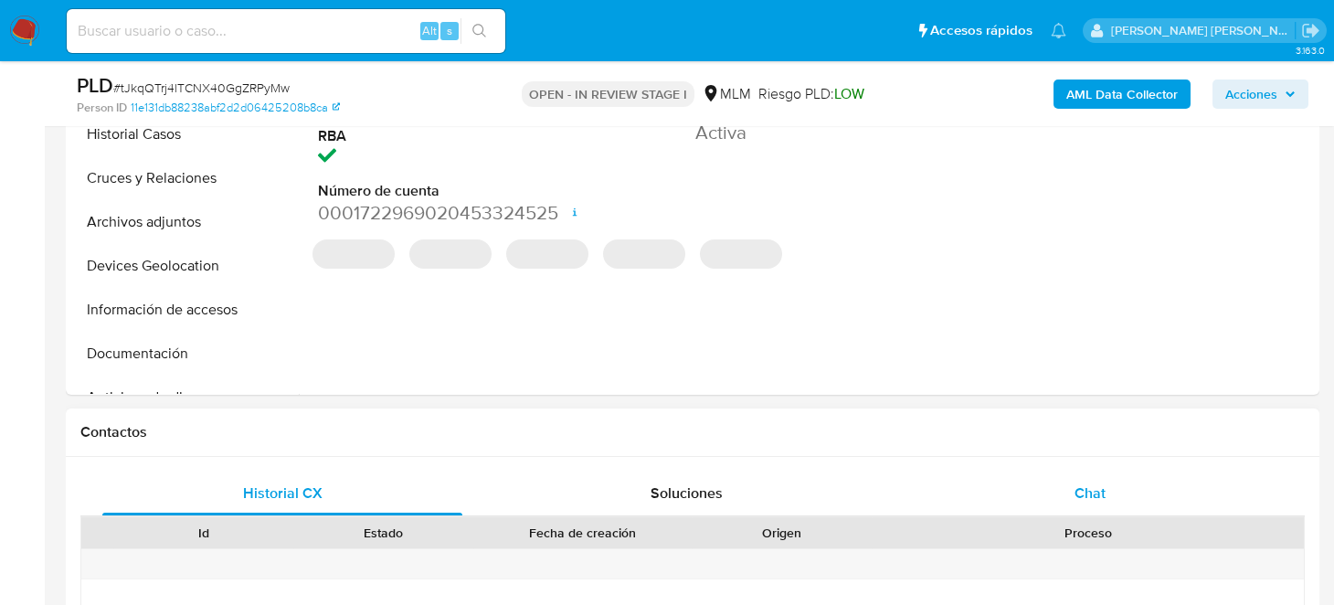
click at [1101, 497] on span "Chat" at bounding box center [1089, 492] width 31 height 21
select select "10"
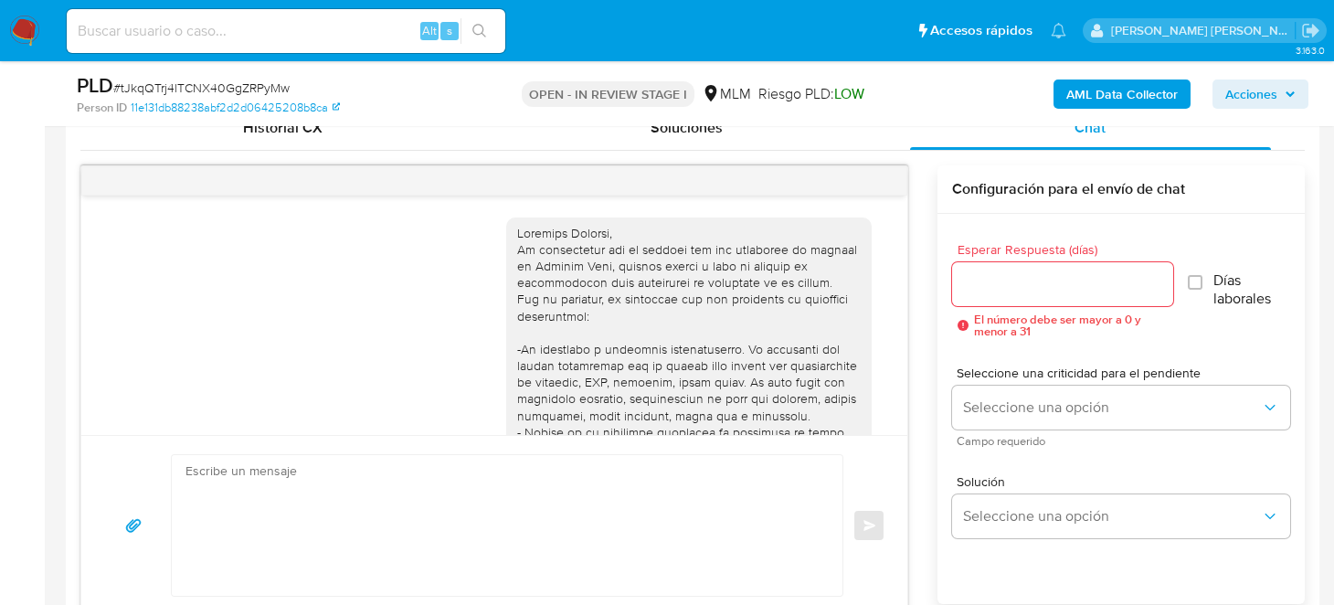
scroll to position [920, 0]
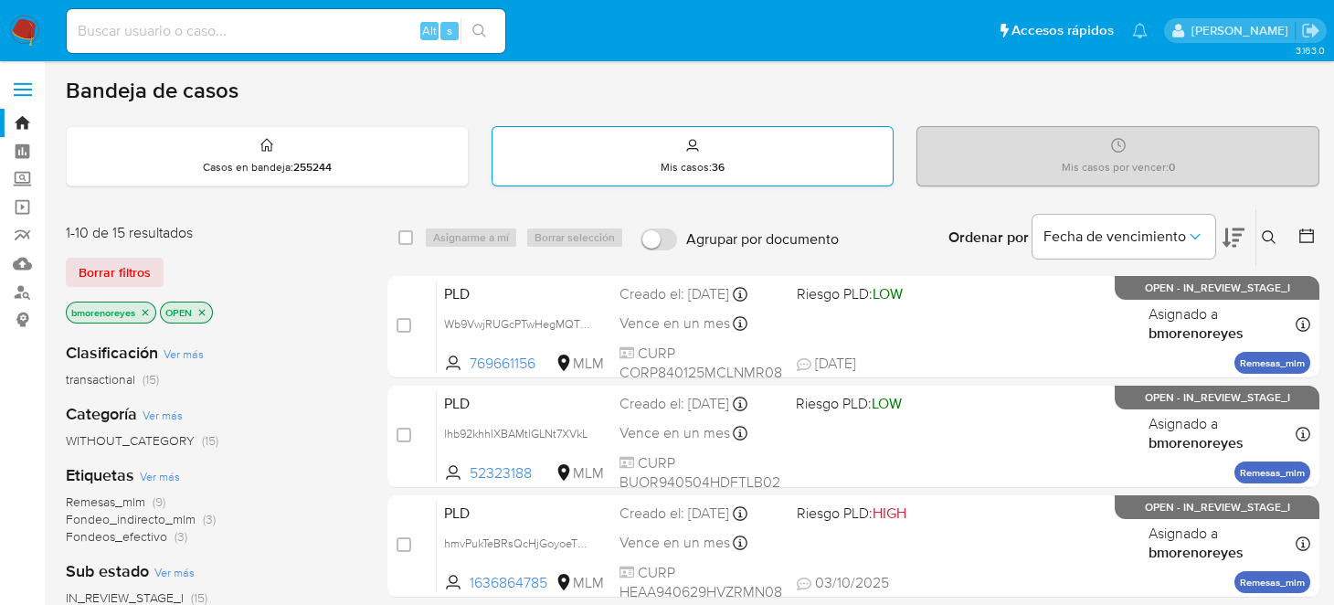
click at [727, 171] on div "Mis casos : 36" at bounding box center [692, 156] width 401 height 58
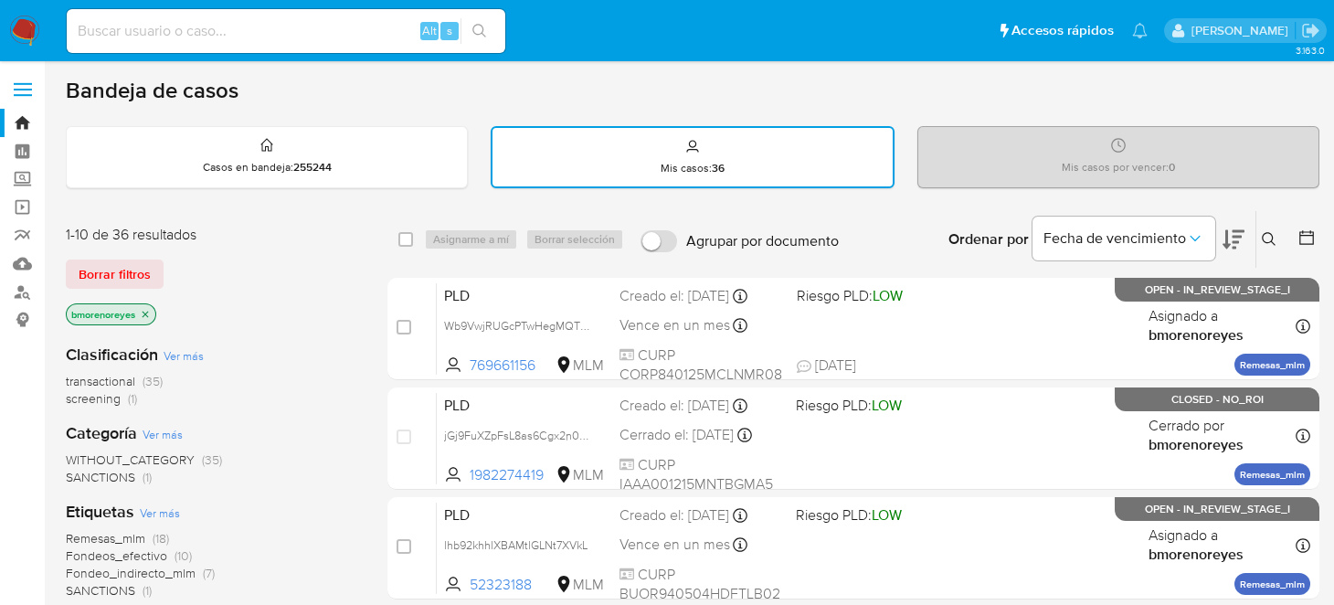
click at [1273, 237] on icon at bounding box center [1268, 239] width 15 height 15
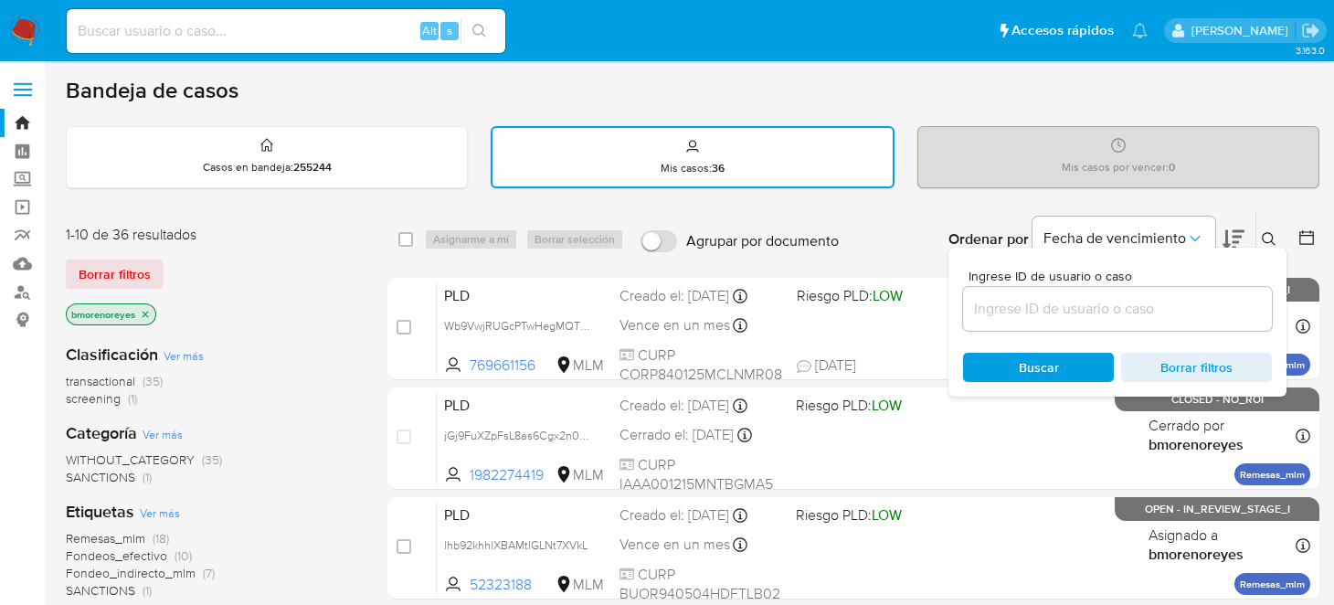
click at [1059, 310] on input at bounding box center [1117, 309] width 309 height 24
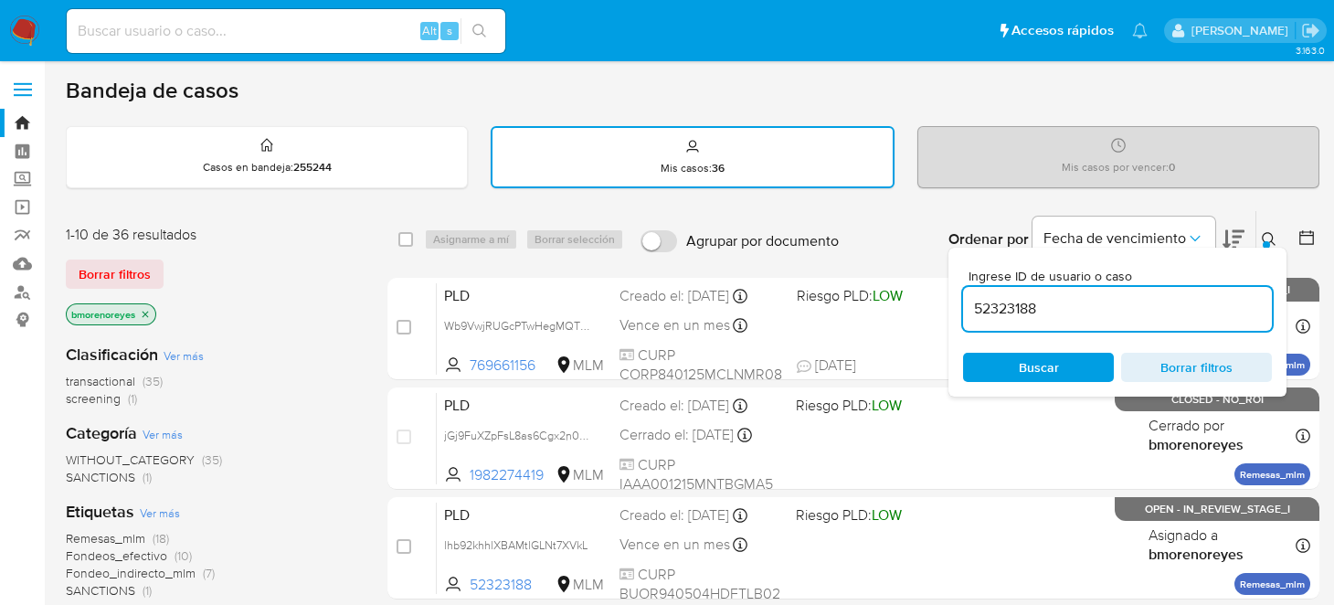
type input "52323188"
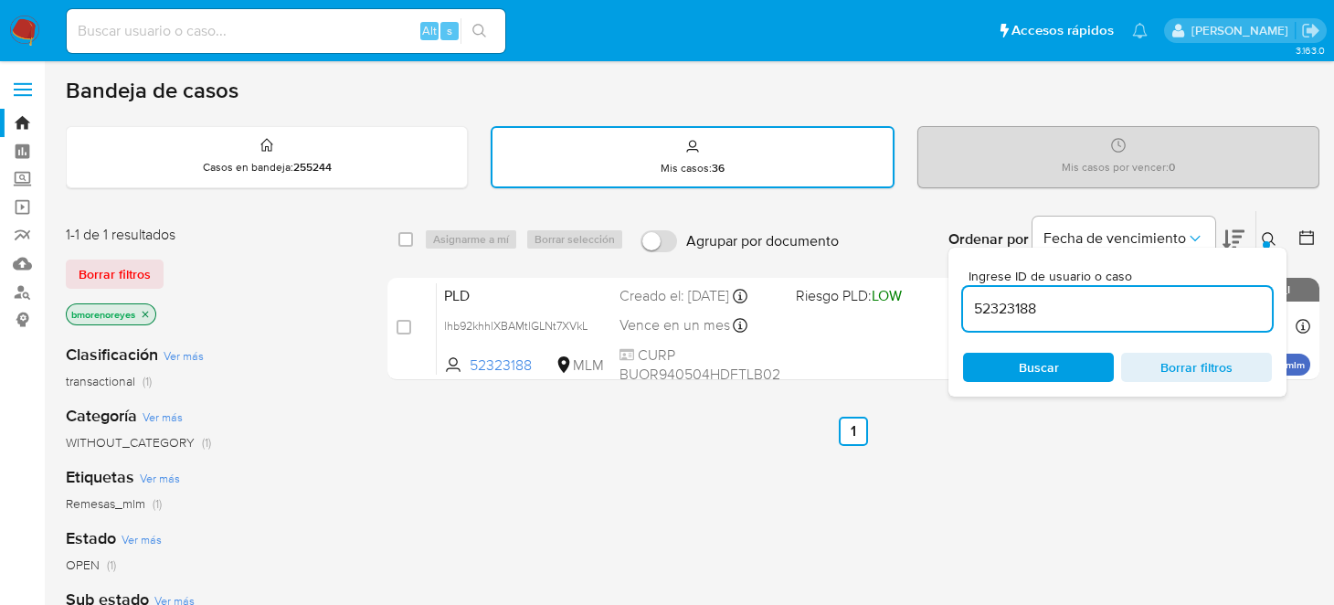
click at [1039, 344] on div "Ingrese ID de usuario o caso 52323188 Buscar Borrar filtros" at bounding box center [1117, 322] width 338 height 149
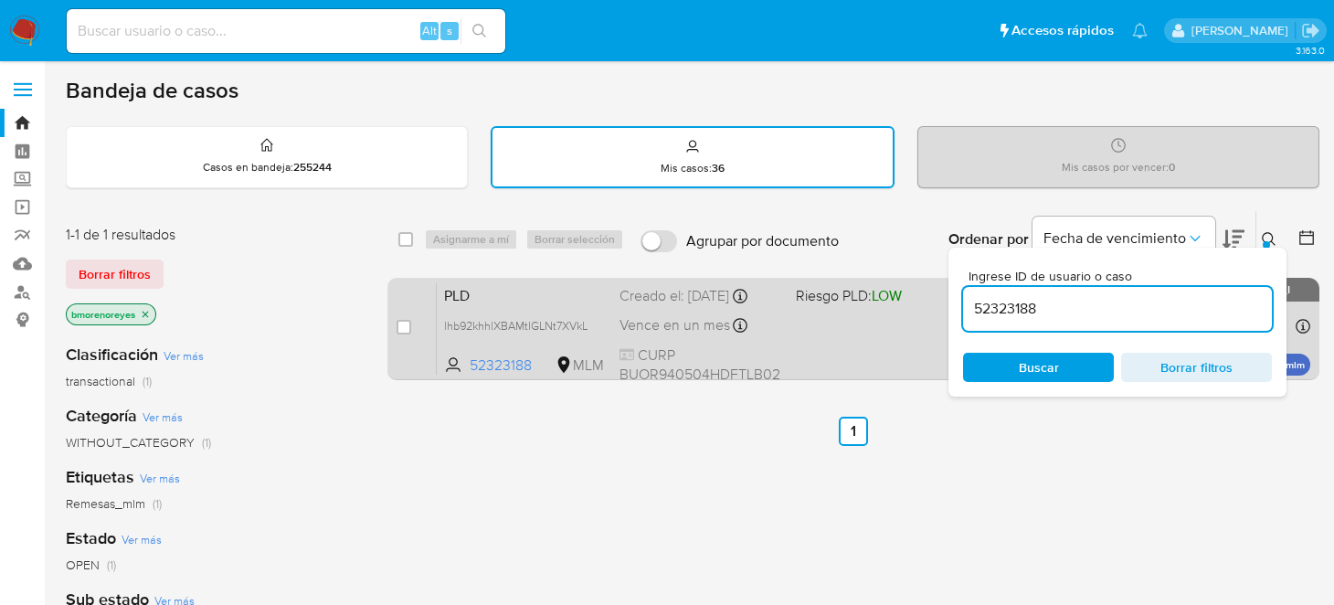
click at [916, 340] on div "PLD lhb92khhlXBAMtlGLNt7XVkL 52323188 MLM Riesgo PLD: LOW Creado el: 12/09/2025…" at bounding box center [873, 328] width 873 height 92
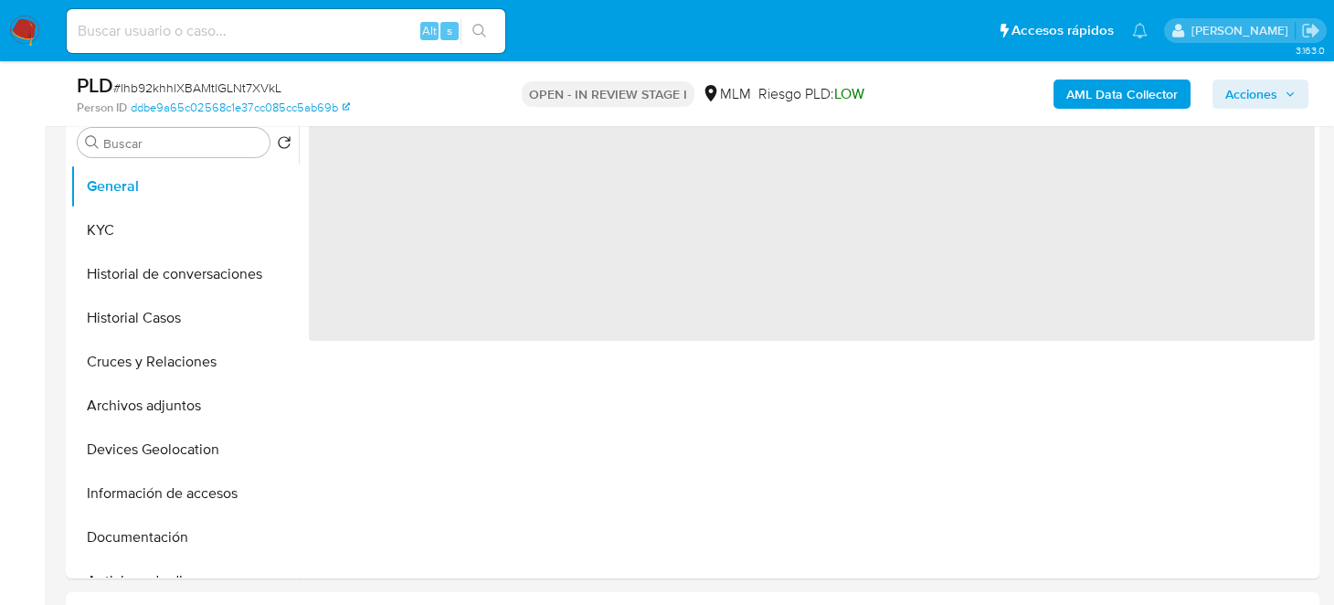
scroll to position [365, 0]
select select "10"
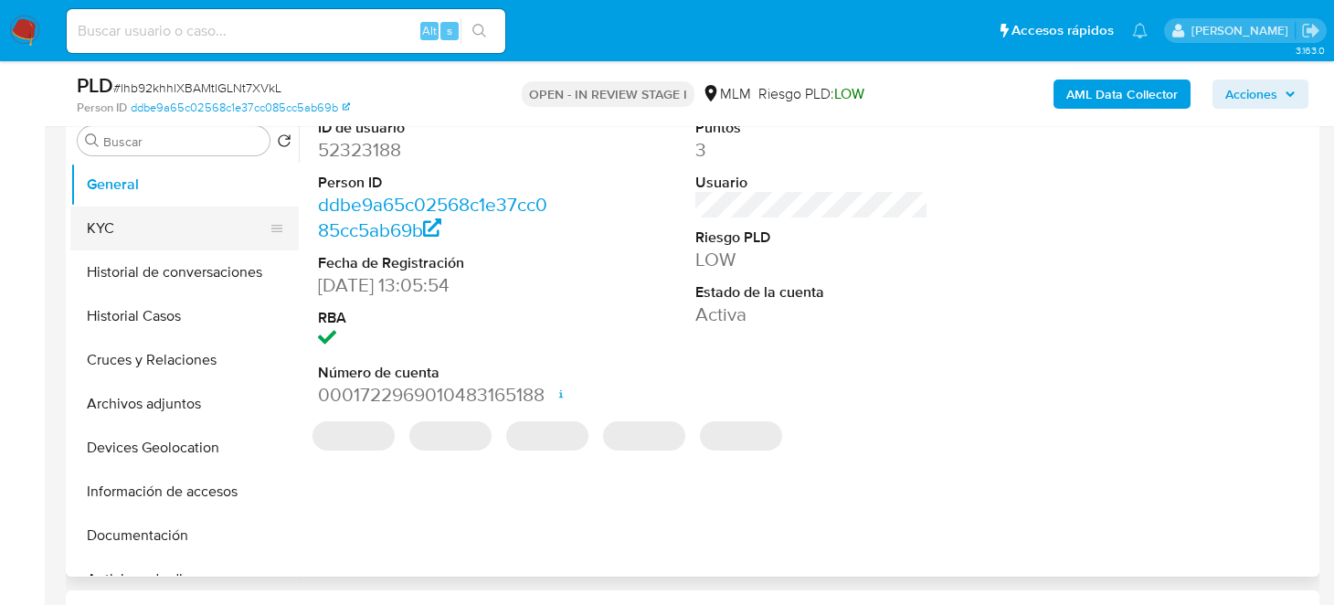
click at [136, 227] on button "KYC" at bounding box center [177, 228] width 214 height 44
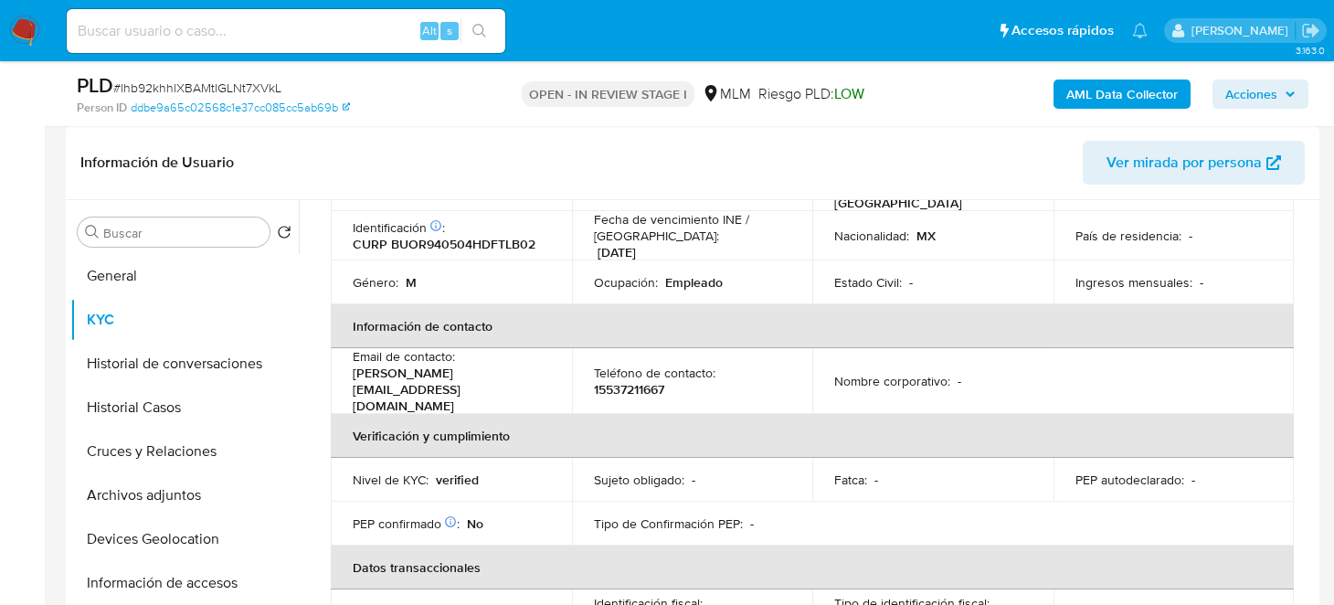
scroll to position [547, 0]
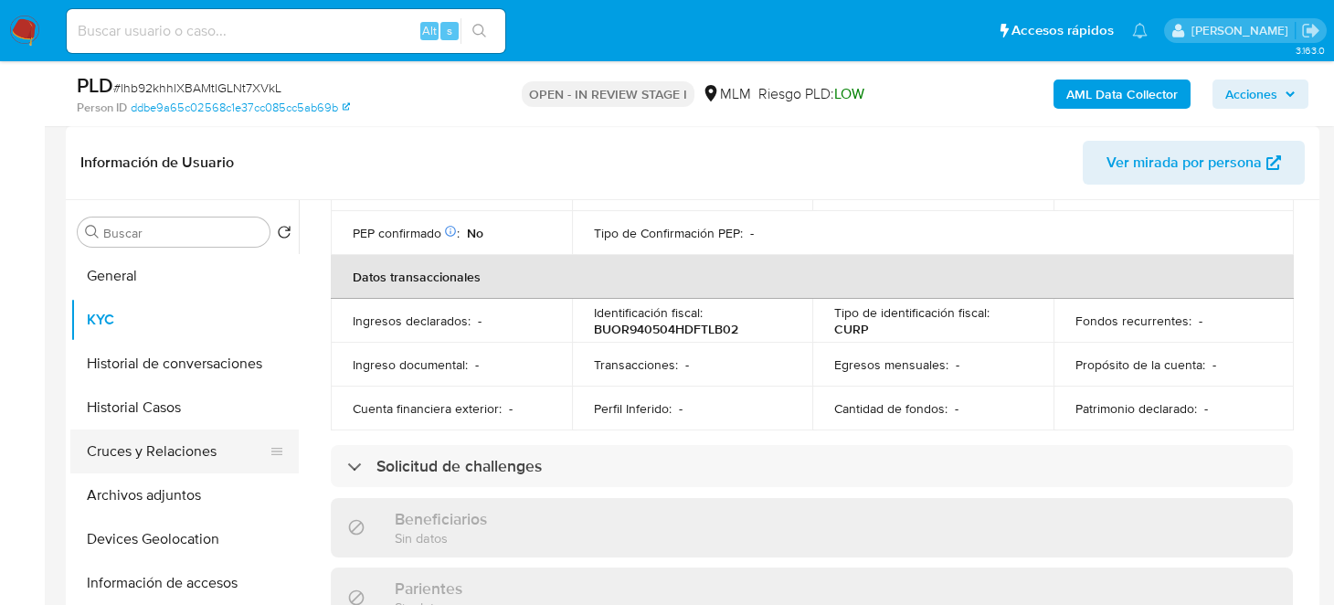
click at [185, 453] on button "Cruces y Relaciones" at bounding box center [177, 451] width 214 height 44
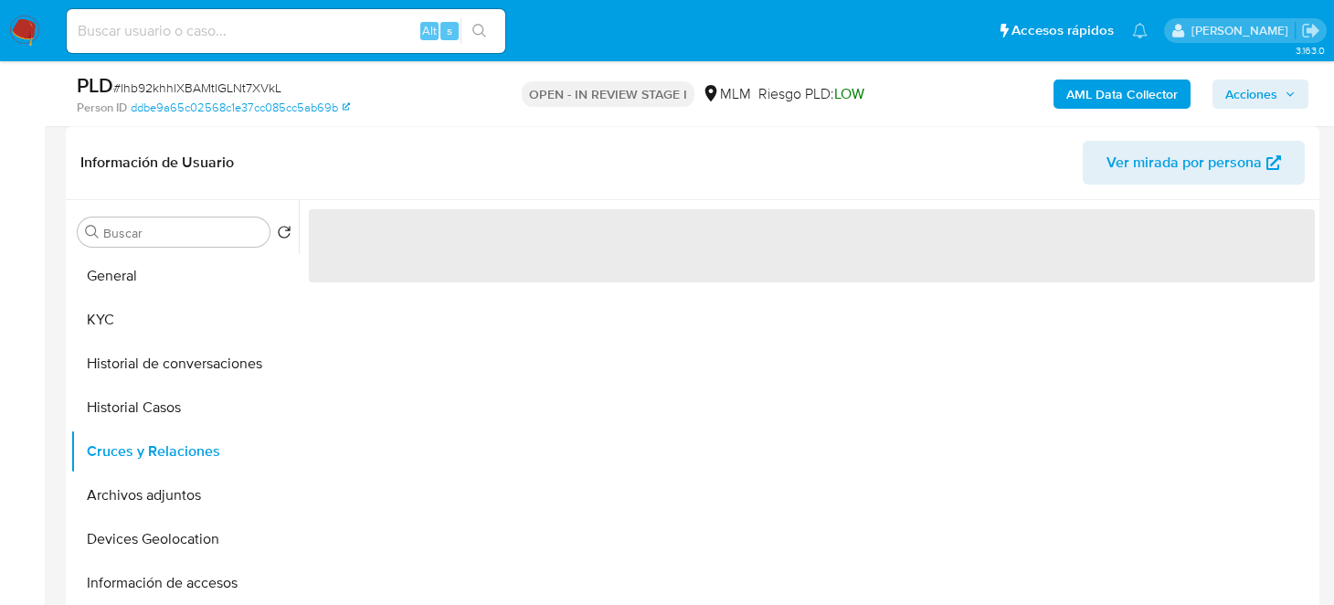
scroll to position [0, 0]
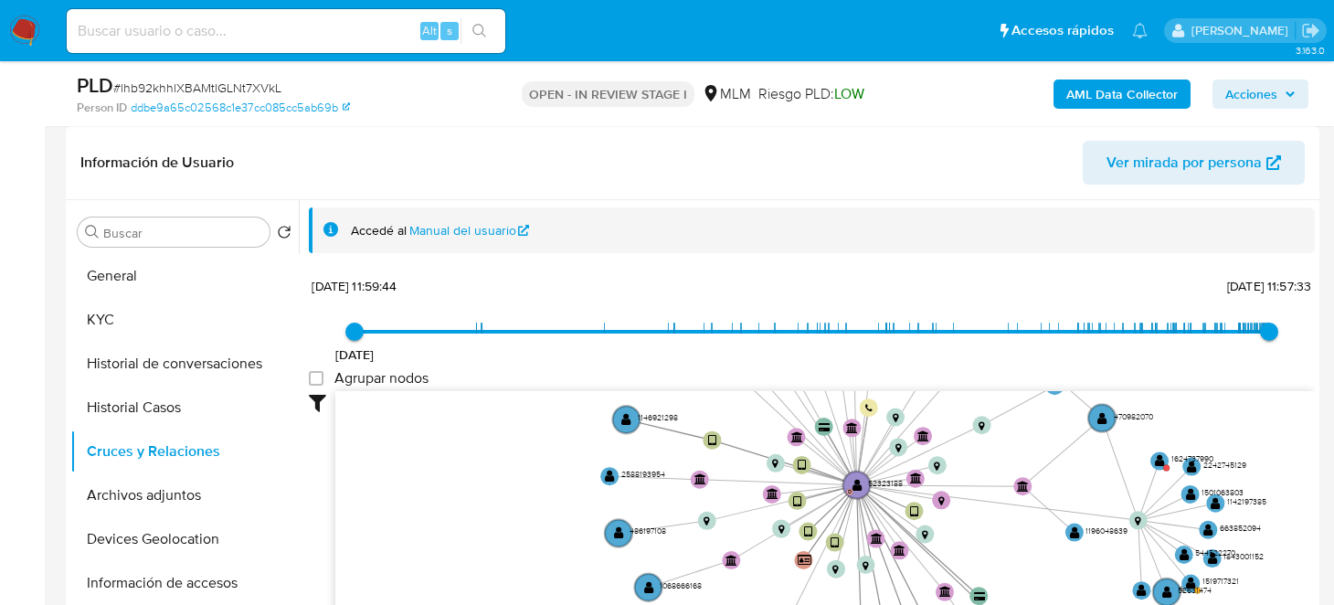
drag, startPoint x: 1122, startPoint y: 482, endPoint x: 1028, endPoint y: 598, distance: 149.4
click at [1028, 598] on icon "device-677926ba911551da3b9df2d8  device-6407cbe308813b00183d2644  device-6306…" at bounding box center [824, 523] width 979 height 265
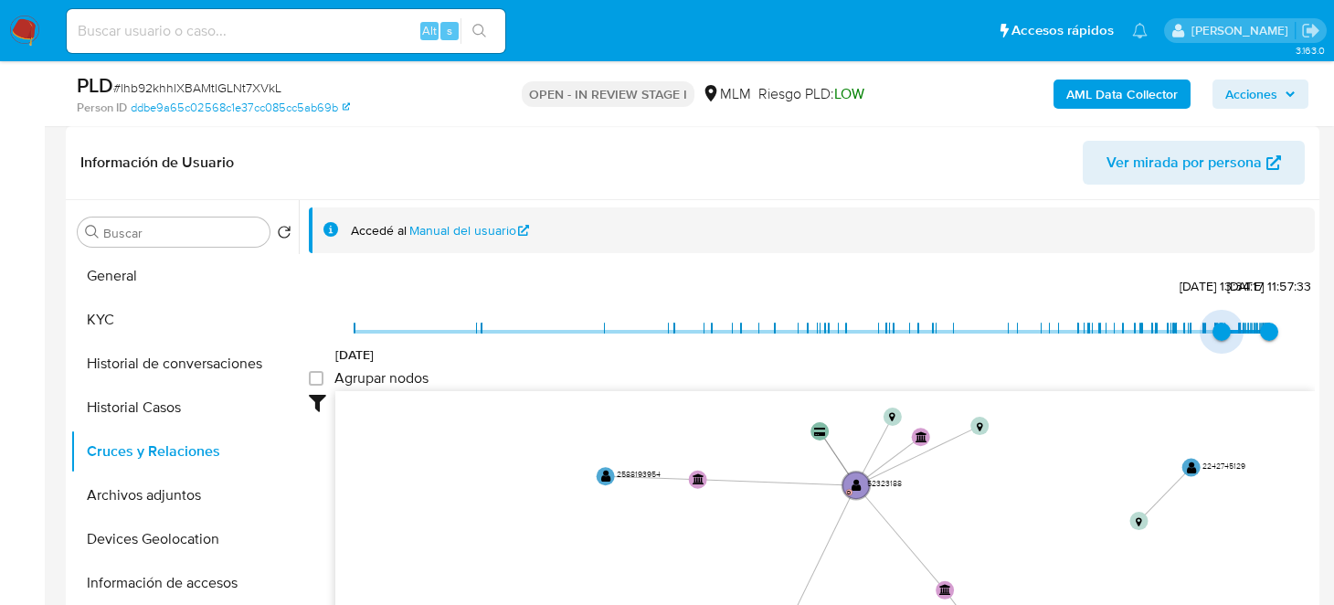
type input "1752964331000"
drag, startPoint x: 356, startPoint y: 327, endPoint x: 1221, endPoint y: 337, distance: 865.1
click at [1221, 337] on span "19/7/2025, 16:32:11" at bounding box center [1225, 331] width 18 height 18
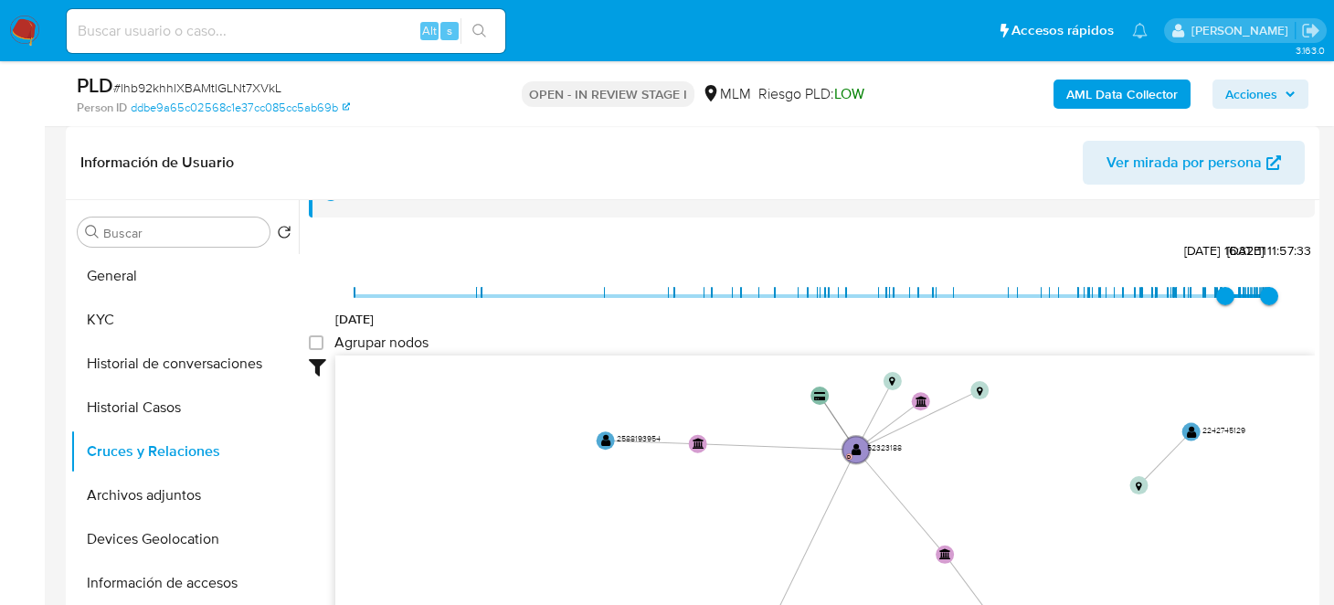
scroll to position [67, 0]
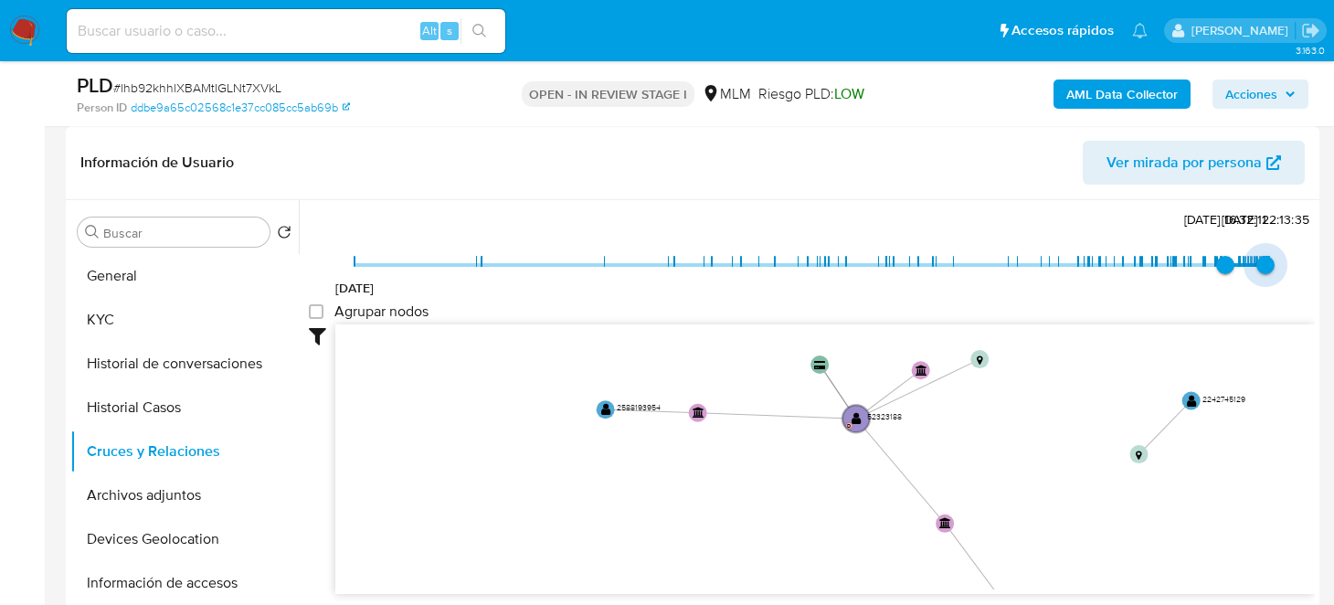
type input "1758216434000"
drag, startPoint x: 1261, startPoint y: 263, endPoint x: 1249, endPoint y: 264, distance: 11.9
click at [1249, 264] on span "18/9/2025, 11:27:14" at bounding box center [1256, 265] width 18 height 18
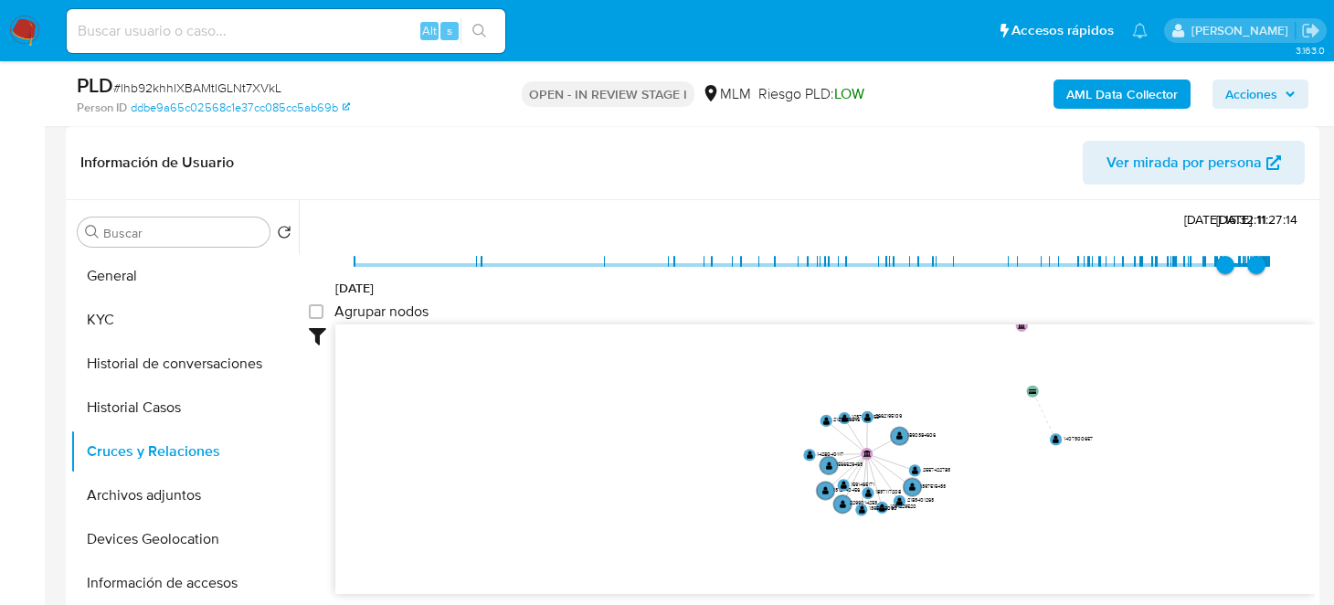
drag, startPoint x: 1016, startPoint y: 515, endPoint x: 1018, endPoint y: 368, distance: 147.1
click at [1058, 353] on icon "device-677926ba911551da3b9df2d8  device-6407cbe308813b00183d2644  device-6306…" at bounding box center [824, 456] width 979 height 265
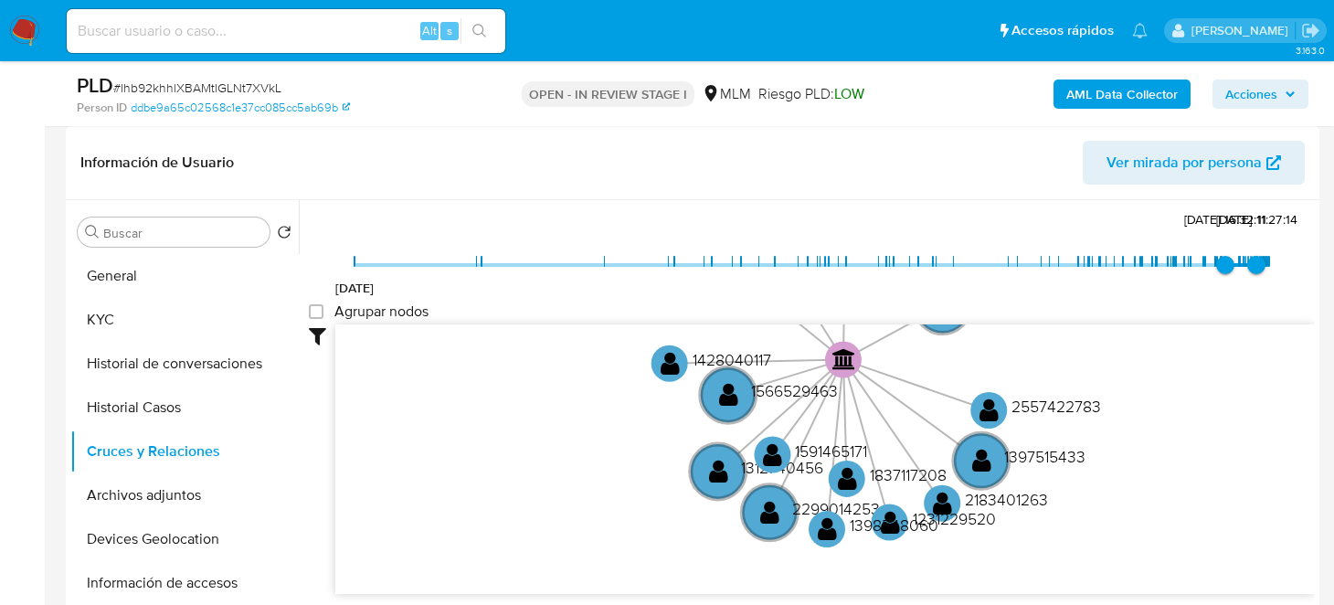
drag, startPoint x: 963, startPoint y: 411, endPoint x: 941, endPoint y: 418, distance: 23.1
click at [941, 418] on icon "device-677926ba911551da3b9df2d8  device-6407cbe308813b00183d2644  device-6306…" at bounding box center [824, 456] width 979 height 265
click at [710, 396] on circle at bounding box center [728, 395] width 64 height 64
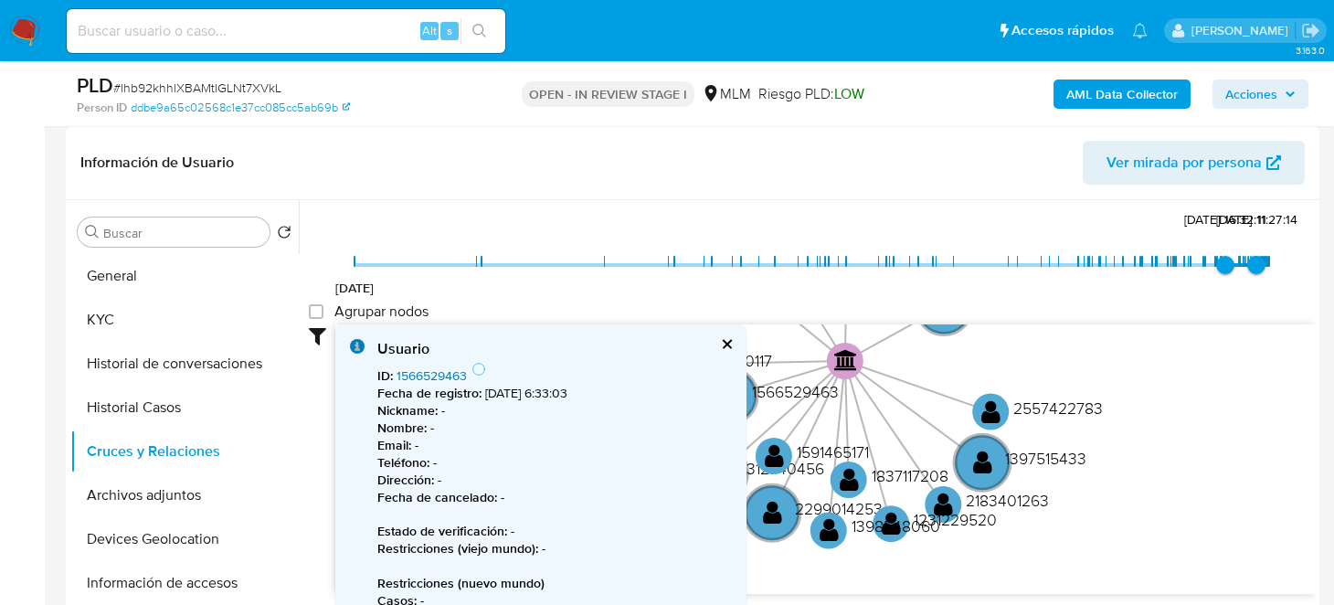
click at [428, 374] on link "1566529463" at bounding box center [431, 375] width 70 height 18
click at [1233, 506] on icon "device-677926ba911551da3b9df2d8  device-6407cbe308813b00183d2644  device-6306…" at bounding box center [824, 456] width 979 height 265
click at [725, 340] on button "cerrar" at bounding box center [726, 344] width 12 height 12
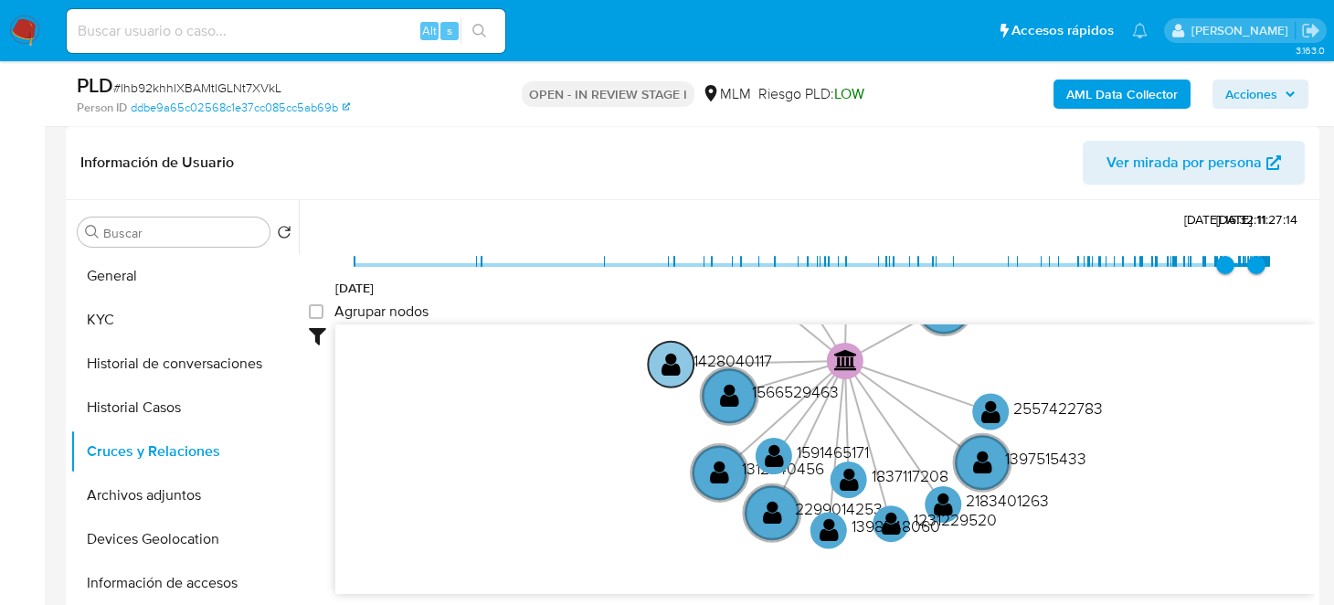
click at [650, 368] on circle at bounding box center [671, 364] width 46 height 46
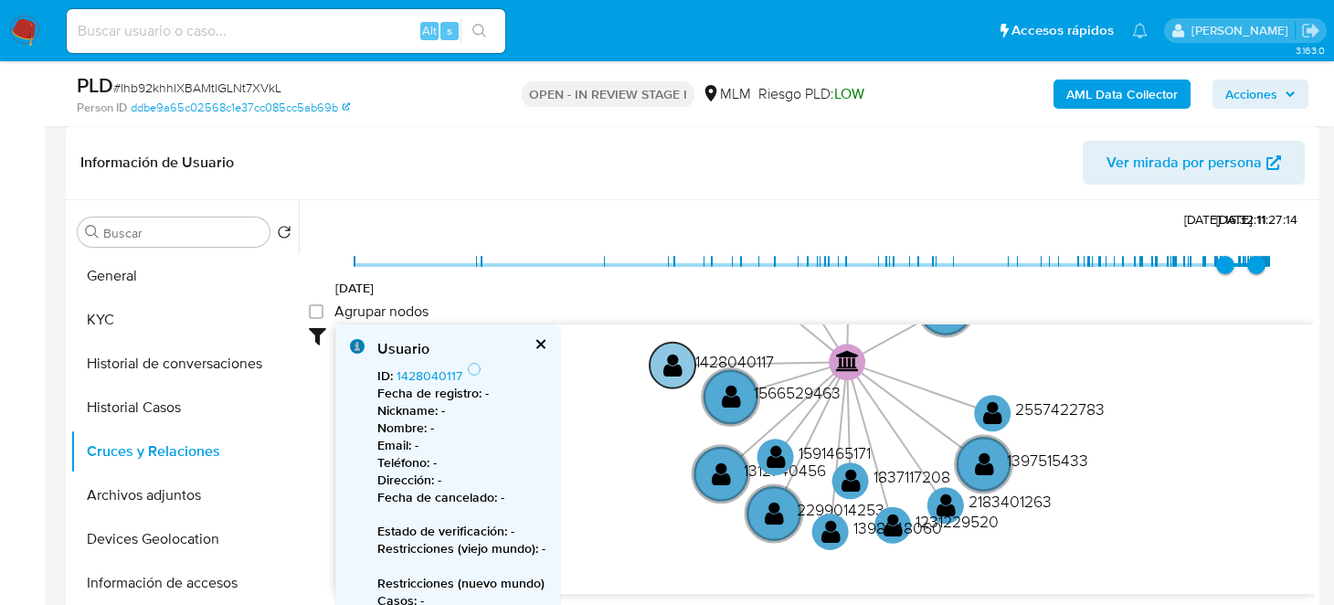
click at [673, 366] on text "" at bounding box center [672, 364] width 19 height 26
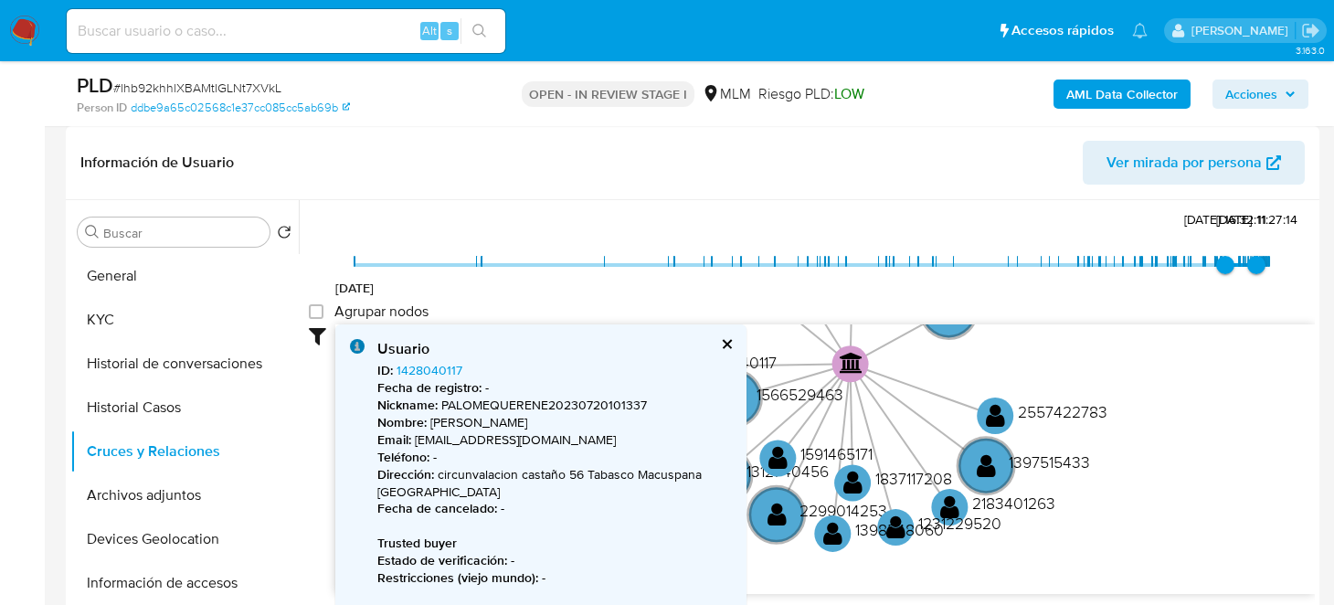
click at [1258, 482] on icon "device-677926ba911551da3b9df2d8  device-6407cbe308813b00183d2644  device-6306…" at bounding box center [824, 456] width 979 height 265
click at [732, 346] on div "Usuario ID : 1428040117 Fecha de registro : - Nickname : PALOMEQUERENE202307201…" at bounding box center [540, 548] width 411 height 449
click at [725, 338] on button "cerrar" at bounding box center [726, 344] width 12 height 12
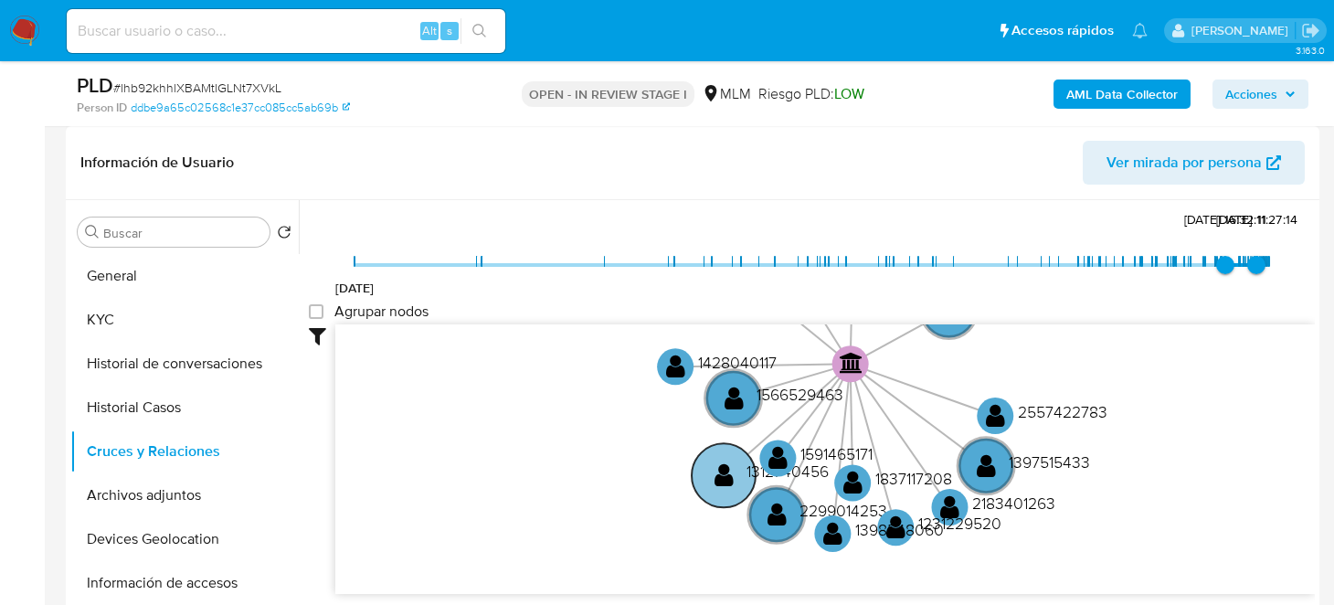
click at [722, 469] on text "" at bounding box center [723, 474] width 19 height 26
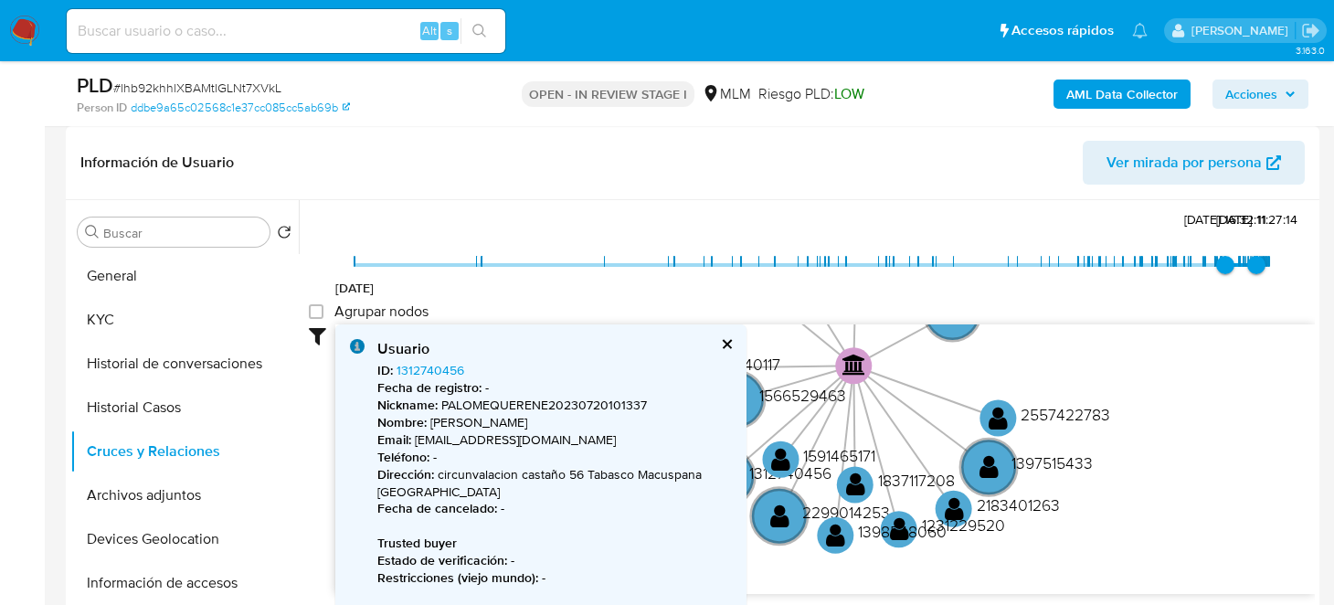
click at [745, 477] on div "Usuario ID : 1312740456 Fecha de registro : - Nickname : PALOMEQUERENE202307201…" at bounding box center [540, 548] width 411 height 449
click at [747, 474] on circle at bounding box center [726, 477] width 64 height 64
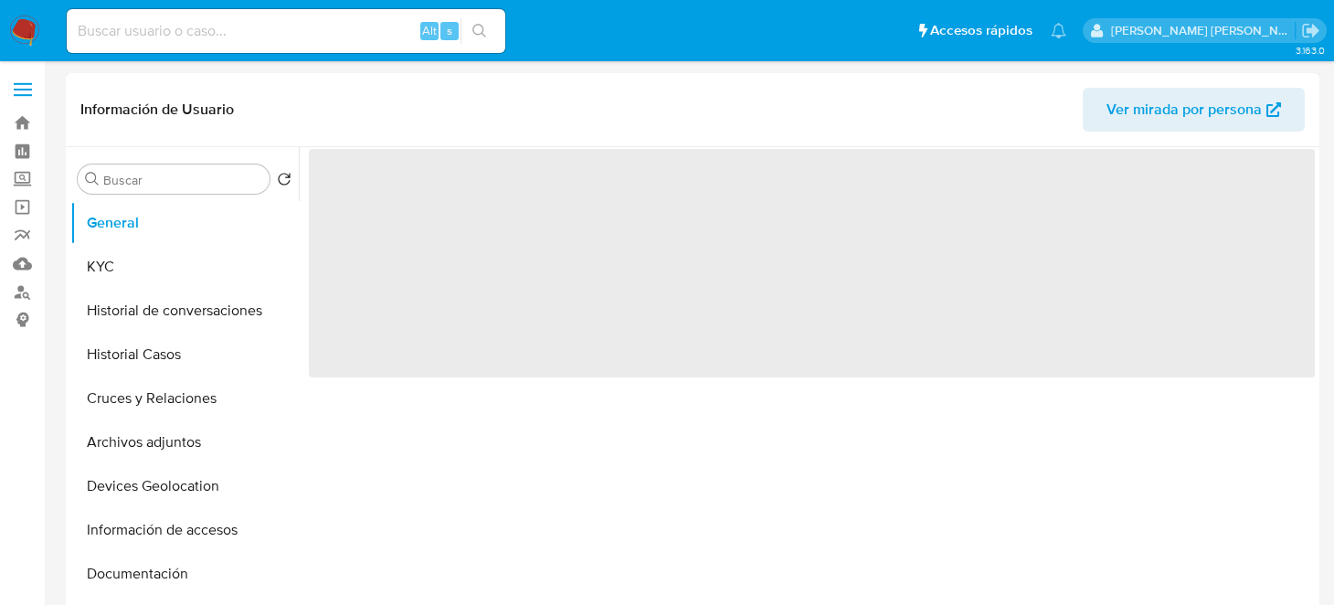
select select "10"
